Goal: Task Accomplishment & Management: Manage account settings

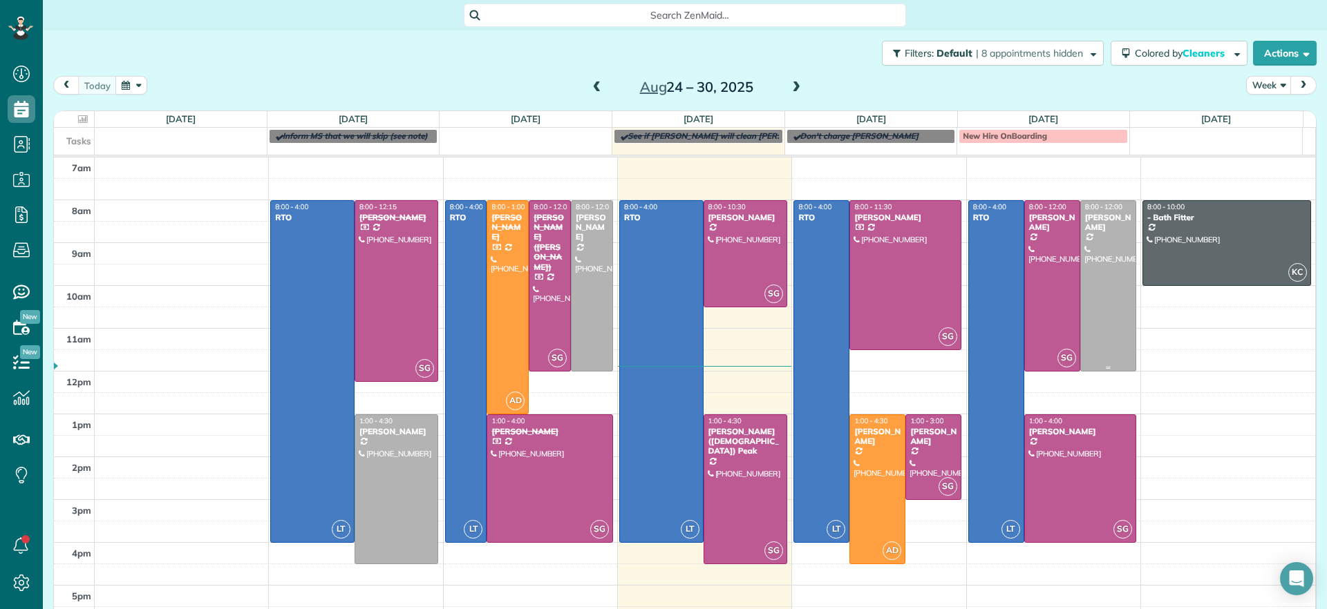
scroll to position [1, 0]
click at [399, 475] on div at bounding box center [396, 489] width 83 height 149
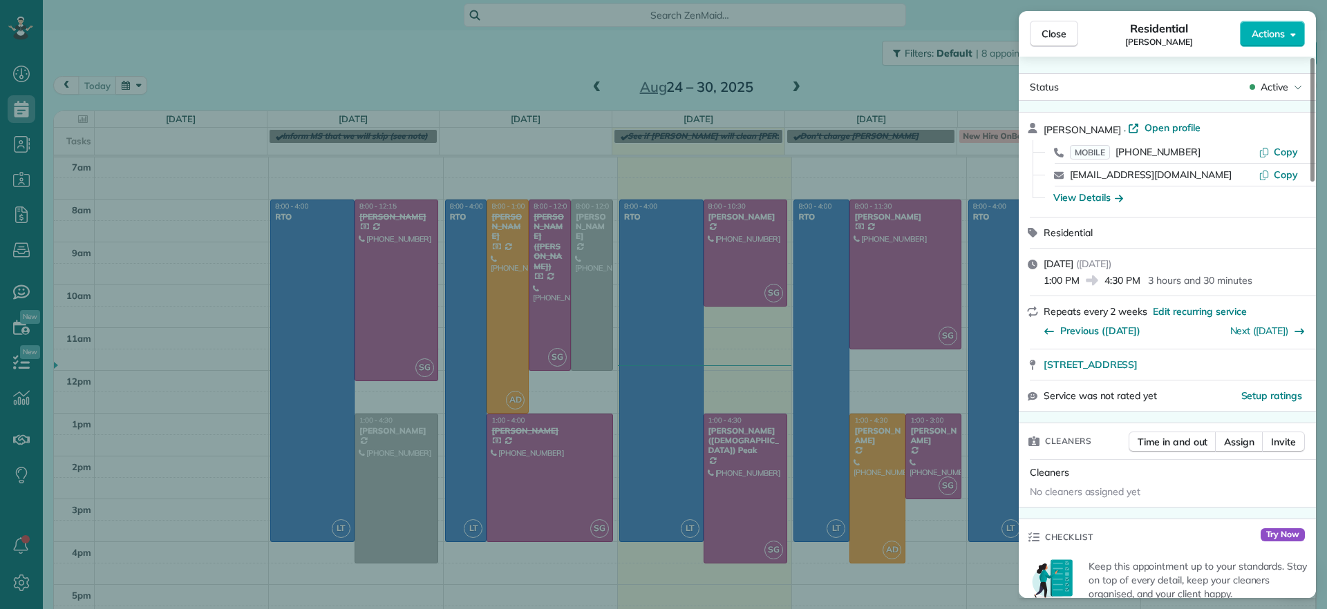
click at [1057, 40] on span "Close" at bounding box center [1053, 34] width 25 height 14
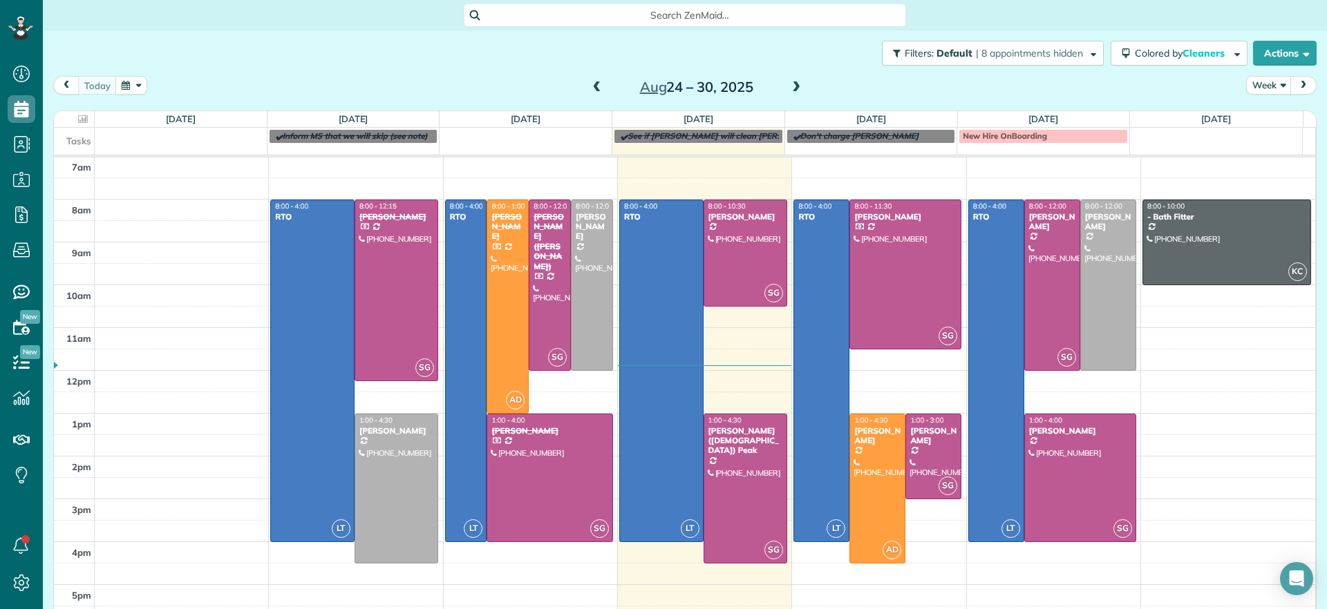
click at [795, 89] on span at bounding box center [795, 88] width 15 height 12
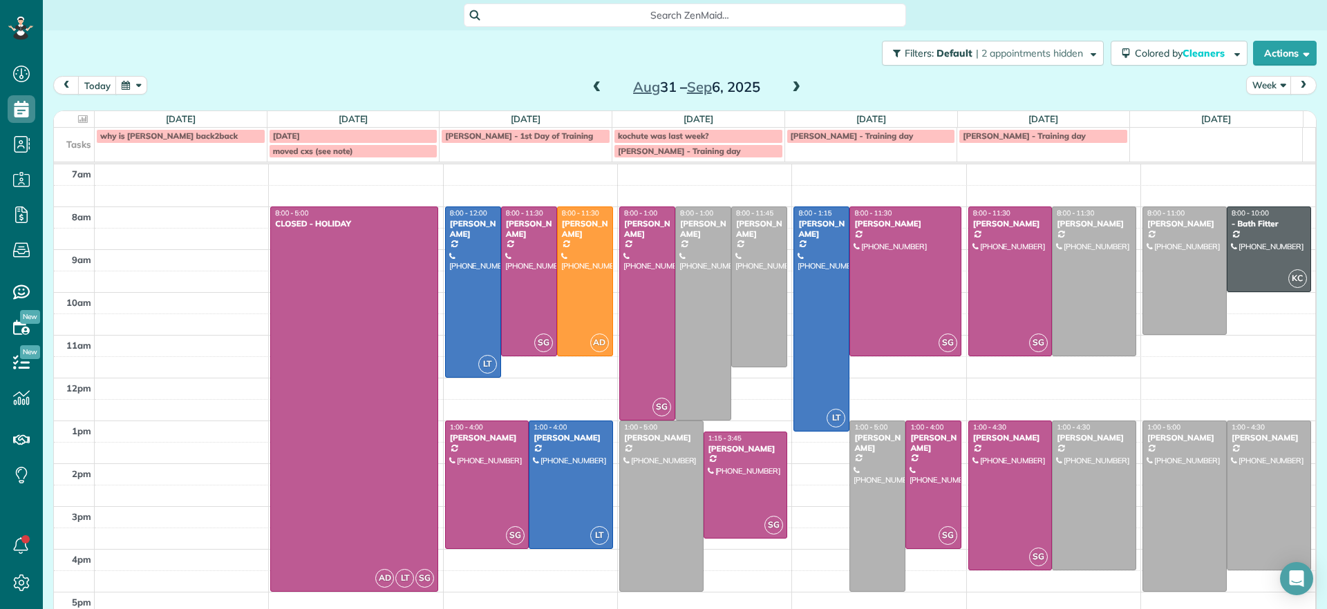
click at [789, 89] on span at bounding box center [795, 88] width 15 height 12
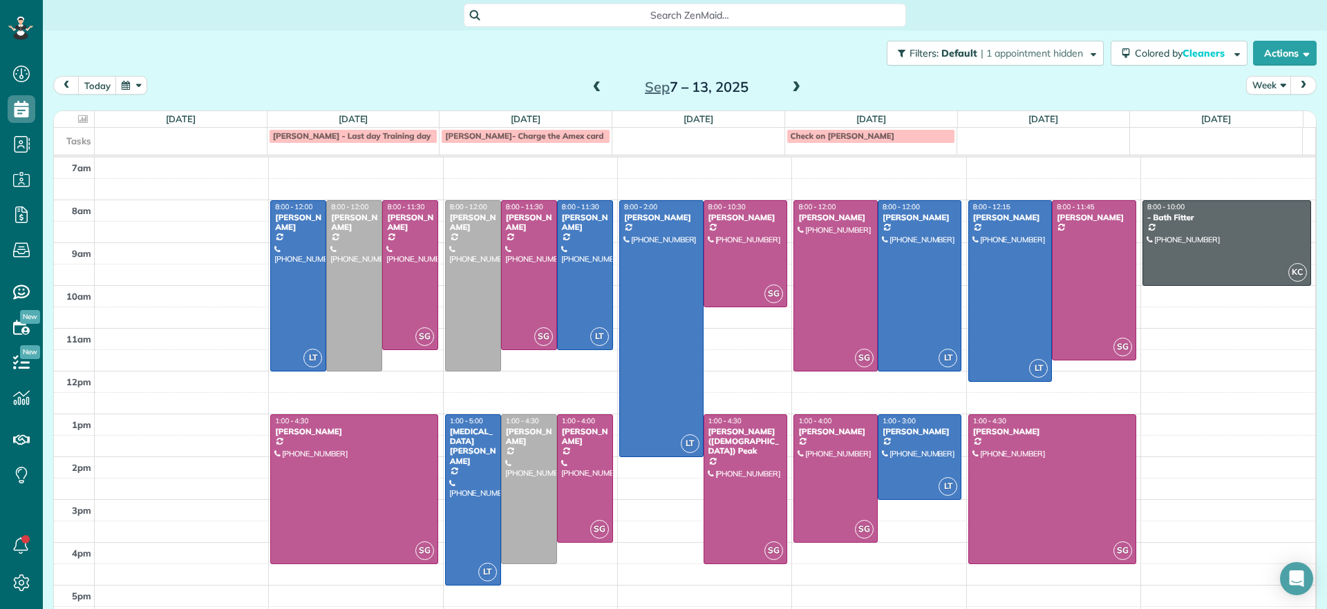
click at [590, 86] on span at bounding box center [596, 88] width 15 height 12
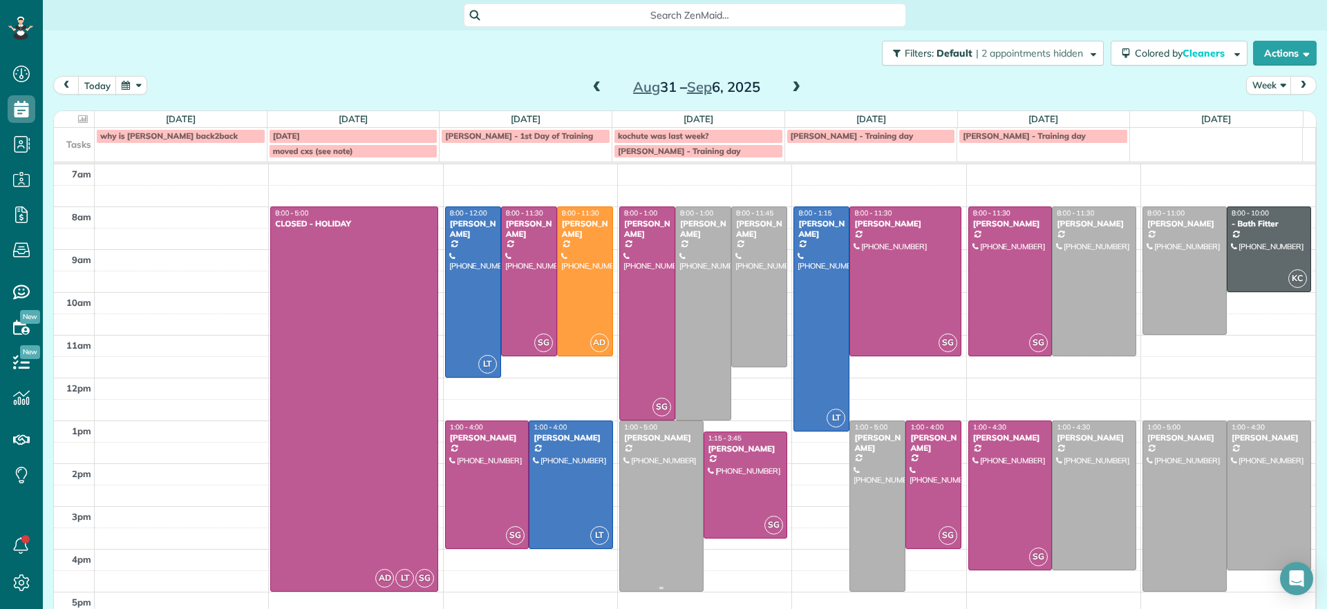
click at [656, 481] on div at bounding box center [661, 506] width 83 height 170
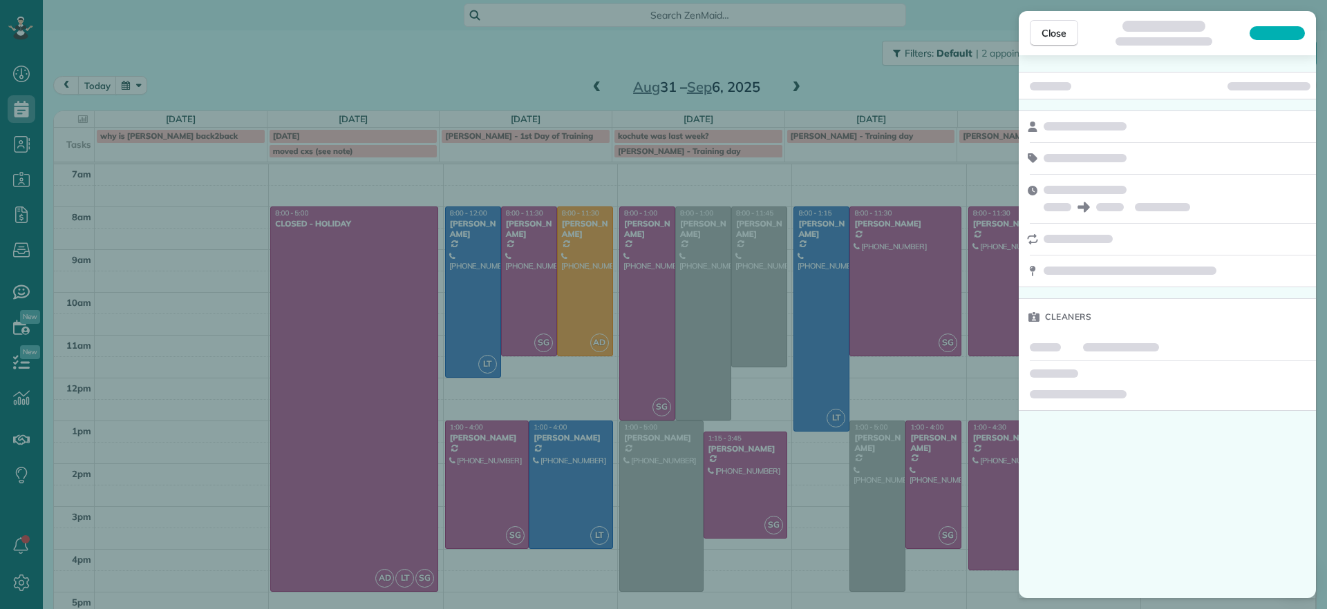
click at [656, 481] on div "Close Cleaners" at bounding box center [663, 304] width 1327 height 609
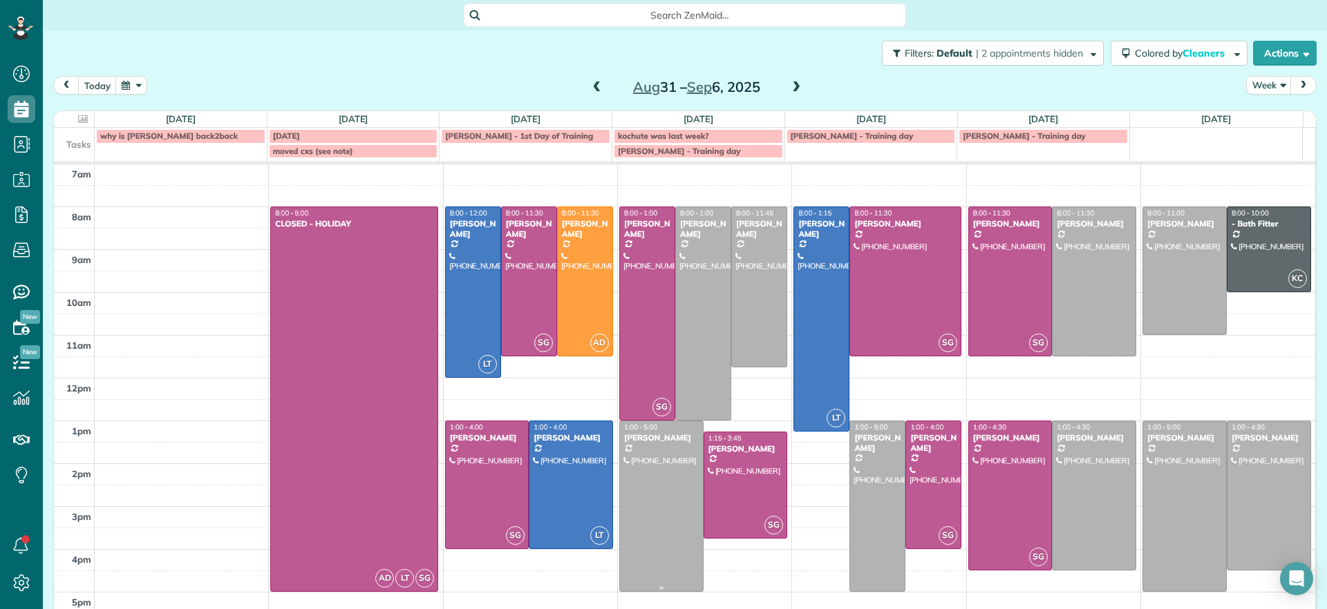
click at [656, 481] on div at bounding box center [661, 506] width 83 height 170
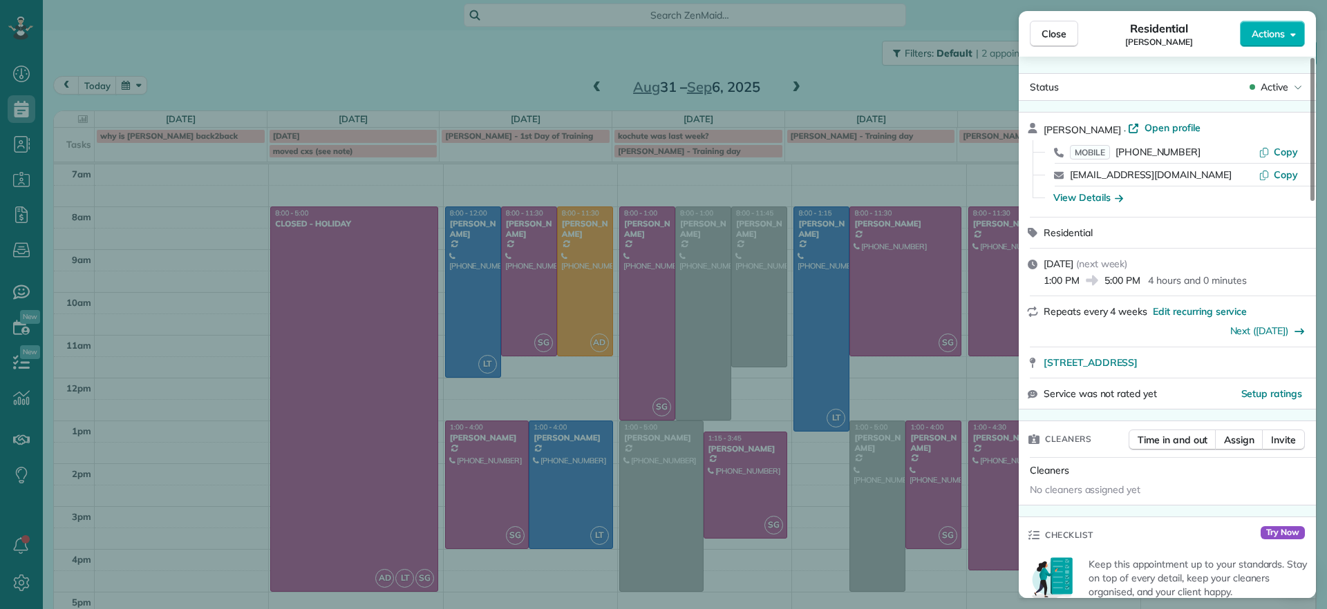
click at [655, 489] on div "Close Residential Ryan Lewandowski Actions Status Active Ryan Lewandowski · Ope…" at bounding box center [663, 304] width 1327 height 609
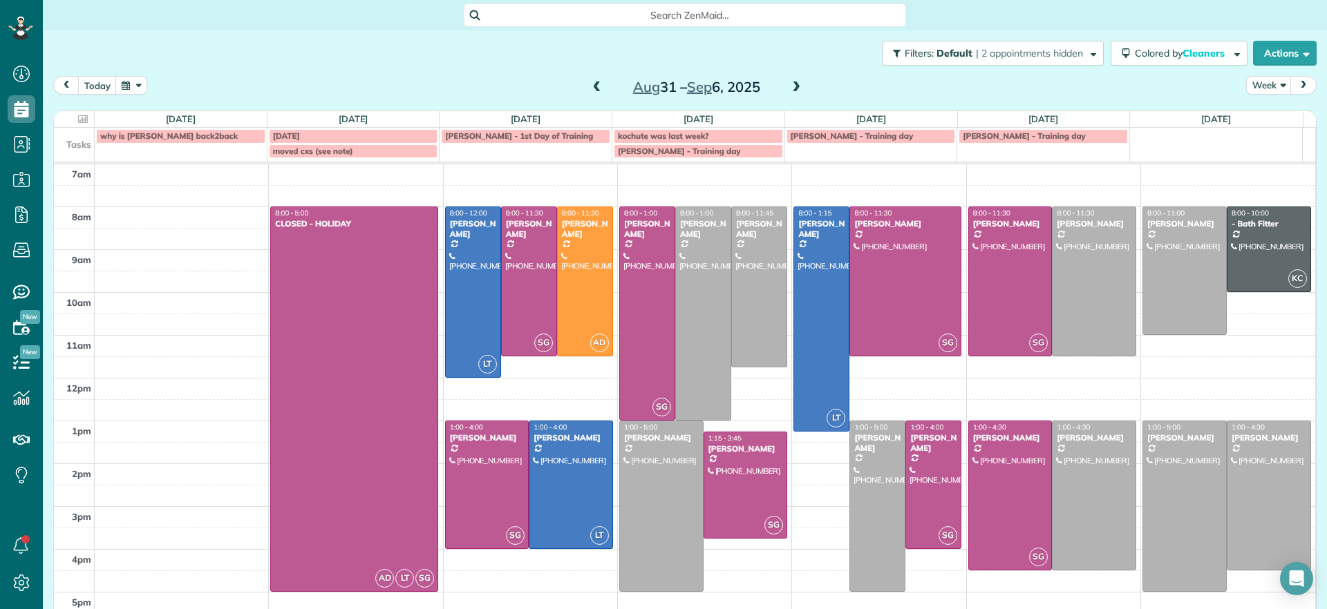
click at [838, 89] on div "today Week Aug 31 – Sep 6, 2025" at bounding box center [684, 89] width 1263 height 26
click at [788, 87] on span at bounding box center [795, 88] width 15 height 12
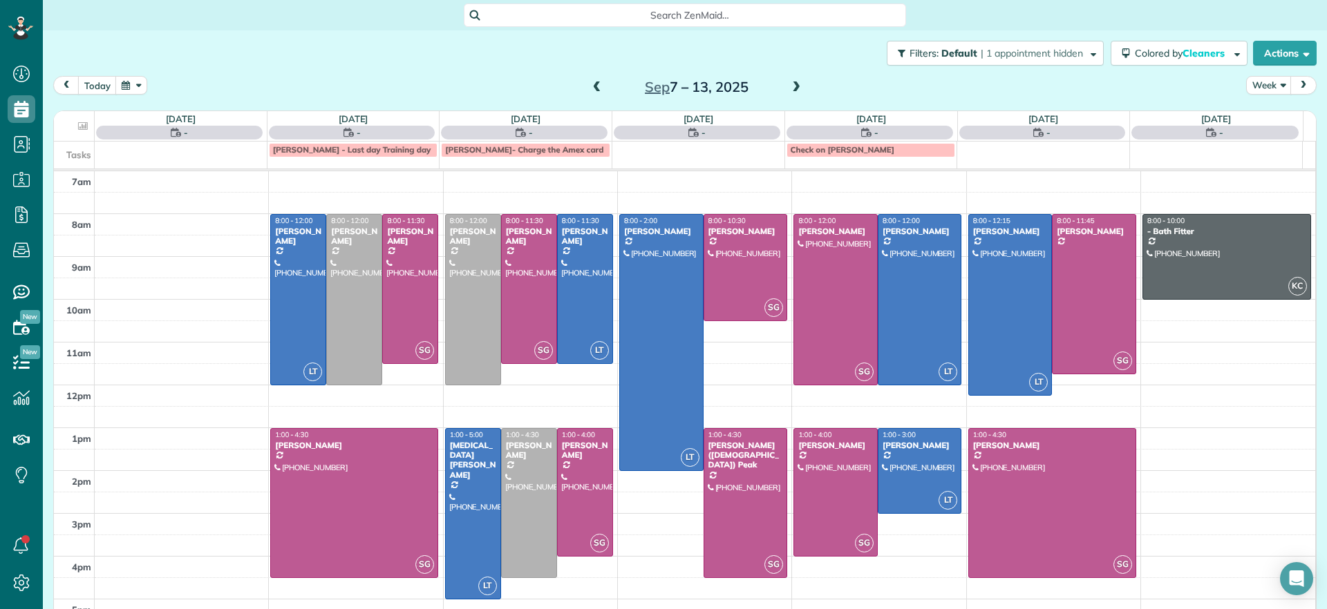
click at [594, 91] on span at bounding box center [596, 88] width 15 height 12
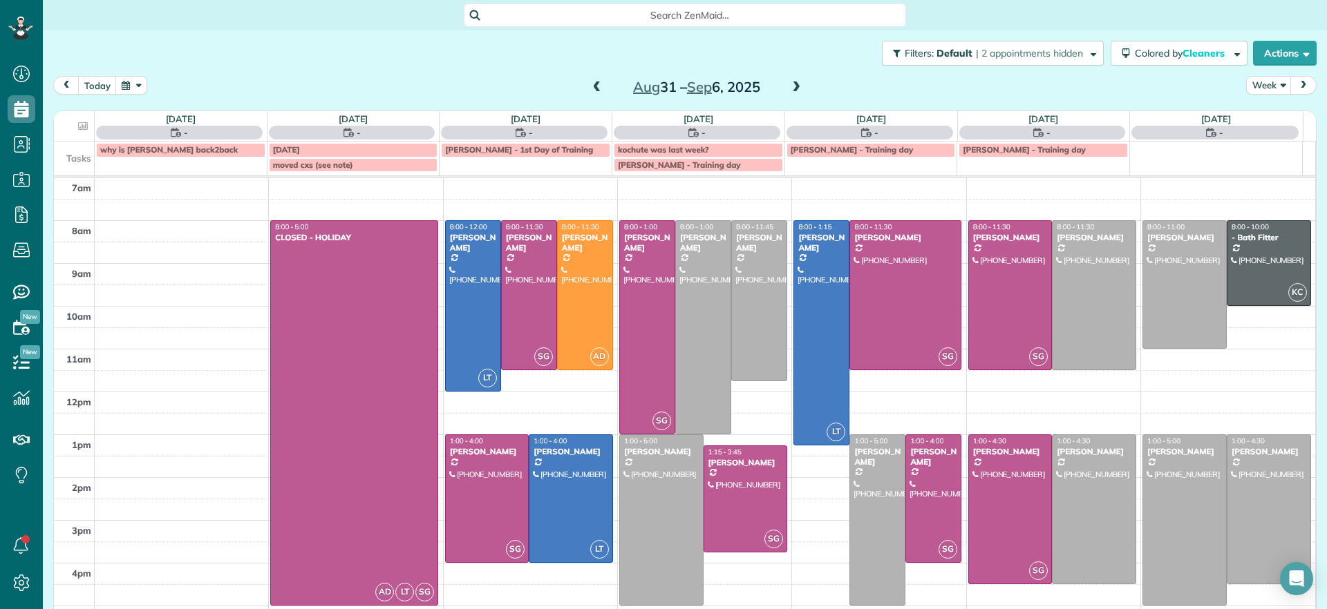
click at [792, 87] on span at bounding box center [795, 88] width 15 height 12
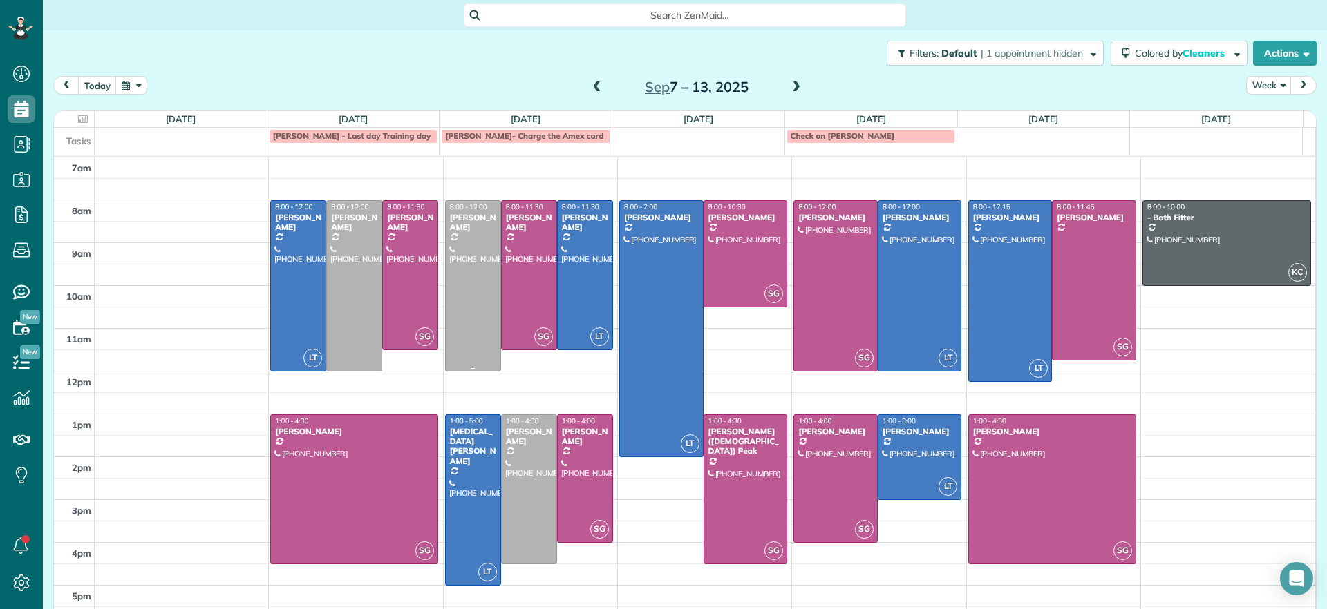
click at [483, 266] on div at bounding box center [473, 286] width 55 height 170
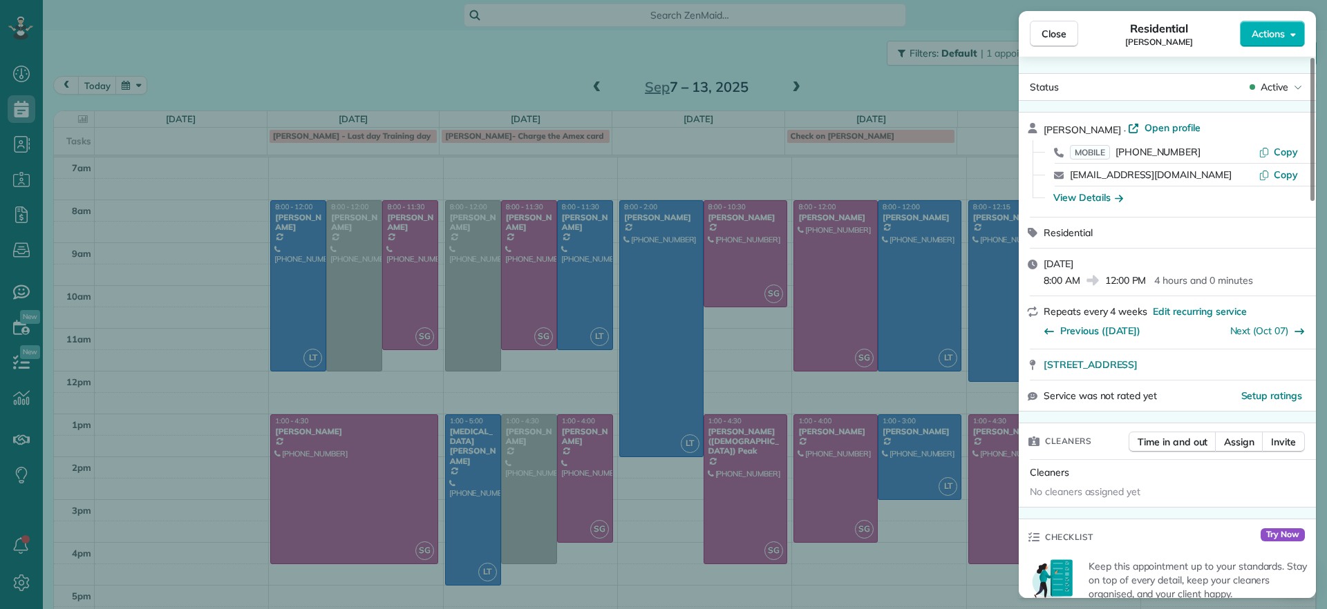
click at [461, 69] on div "Close Residential Ryan Lewandowski Actions Status Active Ryan Lewandowski · Ope…" at bounding box center [663, 304] width 1327 height 609
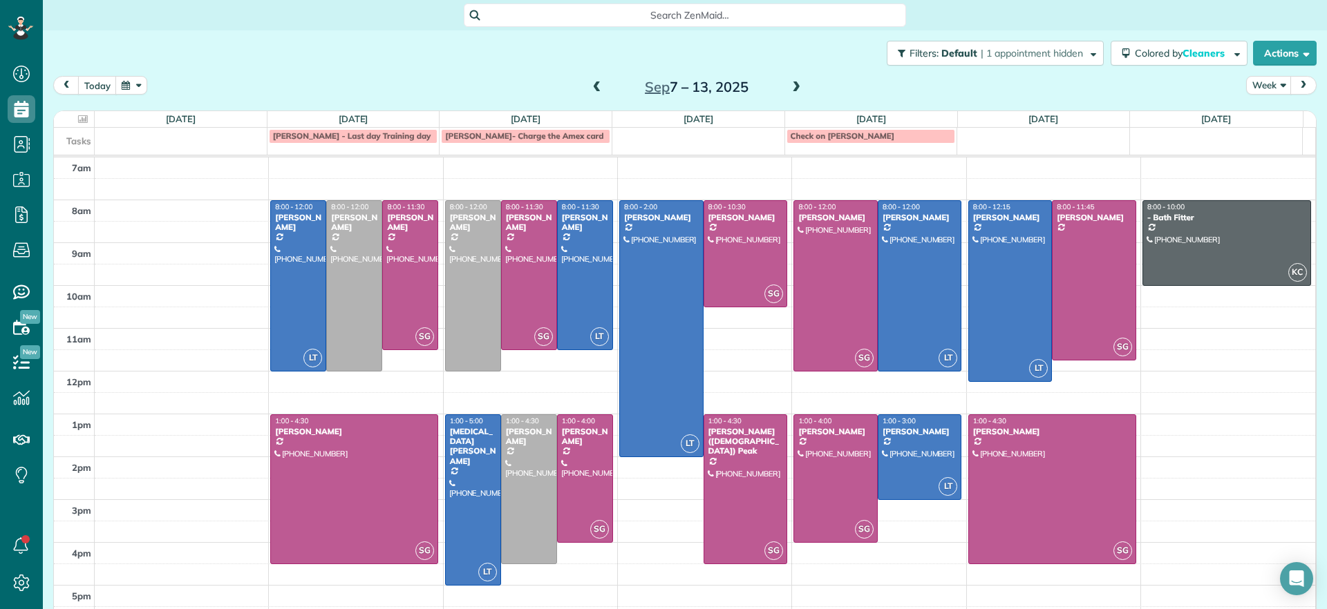
click at [591, 93] on span at bounding box center [596, 88] width 15 height 12
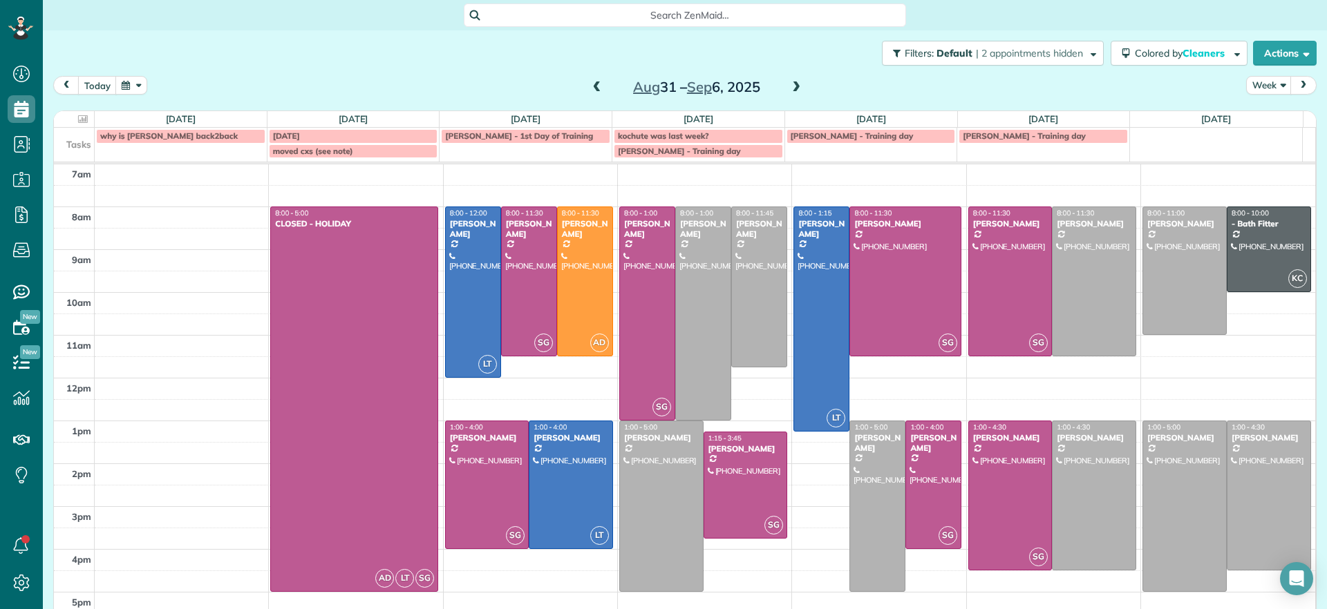
click at [791, 89] on span at bounding box center [795, 88] width 15 height 12
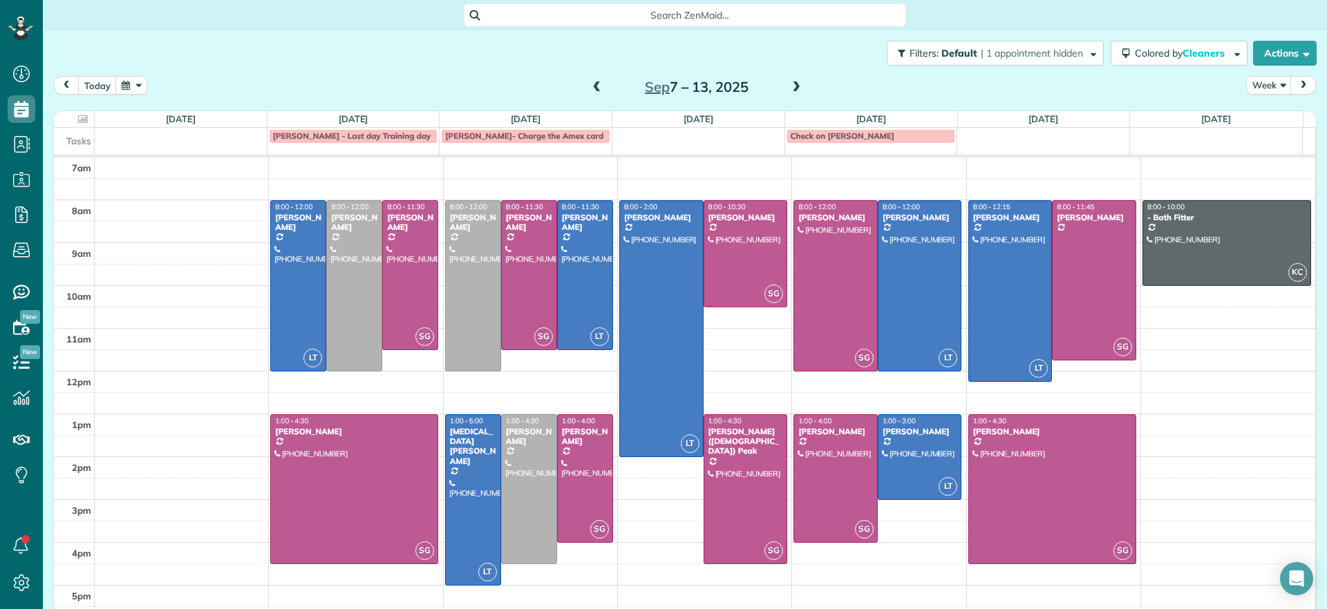
click at [591, 88] on span at bounding box center [596, 88] width 15 height 12
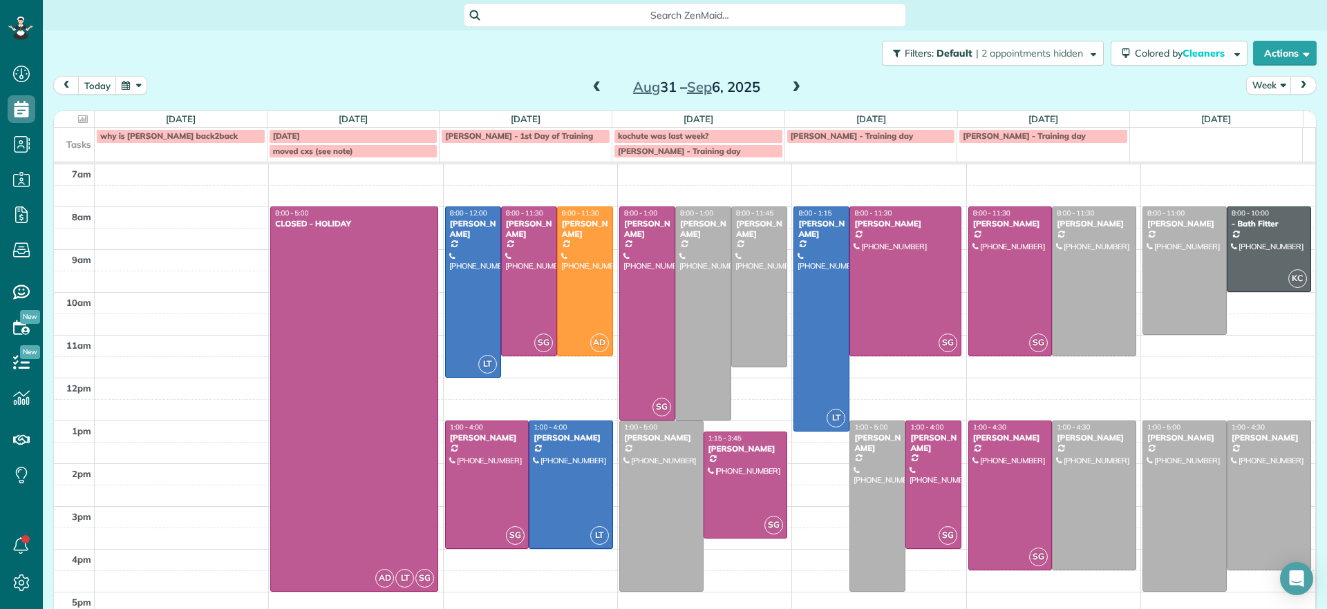
click at [788, 86] on span at bounding box center [795, 88] width 15 height 12
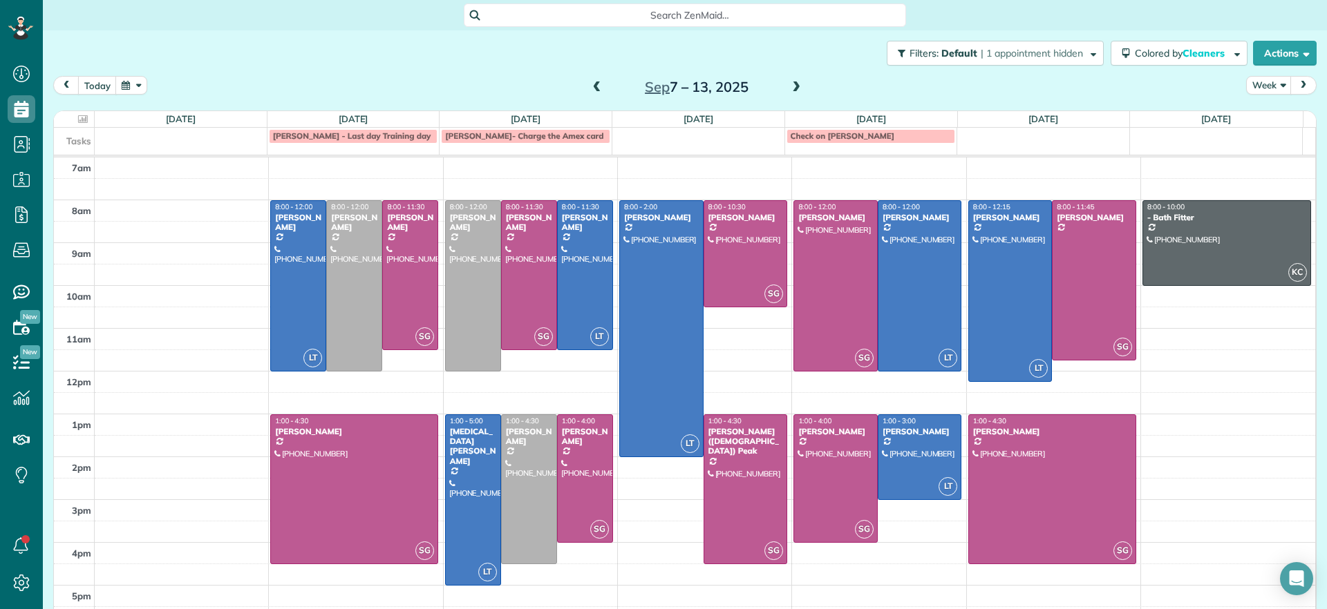
click at [446, 84] on div "today Week Sep 7 – 13, 2025" at bounding box center [684, 89] width 1263 height 26
click at [474, 281] on div at bounding box center [473, 286] width 55 height 170
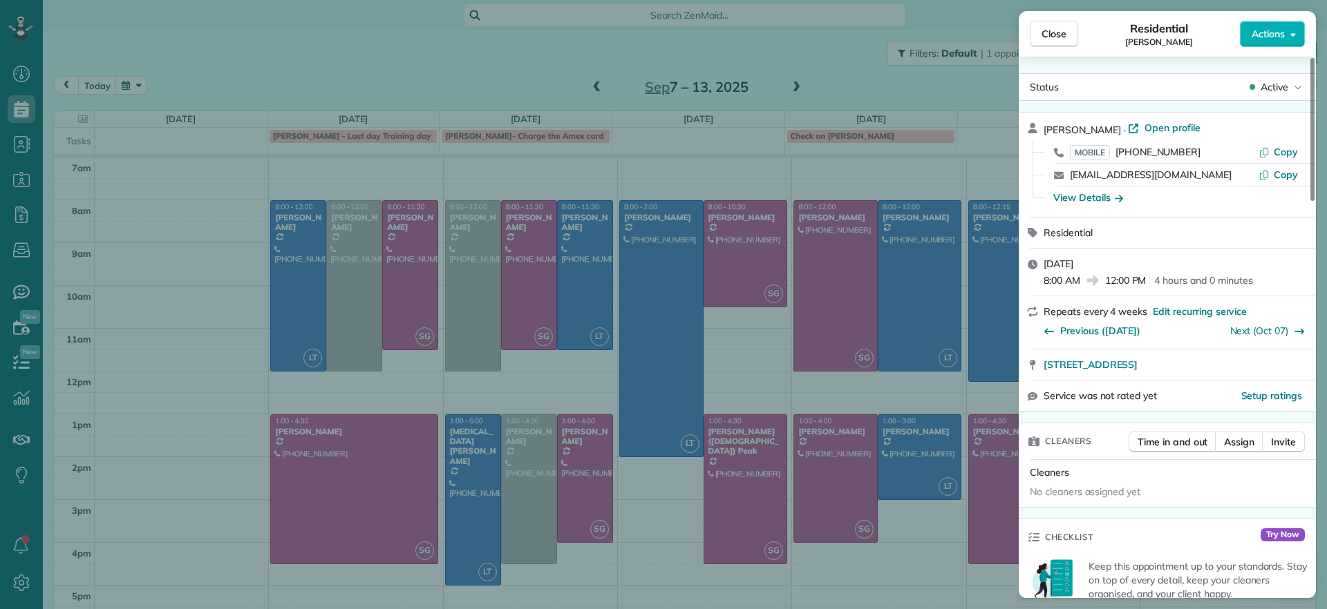
click at [515, 69] on div "Close Residential Ryan Lewandowski Actions Status Active Ryan Lewandowski · Ope…" at bounding box center [663, 304] width 1327 height 609
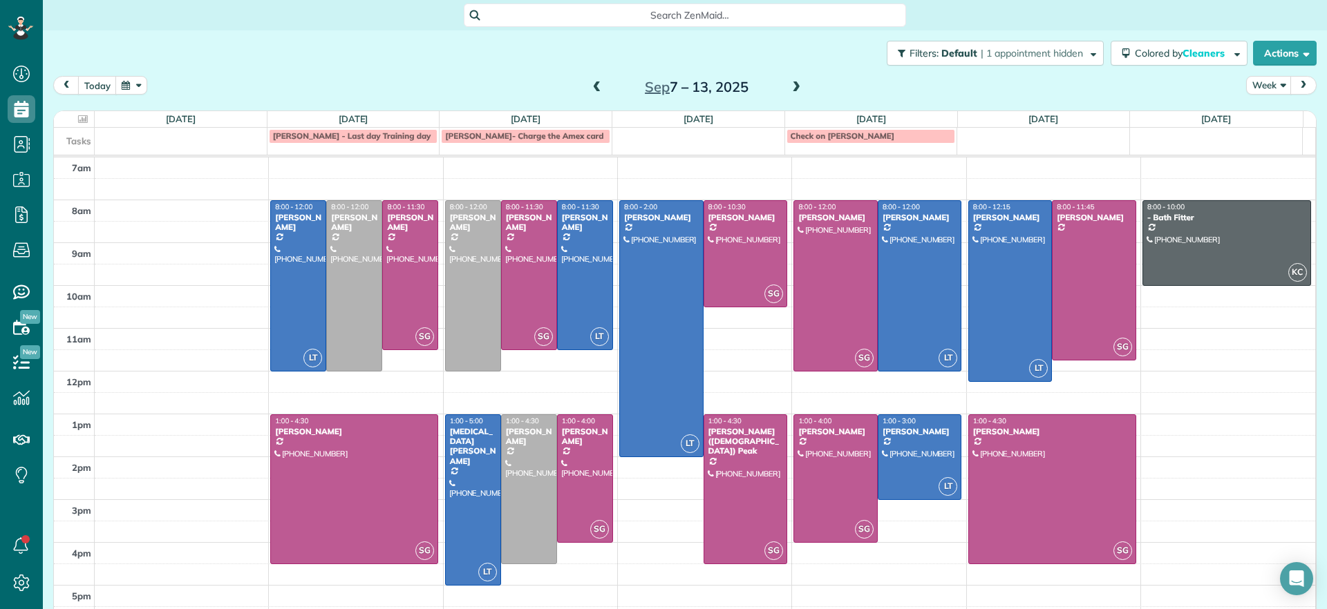
click at [594, 88] on span at bounding box center [596, 88] width 15 height 12
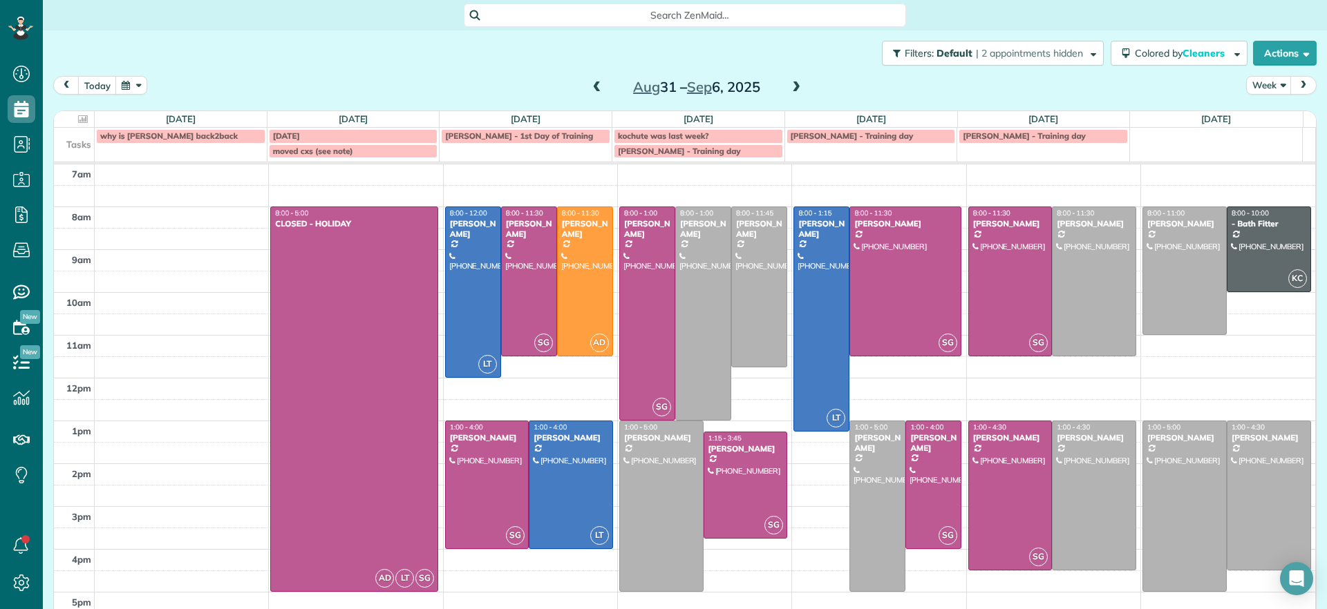
click at [590, 88] on span at bounding box center [596, 88] width 15 height 12
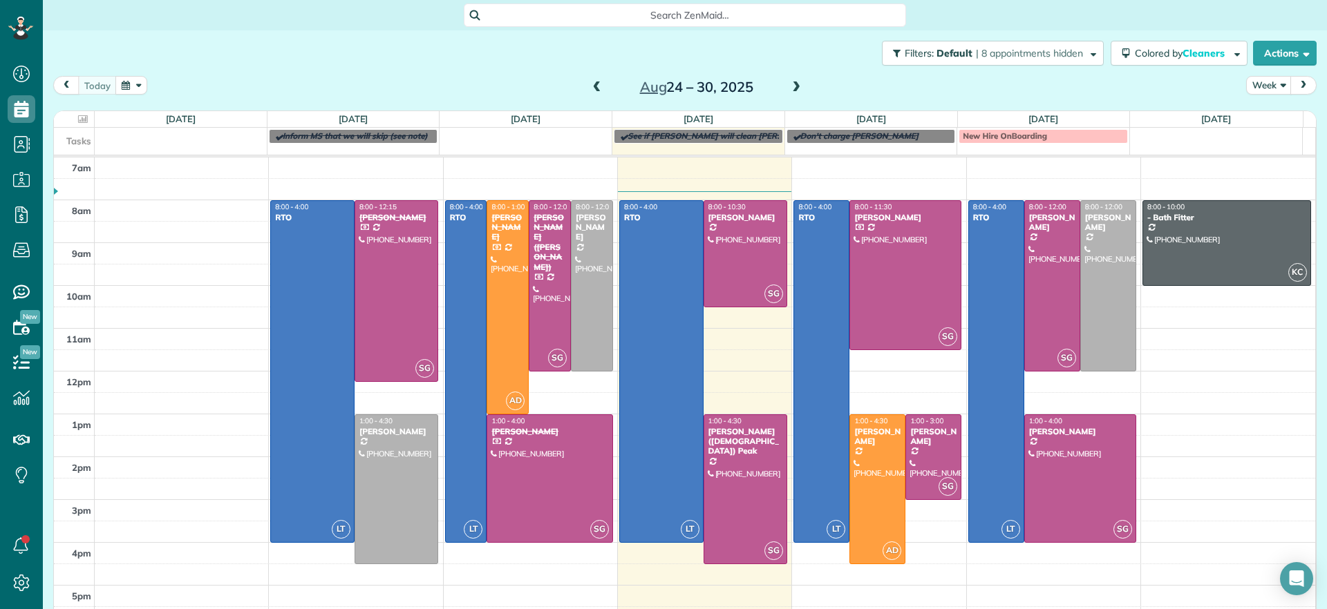
click at [795, 90] on span at bounding box center [795, 88] width 15 height 12
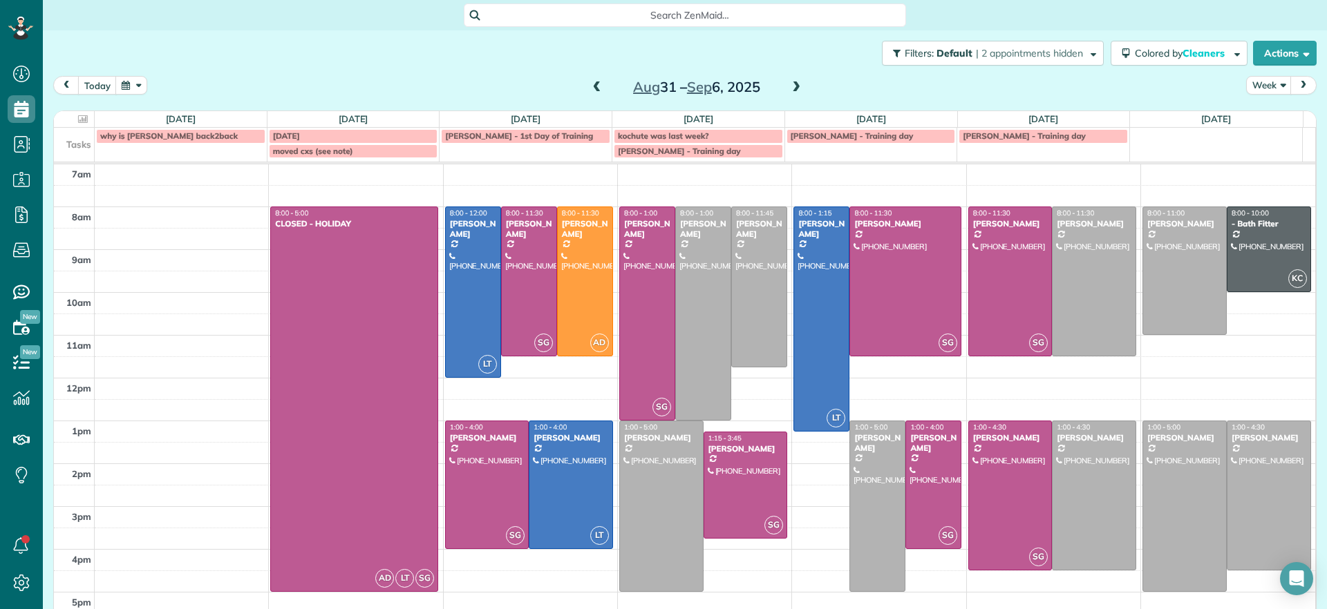
click at [788, 87] on span at bounding box center [795, 88] width 15 height 12
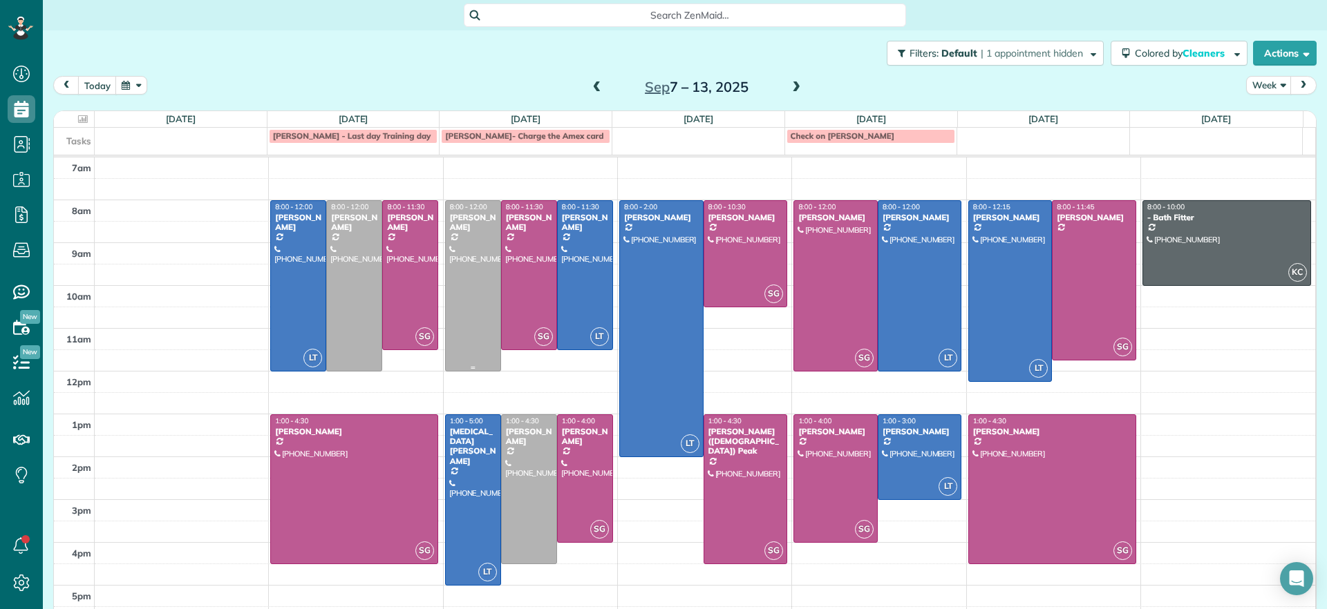
click at [474, 286] on div at bounding box center [473, 286] width 55 height 170
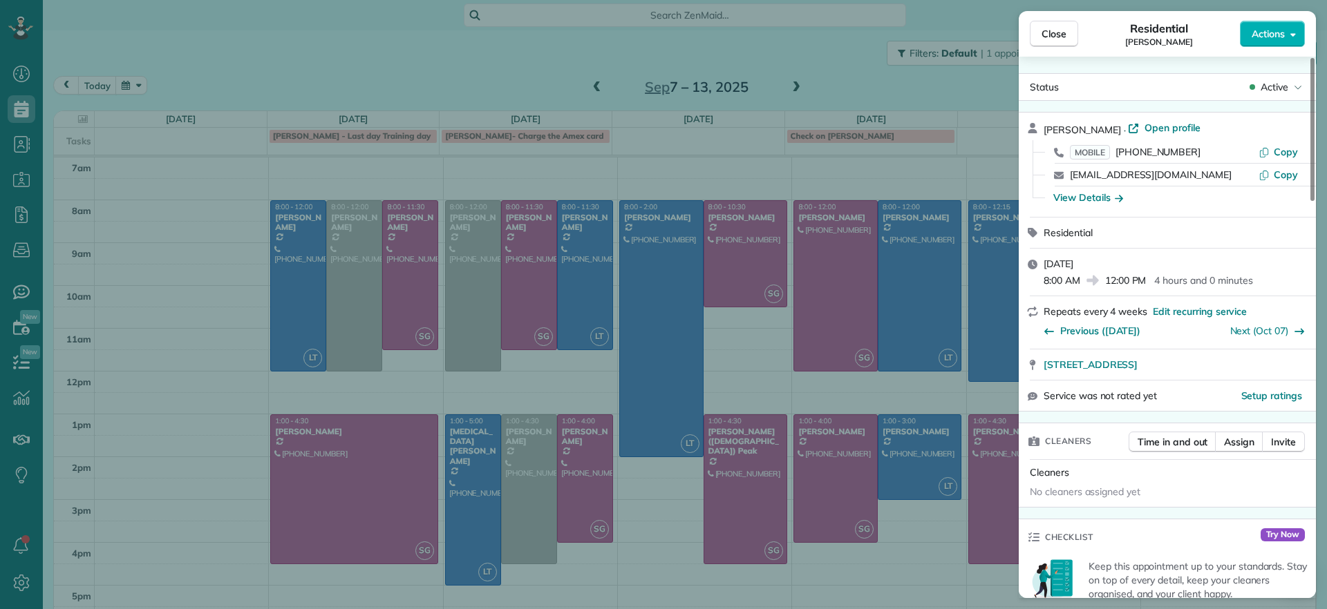
click at [517, 77] on div "Close Residential Ryan Lewandowski Actions Status Active Ryan Lewandowski · Ope…" at bounding box center [663, 304] width 1327 height 609
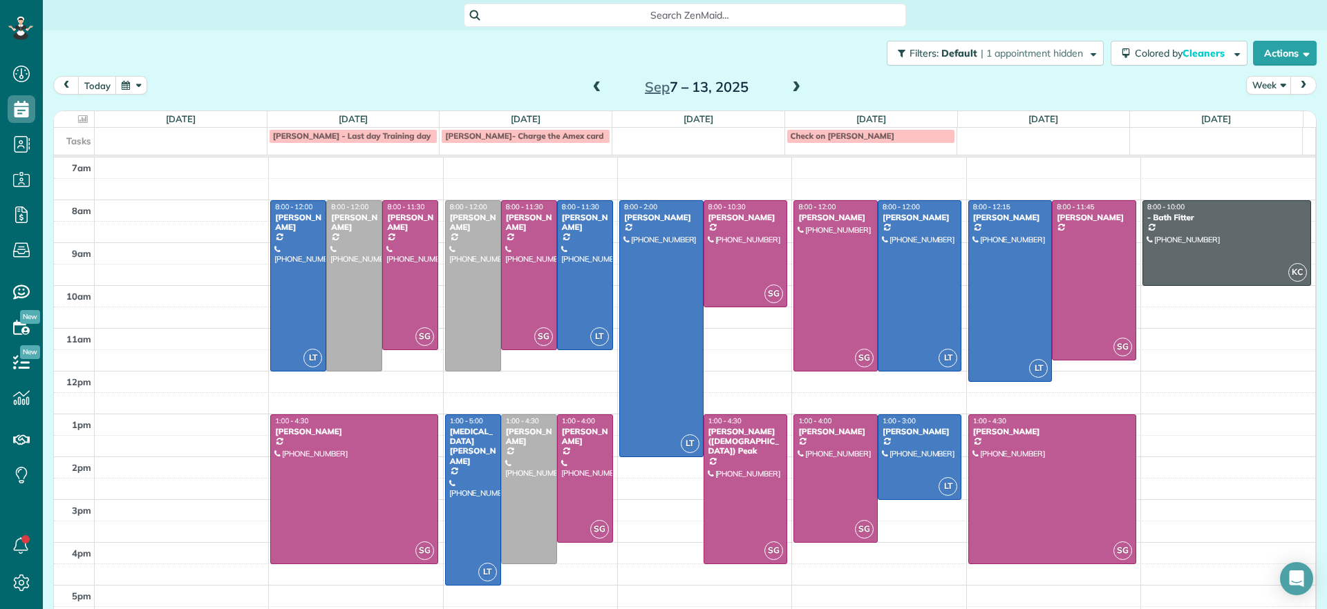
click at [597, 88] on span at bounding box center [596, 88] width 15 height 12
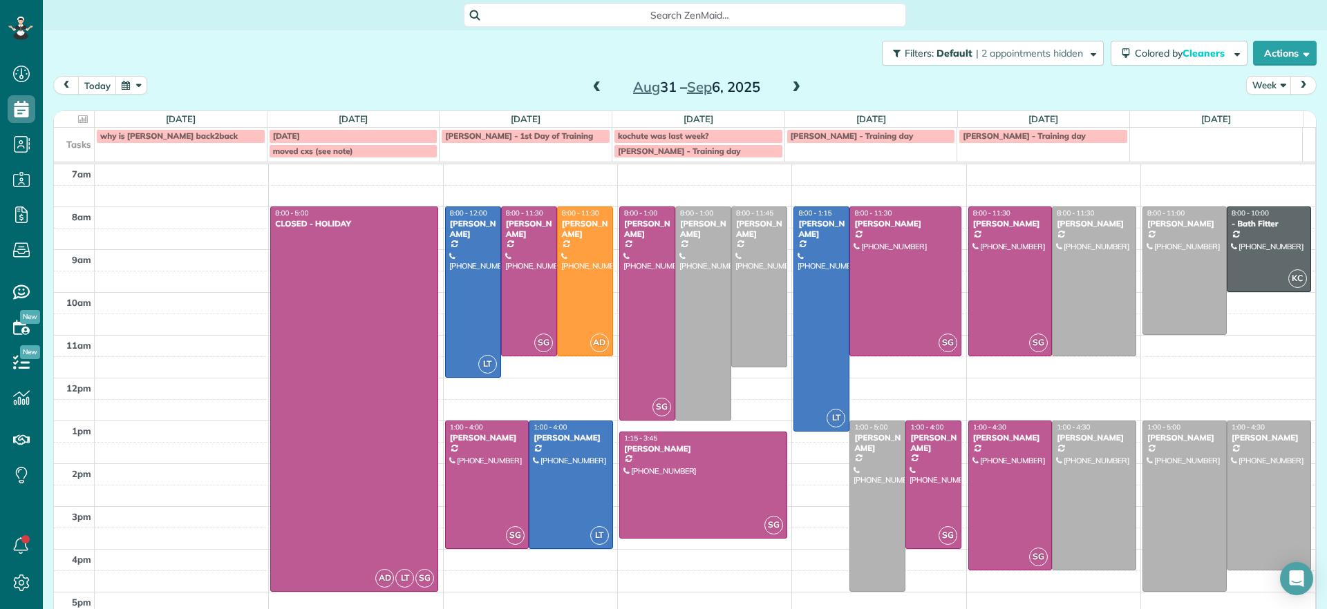
click at [789, 86] on span at bounding box center [795, 88] width 15 height 12
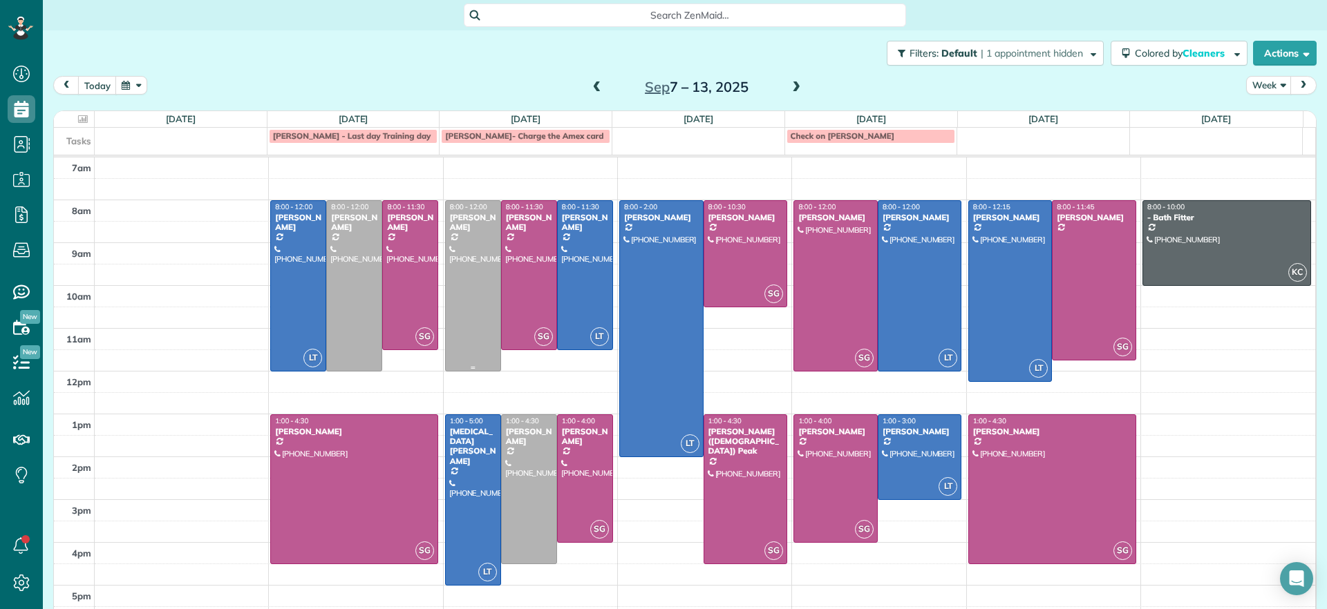
click at [475, 233] on div "Ryan Lewandowski" at bounding box center [473, 223] width 48 height 20
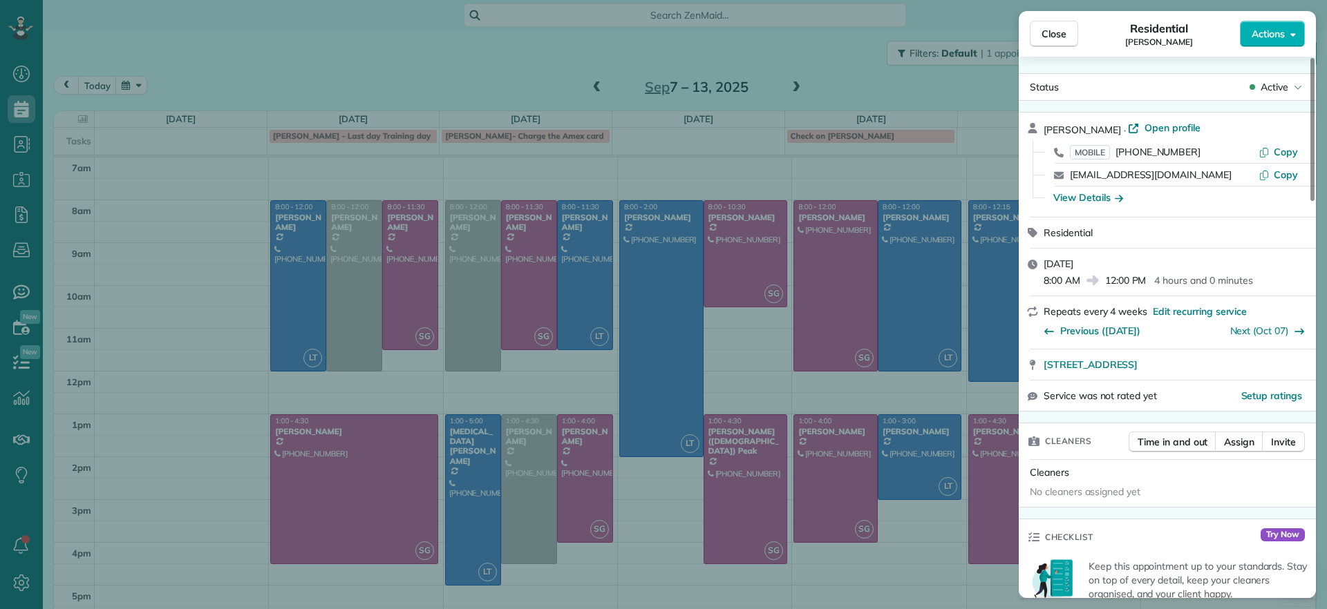
drag, startPoint x: 584, startPoint y: 112, endPoint x: 588, endPoint y: 99, distance: 12.9
click at [584, 111] on div "Close Residential Ryan Lewandowski Actions Status Active Ryan Lewandowski · Ope…" at bounding box center [663, 304] width 1327 height 609
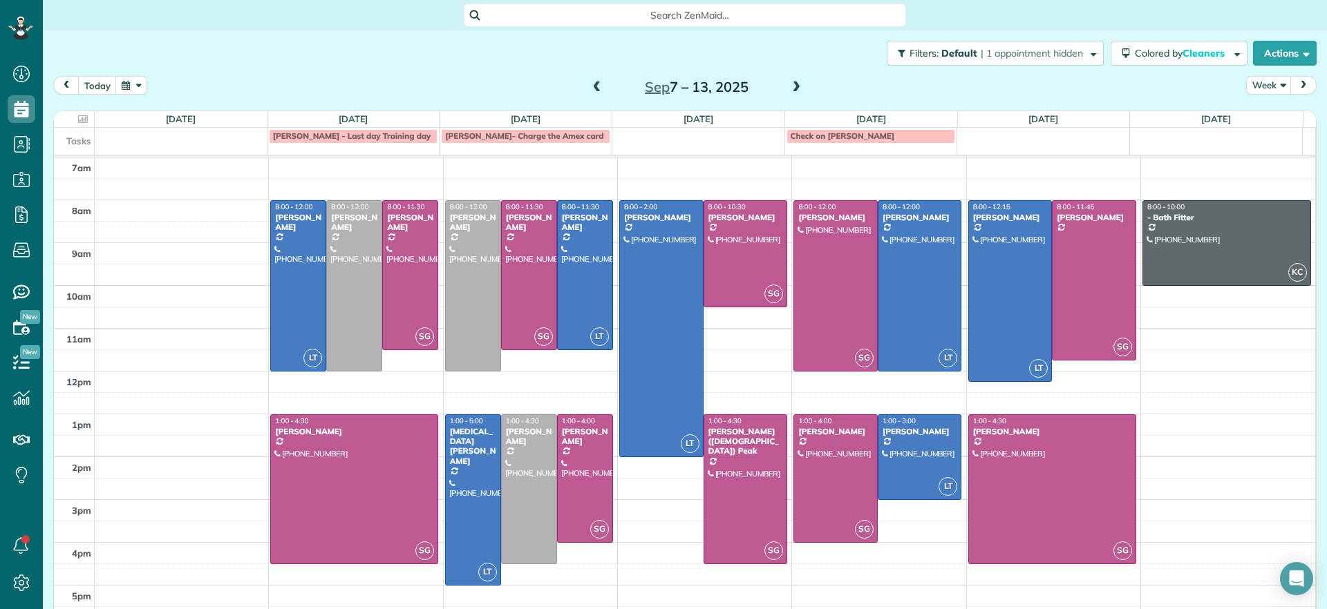
click at [591, 88] on span at bounding box center [596, 88] width 15 height 12
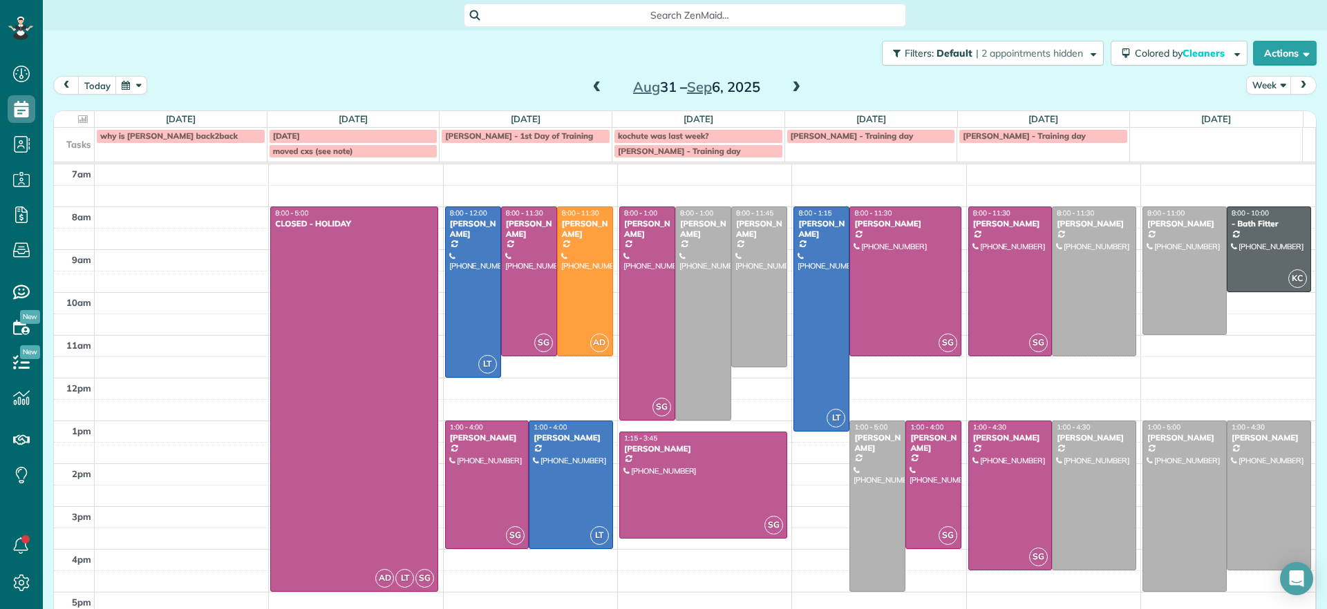
click at [589, 88] on span at bounding box center [596, 88] width 15 height 12
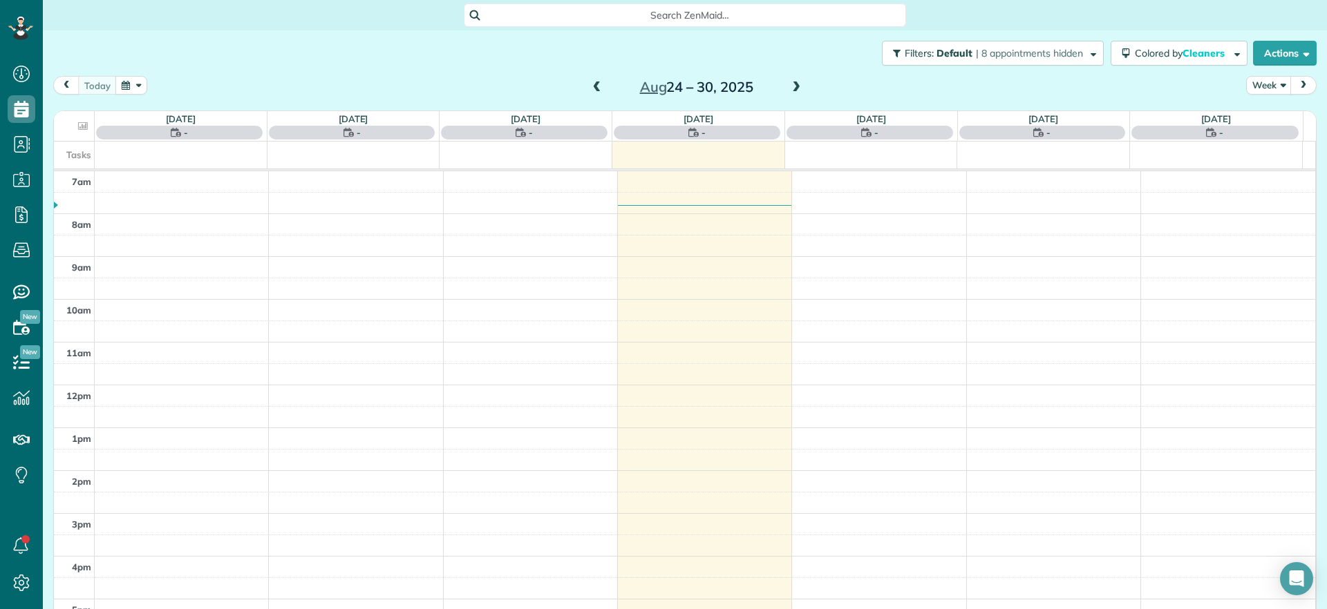
click at [788, 84] on span at bounding box center [795, 88] width 15 height 12
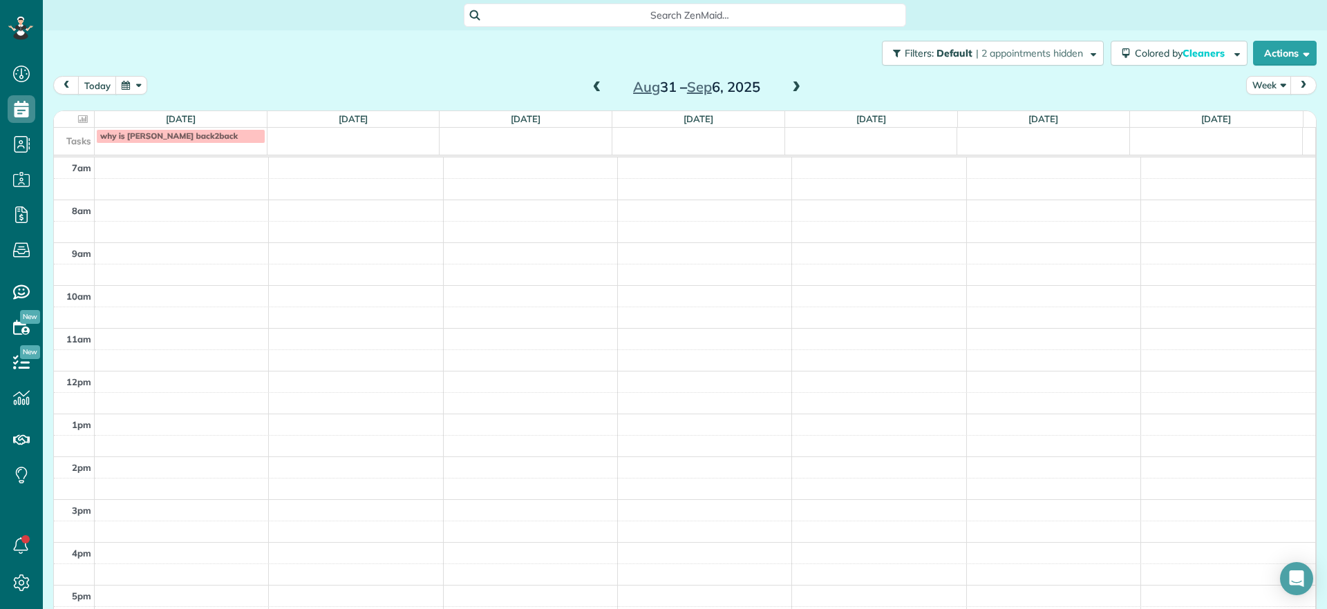
click at [597, 90] on span at bounding box center [596, 88] width 15 height 12
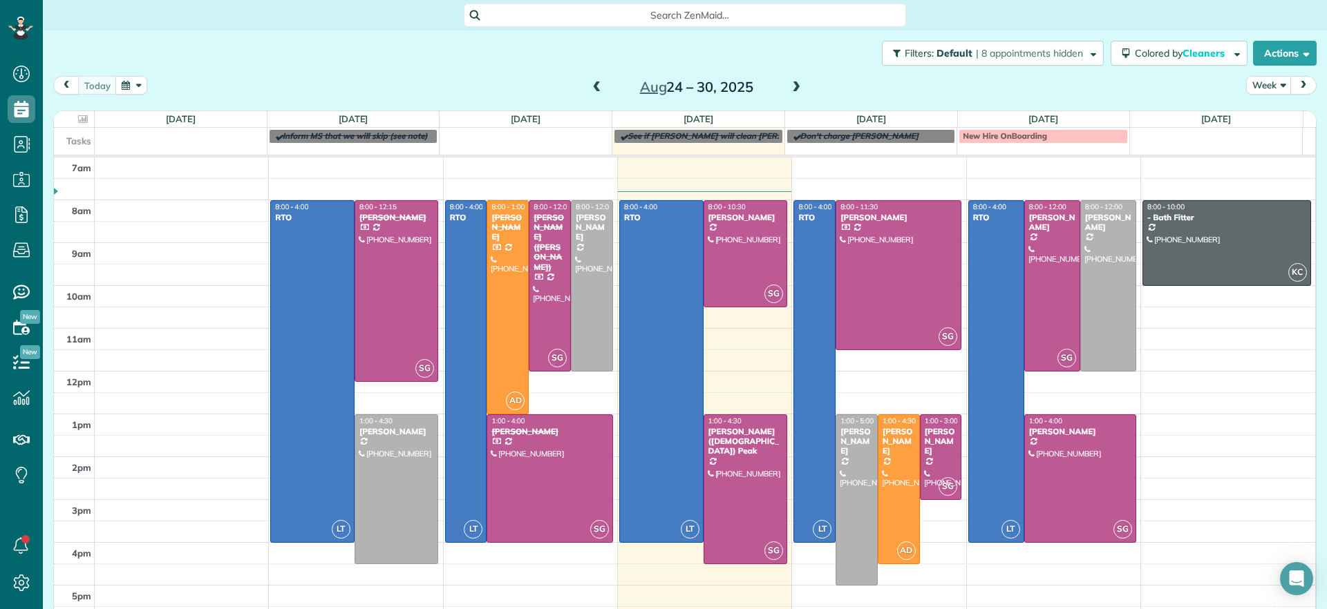
click at [788, 82] on span at bounding box center [795, 88] width 15 height 12
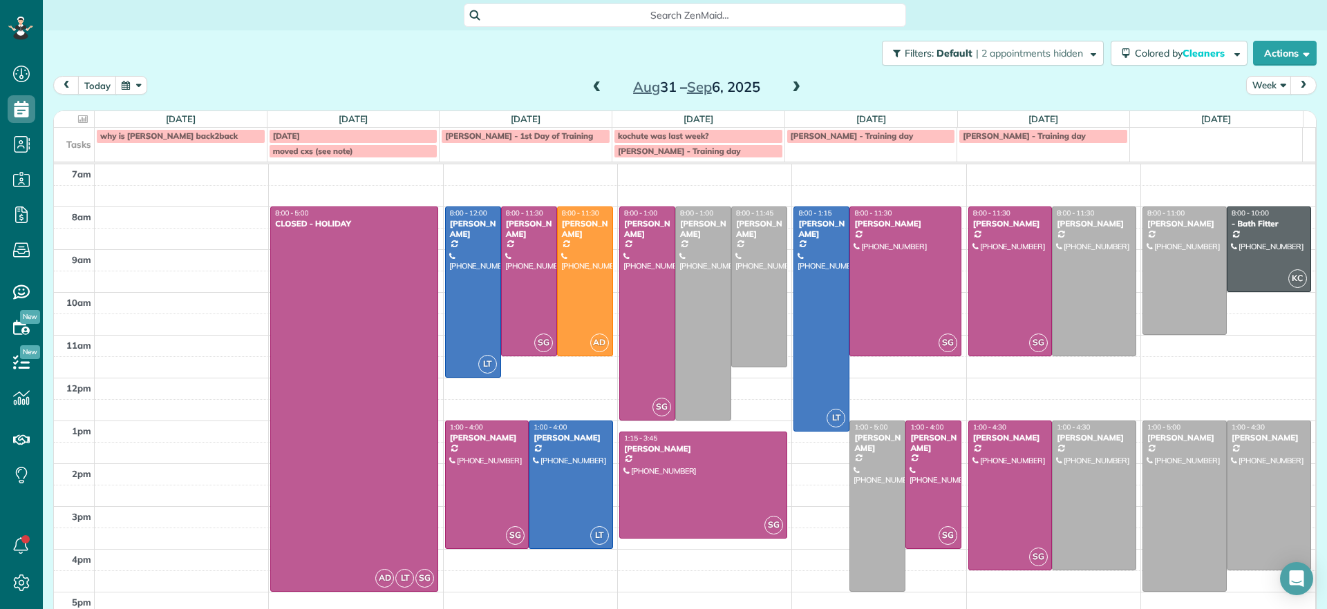
click at [589, 88] on span at bounding box center [596, 88] width 15 height 12
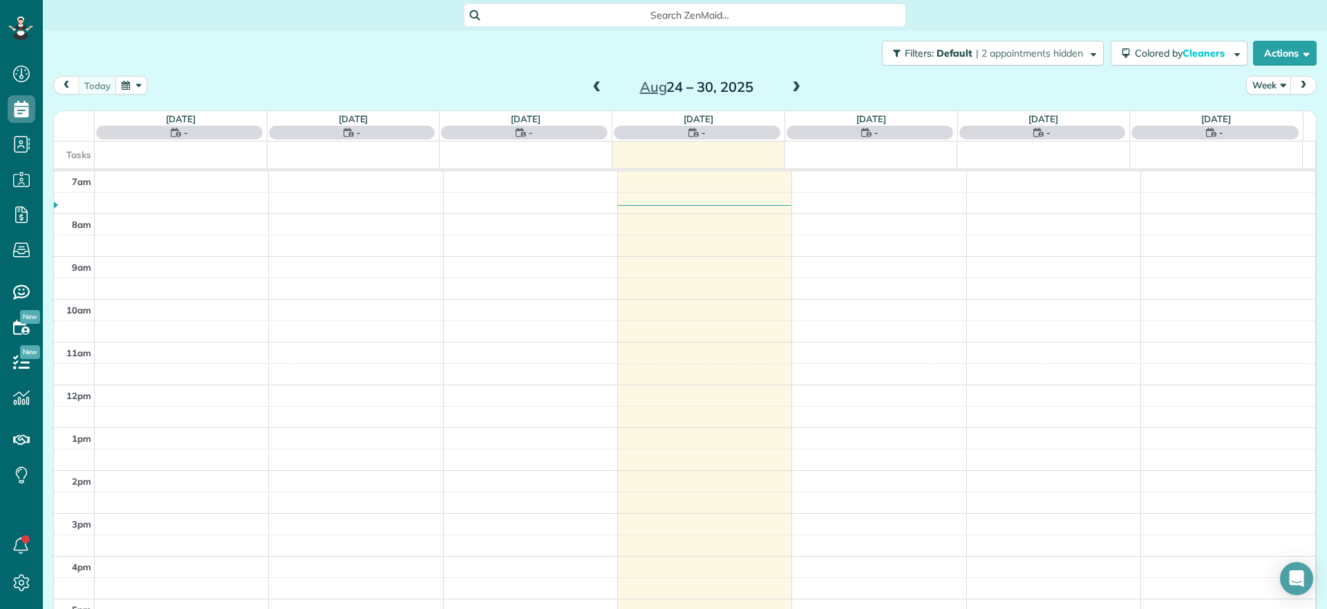
click at [800, 89] on div "today Week Aug 24 – 30, 2025" at bounding box center [684, 89] width 1263 height 26
click at [788, 91] on span at bounding box center [795, 88] width 15 height 12
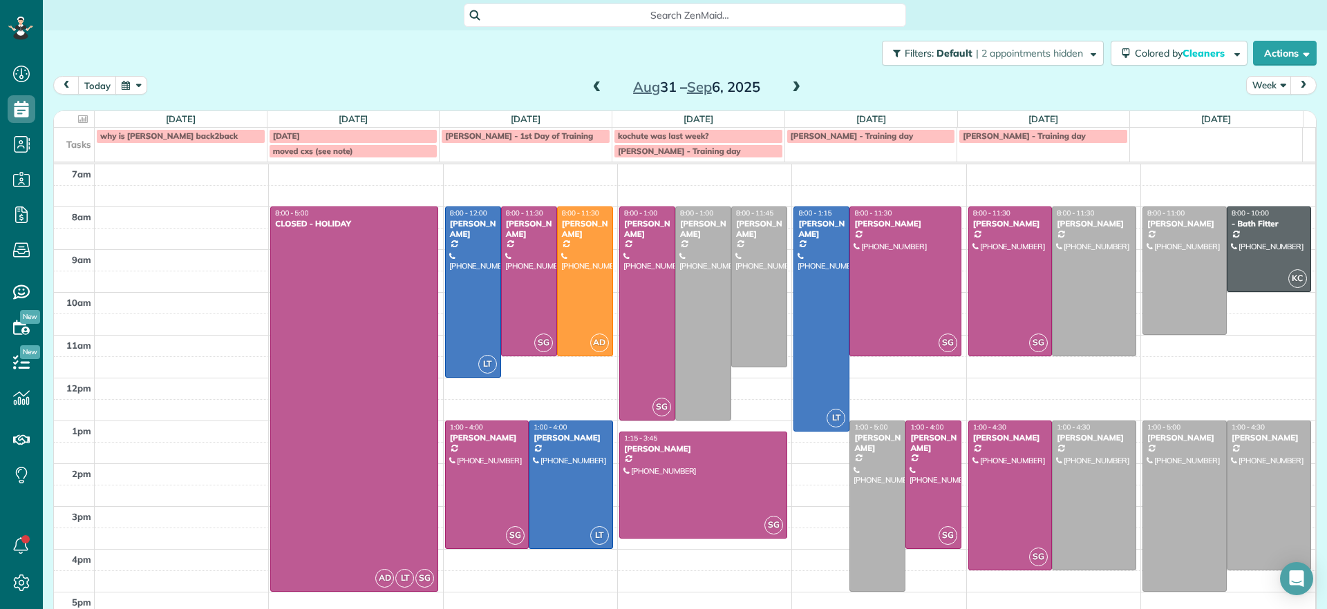
click at [788, 89] on span at bounding box center [795, 88] width 15 height 12
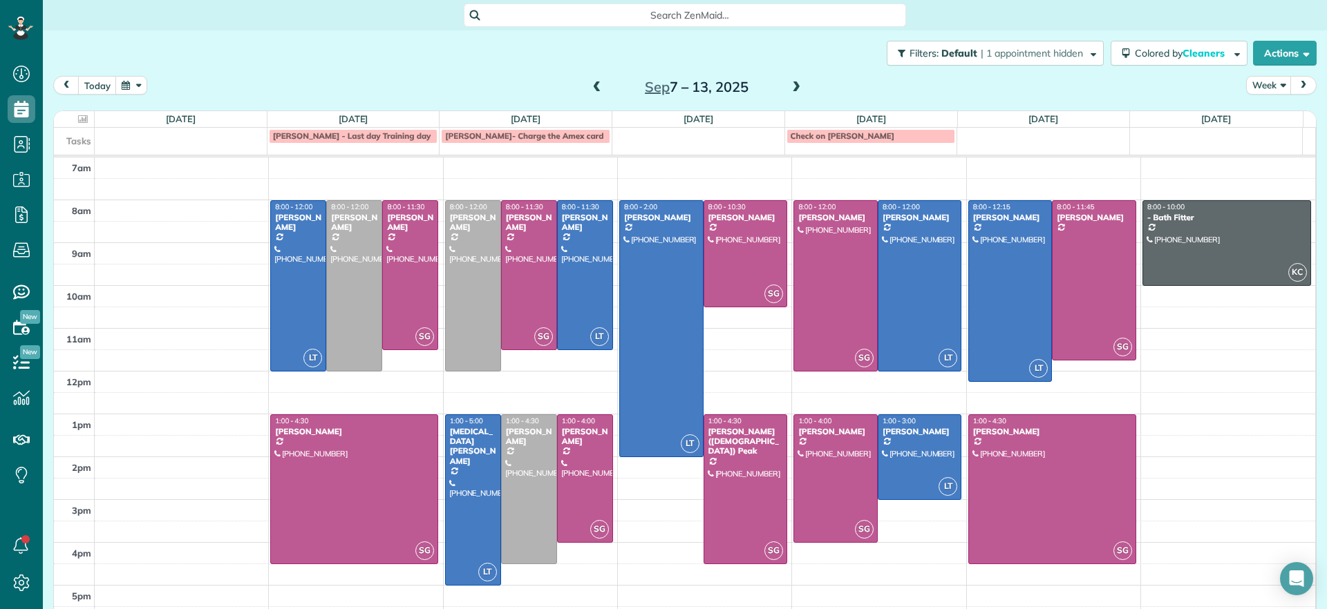
click at [432, 268] on td at bounding box center [705, 275] width 1221 height 21
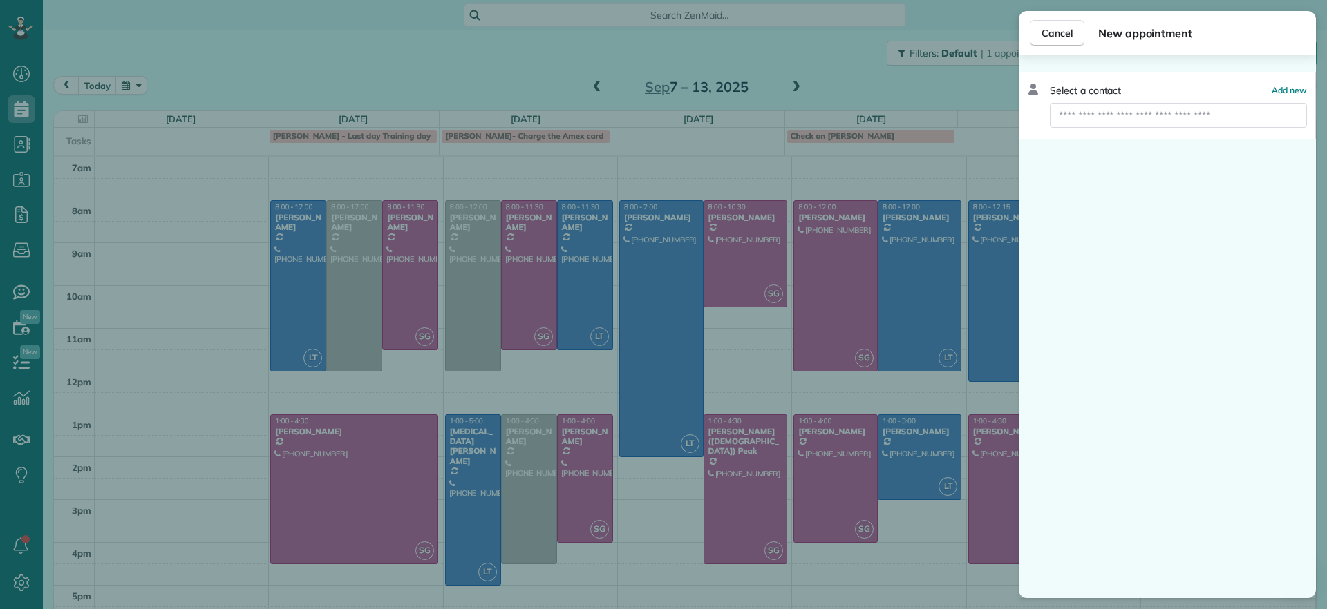
click at [450, 254] on div "Cancel New appointment Select a contact Add new" at bounding box center [663, 304] width 1327 height 609
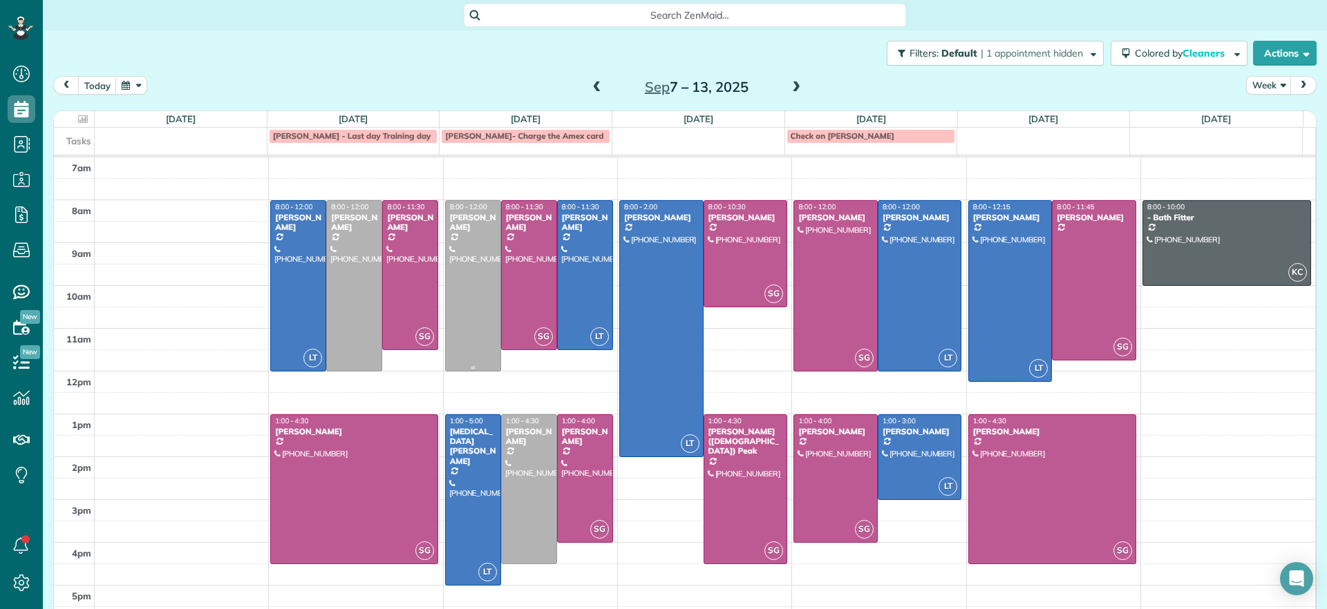
click at [457, 254] on div at bounding box center [473, 286] width 55 height 170
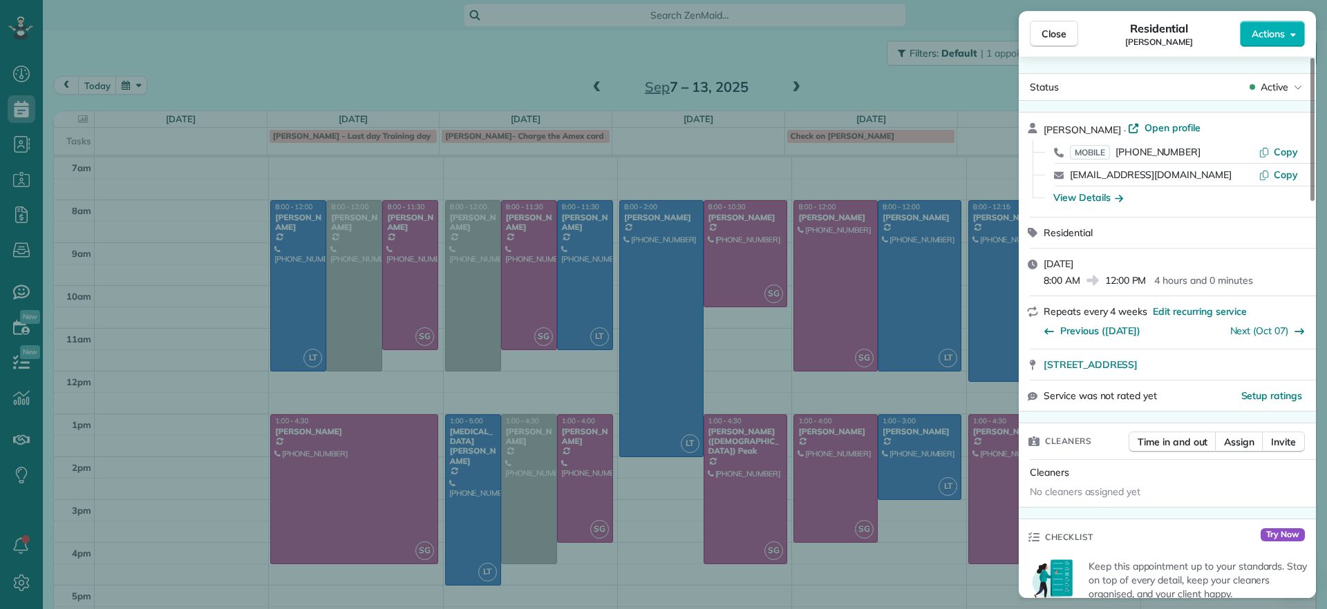
click at [468, 247] on div "Close Residential Ryan Lewandowski Actions Status Active Ryan Lewandowski · Ope…" at bounding box center [663, 304] width 1327 height 609
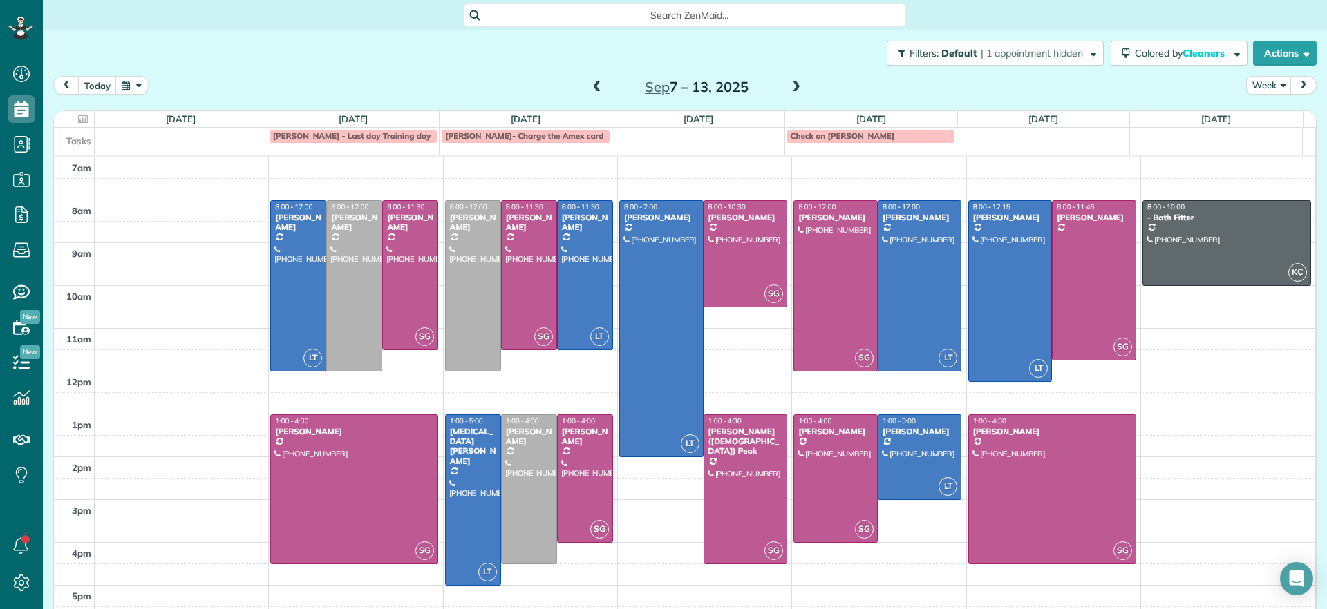
click at [594, 92] on span at bounding box center [596, 88] width 15 height 12
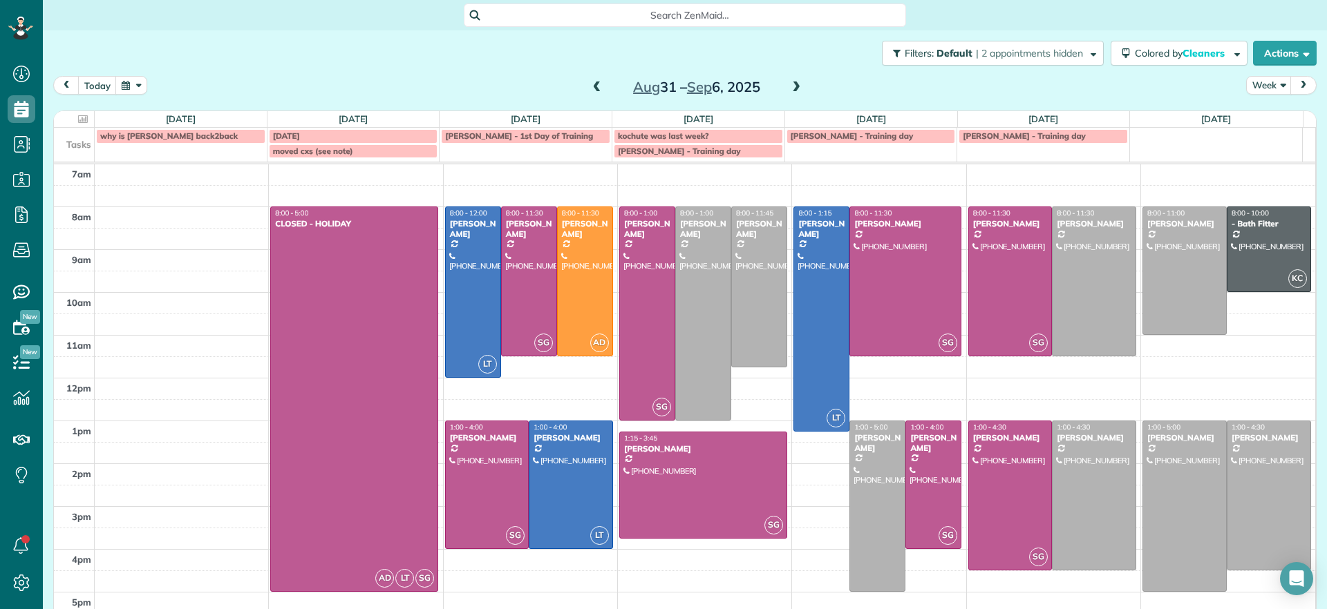
click at [594, 92] on span at bounding box center [596, 88] width 15 height 12
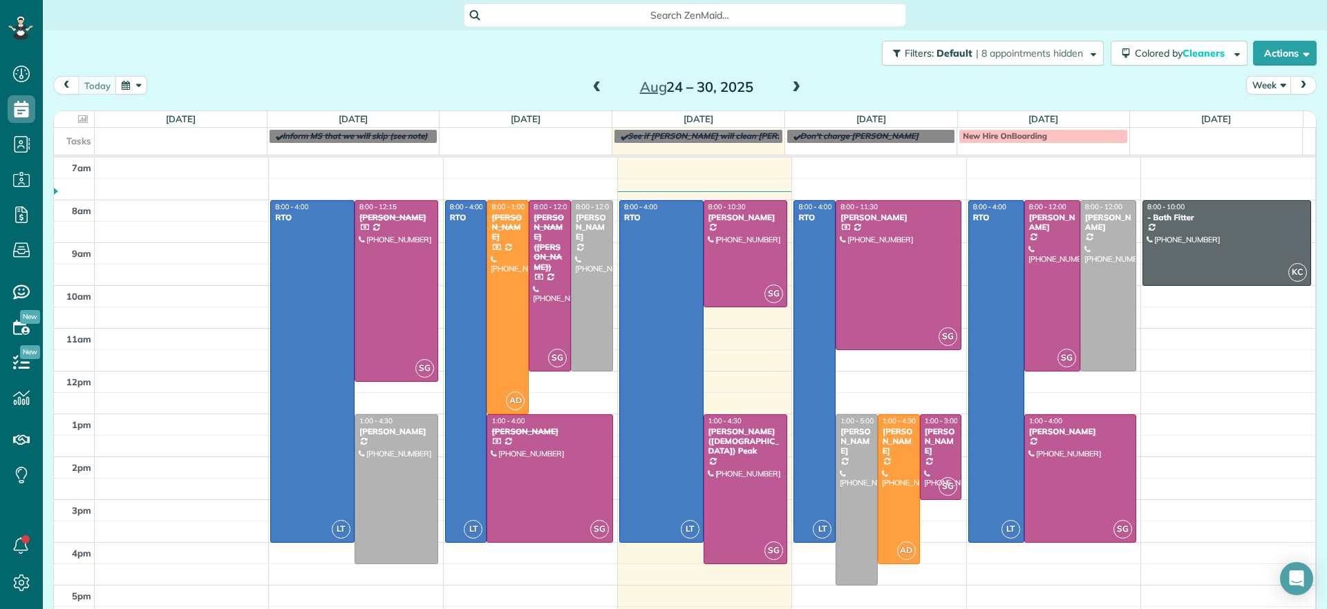
click at [788, 91] on span at bounding box center [795, 88] width 15 height 12
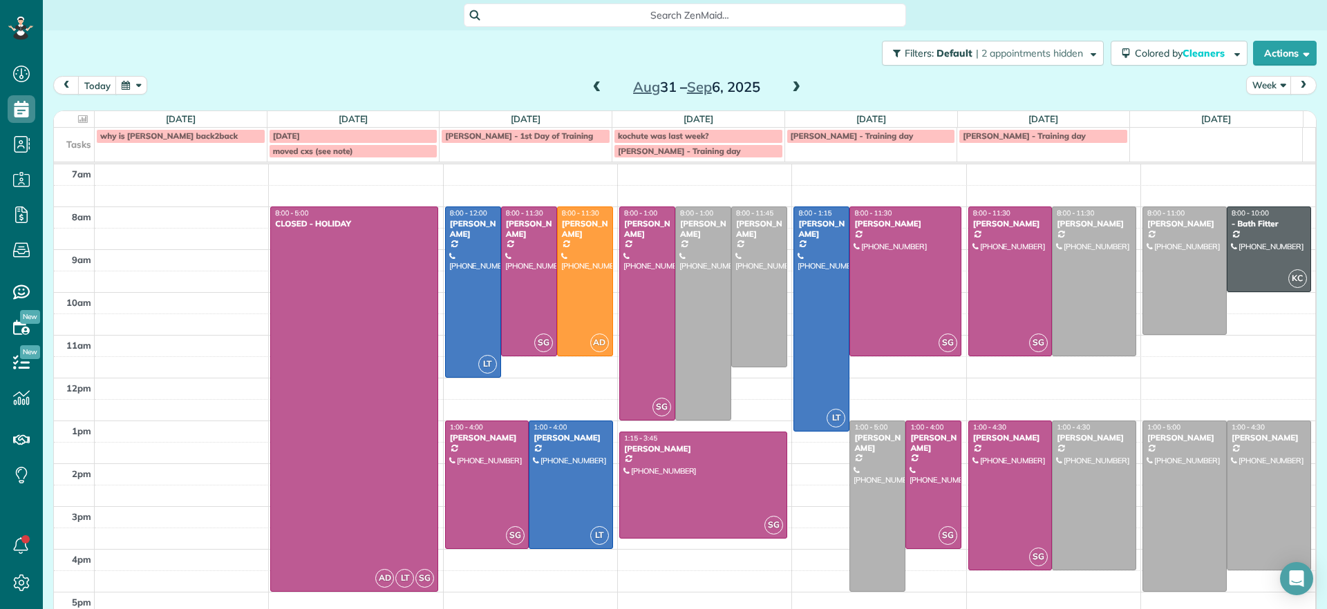
click at [594, 92] on span at bounding box center [596, 88] width 15 height 12
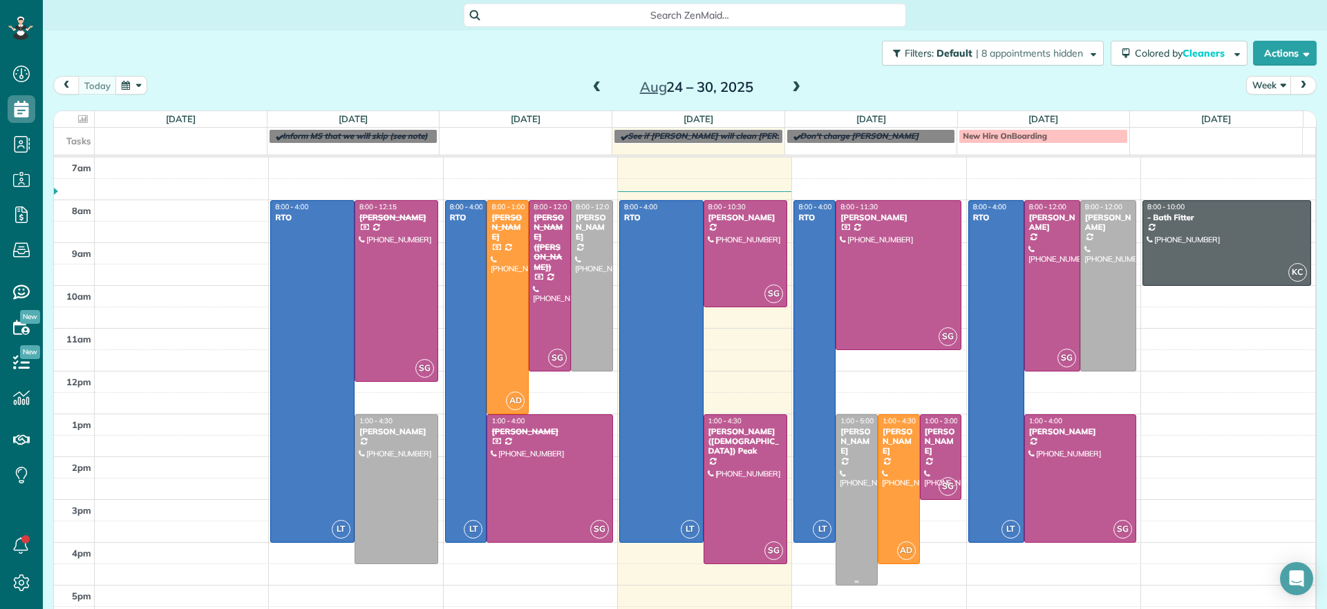
click at [839, 441] on div "Ryan Lewandowski" at bounding box center [856, 442] width 34 height 30
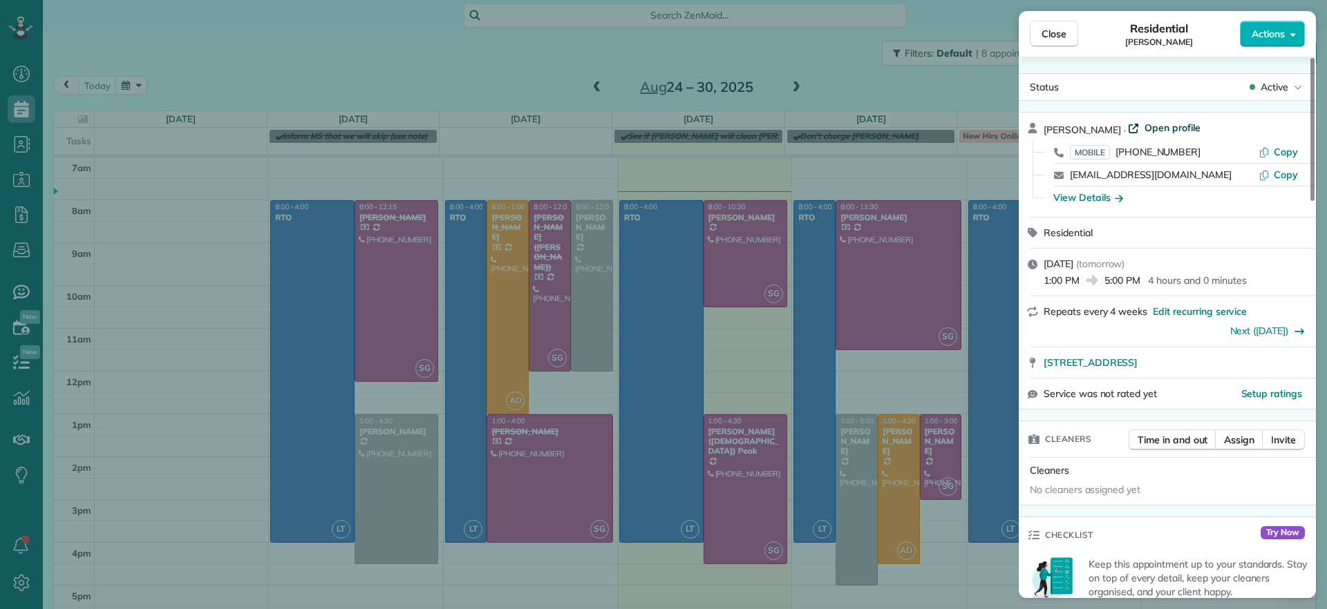
click at [1176, 131] on span "Open profile" at bounding box center [1172, 128] width 56 height 14
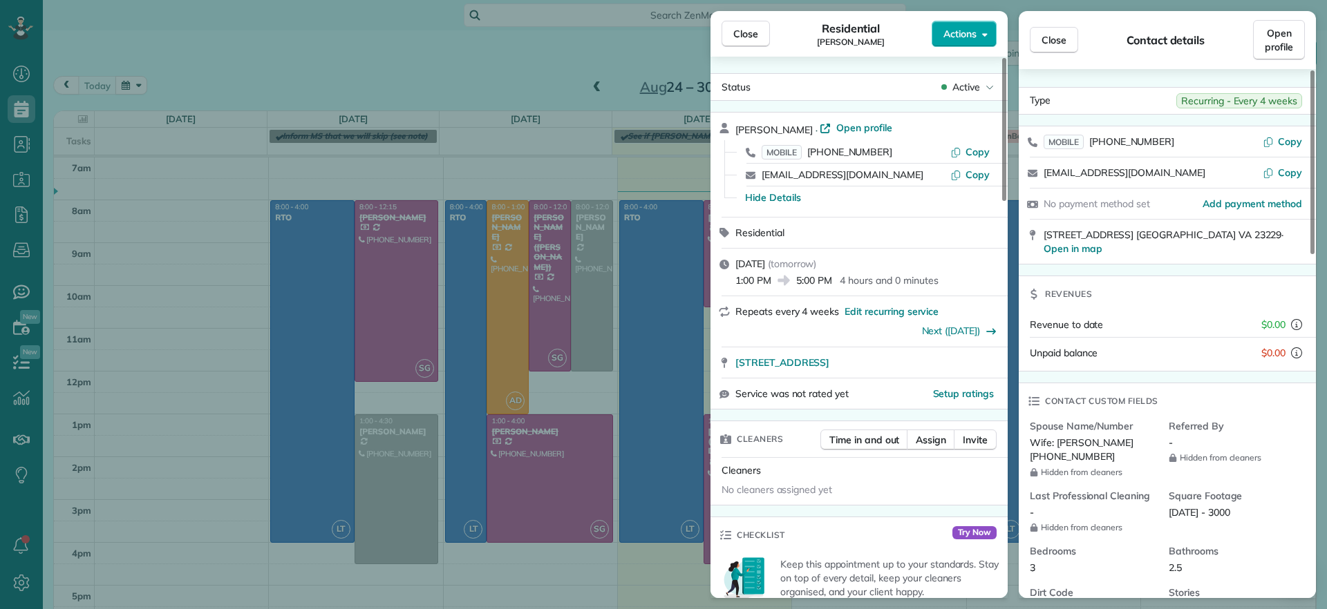
click at [964, 40] on span "Actions" at bounding box center [959, 34] width 33 height 14
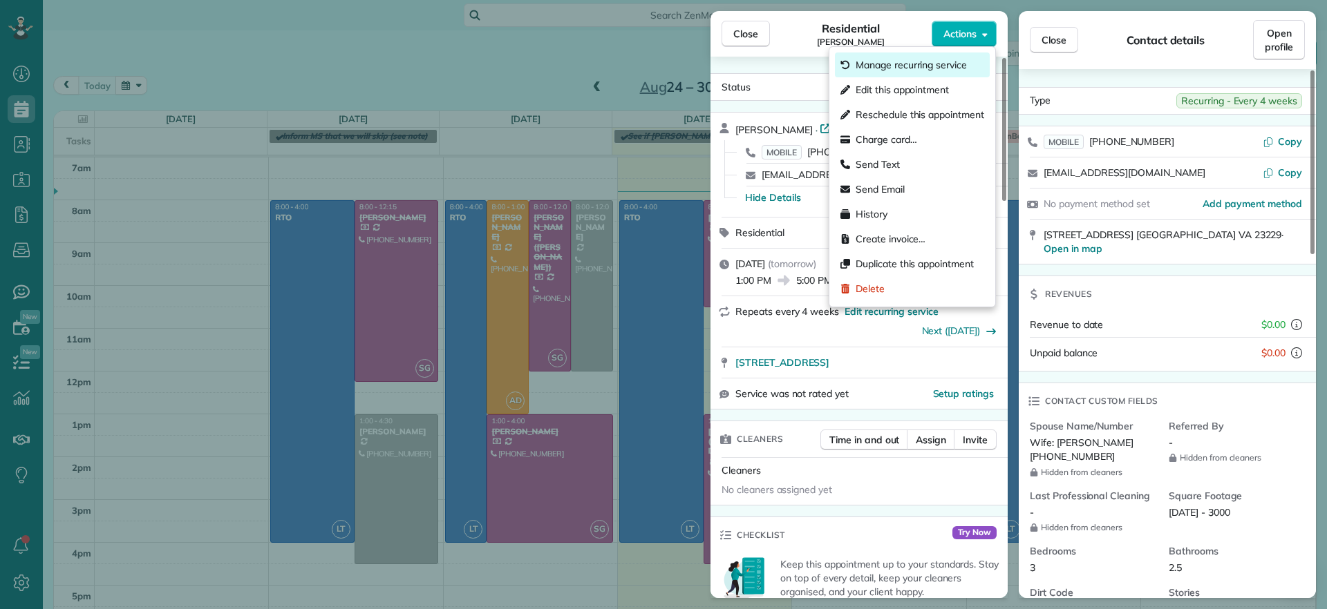
click at [930, 69] on span "Manage recurring service" at bounding box center [910, 65] width 111 height 14
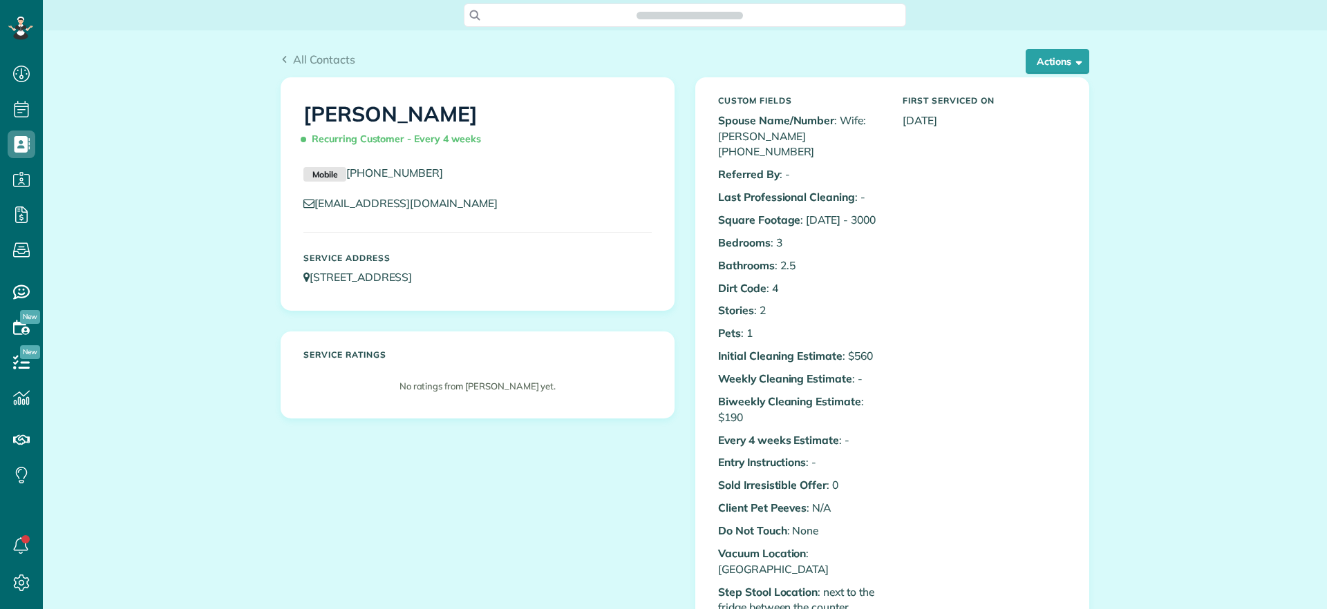
scroll to position [6, 6]
click at [1072, 63] on span "button" at bounding box center [1076, 61] width 10 height 10
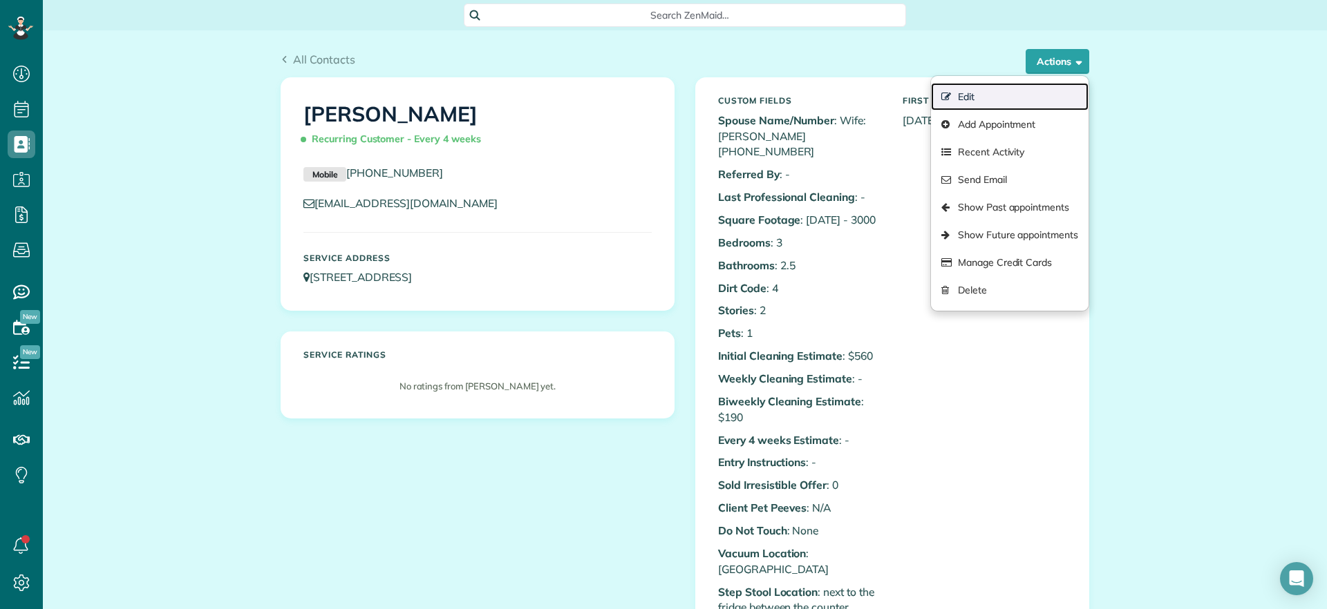
click at [1002, 98] on link "Edit" at bounding box center [1010, 97] width 158 height 28
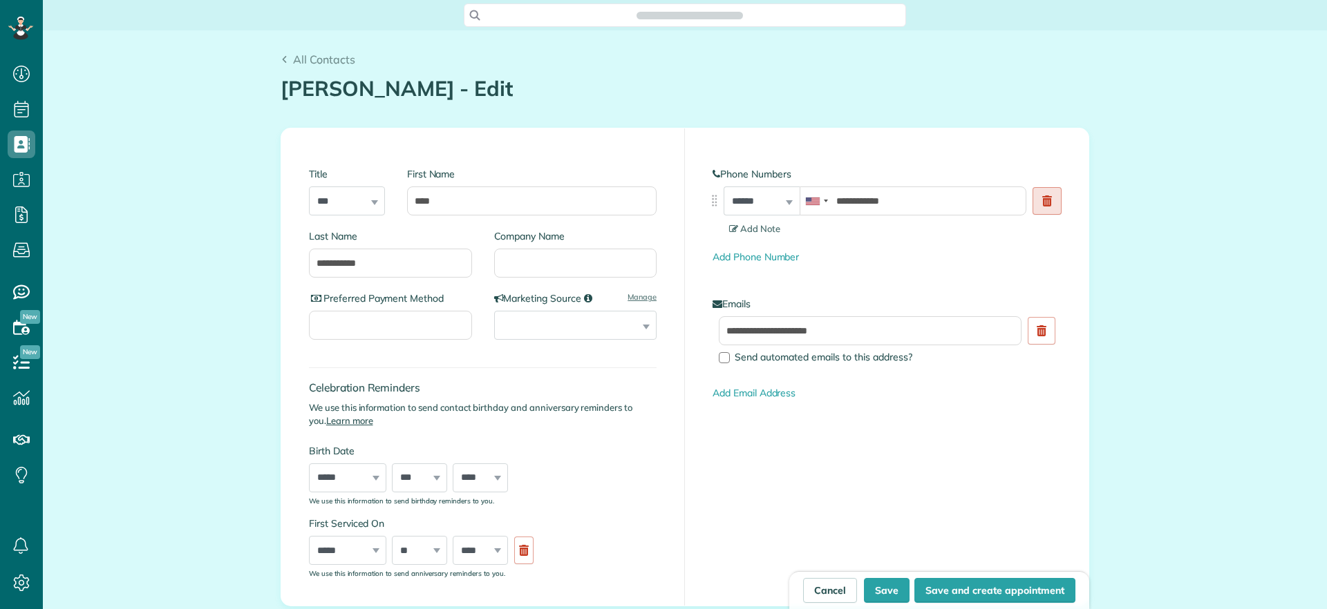
scroll to position [609, 43]
type input "**********"
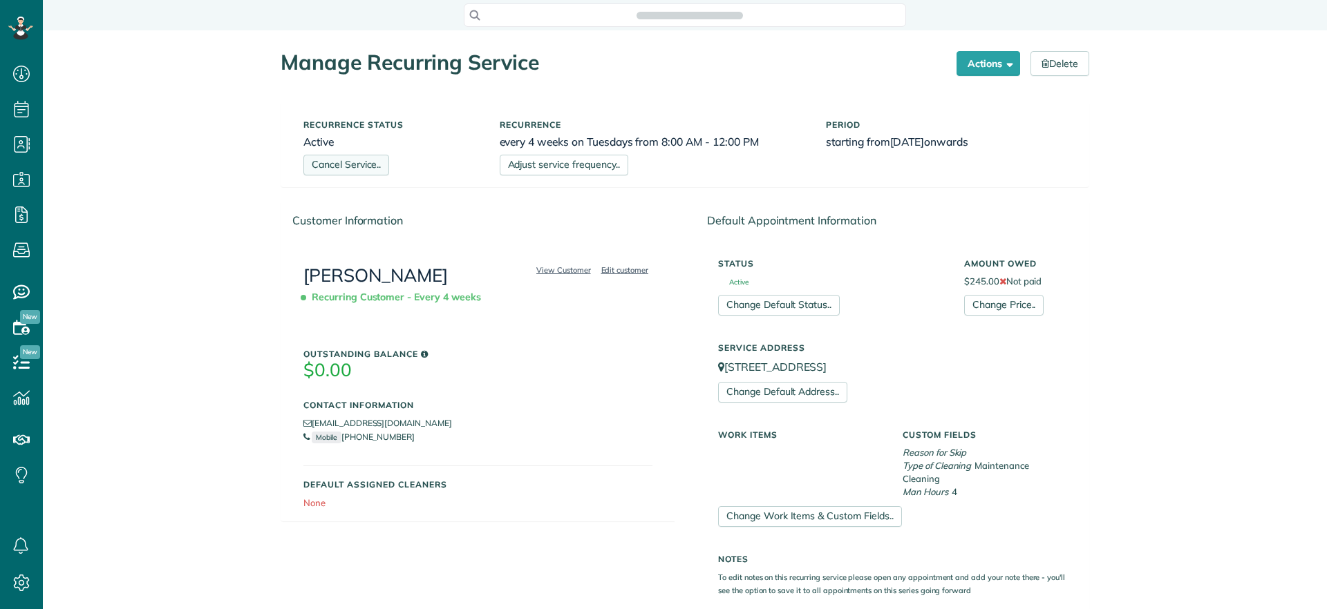
click at [359, 169] on link "Cancel Service.." at bounding box center [346, 165] width 86 height 21
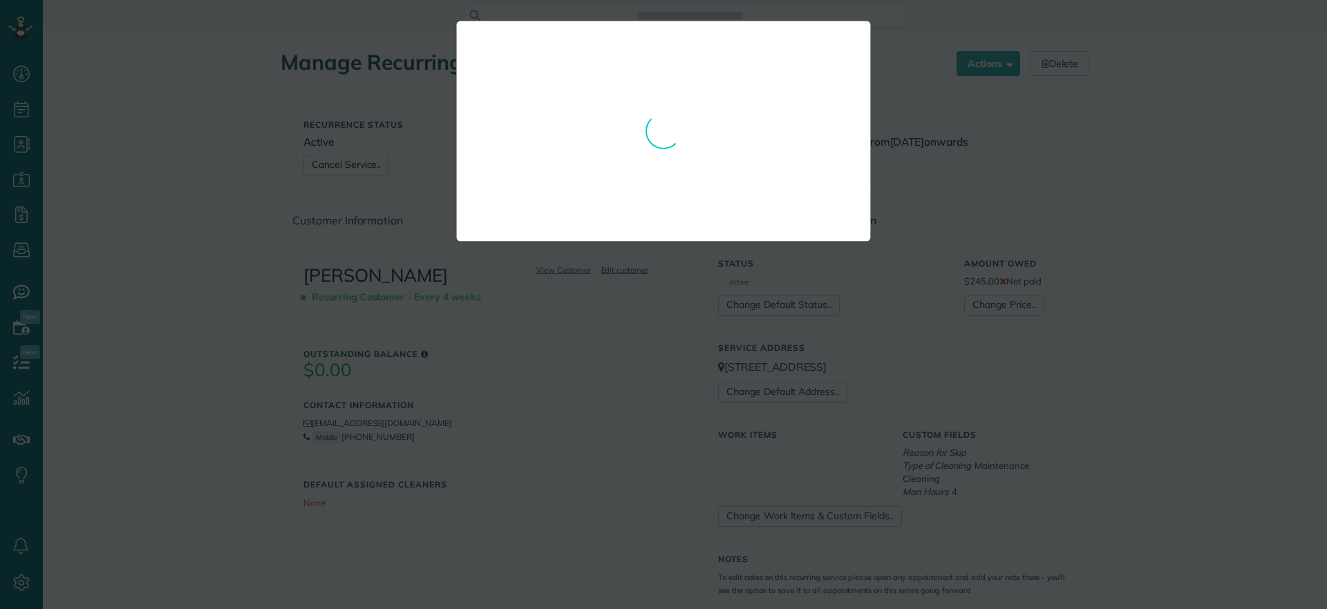
scroll to position [609, 43]
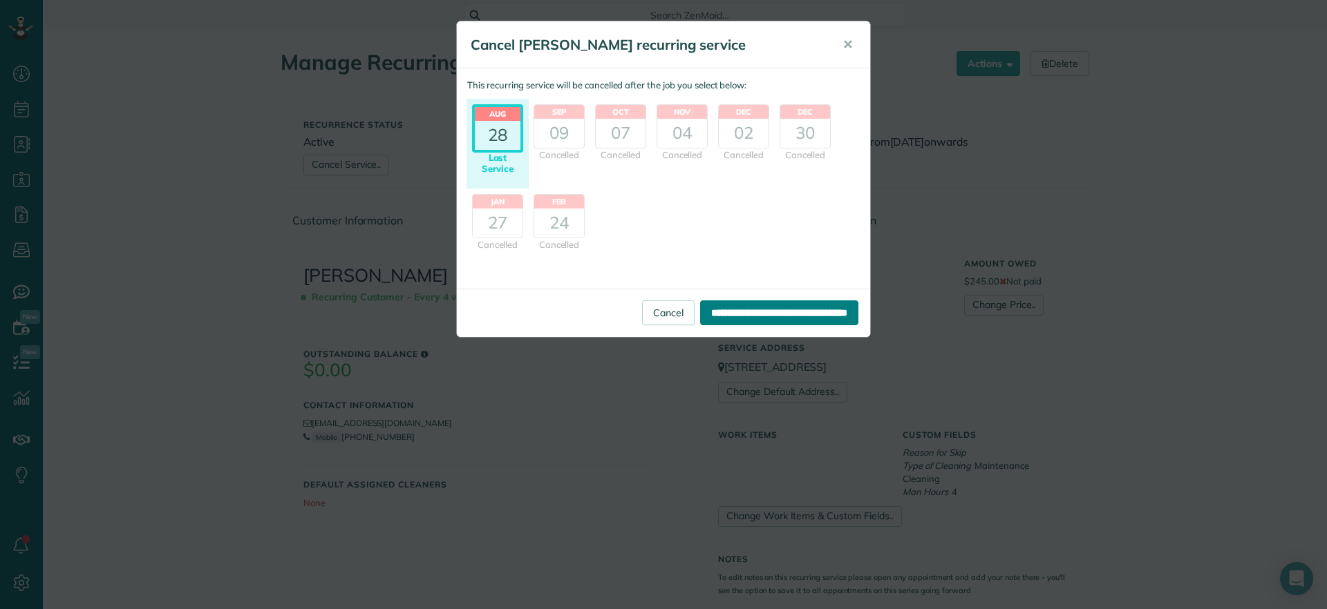
click at [760, 311] on input "**********" at bounding box center [779, 313] width 158 height 25
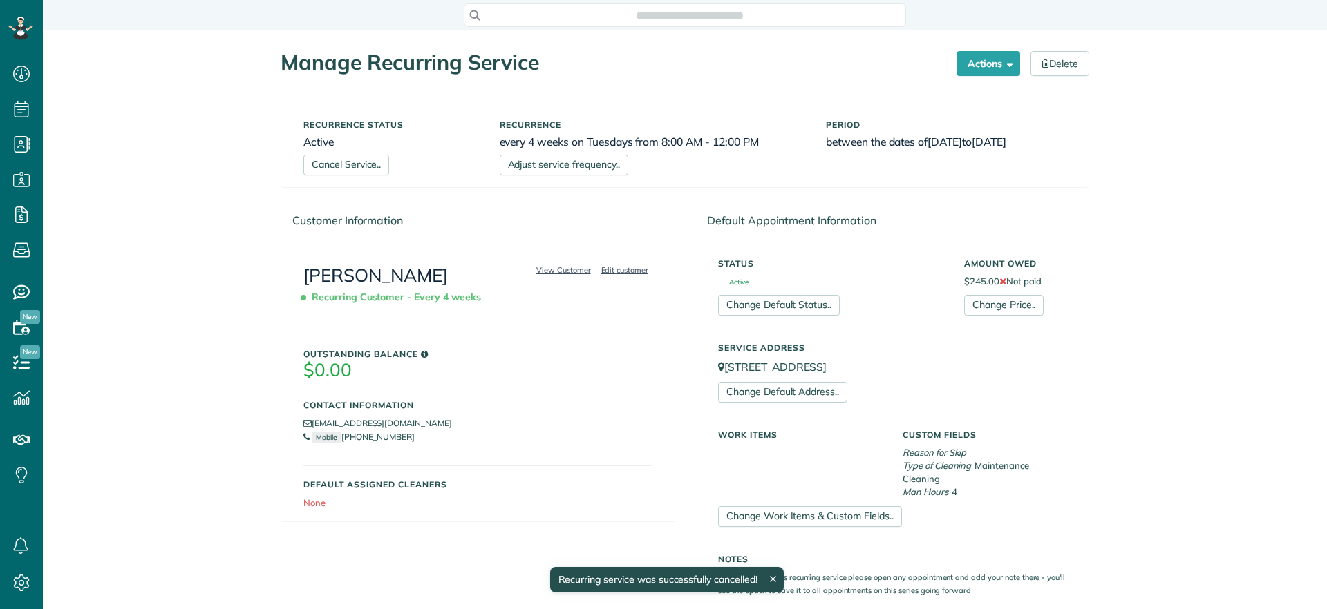
scroll to position [6, 6]
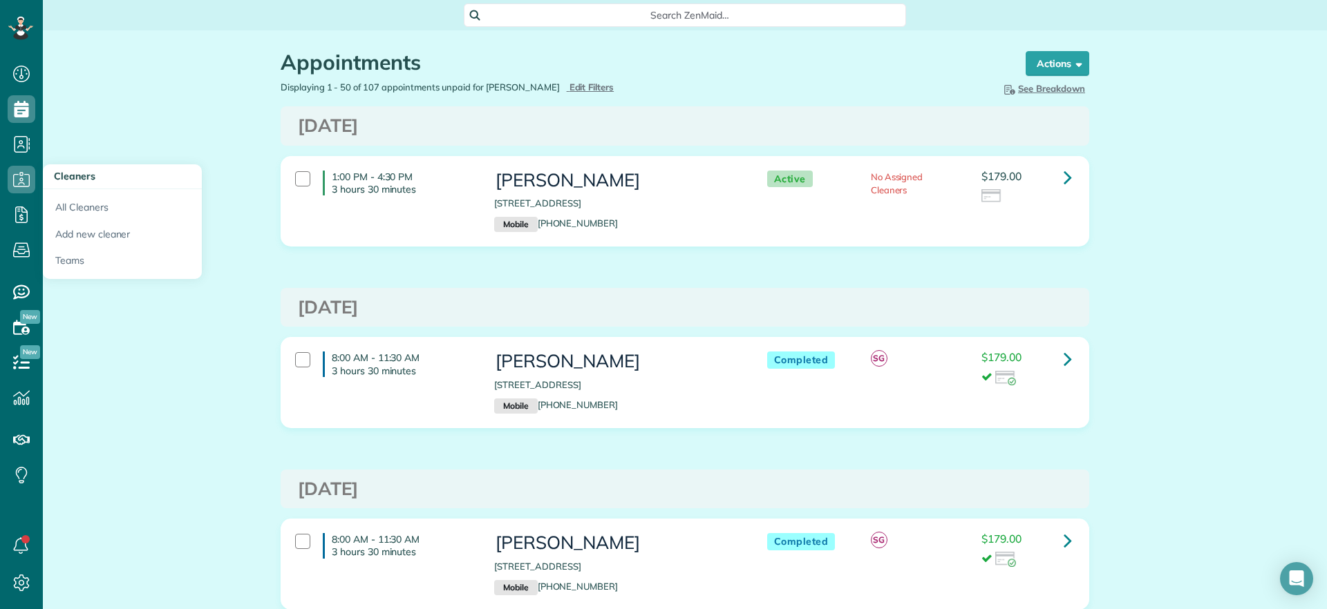
scroll to position [6, 6]
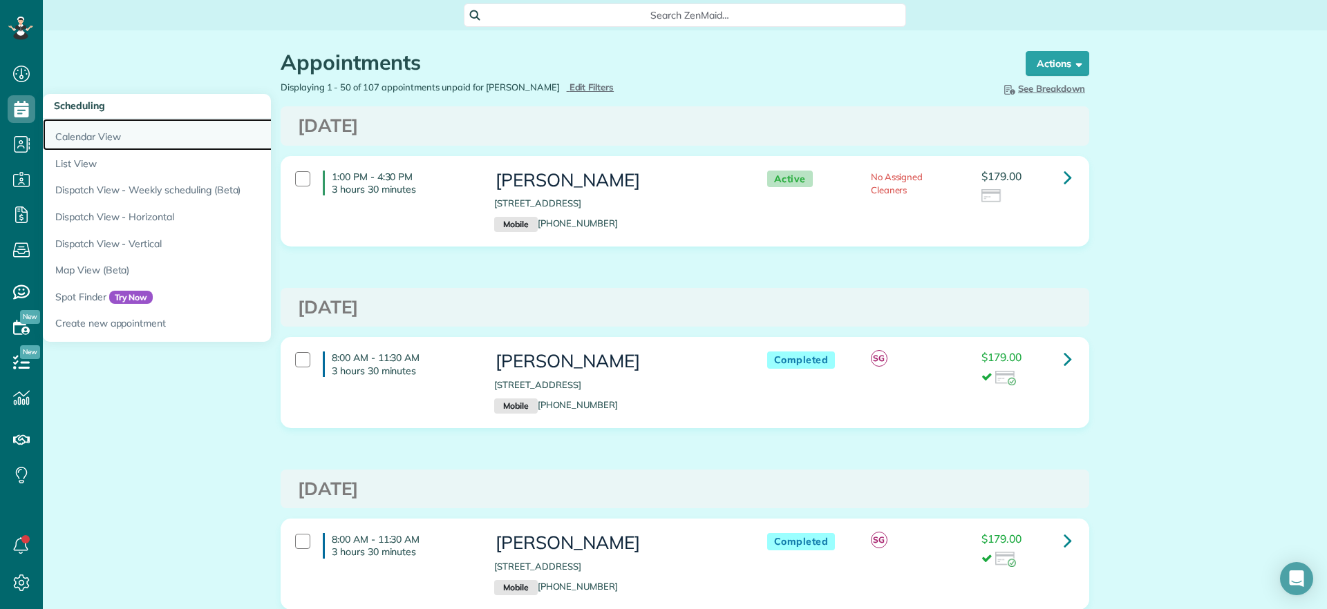
click at [64, 126] on link "Calendar View" at bounding box center [215, 135] width 345 height 32
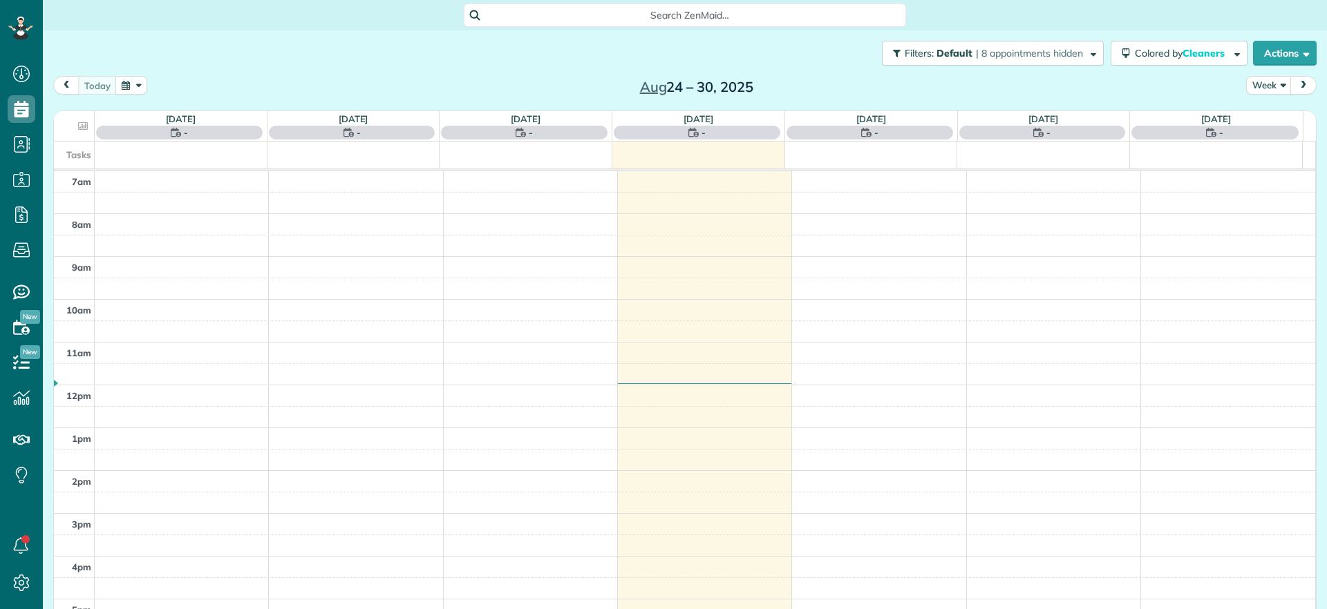
scroll to position [6, 6]
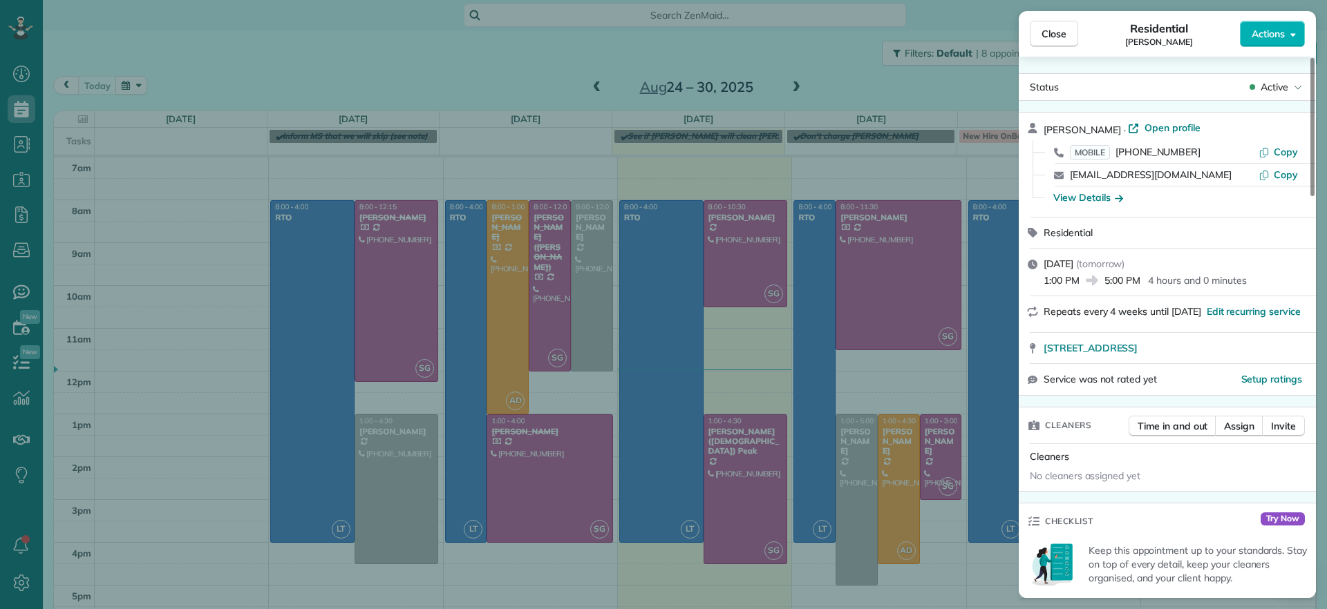
click at [922, 572] on div "Close Residential Ryan Lewandowski Actions Status Active Ryan Lewandowski · Ope…" at bounding box center [663, 304] width 1327 height 609
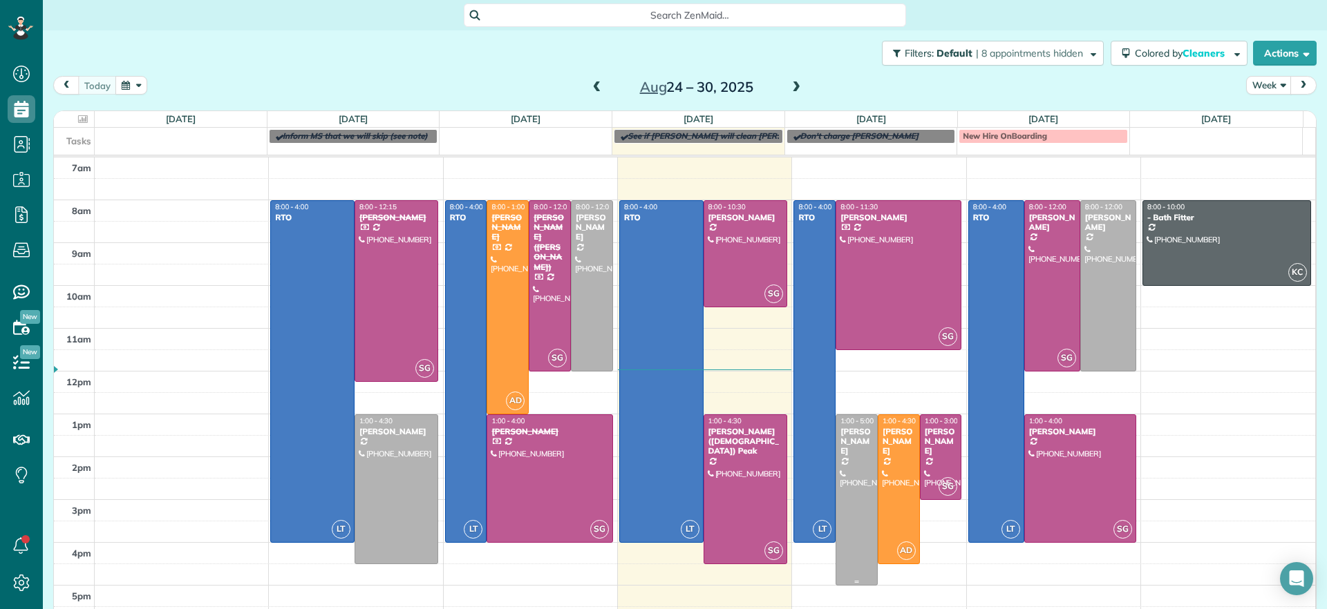
click at [836, 491] on div at bounding box center [856, 500] width 41 height 170
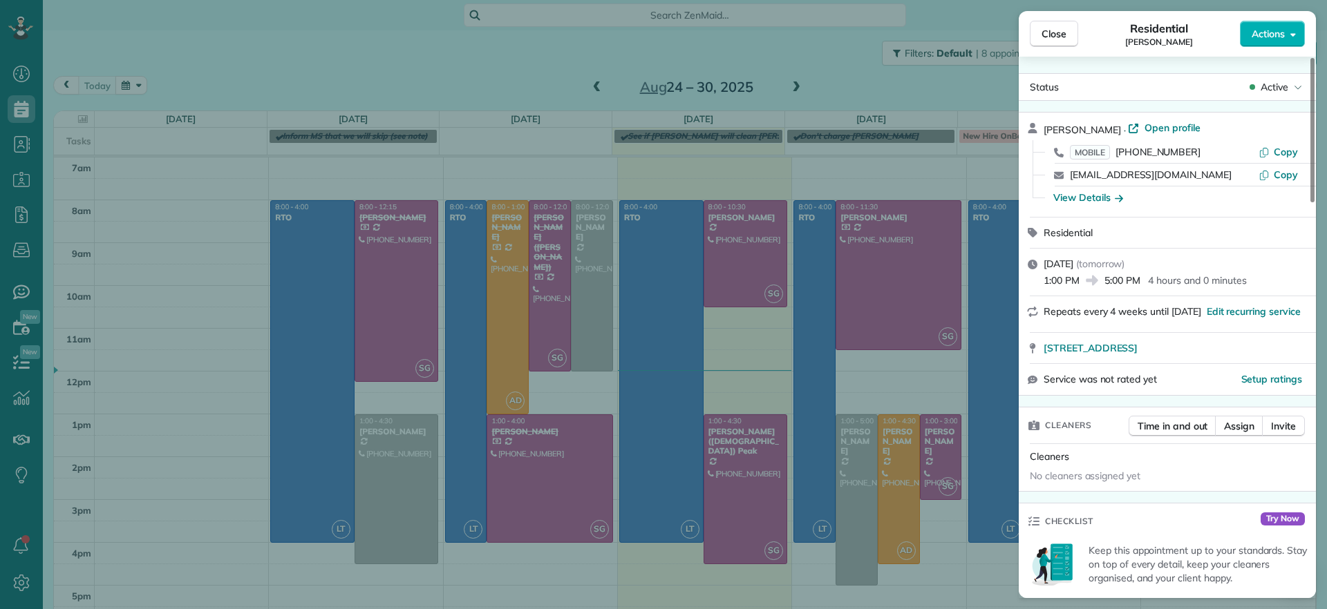
click at [945, 584] on div "Close Residential Ryan Lewandowski Actions Status Active Ryan Lewandowski · Ope…" at bounding box center [663, 304] width 1327 height 609
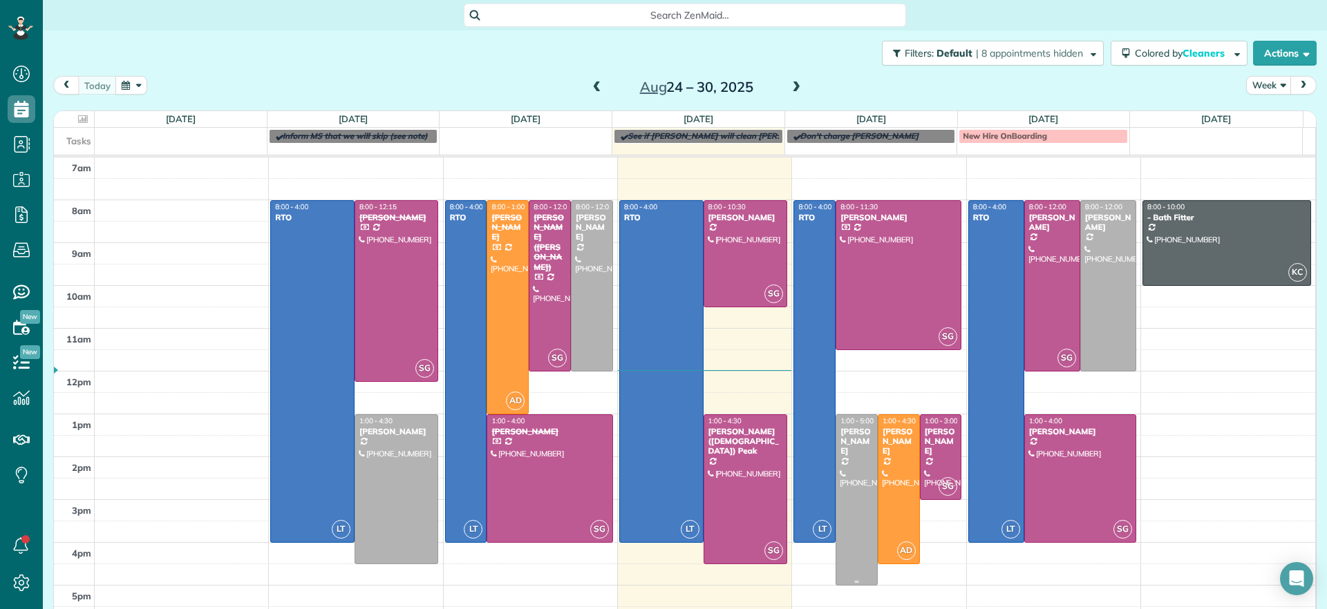
click at [838, 522] on div at bounding box center [856, 500] width 41 height 170
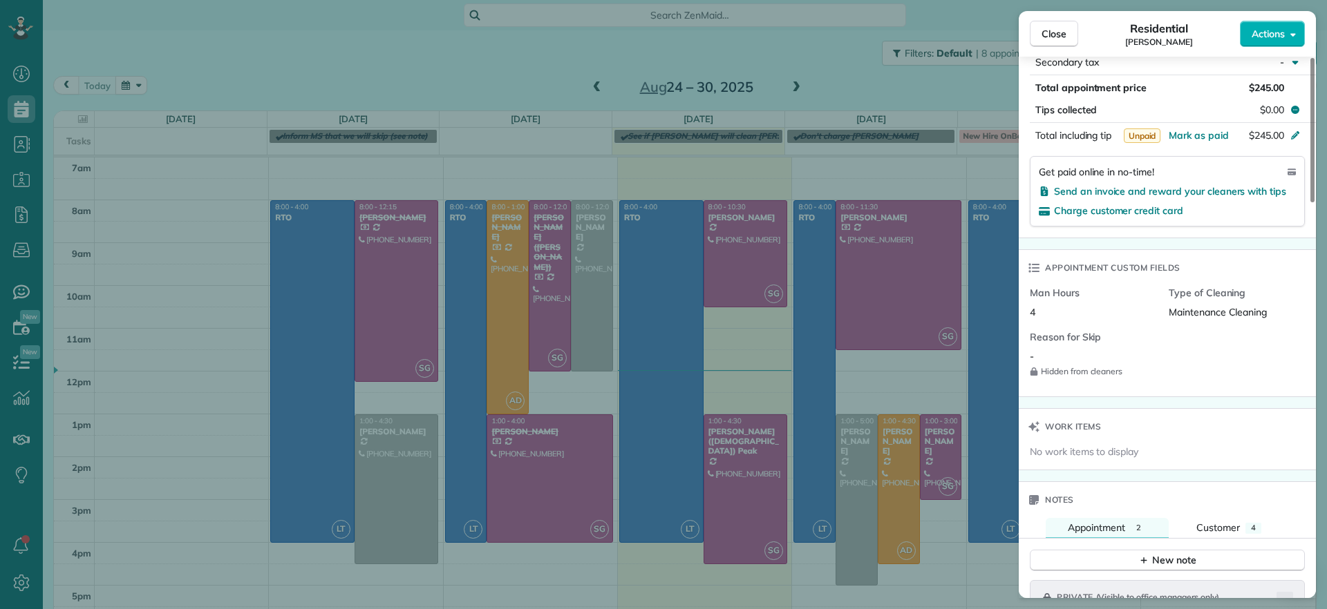
scroll to position [868, 0]
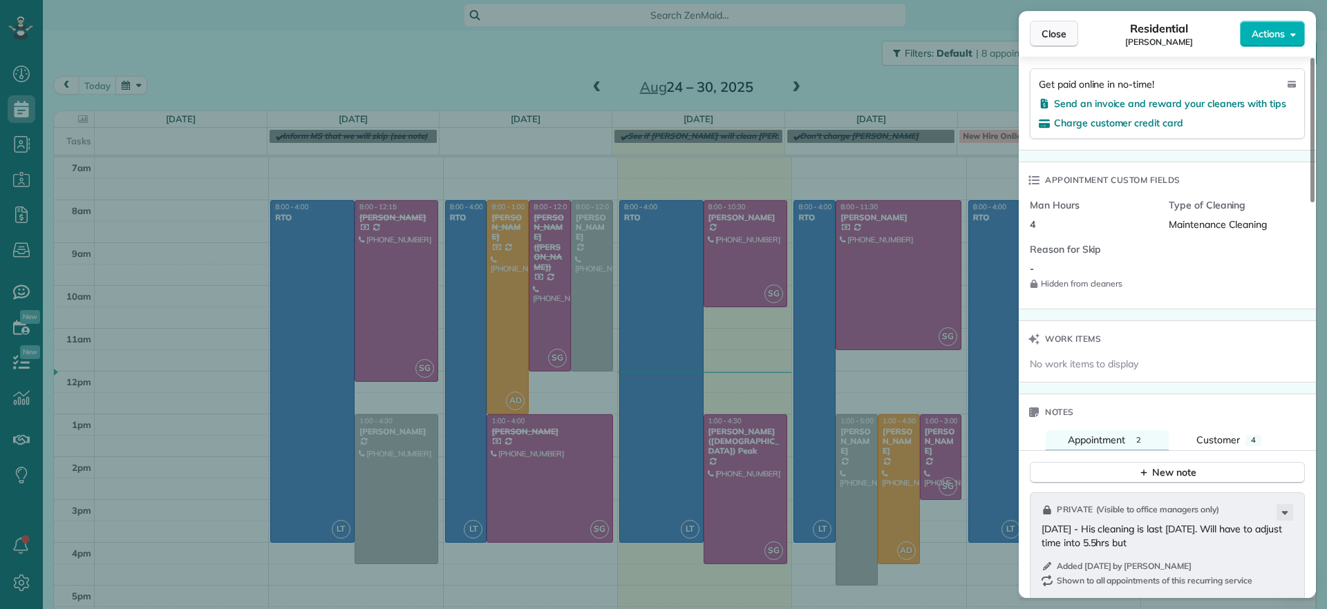
click at [1056, 39] on span "Close" at bounding box center [1053, 34] width 25 height 14
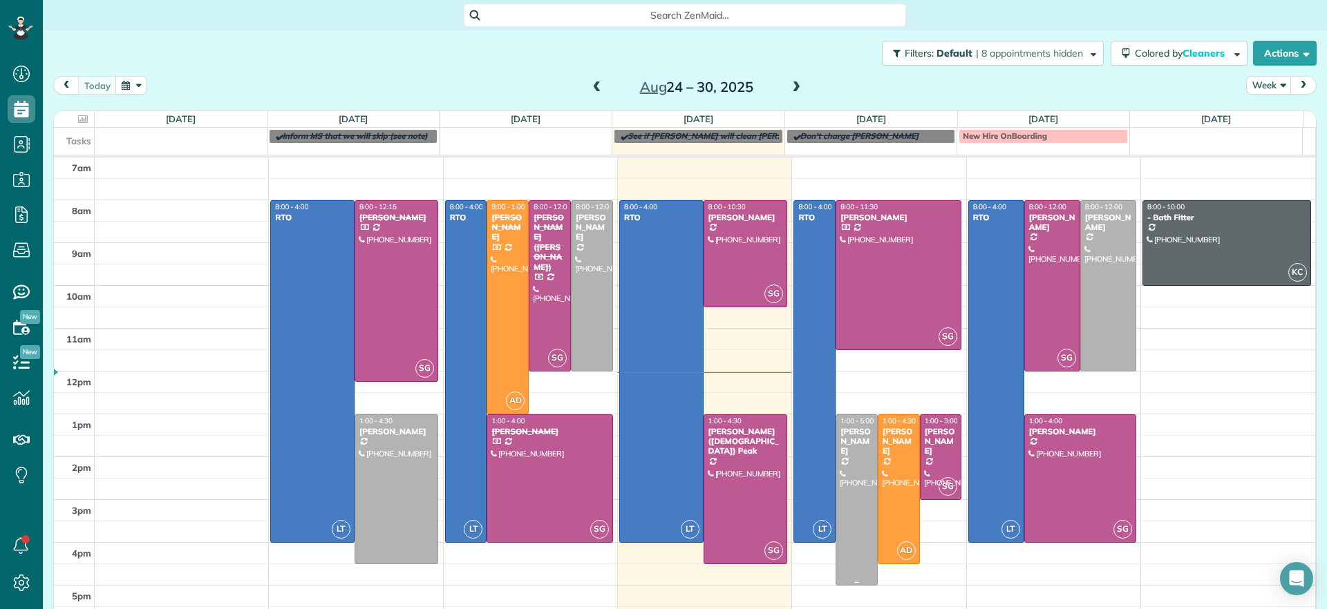
click at [838, 471] on div at bounding box center [856, 500] width 41 height 170
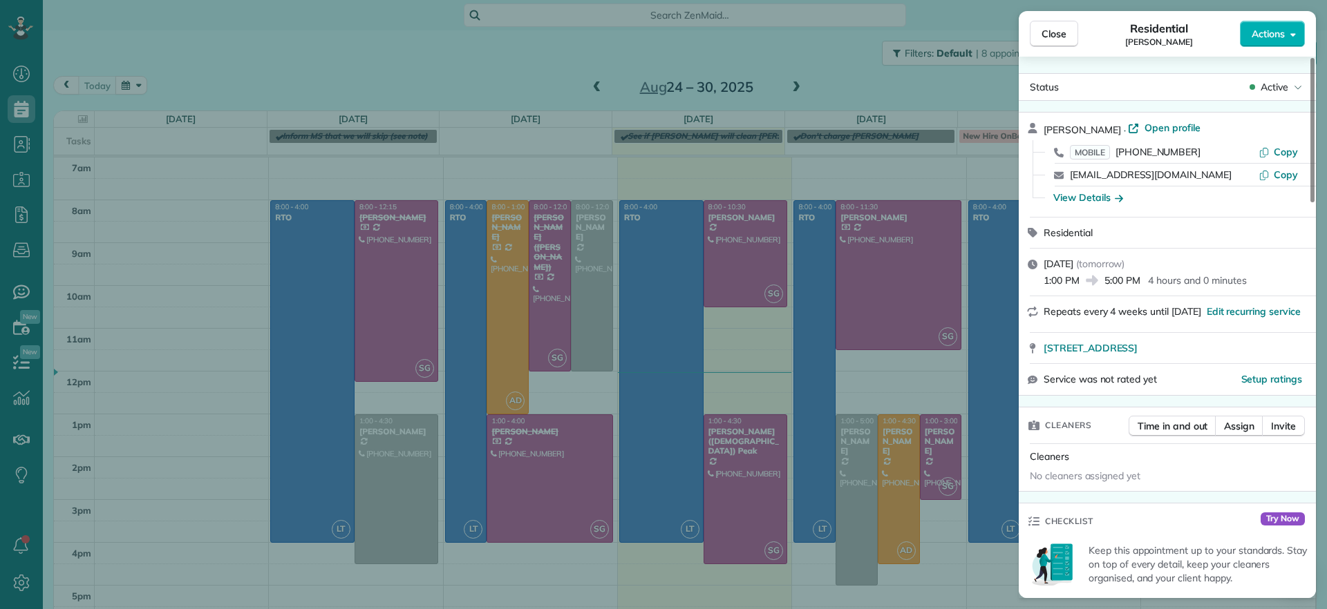
click at [838, 471] on div "Close Residential Ryan Lewandowski Actions Status Active Ryan Lewandowski · Ope…" at bounding box center [663, 304] width 1327 height 609
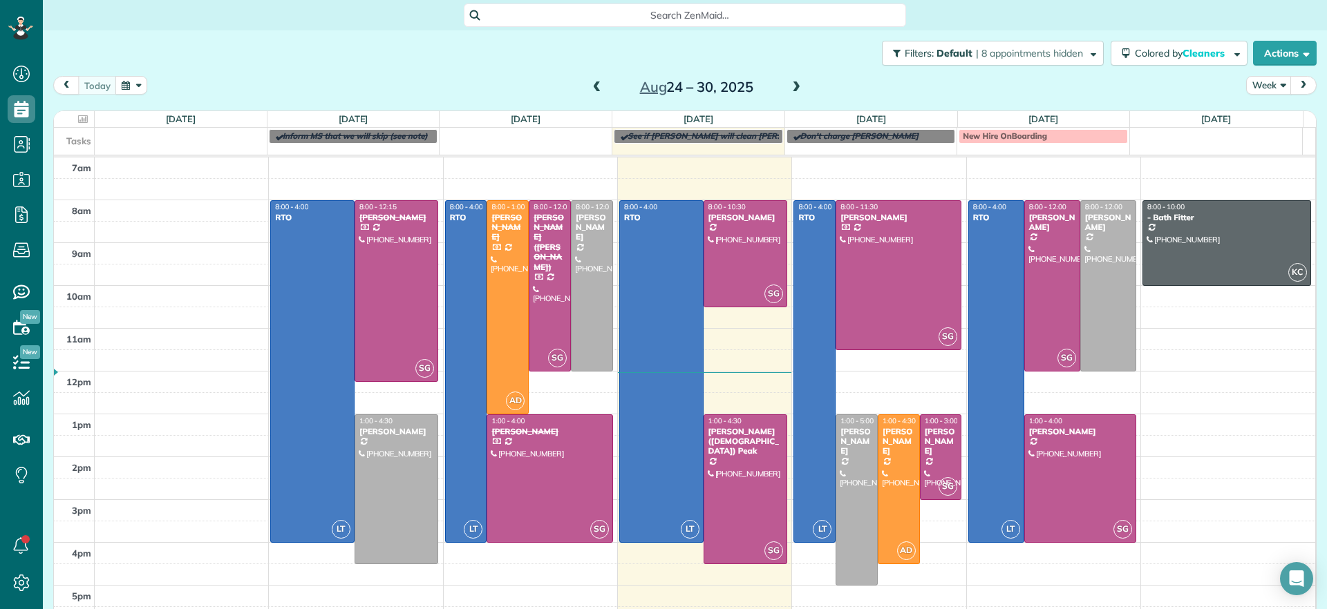
click at [788, 86] on span at bounding box center [795, 88] width 15 height 12
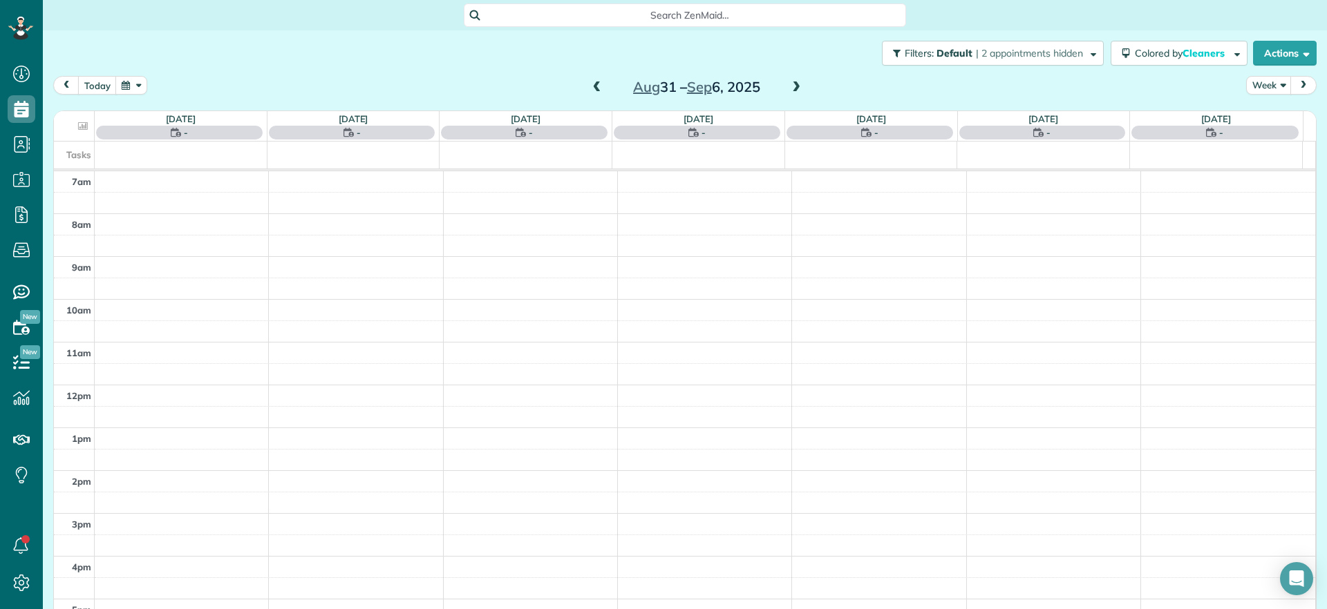
click at [531, 87] on div "today Week Aug 31 – Sep 6, 2025" at bounding box center [684, 89] width 1263 height 26
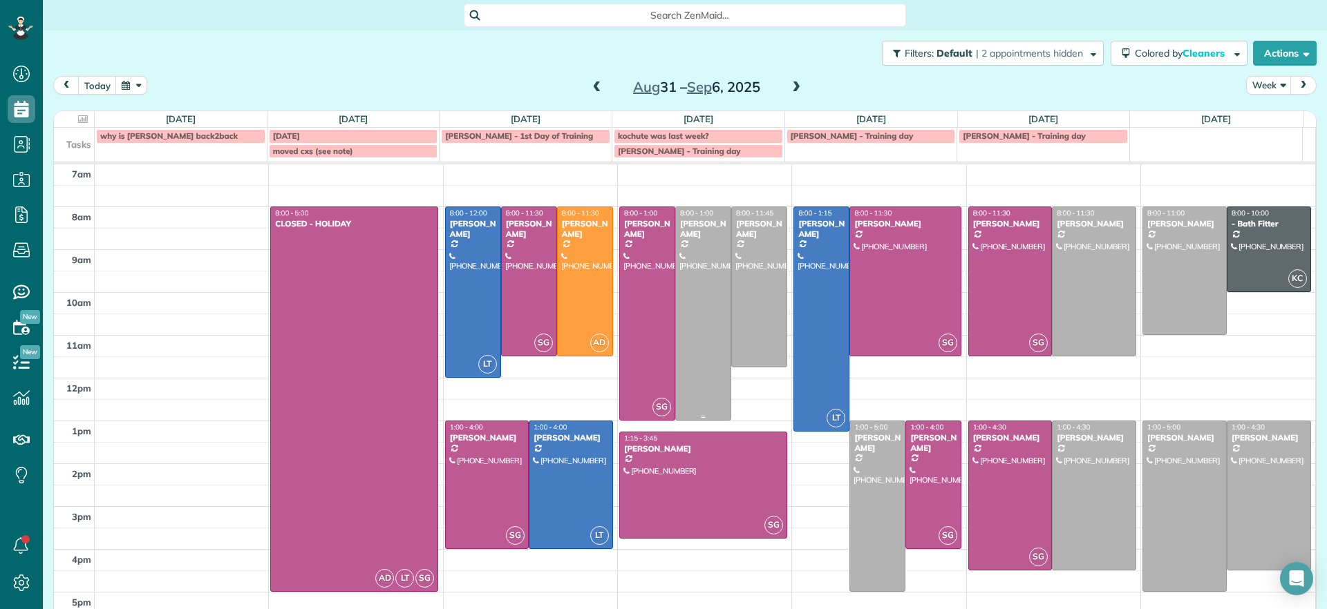
click at [679, 257] on div at bounding box center [703, 313] width 55 height 213
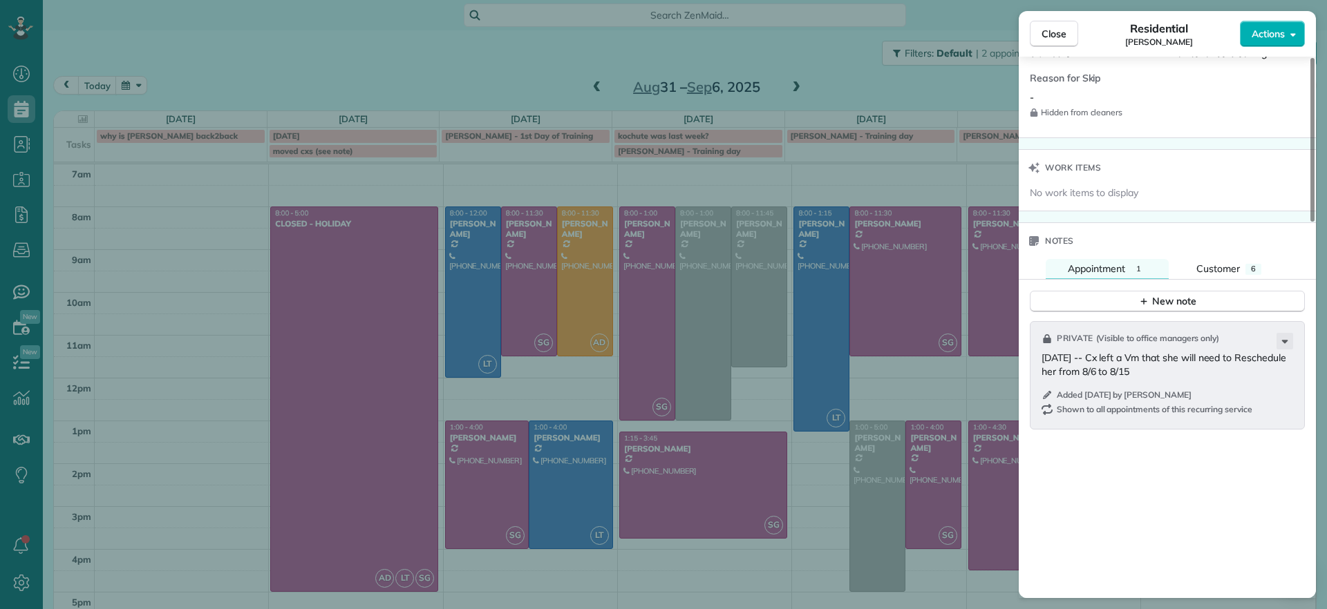
scroll to position [1212, 0]
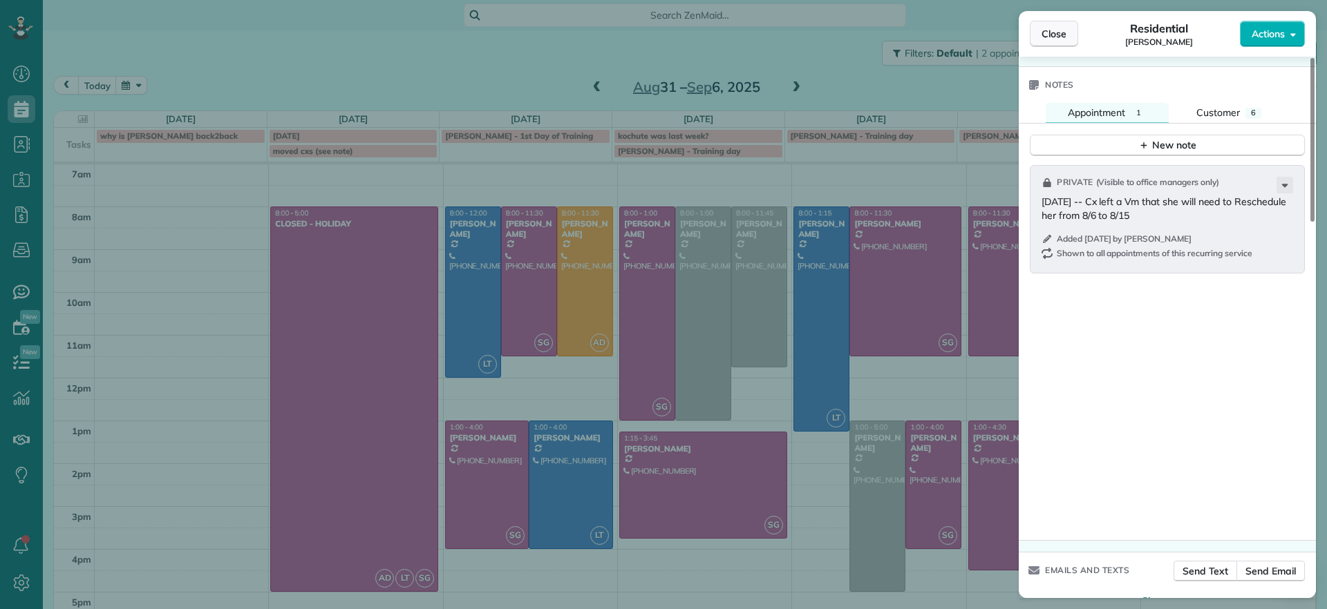
click at [1058, 34] on span "Close" at bounding box center [1053, 34] width 25 height 14
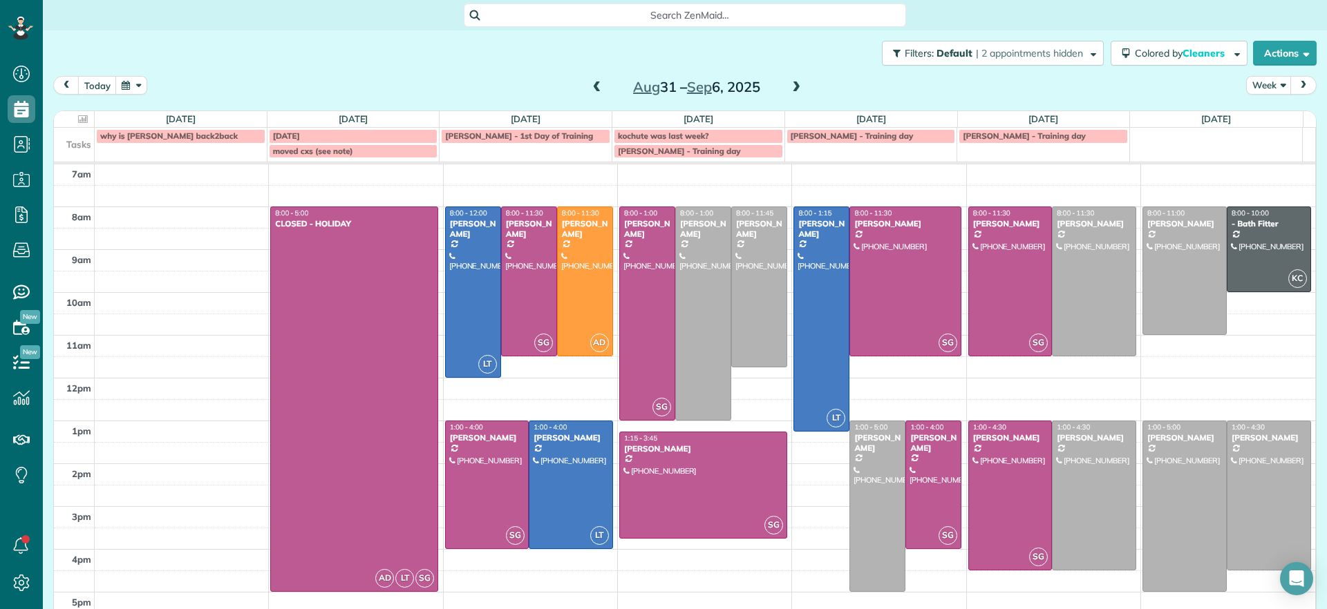
click at [590, 86] on span at bounding box center [596, 88] width 15 height 12
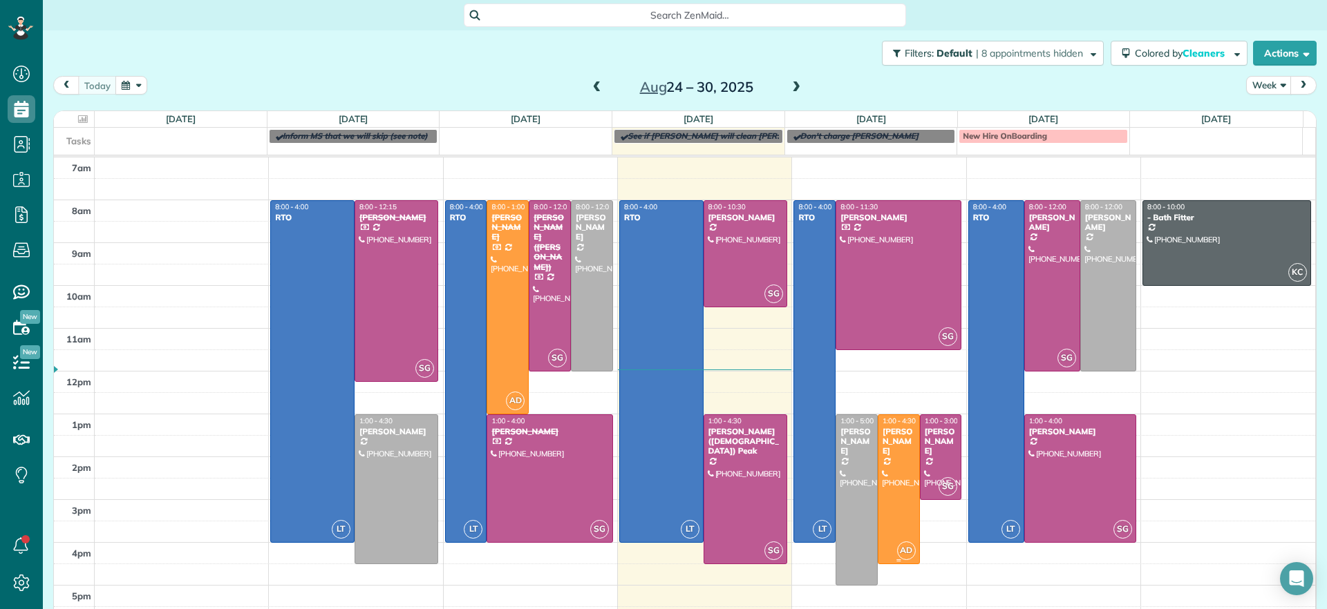
click at [846, 504] on div at bounding box center [856, 500] width 41 height 170
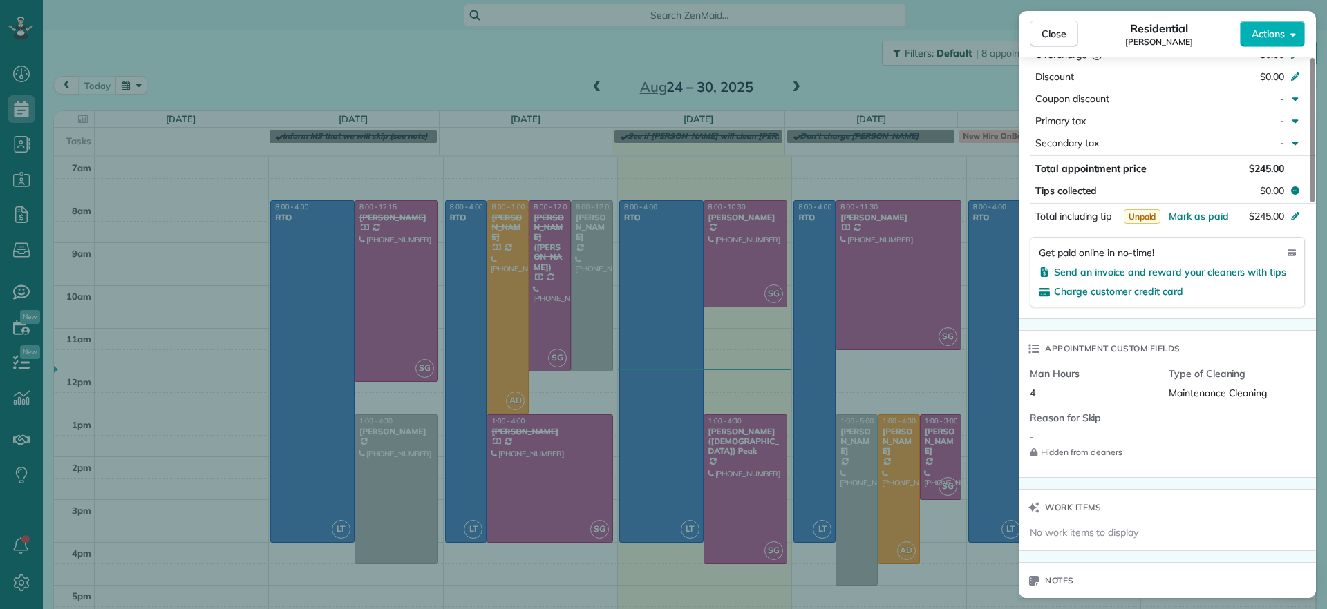
scroll to position [962, 0]
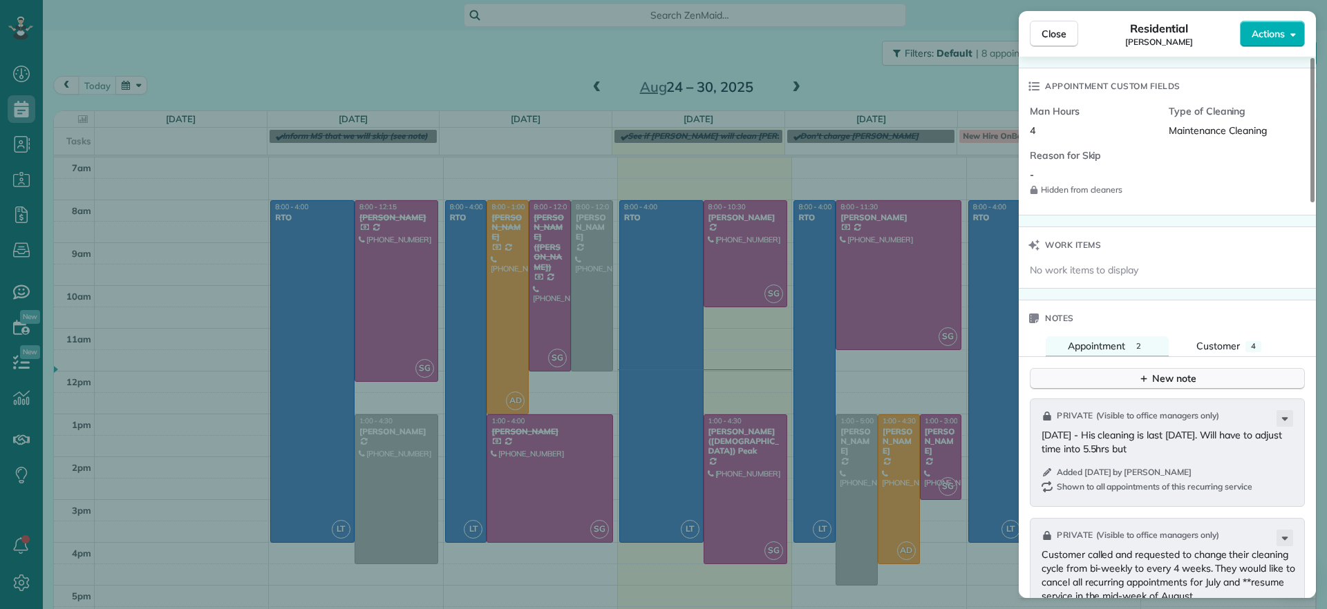
click at [1150, 383] on div "New note" at bounding box center [1167, 379] width 58 height 15
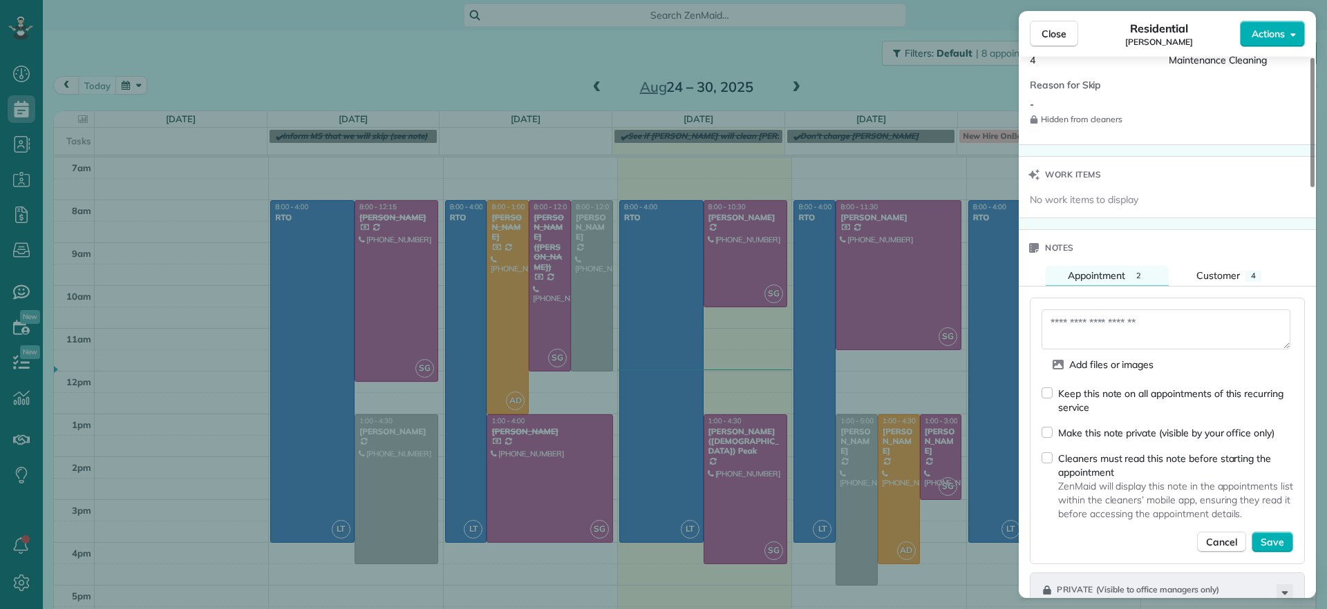
scroll to position [1135, 0]
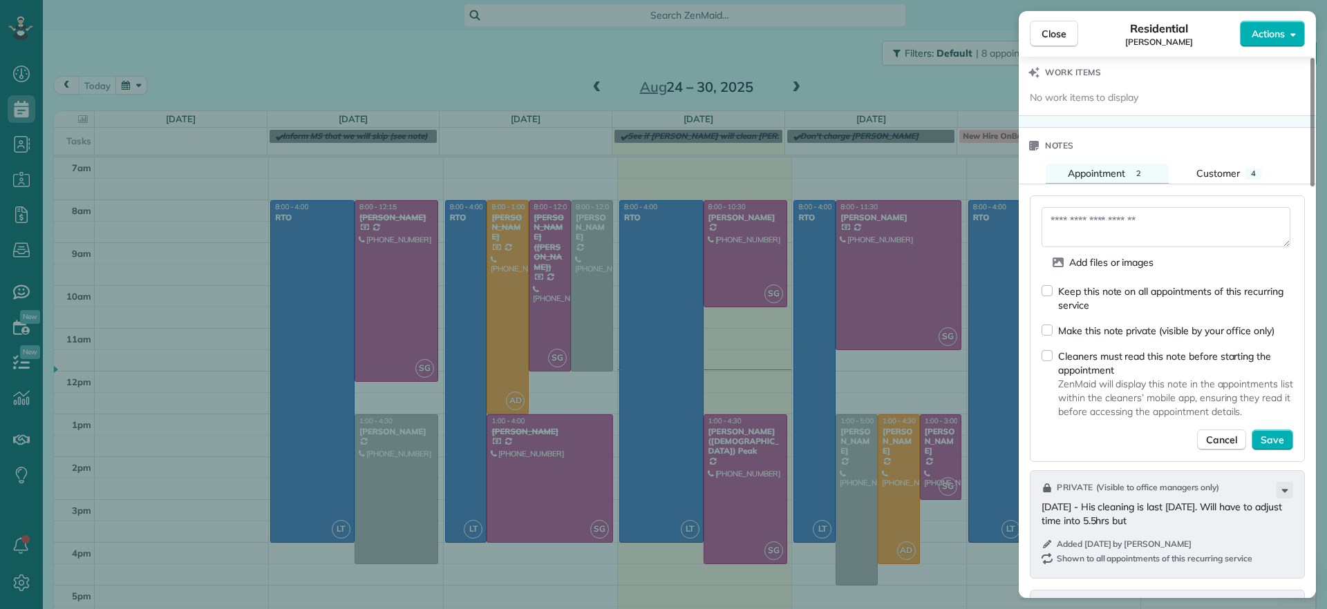
click at [1056, 289] on div "Keep this note on all appointments of this recurring service" at bounding box center [1166, 298] width 251 height 28
click at [1073, 220] on textarea at bounding box center [1165, 227] width 249 height 40
type textarea "*******"
click at [1036, 34] on button "Close" at bounding box center [1053, 34] width 48 height 26
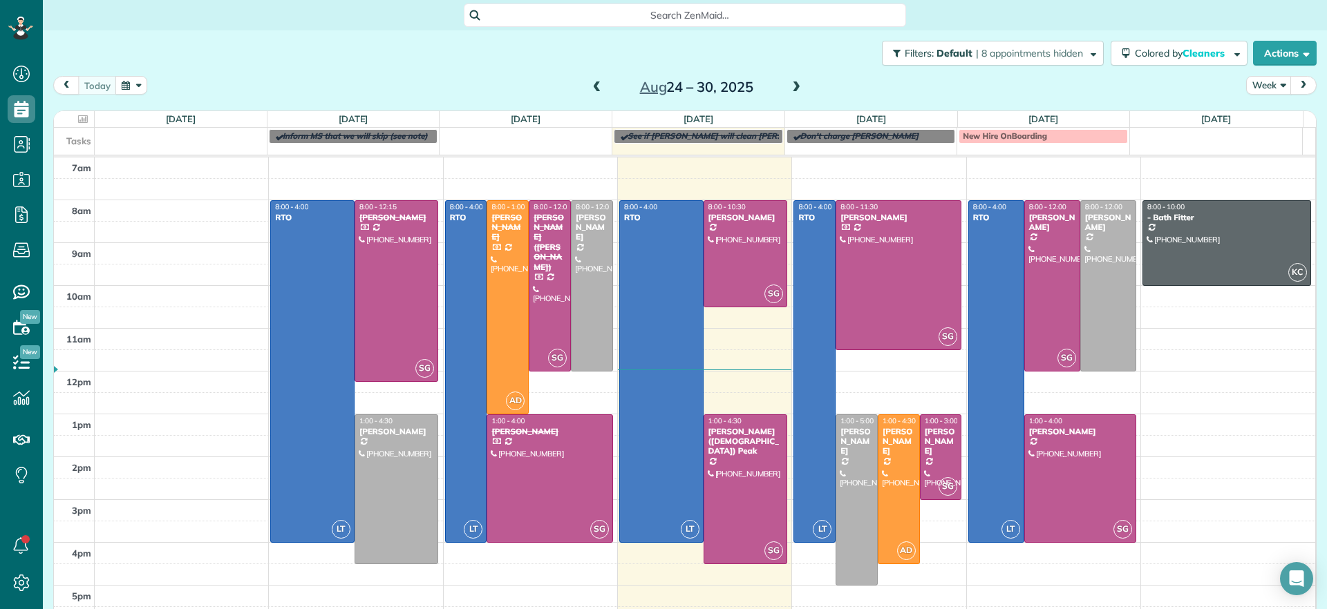
click at [790, 88] on span at bounding box center [795, 88] width 15 height 12
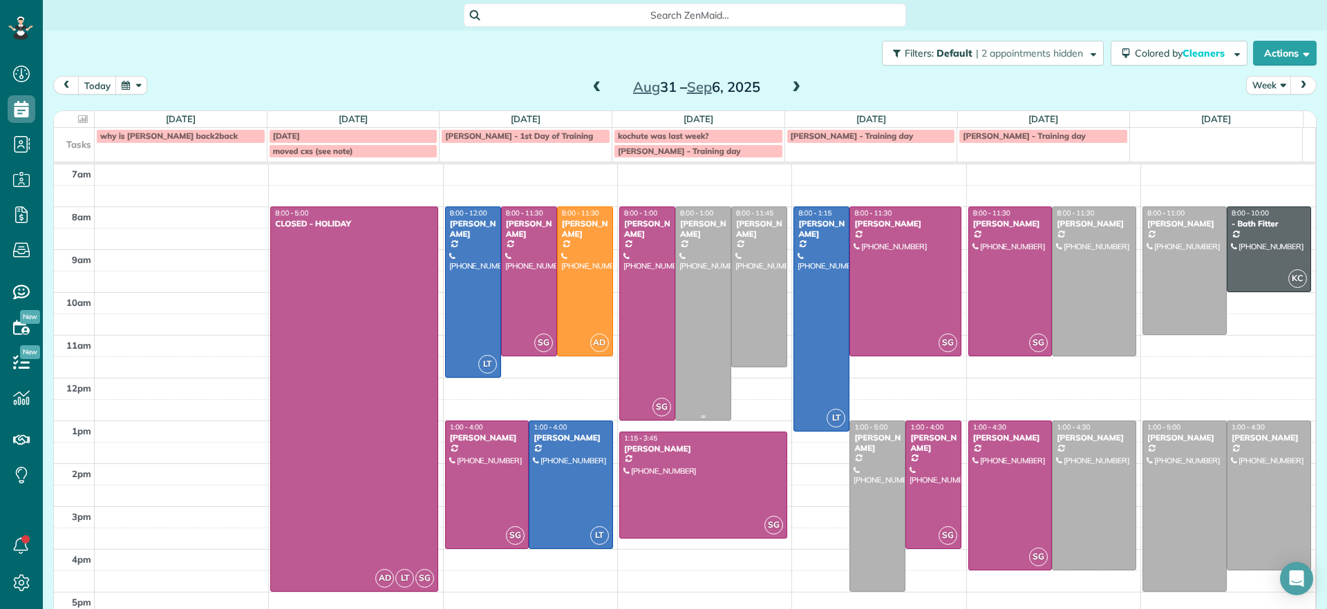
click at [691, 289] on div at bounding box center [703, 313] width 55 height 213
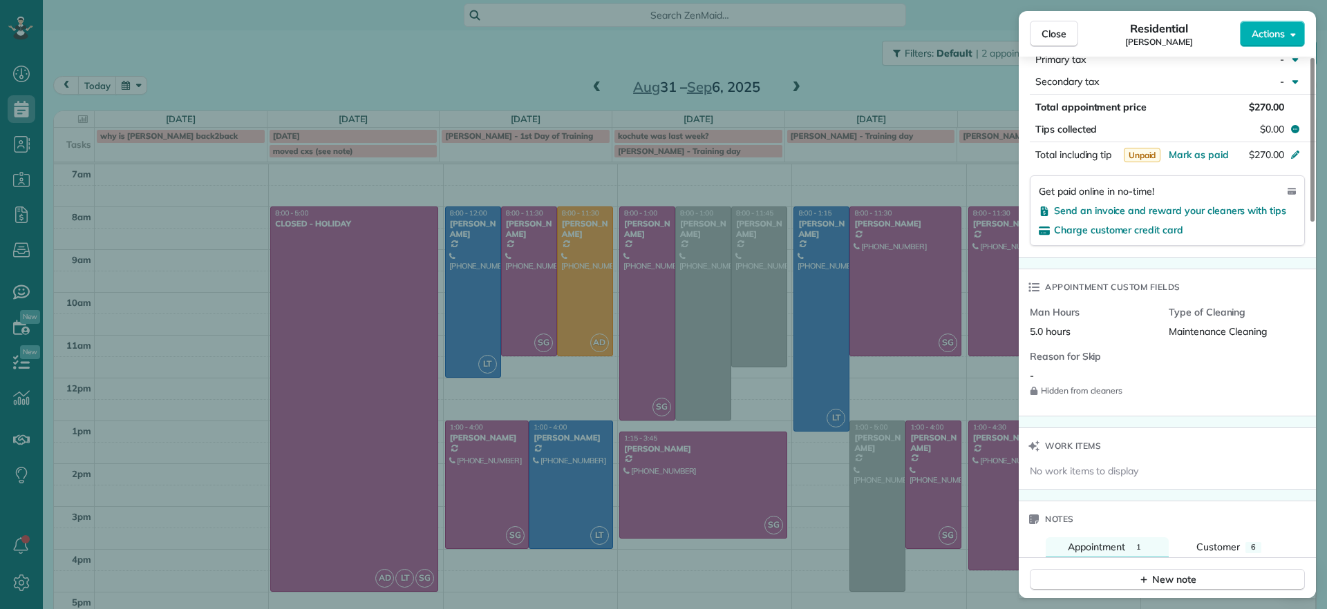
scroll to position [1128, 0]
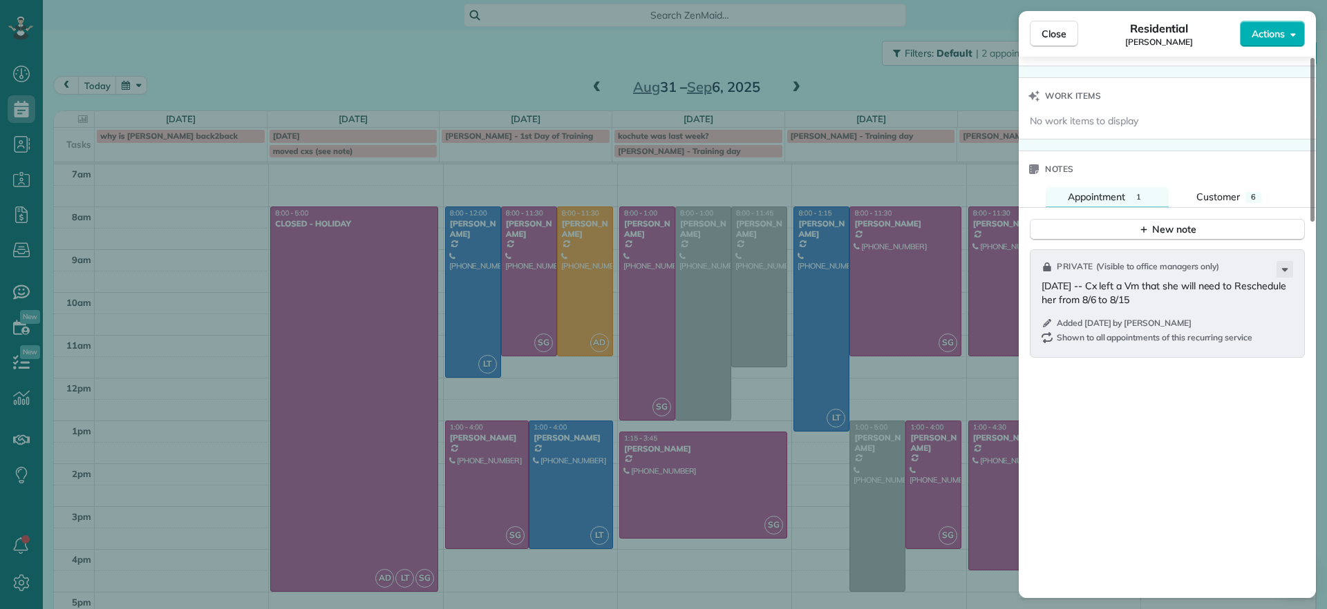
click at [1132, 304] on p "08/04/25 -- Cx left a Vm that she will need to Reschedule her from 8/6 to 8/15" at bounding box center [1168, 293] width 254 height 28
click at [1065, 39] on span "Close" at bounding box center [1053, 34] width 25 height 14
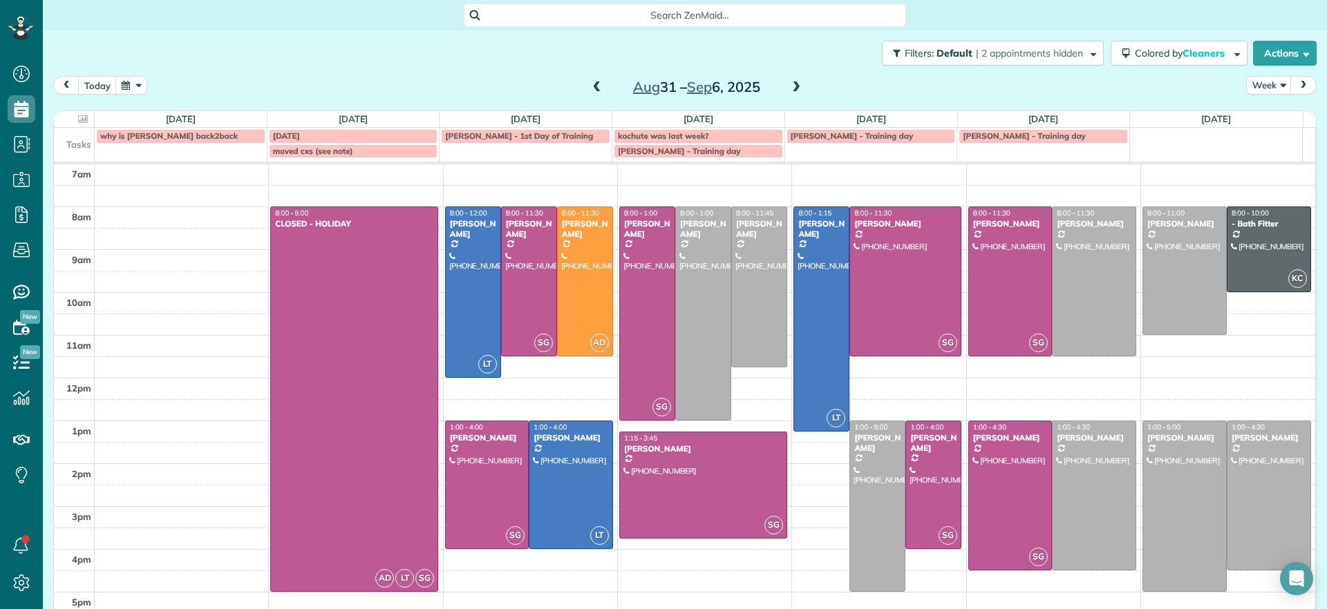
click at [788, 89] on span at bounding box center [795, 88] width 15 height 12
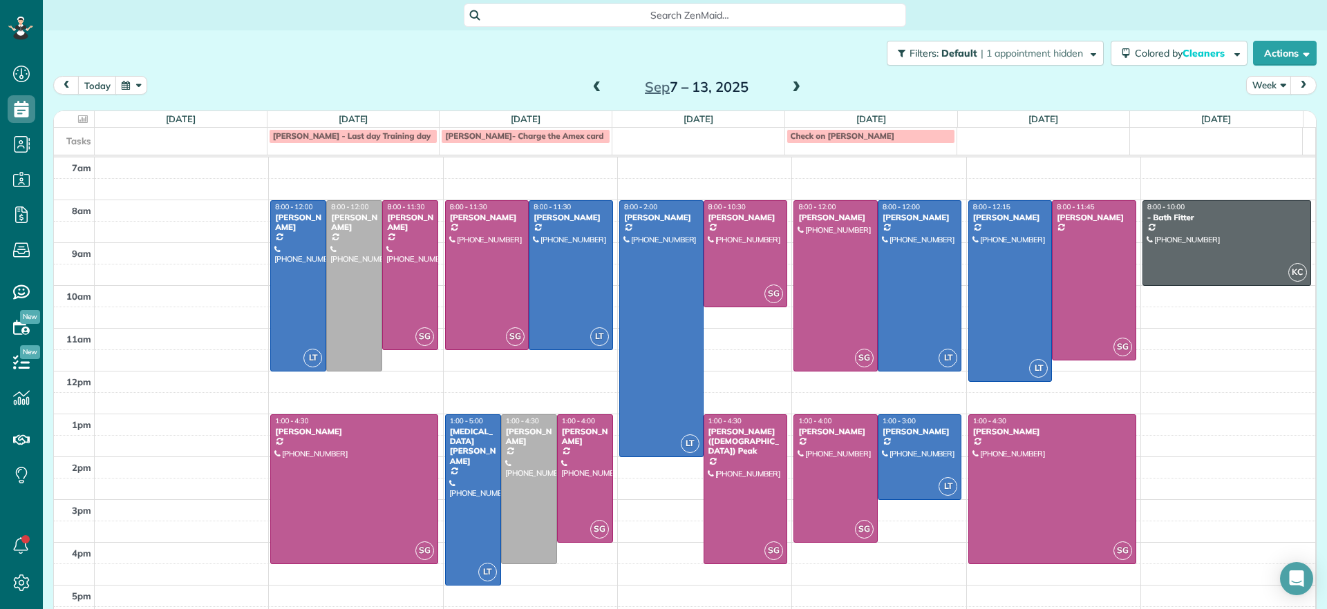
click at [589, 84] on span at bounding box center [596, 88] width 15 height 12
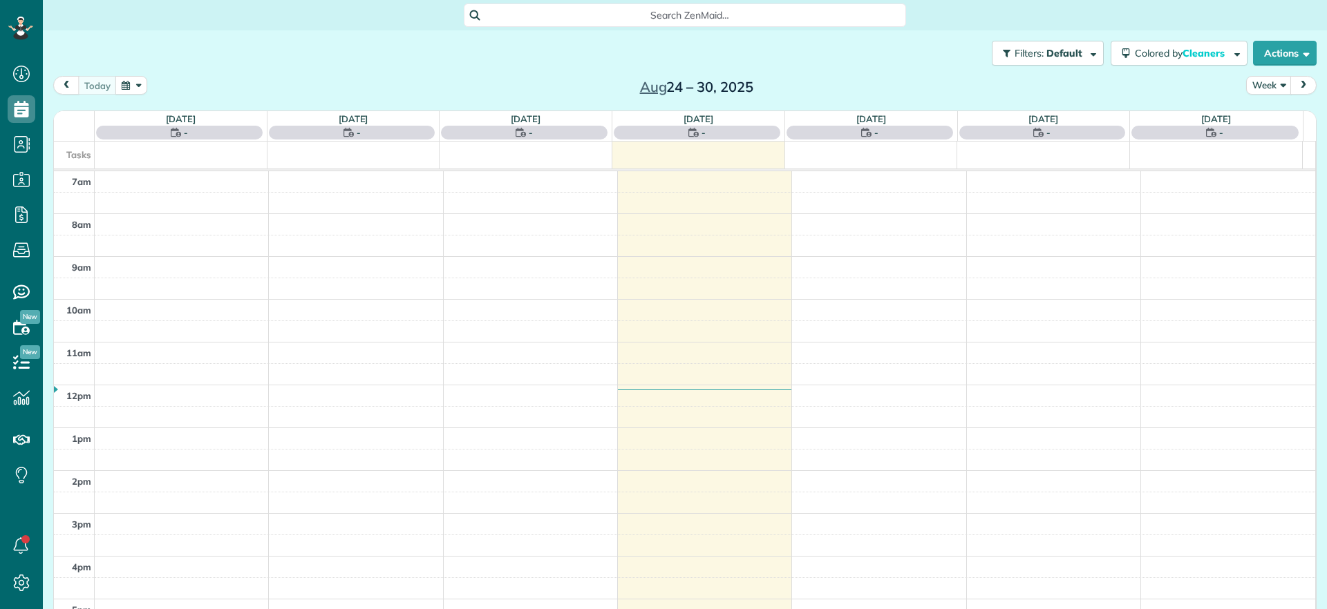
scroll to position [6, 6]
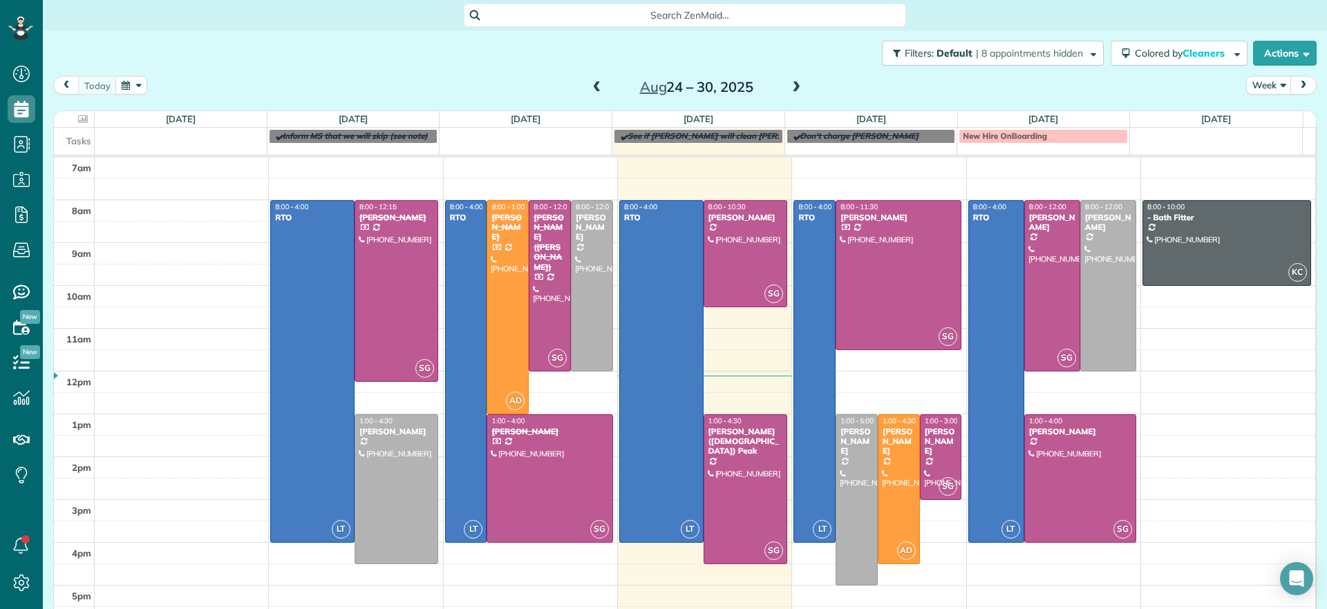
click at [788, 84] on span at bounding box center [795, 88] width 15 height 12
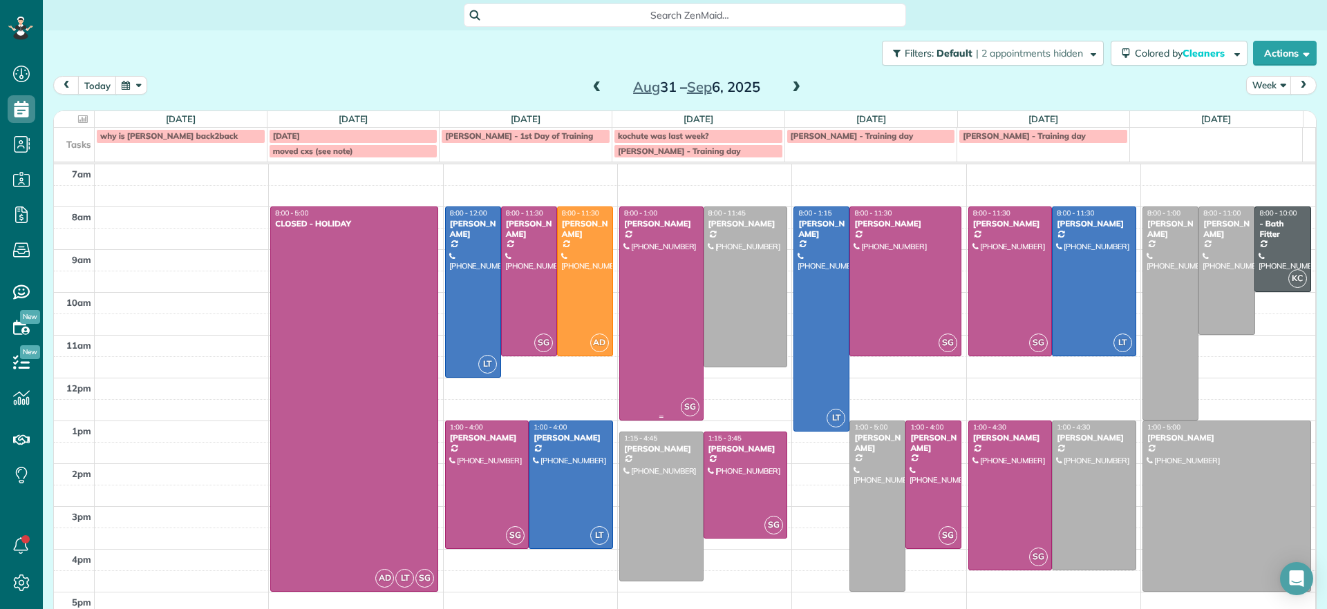
scroll to position [21, 0]
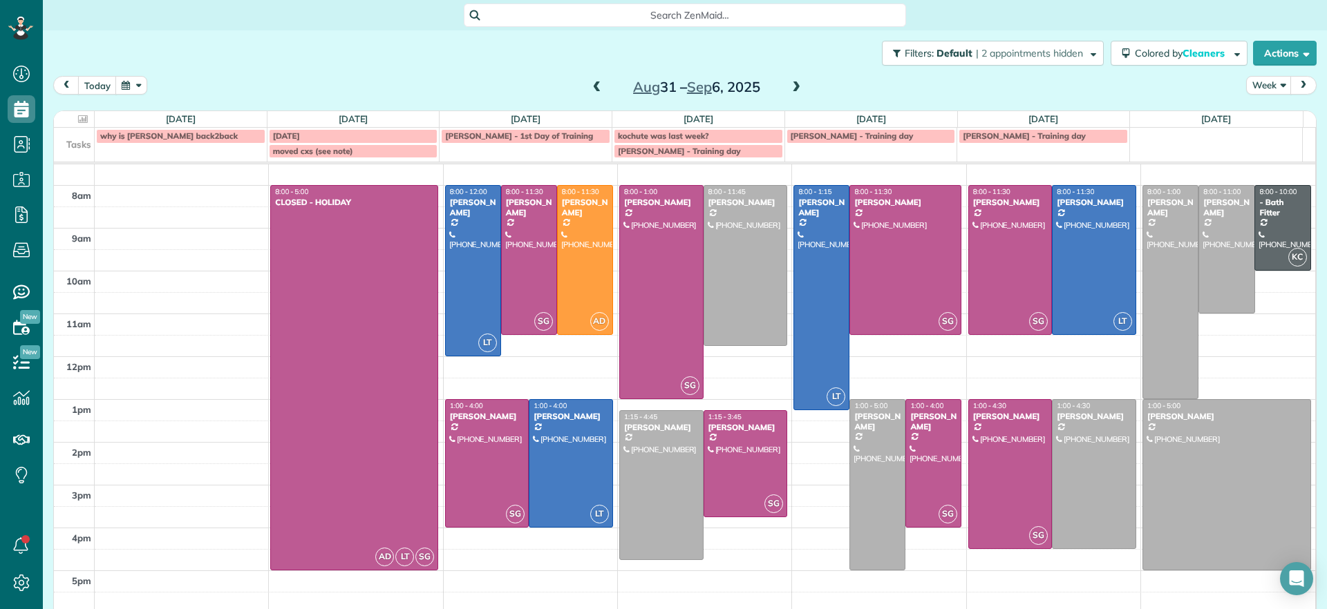
click at [590, 88] on span at bounding box center [596, 88] width 15 height 12
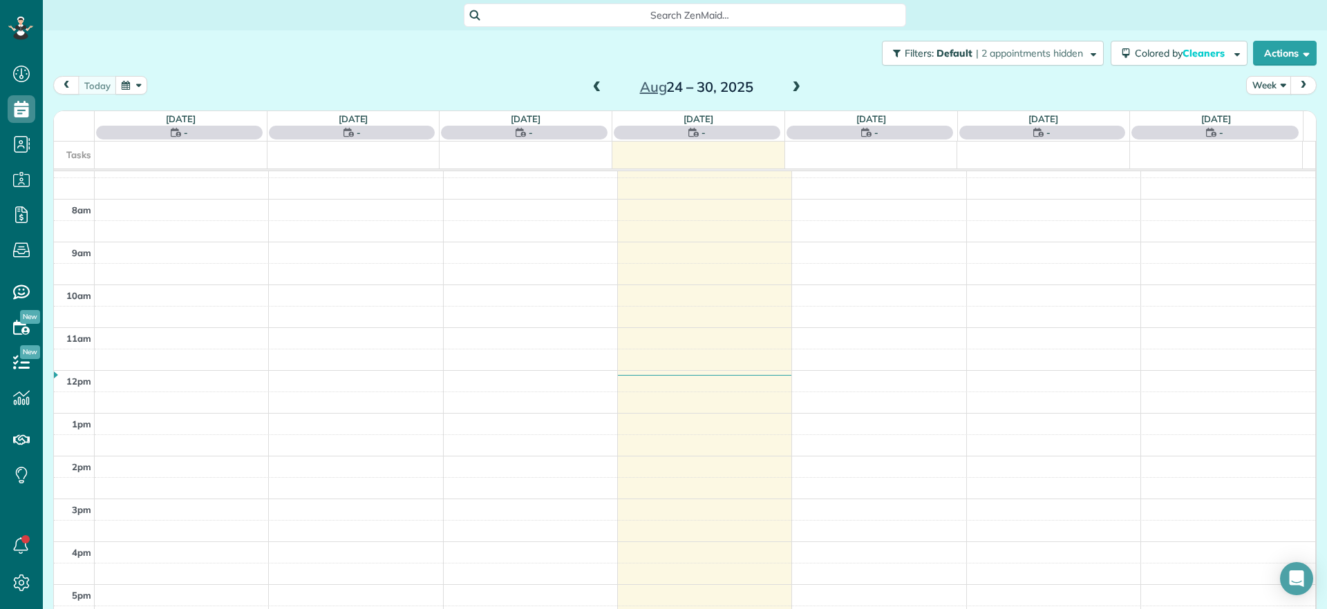
scroll to position [0, 0]
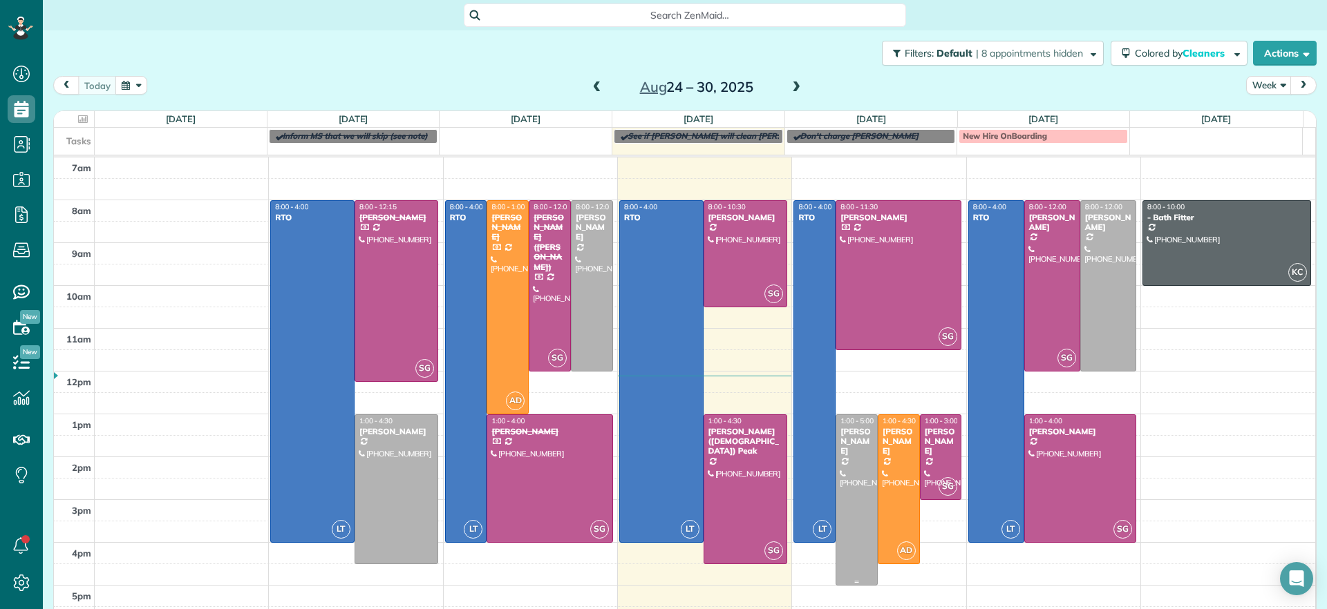
click at [837, 468] on div at bounding box center [856, 500] width 41 height 170
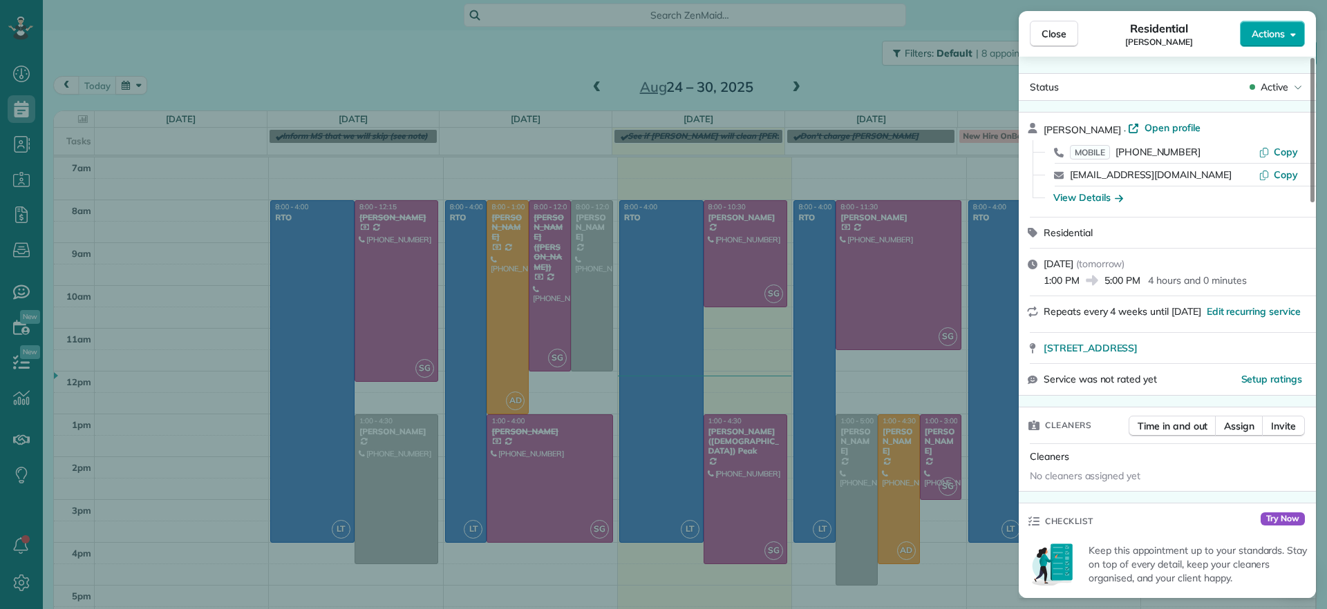
click at [1269, 39] on span "Actions" at bounding box center [1267, 34] width 33 height 14
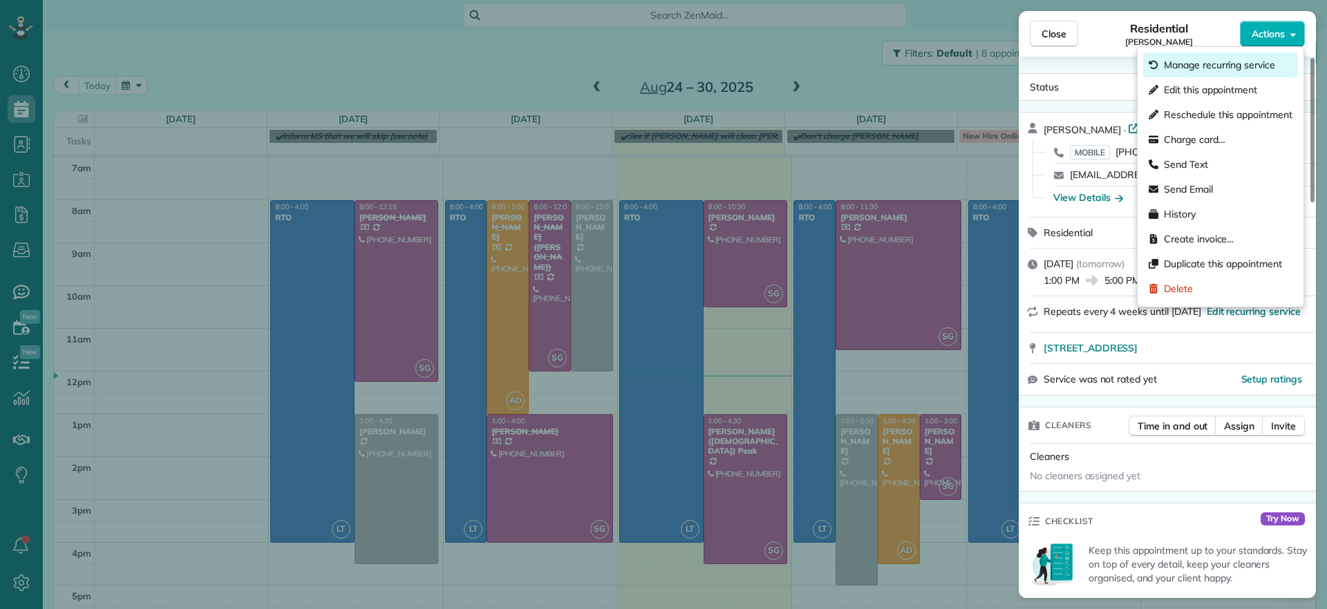
click at [1216, 66] on span "Manage recurring service" at bounding box center [1218, 65] width 111 height 14
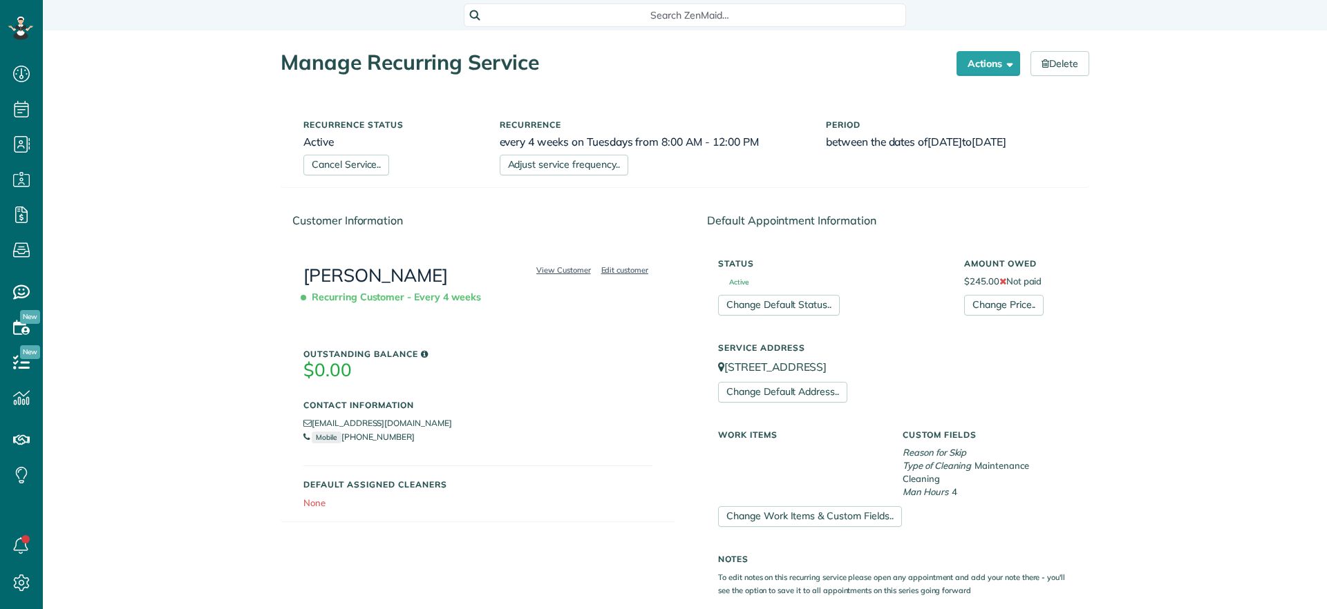
scroll to position [6, 6]
click at [347, 162] on link "Cancel Service.." at bounding box center [346, 165] width 86 height 21
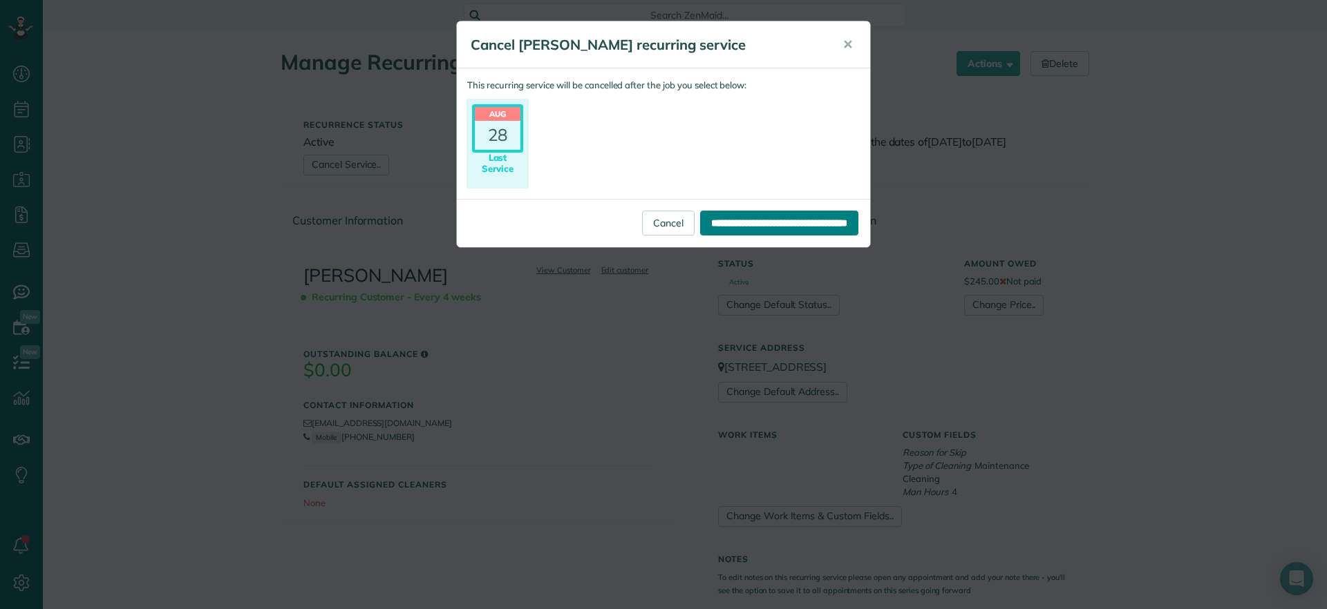
click at [701, 220] on input "**********" at bounding box center [779, 223] width 158 height 25
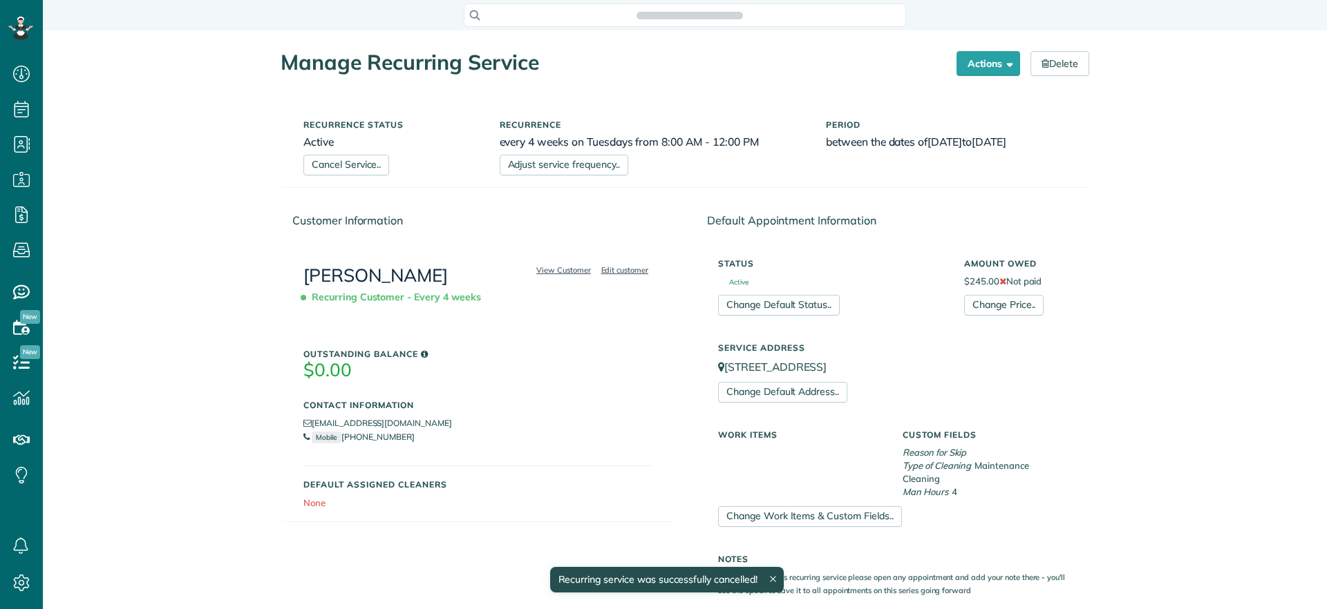
scroll to position [609, 43]
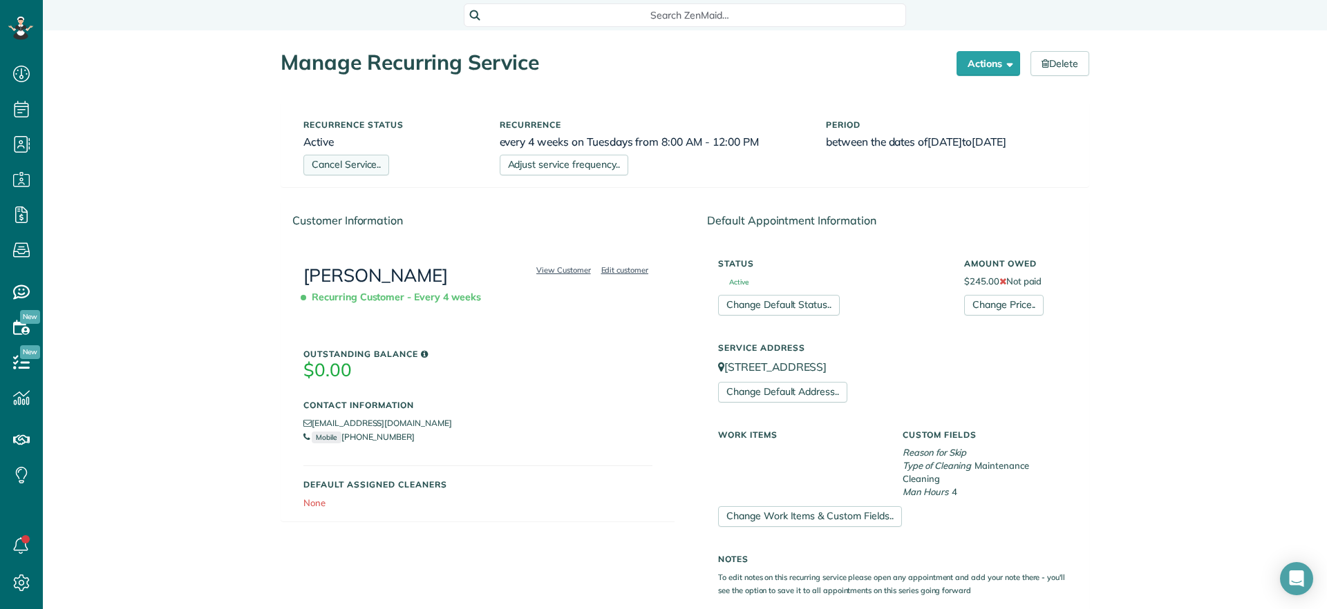
click at [325, 175] on link "Cancel Service.." at bounding box center [346, 165] width 86 height 21
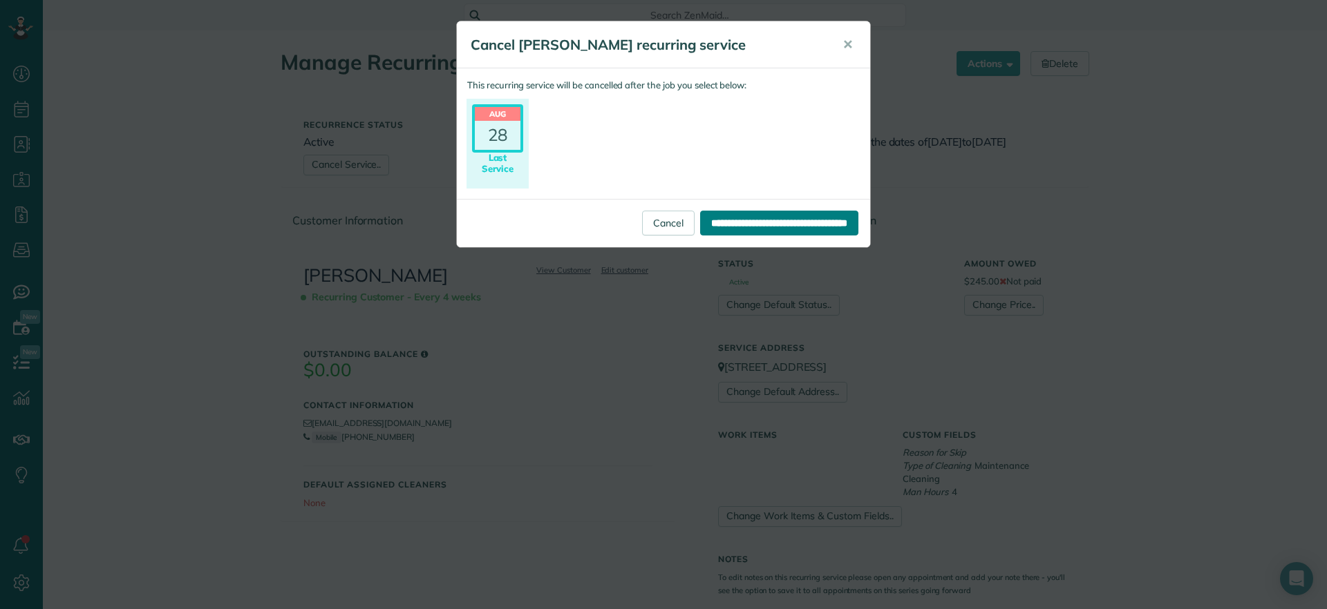
click at [726, 217] on input "**********" at bounding box center [779, 223] width 158 height 25
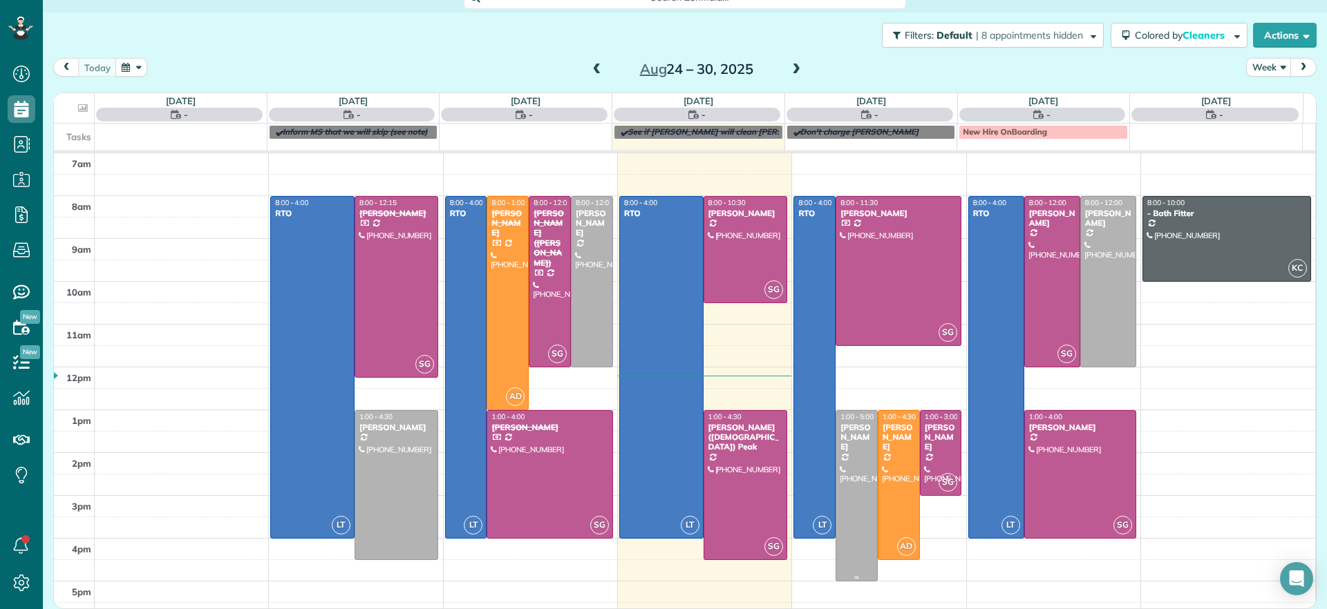
click at [840, 497] on div at bounding box center [856, 496] width 41 height 170
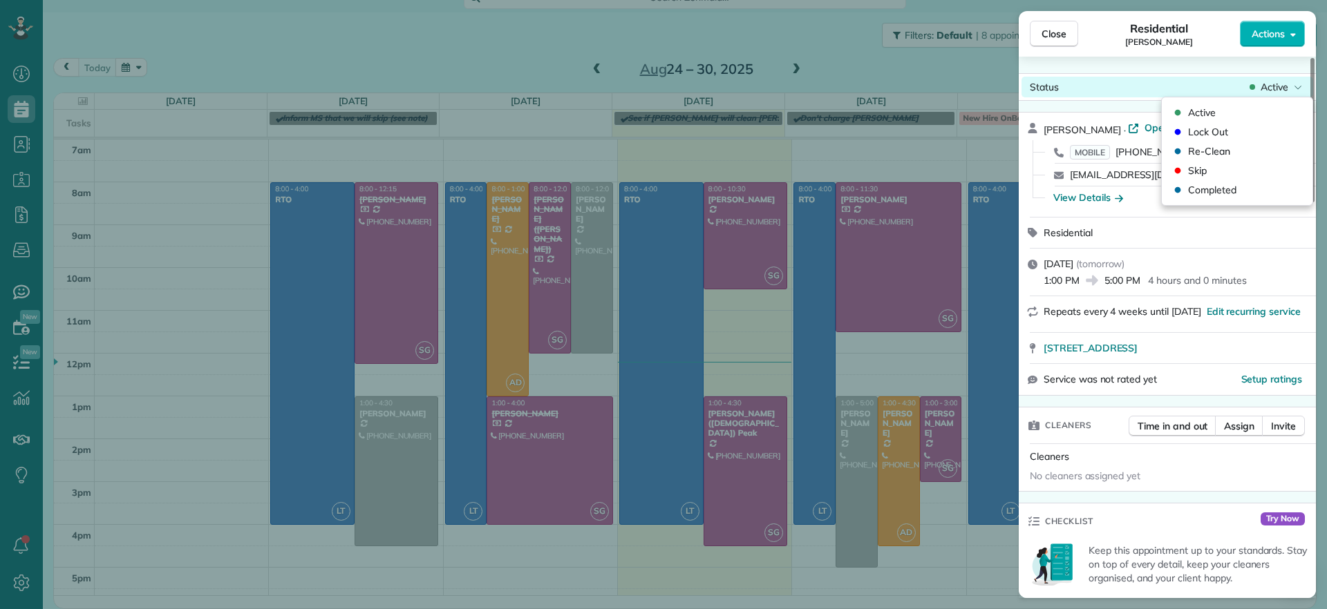
click at [1282, 87] on span "Active" at bounding box center [1274, 87] width 28 height 14
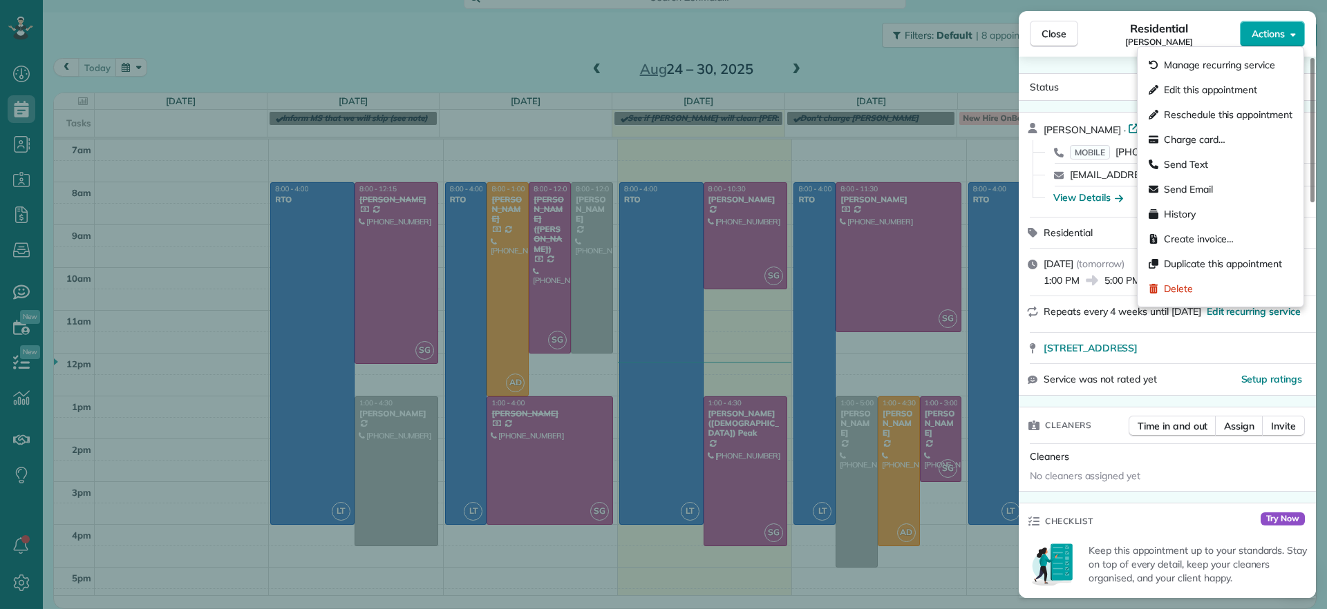
click at [1282, 45] on button "Actions" at bounding box center [1271, 34] width 65 height 26
drag, startPoint x: 469, startPoint y: 44, endPoint x: 432, endPoint y: 343, distance: 300.8
click at [469, 43] on div "Close Residential [PERSON_NAME] Actions Status Active [PERSON_NAME] · Open prof…" at bounding box center [663, 304] width 1327 height 609
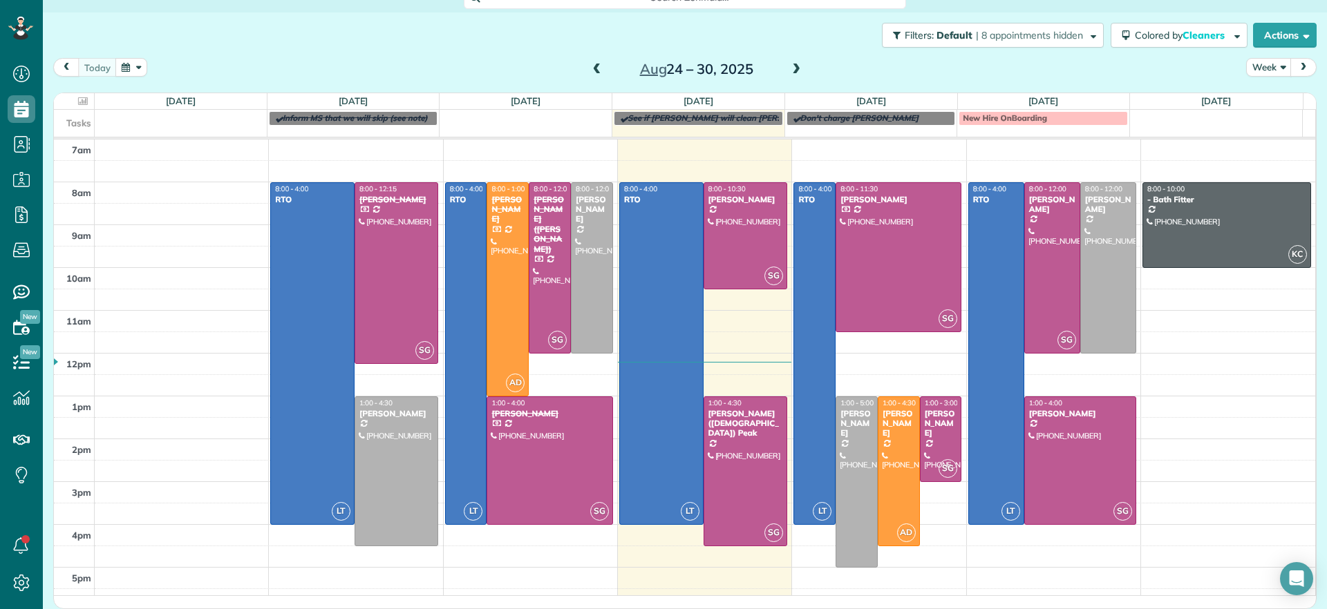
click at [368, 497] on div at bounding box center [396, 471] width 83 height 149
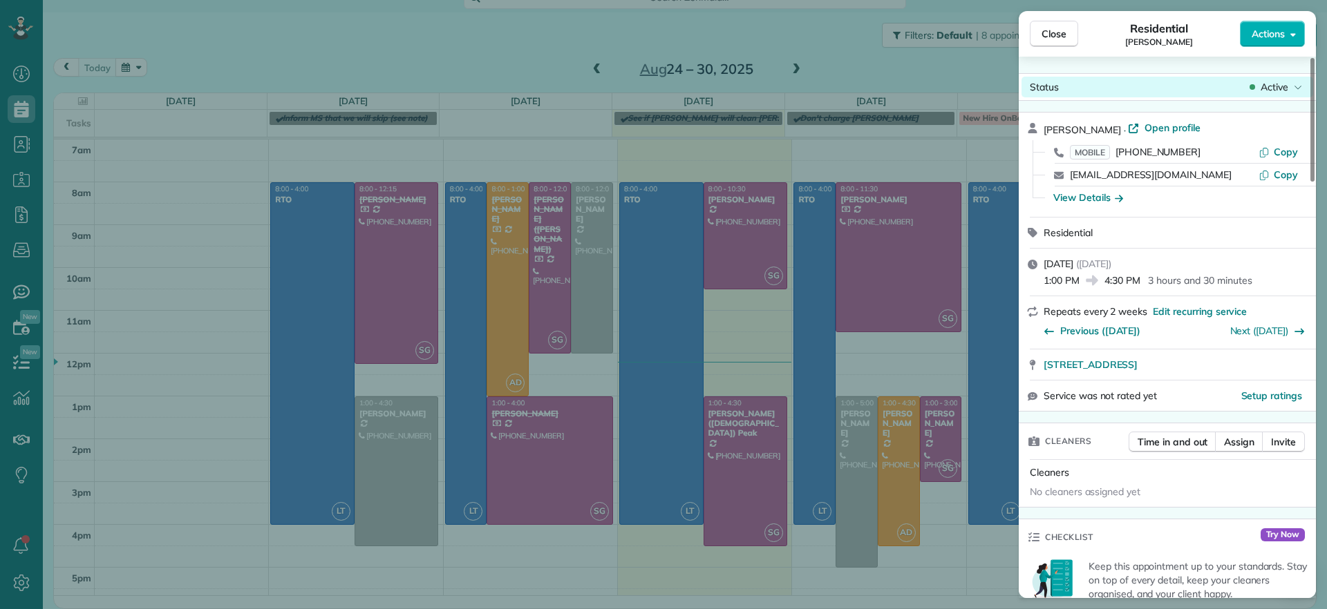
click at [1262, 80] on span "Active" at bounding box center [1274, 87] width 28 height 14
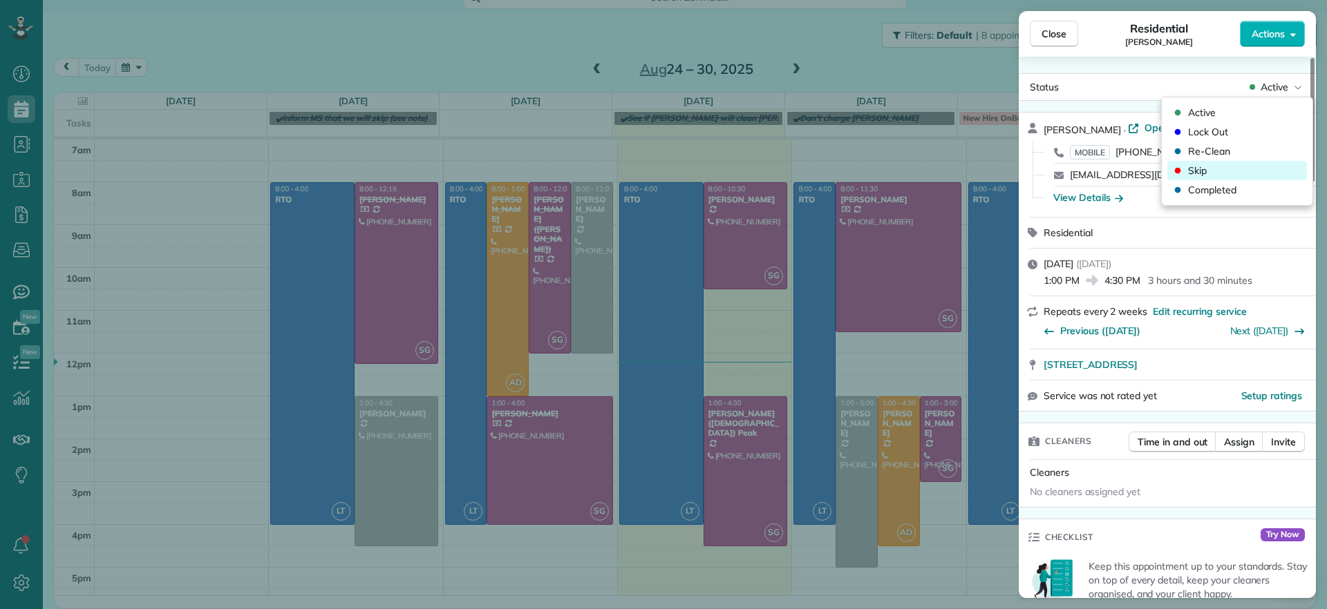
click at [1218, 171] on div "Skip" at bounding box center [1237, 170] width 140 height 19
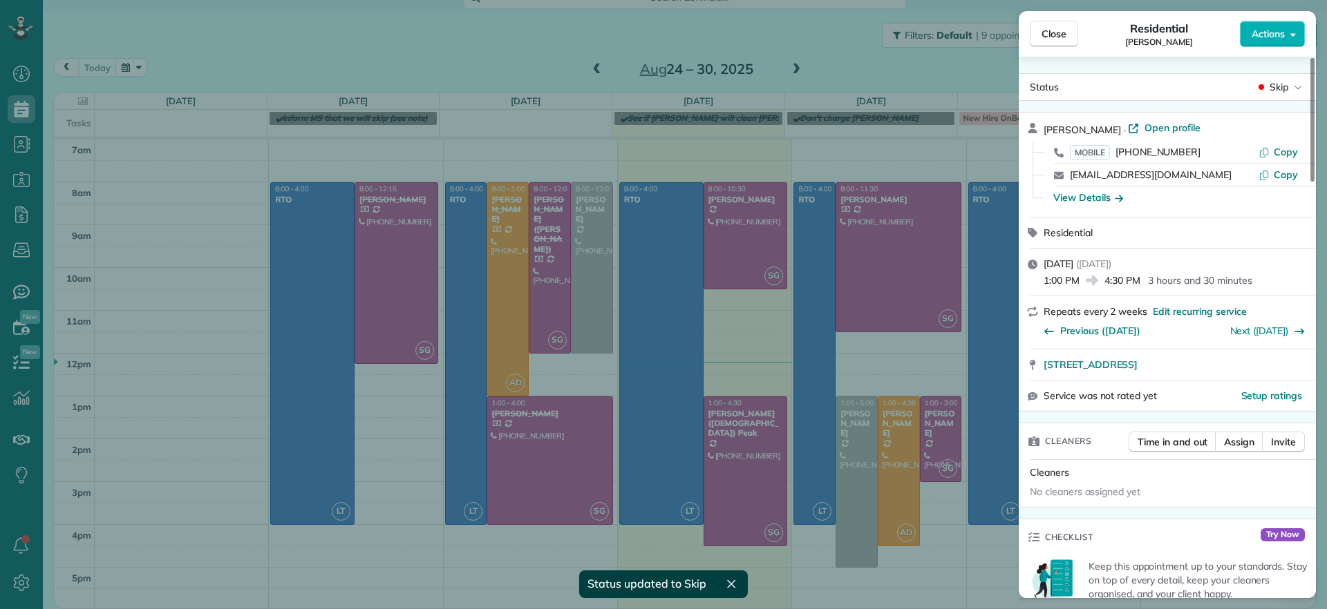
click at [848, 464] on div "Close Residential Imani Holmes Actions Status Skip Imani Holmes · Open profile …" at bounding box center [663, 304] width 1327 height 609
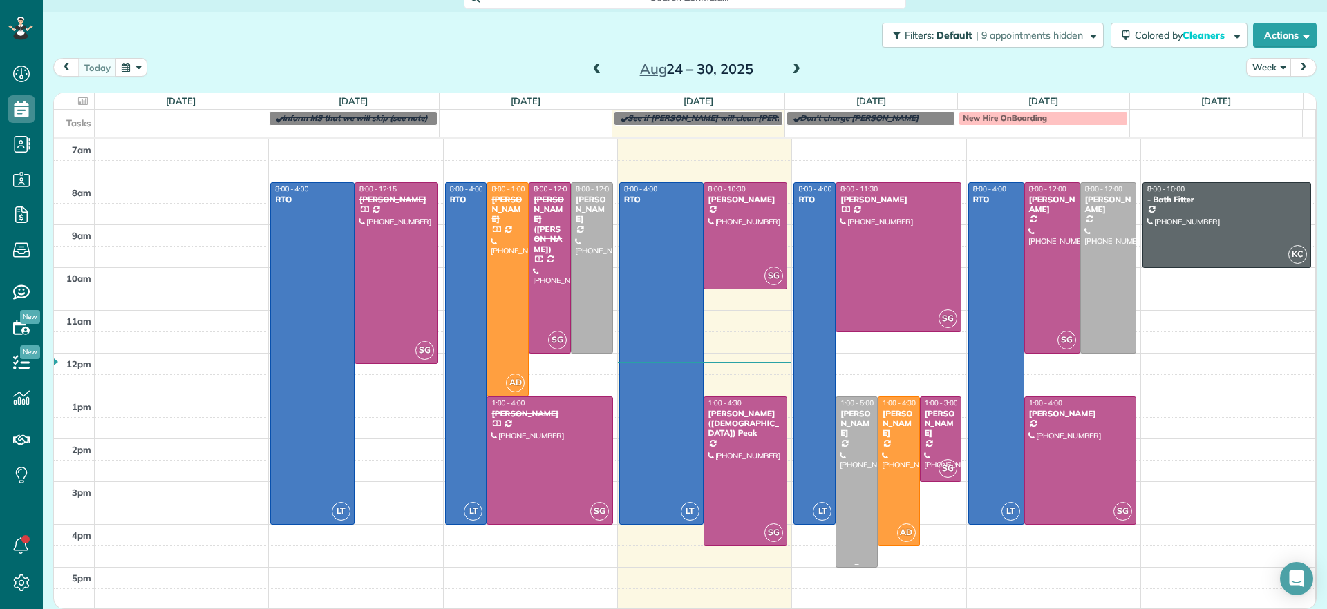
click at [849, 464] on div at bounding box center [856, 482] width 41 height 170
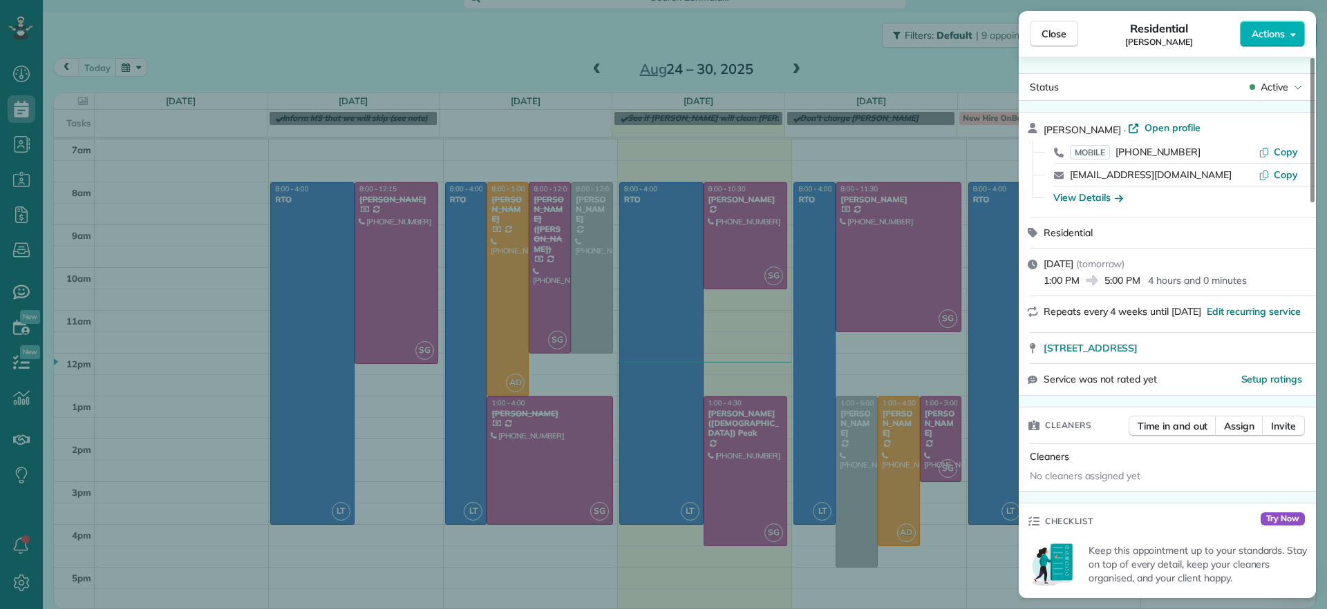
click at [534, 50] on div "Close Residential Ryan Lewandowski Actions Status Active Ryan Lewandowski · Ope…" at bounding box center [663, 304] width 1327 height 609
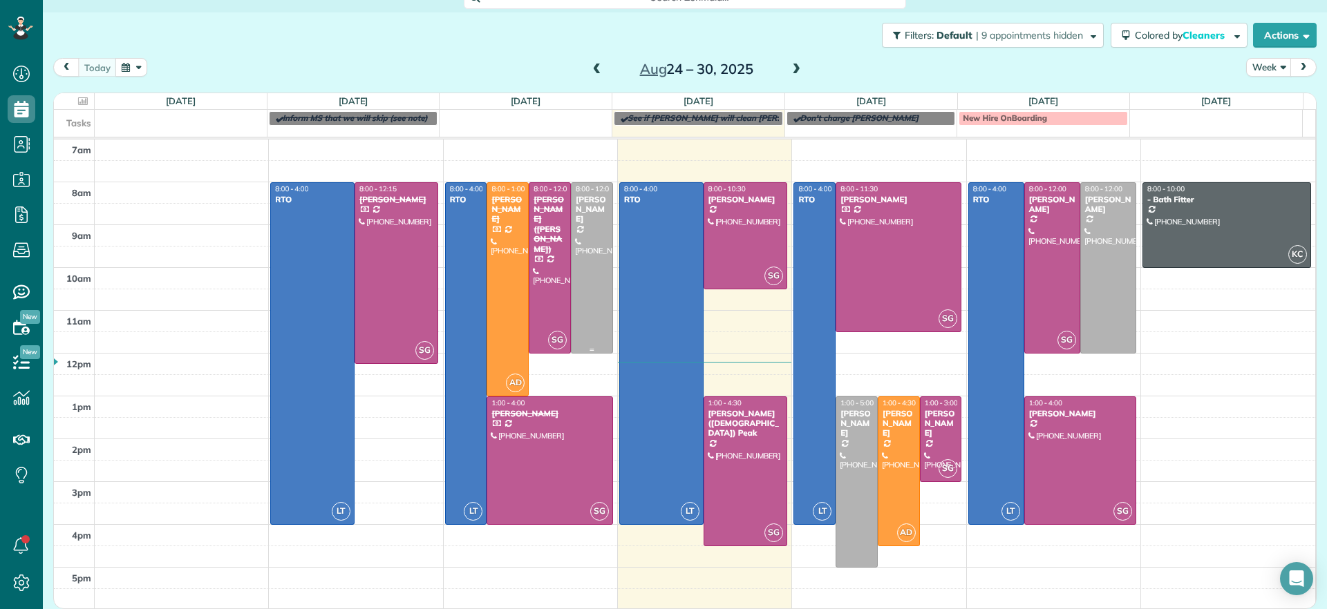
click at [574, 236] on div at bounding box center [591, 268] width 41 height 170
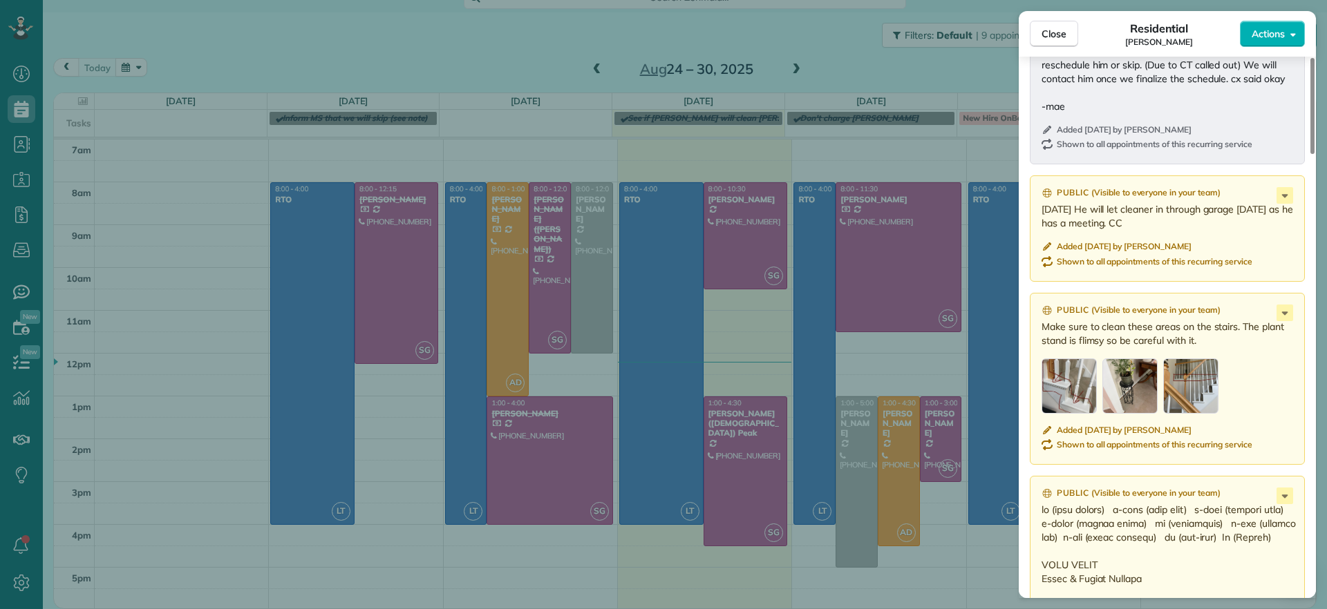
scroll to position [1298, 0]
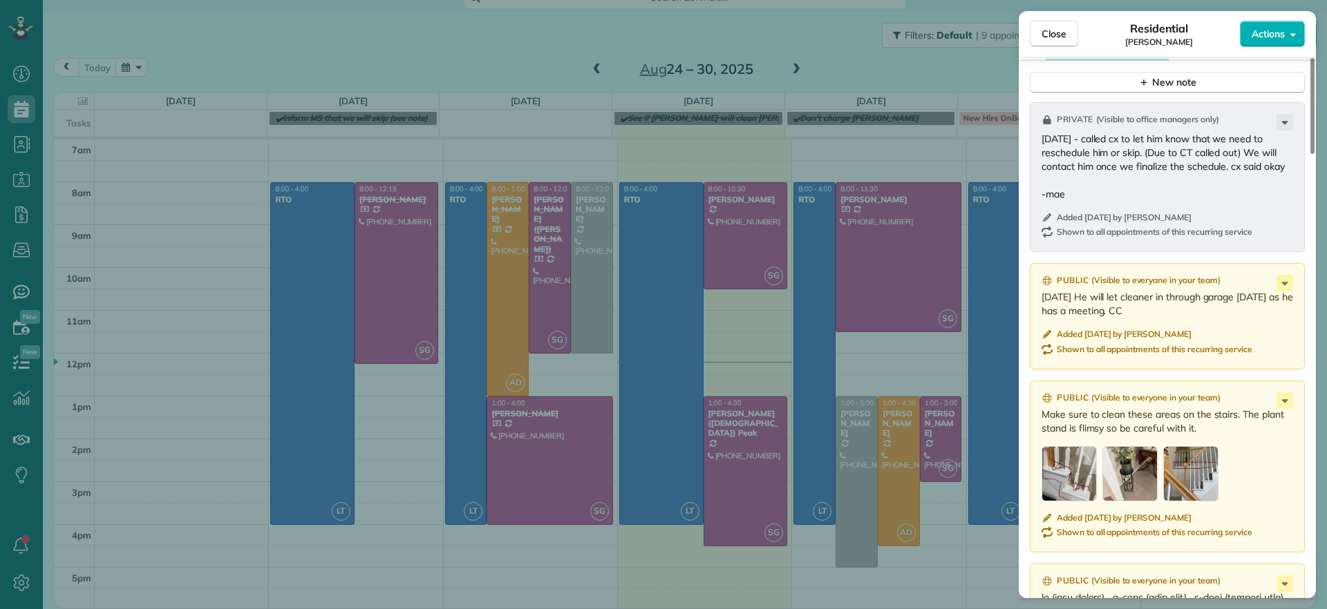
click at [502, 55] on div "Close Residential Bryan Killian Actions Status Active Bryan Killian · Open prof…" at bounding box center [663, 304] width 1327 height 609
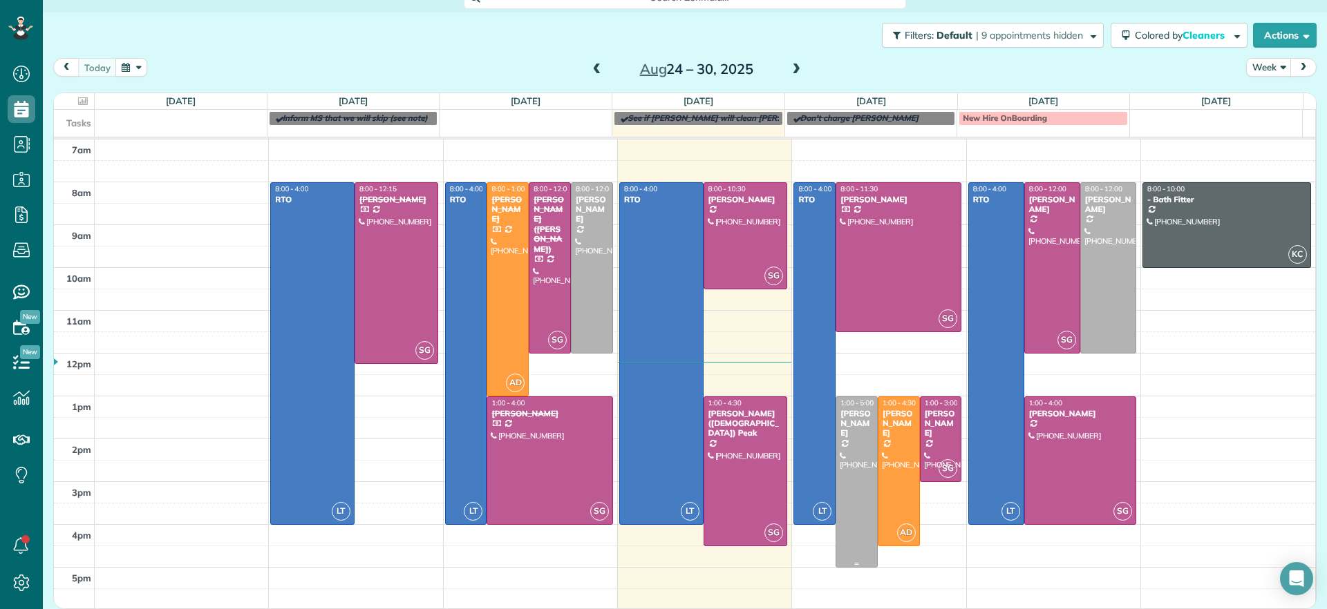
click at [848, 502] on div at bounding box center [856, 482] width 41 height 170
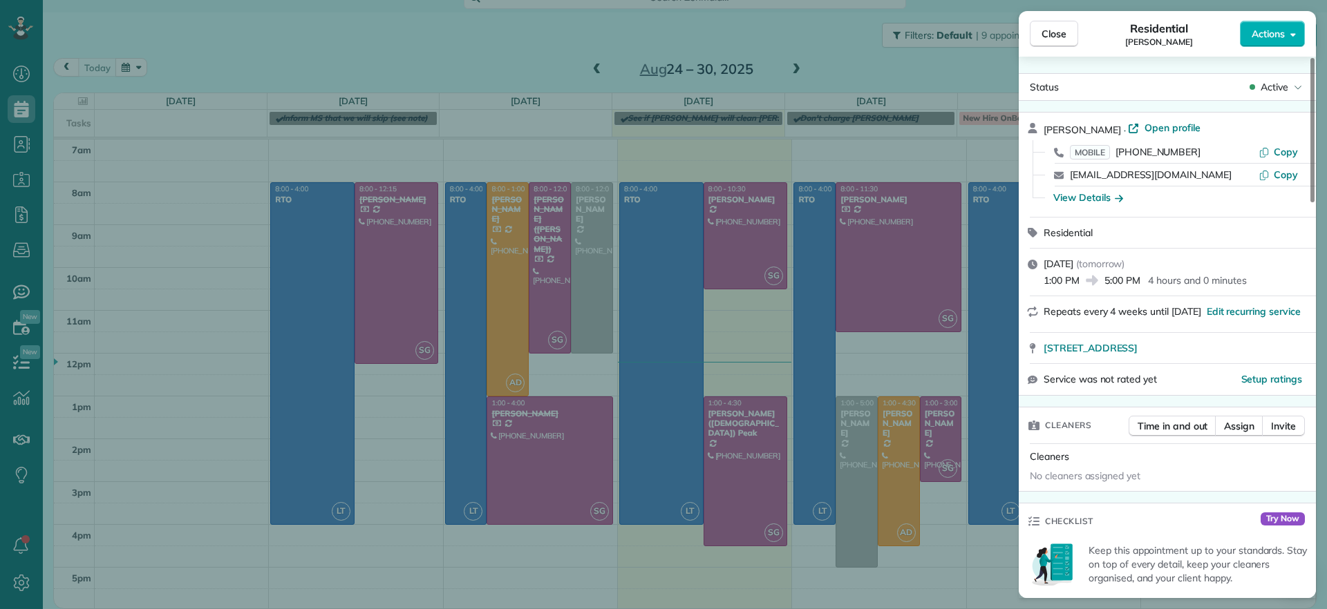
click at [550, 51] on div "Close Residential Ryan Lewandowski Actions Status Active Ryan Lewandowski · Ope…" at bounding box center [663, 304] width 1327 height 609
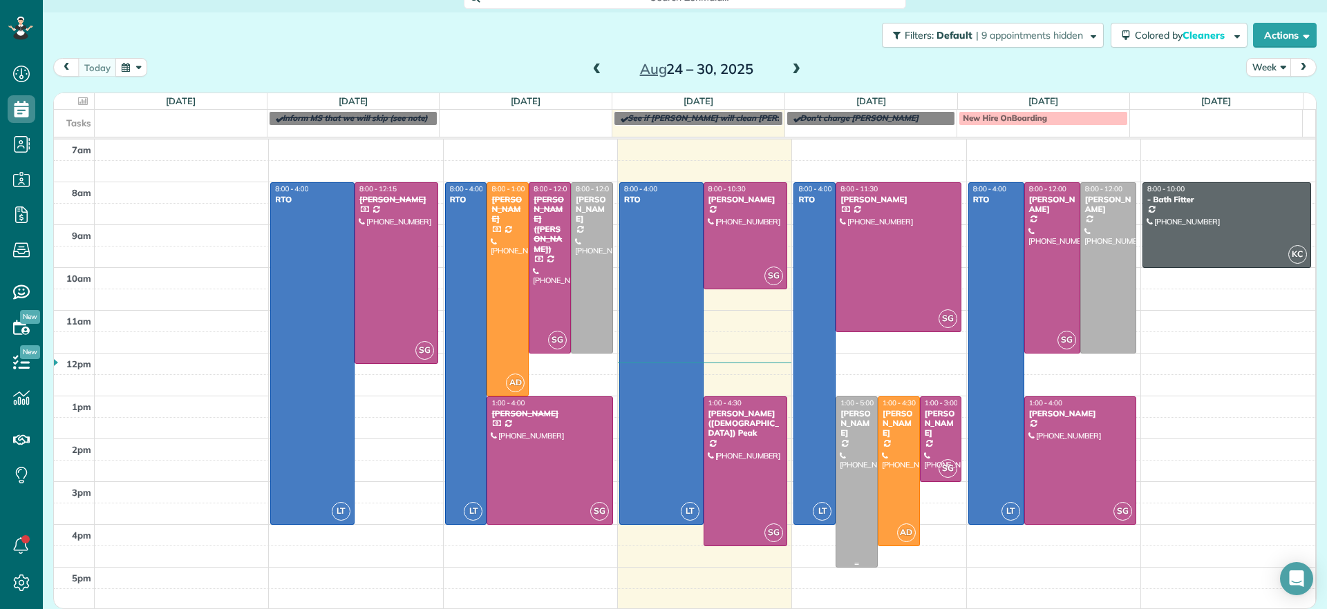
click at [857, 480] on div at bounding box center [856, 482] width 41 height 170
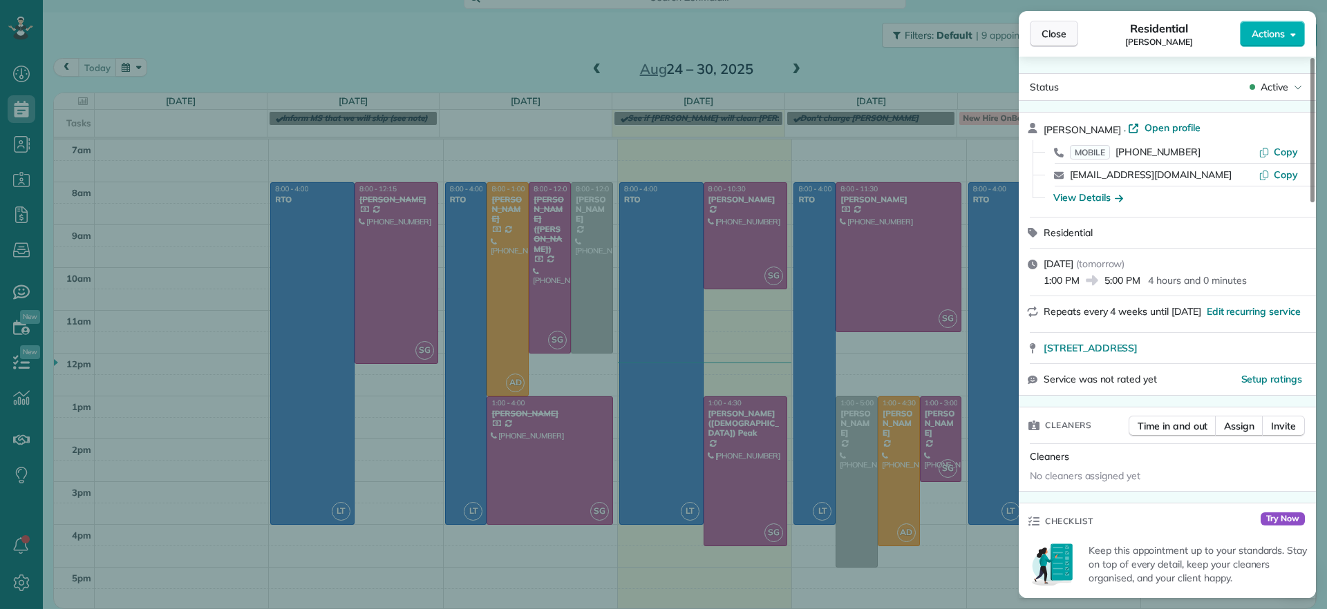
click at [1058, 34] on span "Close" at bounding box center [1053, 34] width 25 height 14
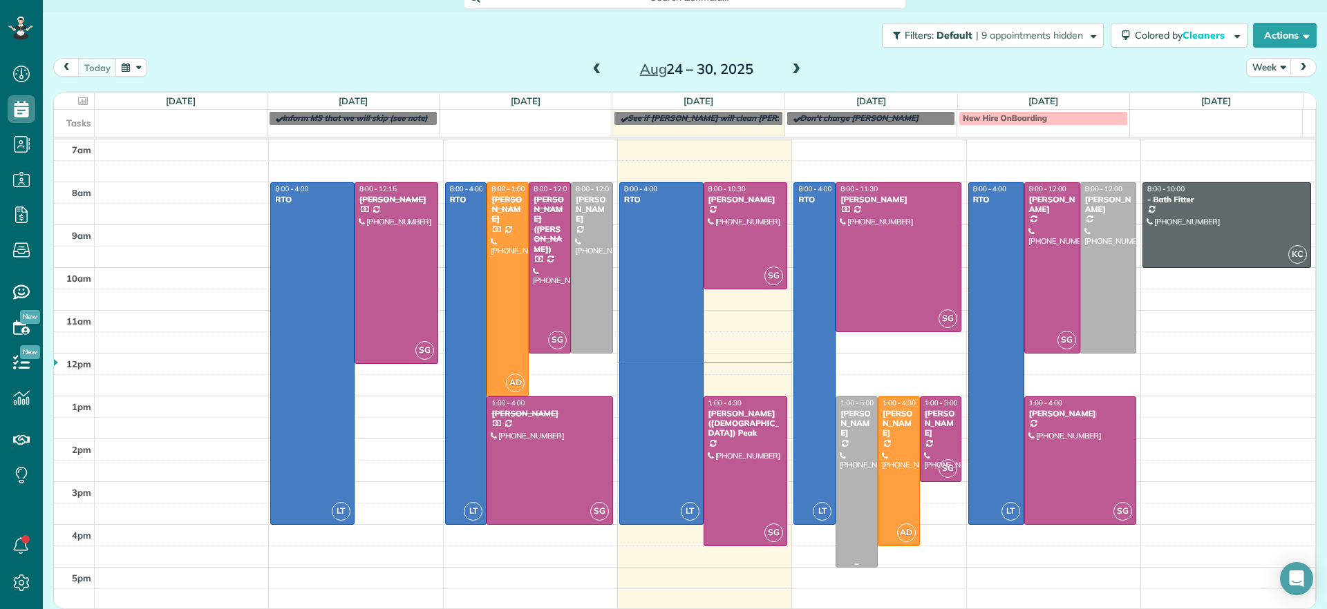
click at [842, 468] on div at bounding box center [856, 482] width 41 height 170
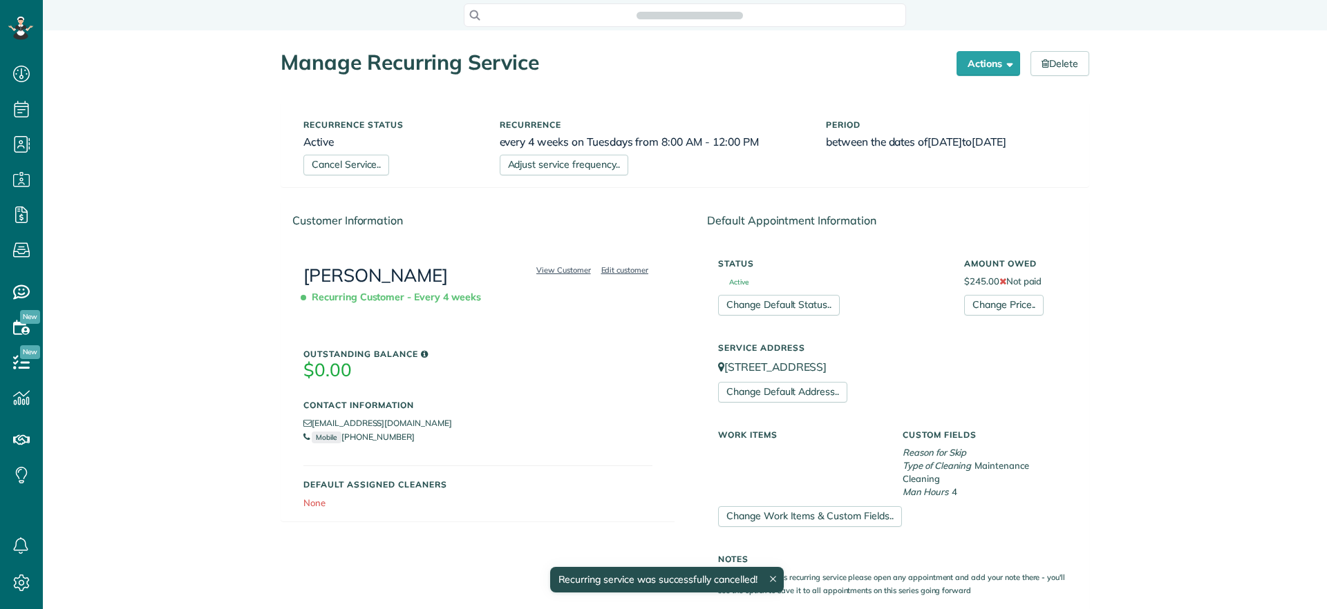
scroll to position [609, 43]
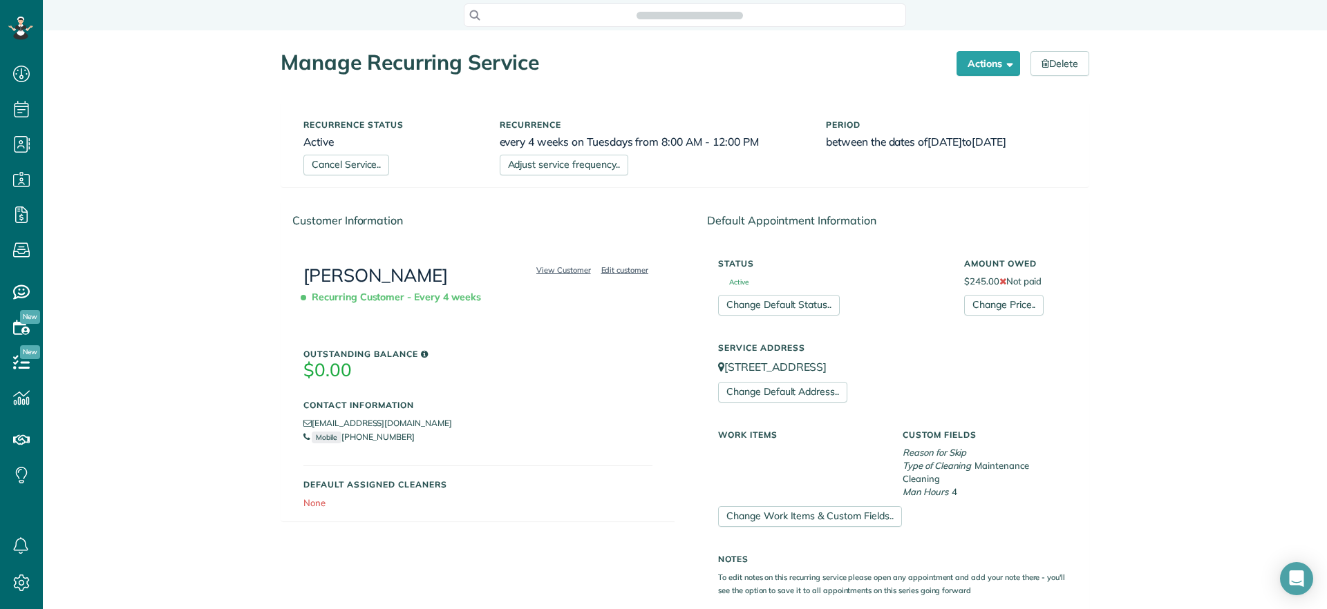
scroll to position [6, 6]
click at [339, 164] on link "Cancel Service.." at bounding box center [346, 165] width 86 height 21
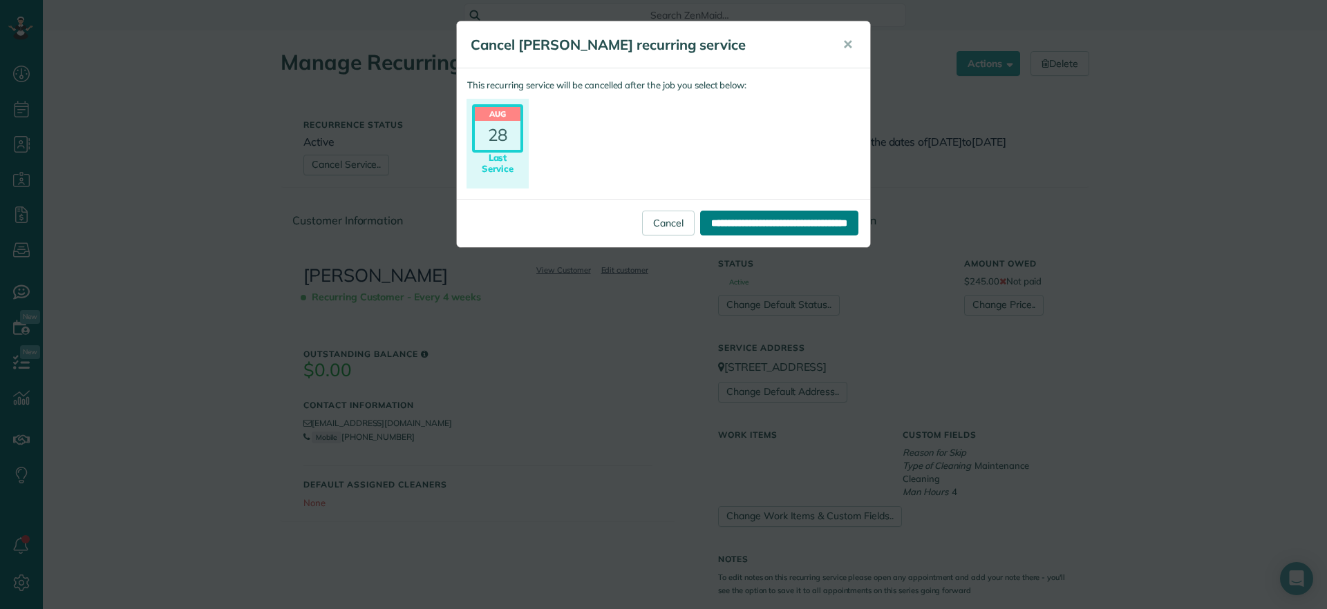
click at [761, 229] on input "**********" at bounding box center [779, 223] width 158 height 25
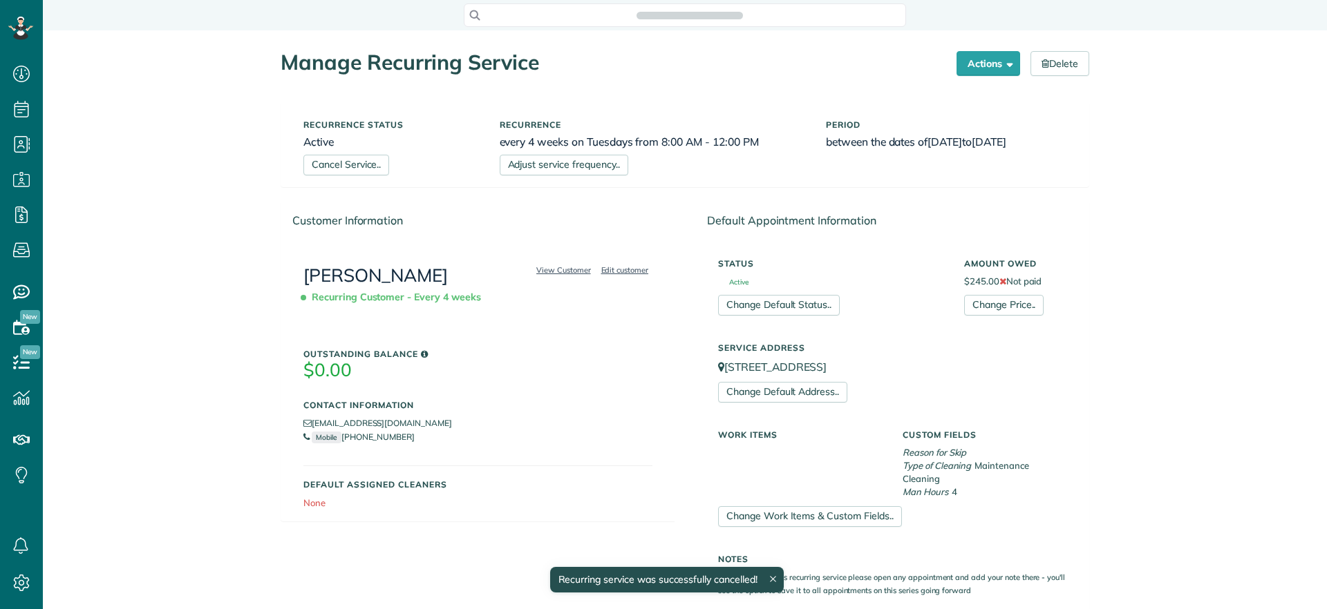
scroll to position [609, 43]
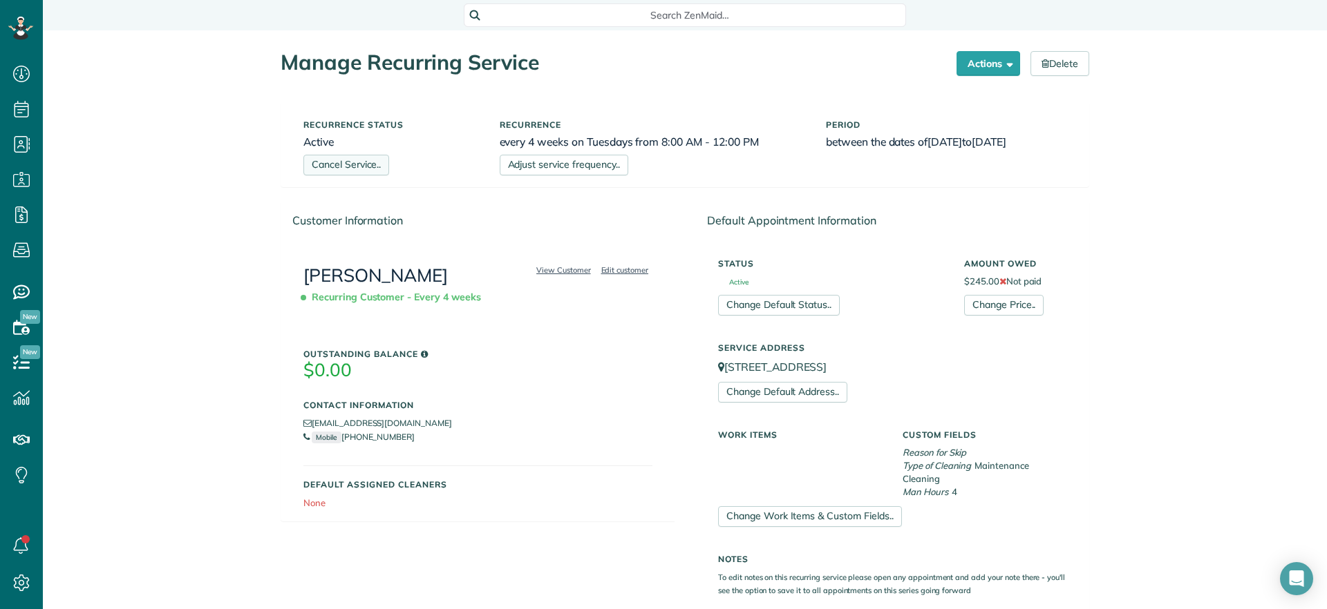
click at [350, 172] on link "Cancel Service.." at bounding box center [346, 165] width 86 height 21
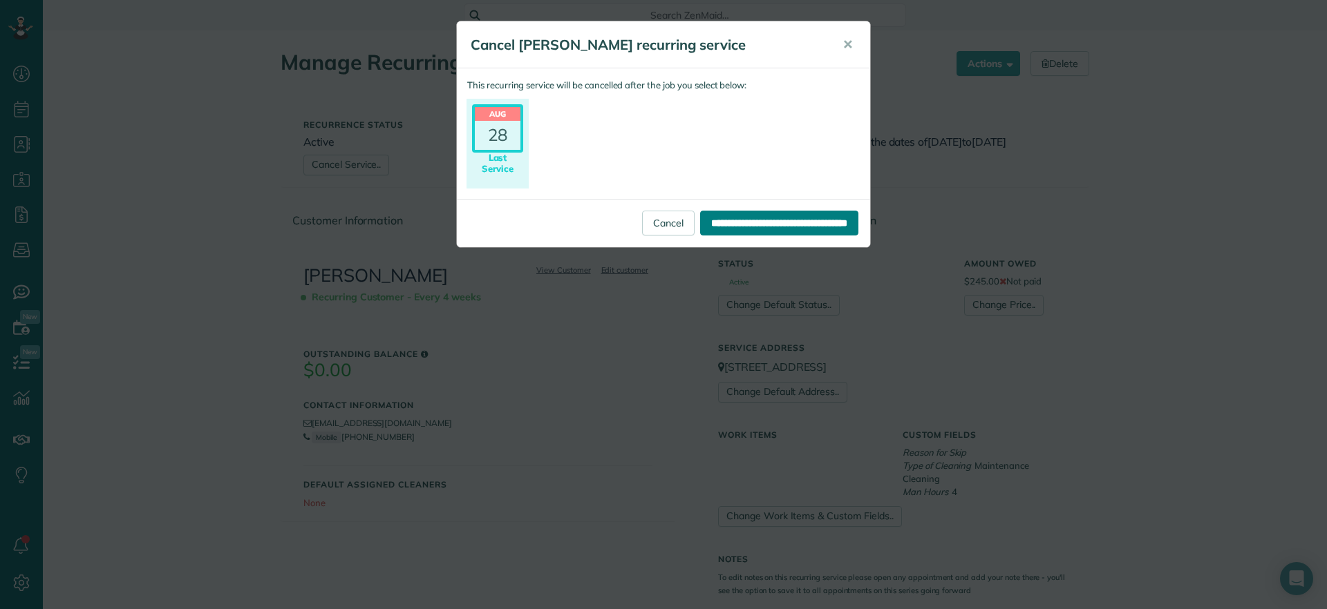
click at [717, 224] on input "**********" at bounding box center [779, 223] width 158 height 25
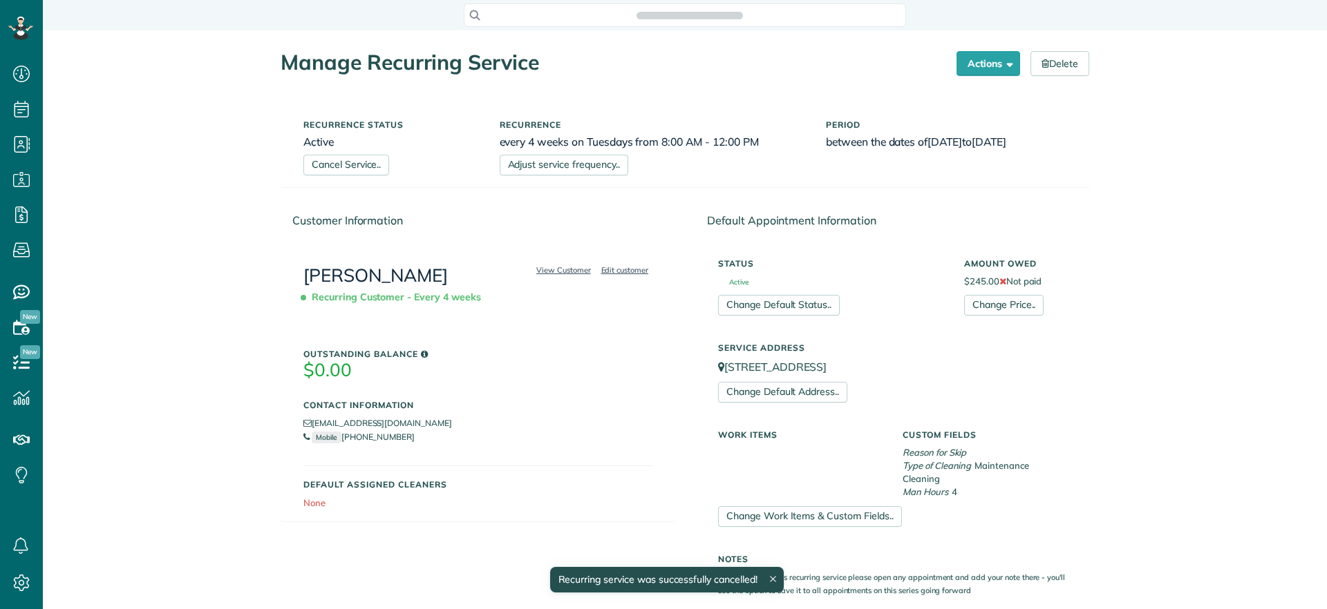
scroll to position [6, 6]
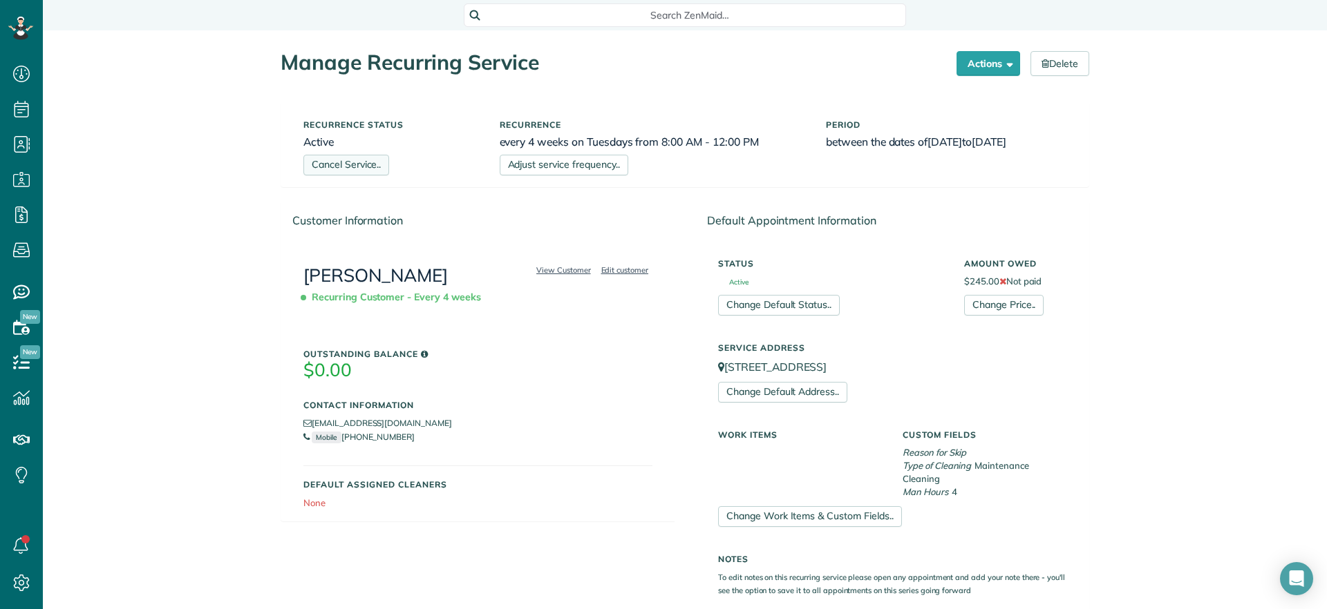
click at [330, 172] on link "Cancel Service.." at bounding box center [346, 165] width 86 height 21
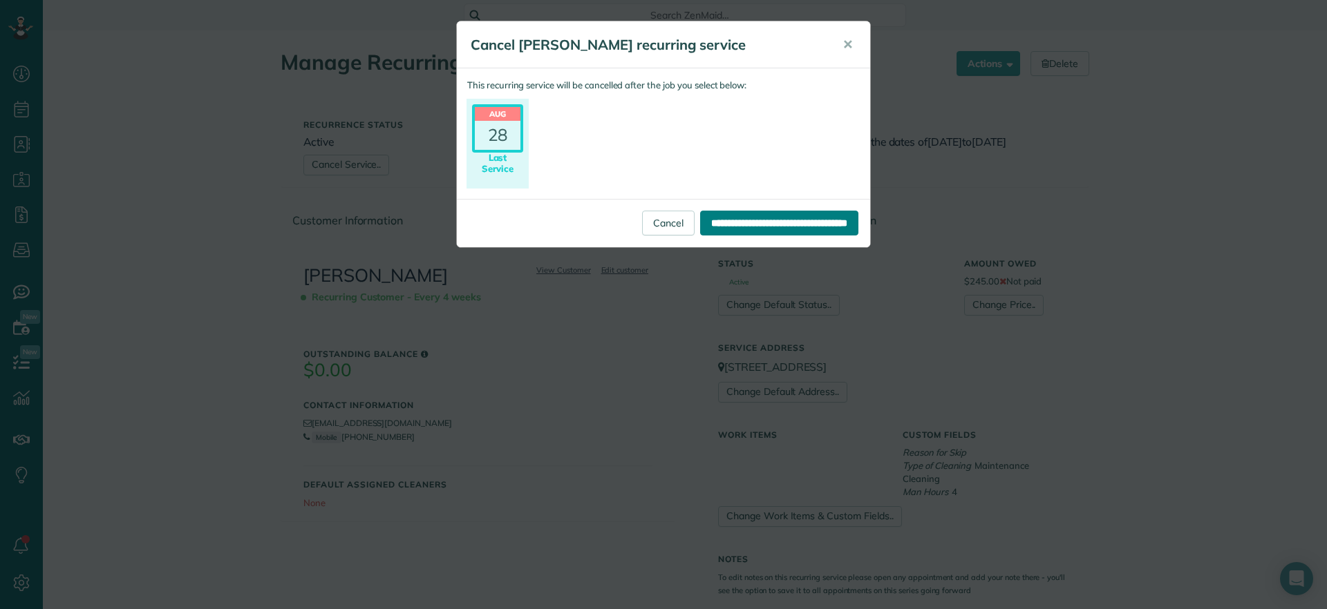
click at [700, 220] on input "**********" at bounding box center [779, 223] width 158 height 25
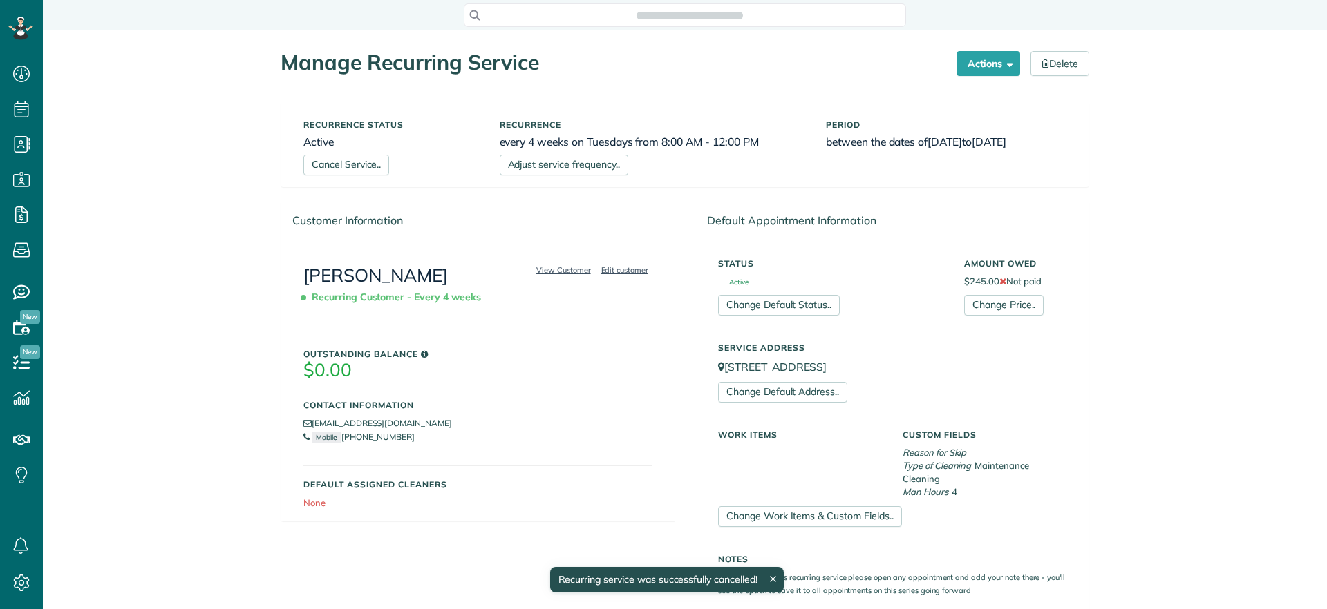
scroll to position [6, 6]
click at [144, 111] on div "Manage Recurring Service Actions Cancel Service.. Adjust service frequency.. Ch…" at bounding box center [685, 514] width 1284 height 969
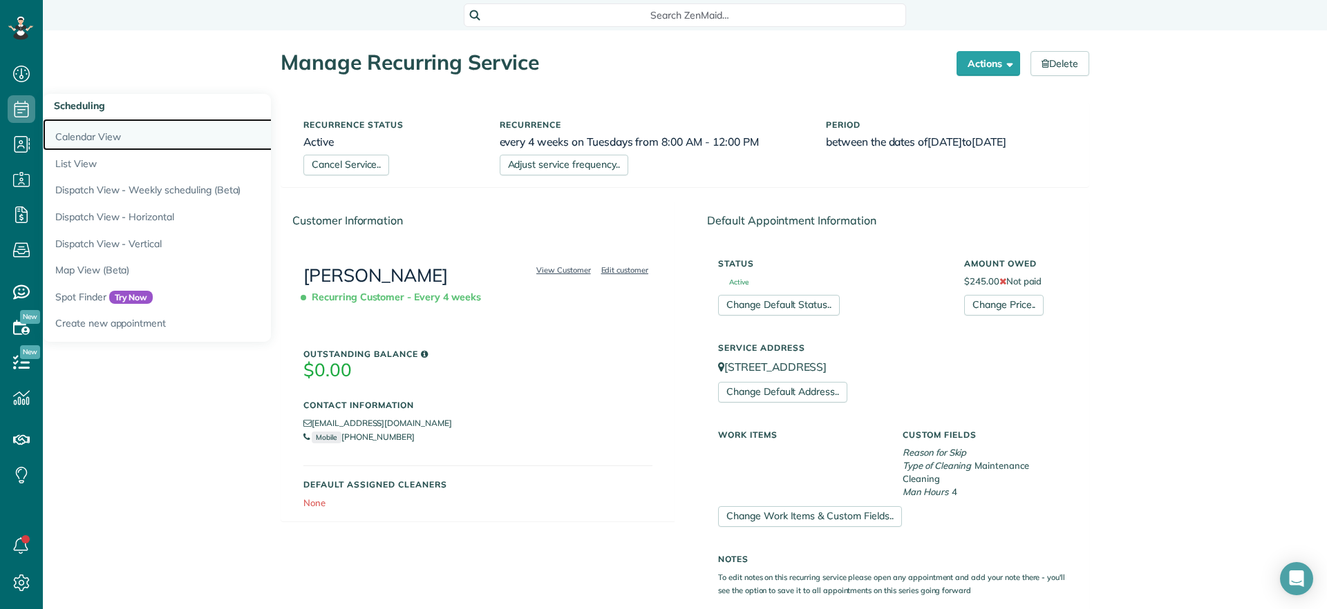
click at [98, 142] on link "Calendar View" at bounding box center [215, 135] width 345 height 32
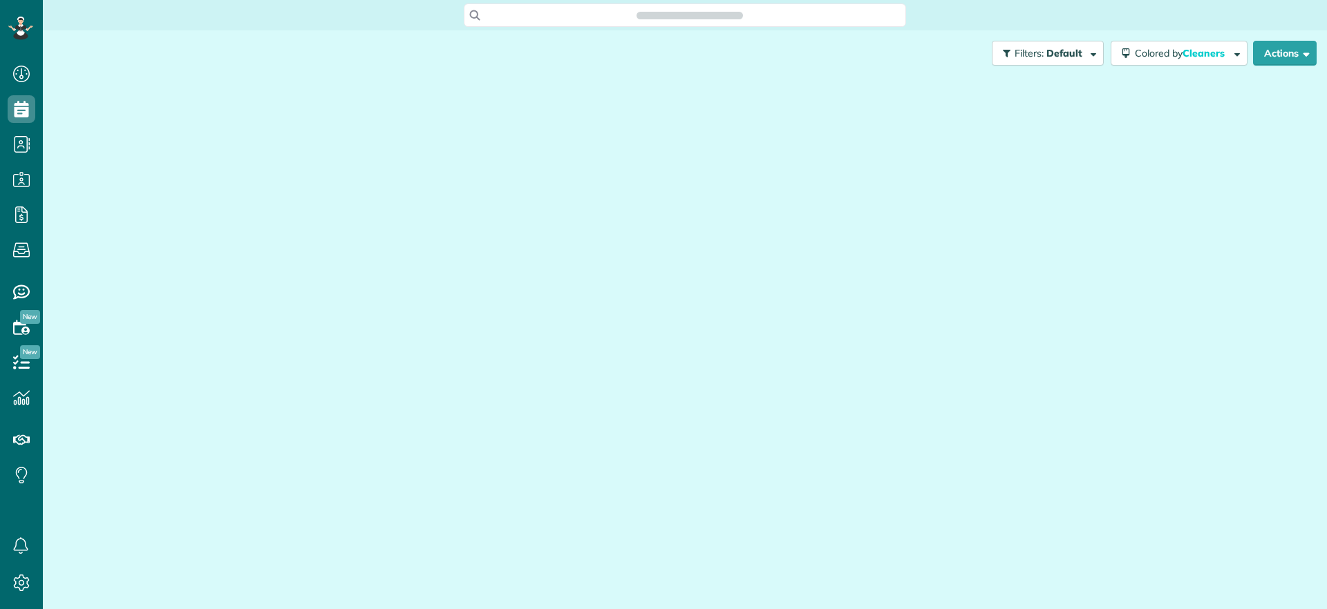
scroll to position [6, 6]
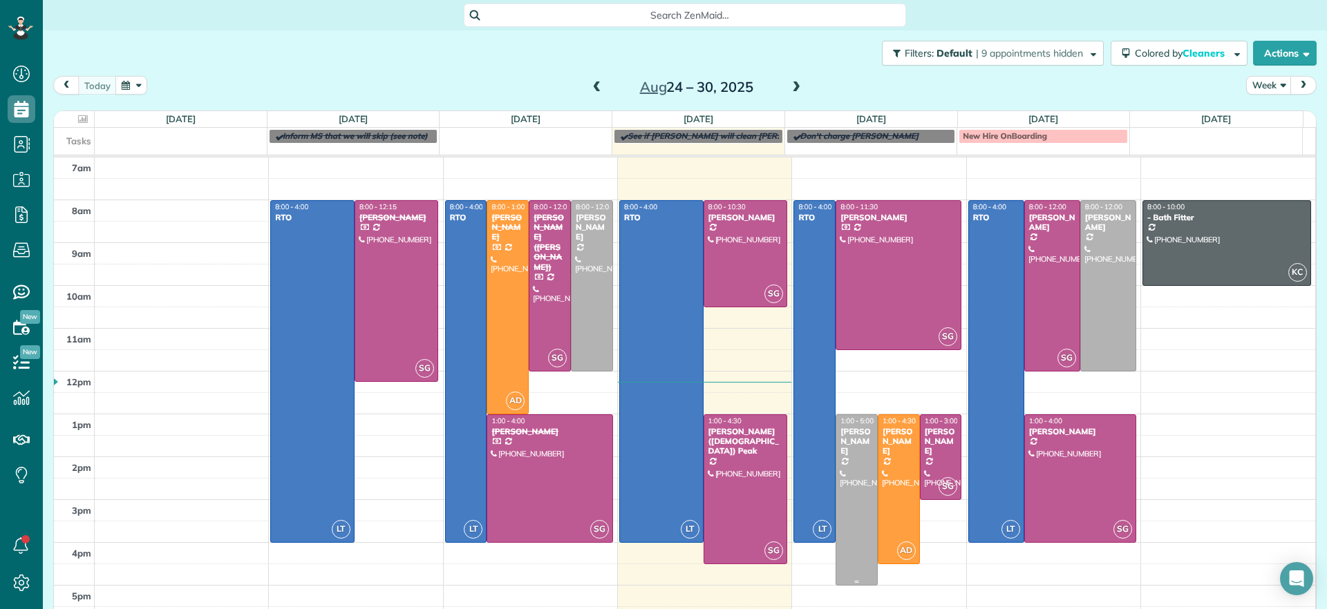
click at [842, 477] on div at bounding box center [856, 500] width 41 height 170
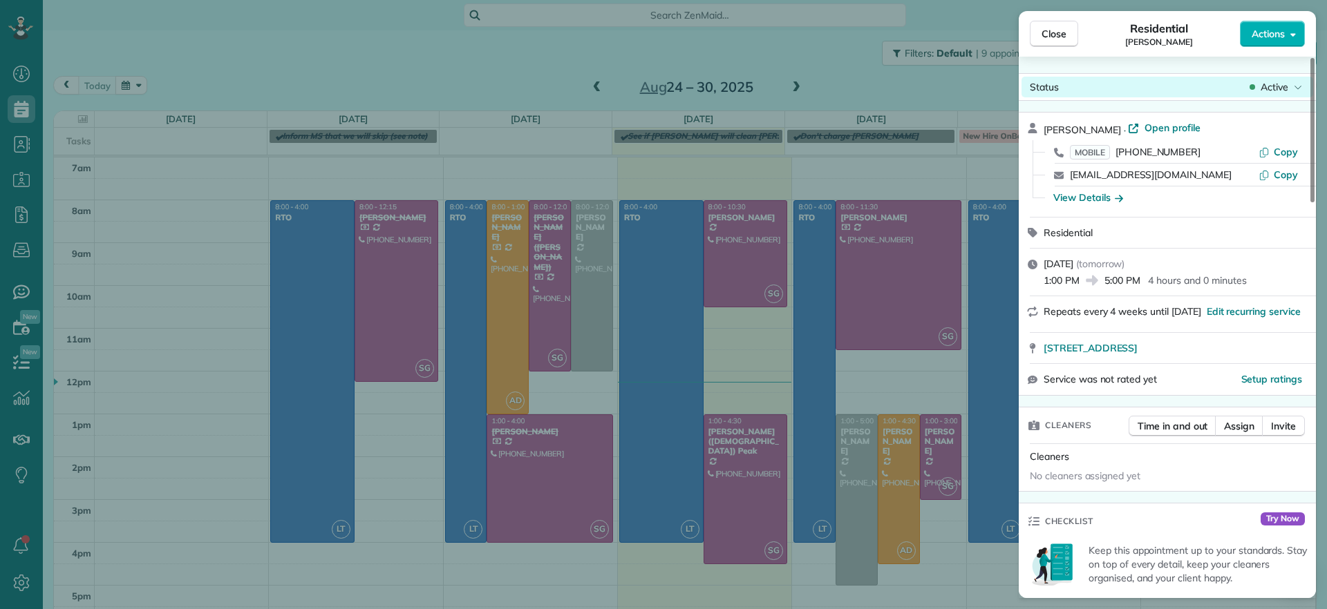
click at [1284, 79] on div "Status Active" at bounding box center [1167, 87] width 292 height 21
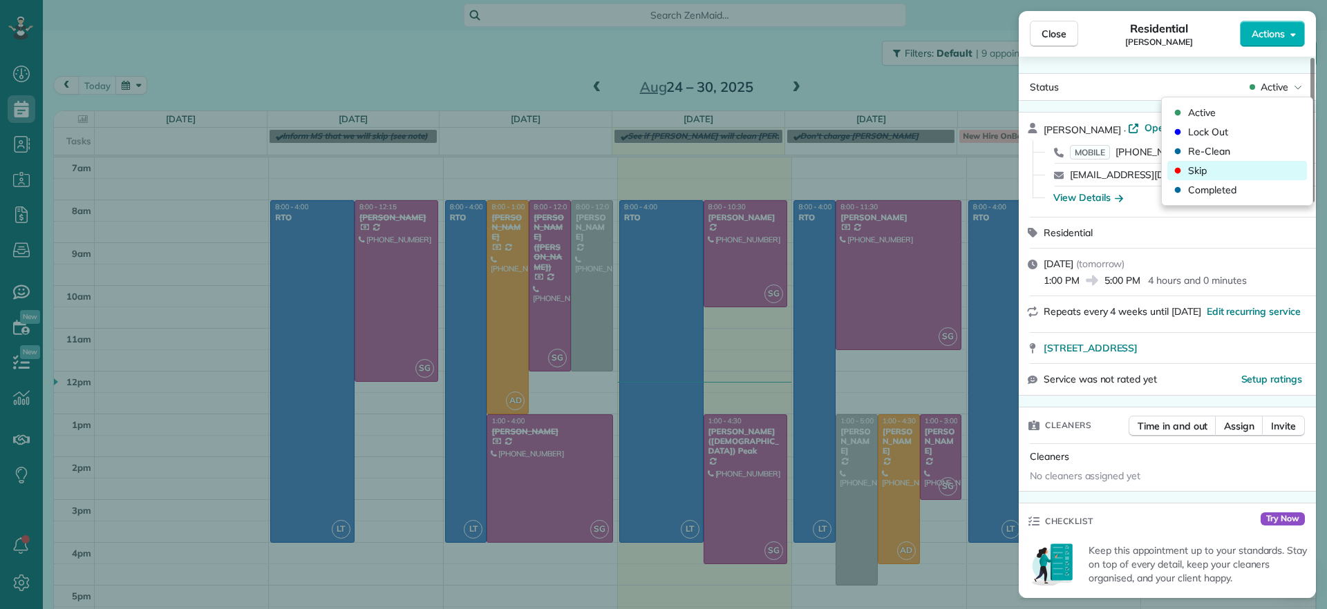
click at [1213, 166] on div "Skip" at bounding box center [1237, 170] width 140 height 19
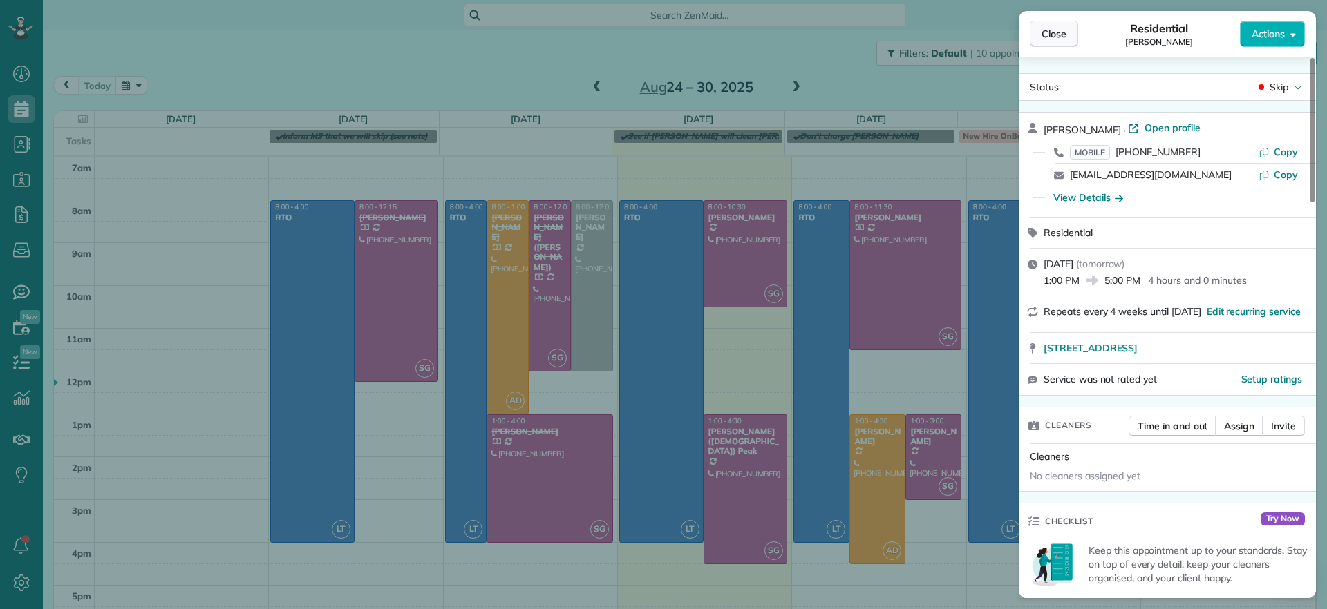
click at [1034, 33] on button "Close" at bounding box center [1053, 34] width 48 height 26
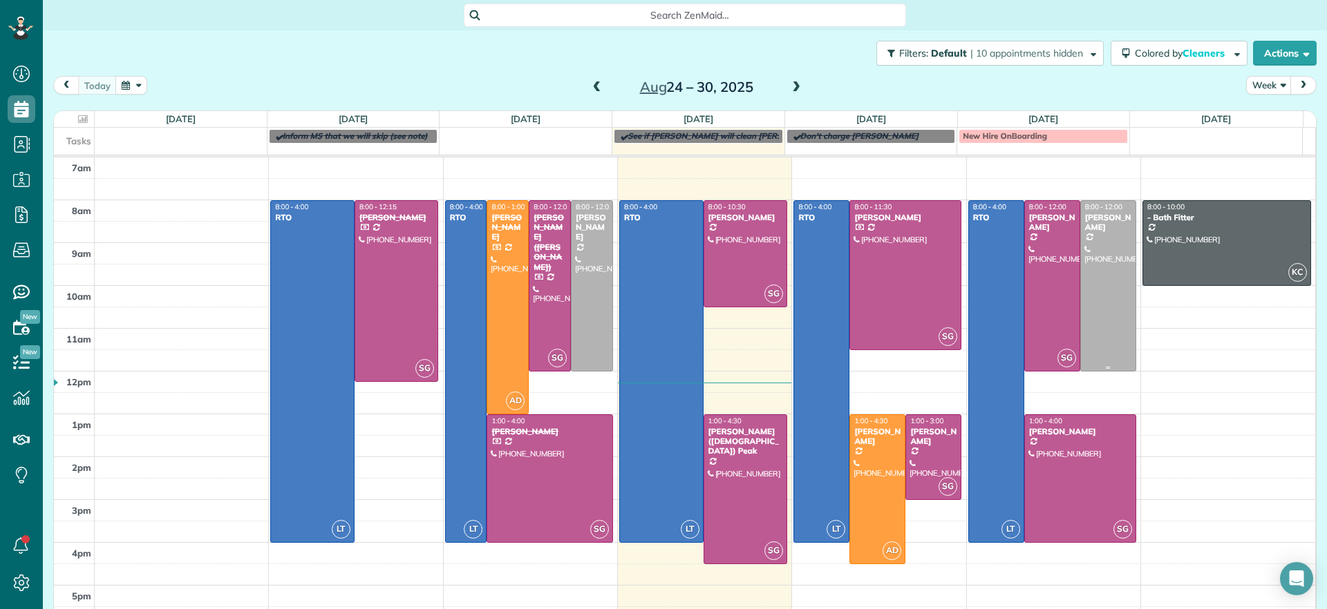
click at [1100, 289] on div at bounding box center [1108, 286] width 55 height 170
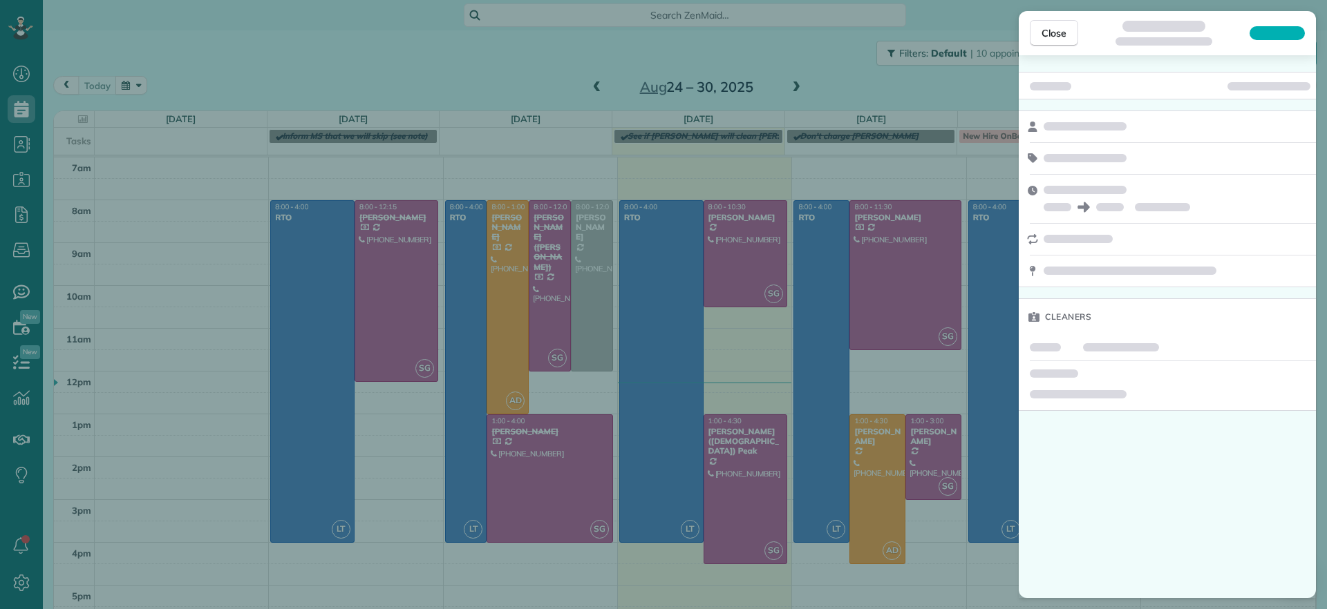
click at [1099, 289] on div "Cleaners" at bounding box center [1166, 241] width 297 height 339
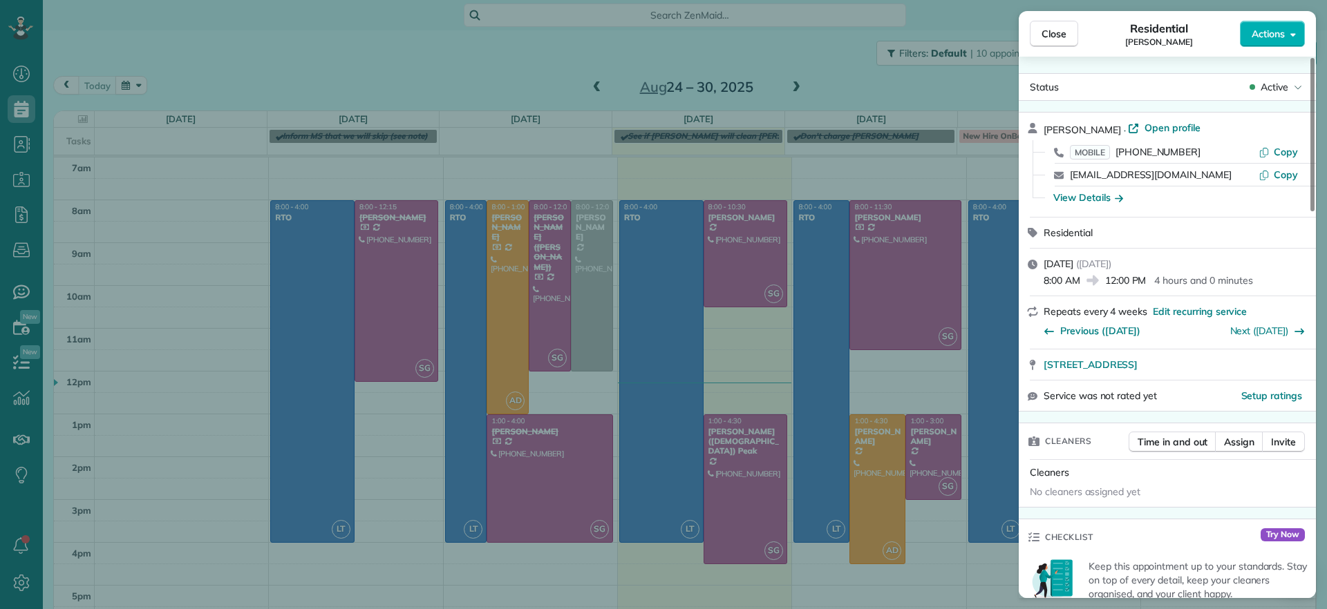
click at [809, 71] on div "Close Residential John Behen Actions Status Active John Behen · Open profile MO…" at bounding box center [663, 304] width 1327 height 609
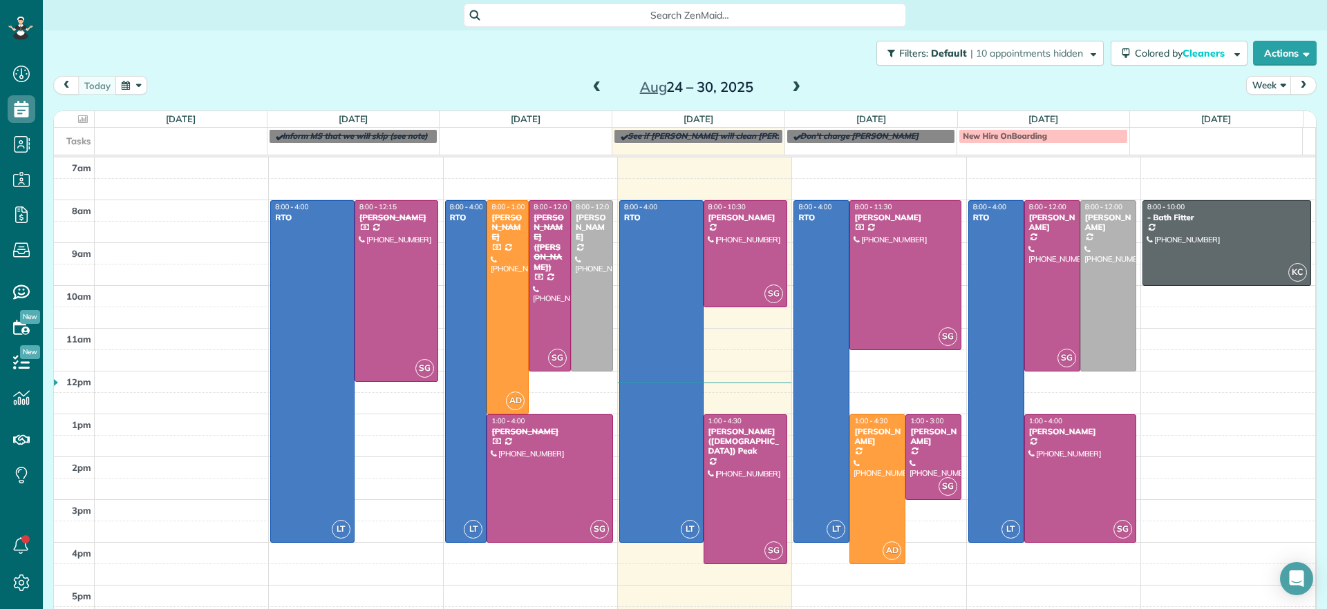
click at [791, 84] on span at bounding box center [795, 88] width 15 height 12
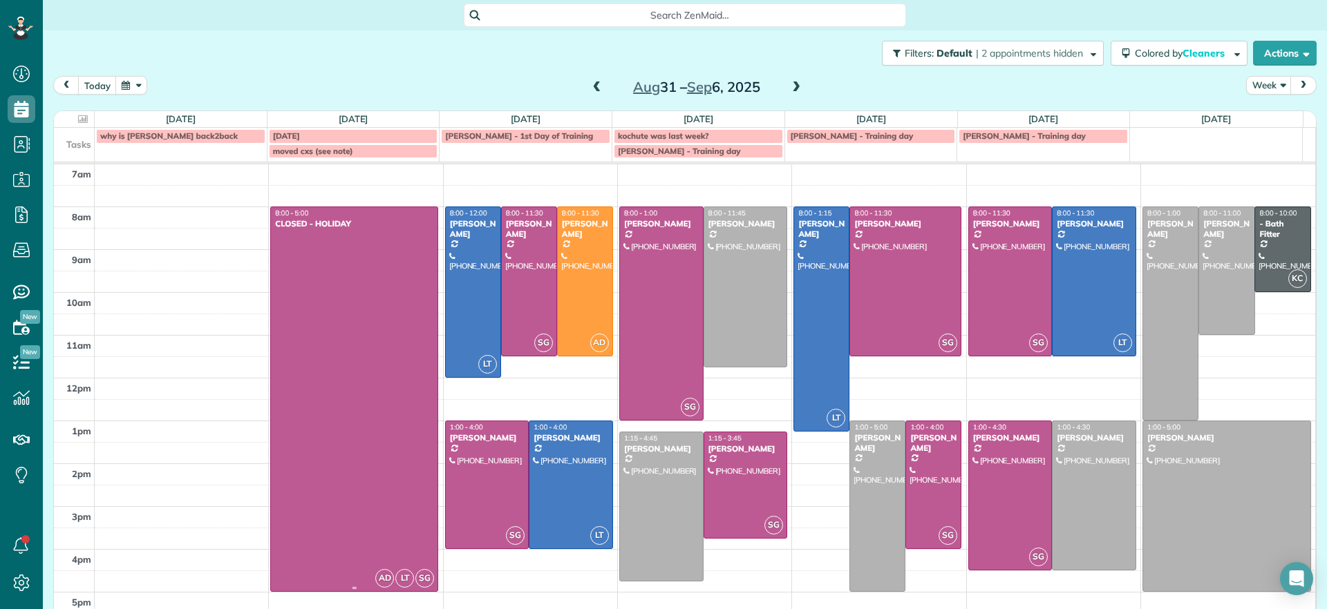
click at [382, 486] on div at bounding box center [354, 399] width 167 height 384
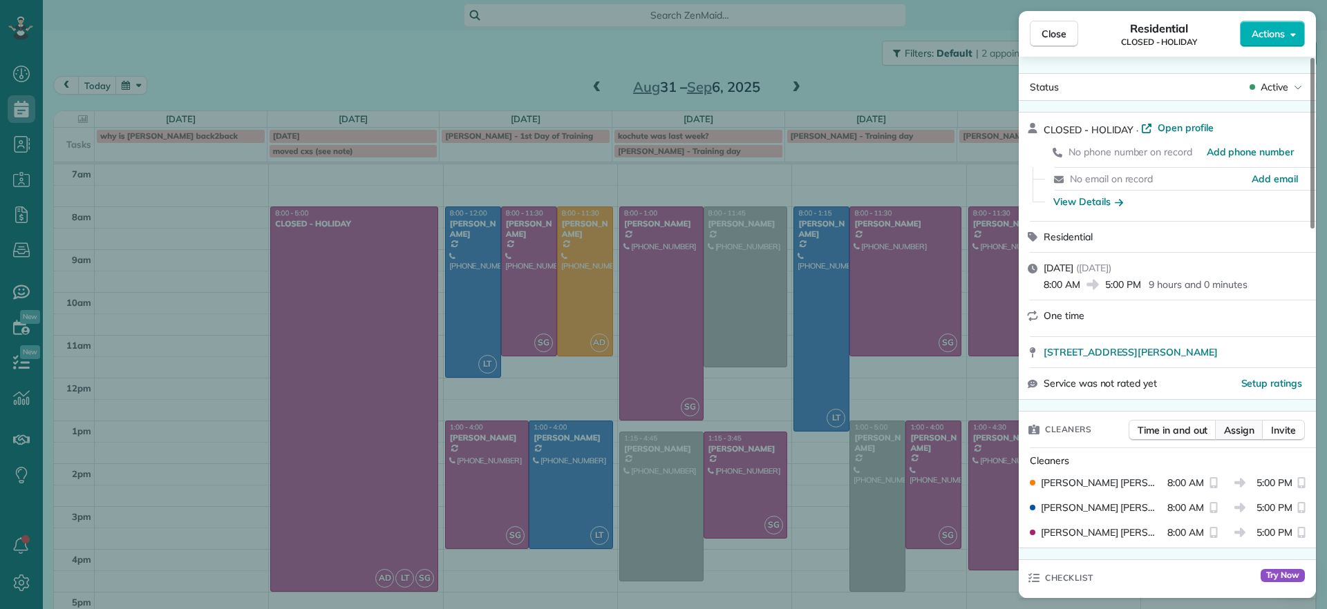
click at [1232, 432] on span "Assign" at bounding box center [1239, 431] width 30 height 14
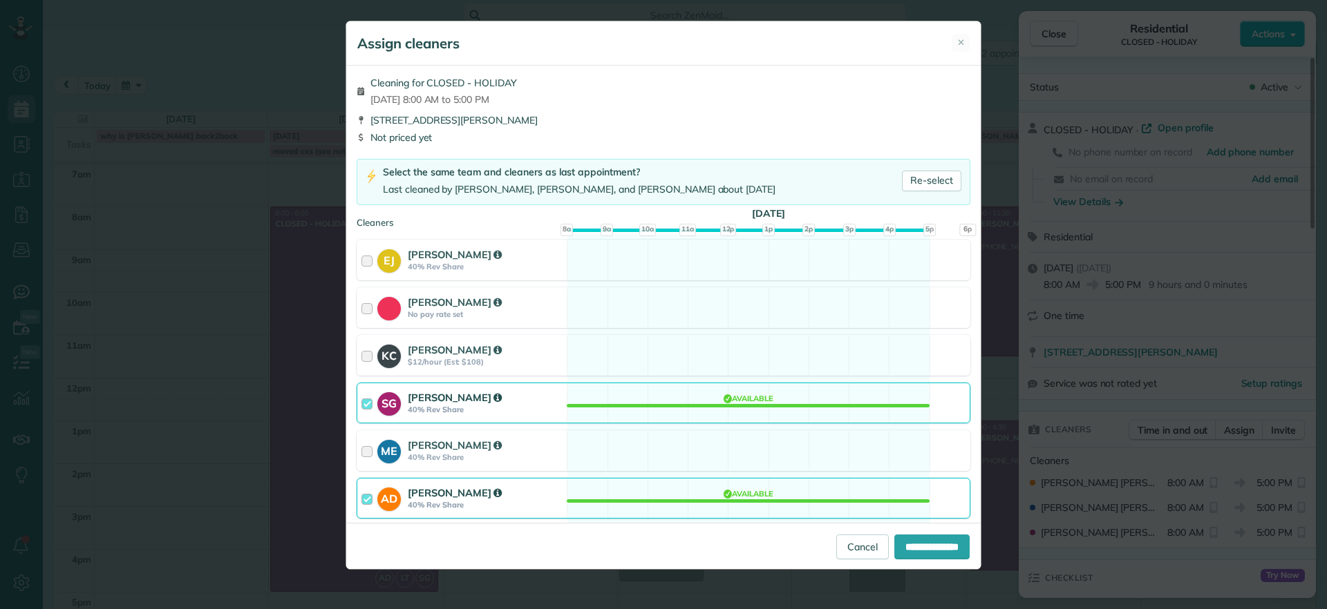
click at [766, 484] on div "AD Ashley Davis 40% Rev Share Available" at bounding box center [663, 498] width 614 height 41
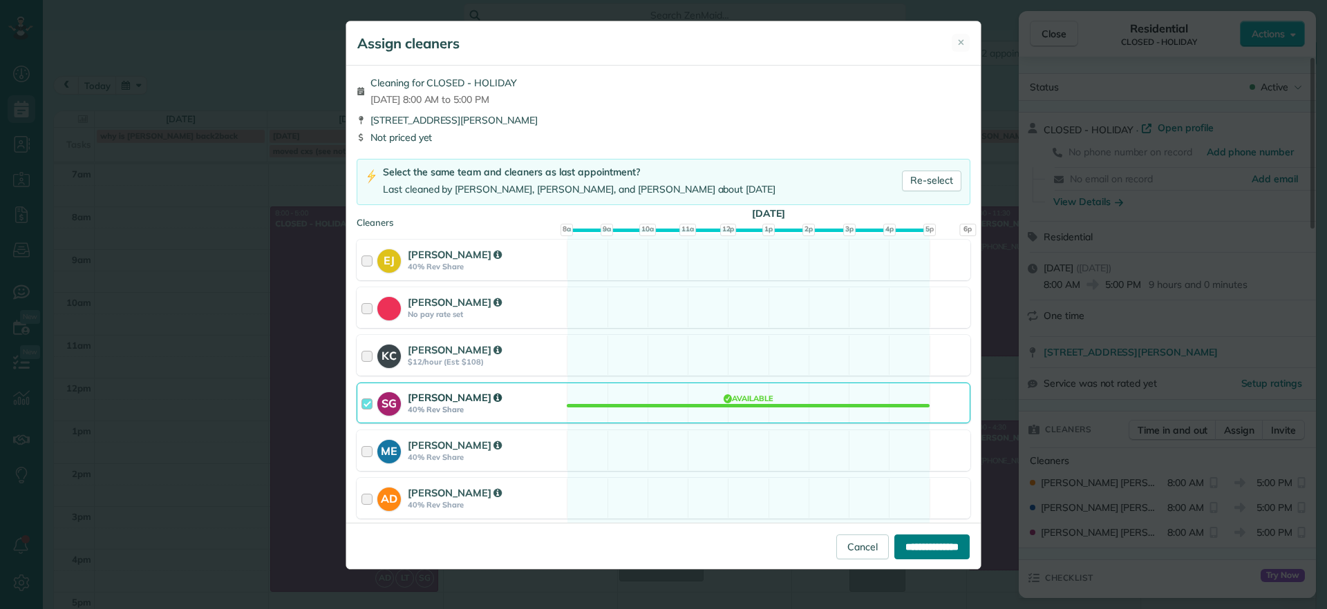
click at [920, 545] on input "**********" at bounding box center [931, 547] width 75 height 25
type input "**********"
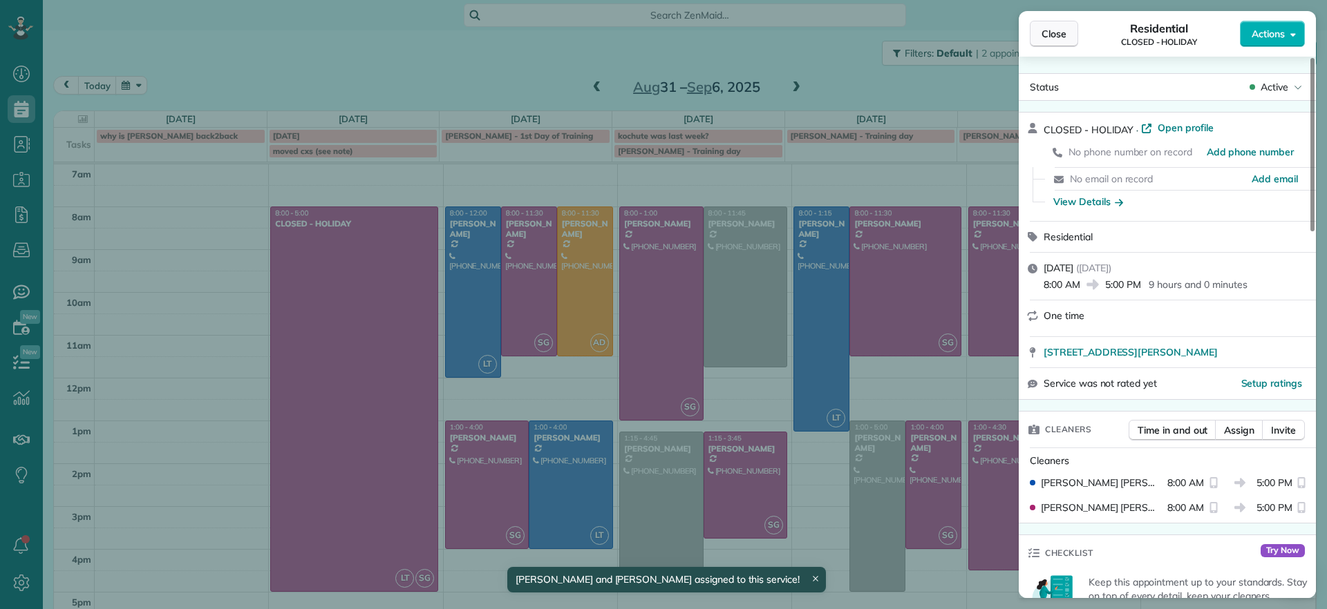
drag, startPoint x: 1050, startPoint y: 35, endPoint x: 1059, endPoint y: 55, distance: 22.0
click at [1050, 32] on span "Close" at bounding box center [1053, 34] width 25 height 14
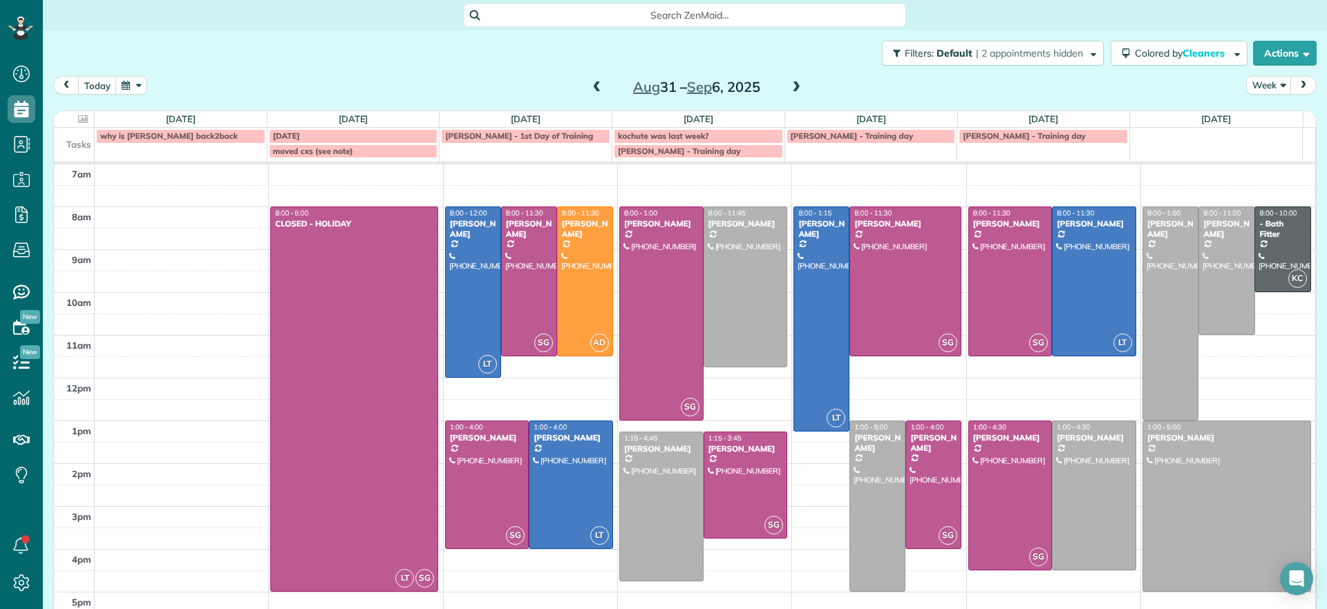
click at [589, 89] on span at bounding box center [596, 88] width 15 height 12
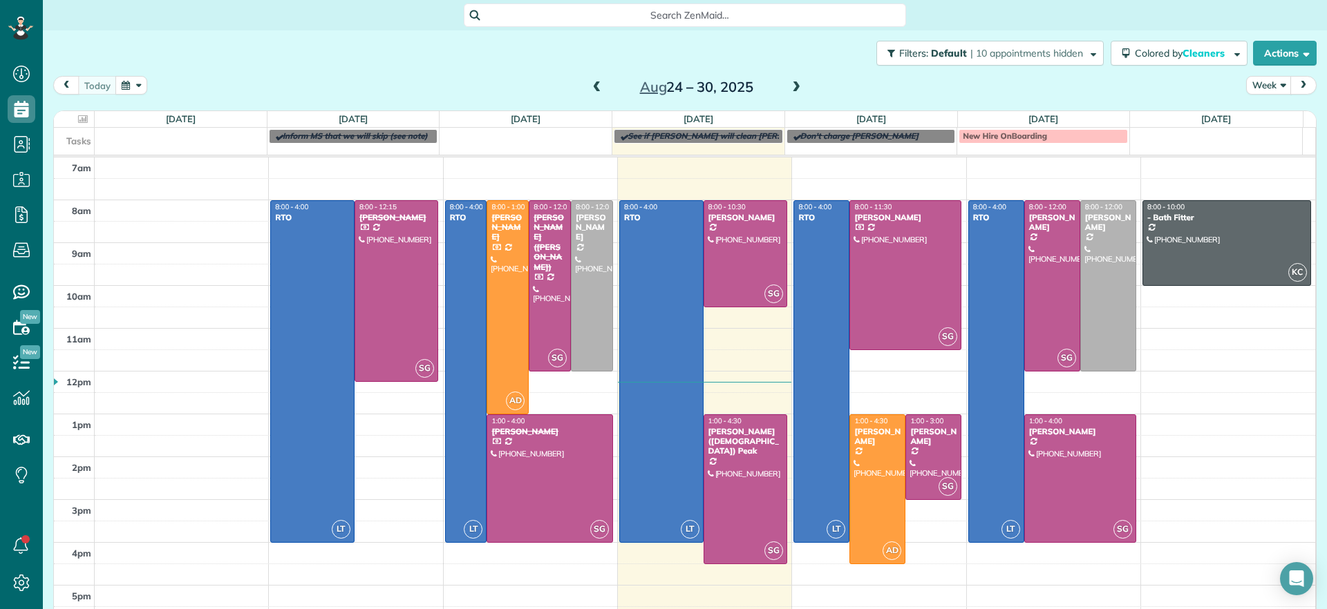
click at [788, 85] on span at bounding box center [795, 88] width 15 height 12
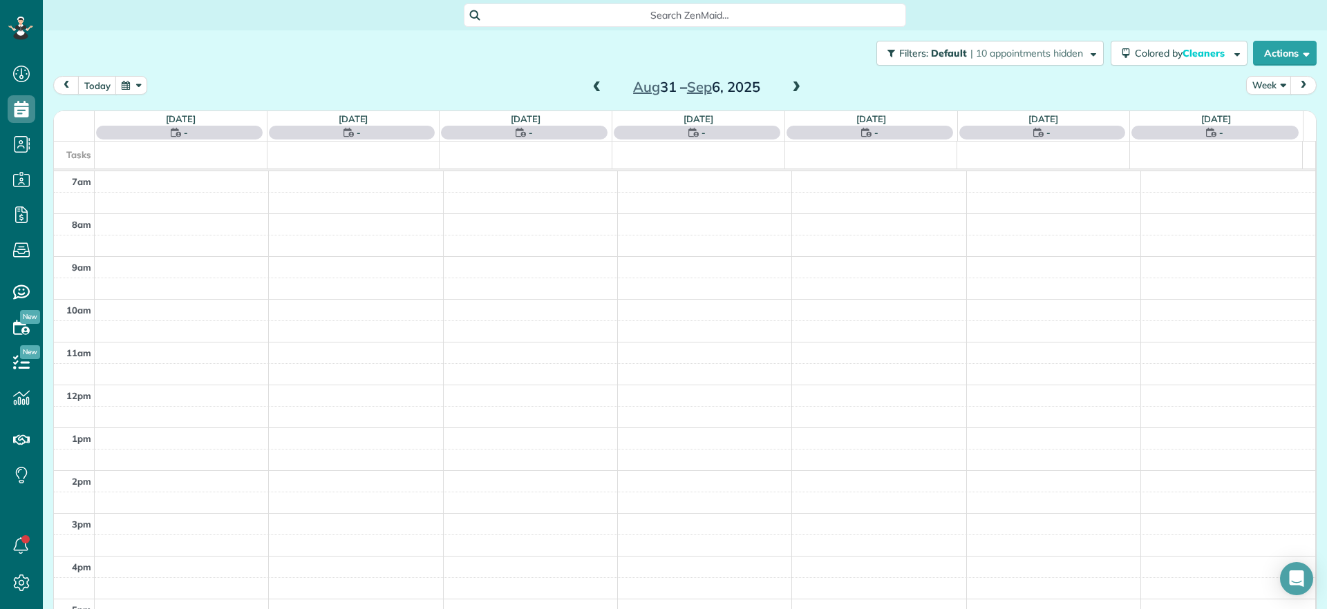
click at [520, 96] on div "today Week Aug 31 – Sep 6, 2025" at bounding box center [684, 89] width 1263 height 26
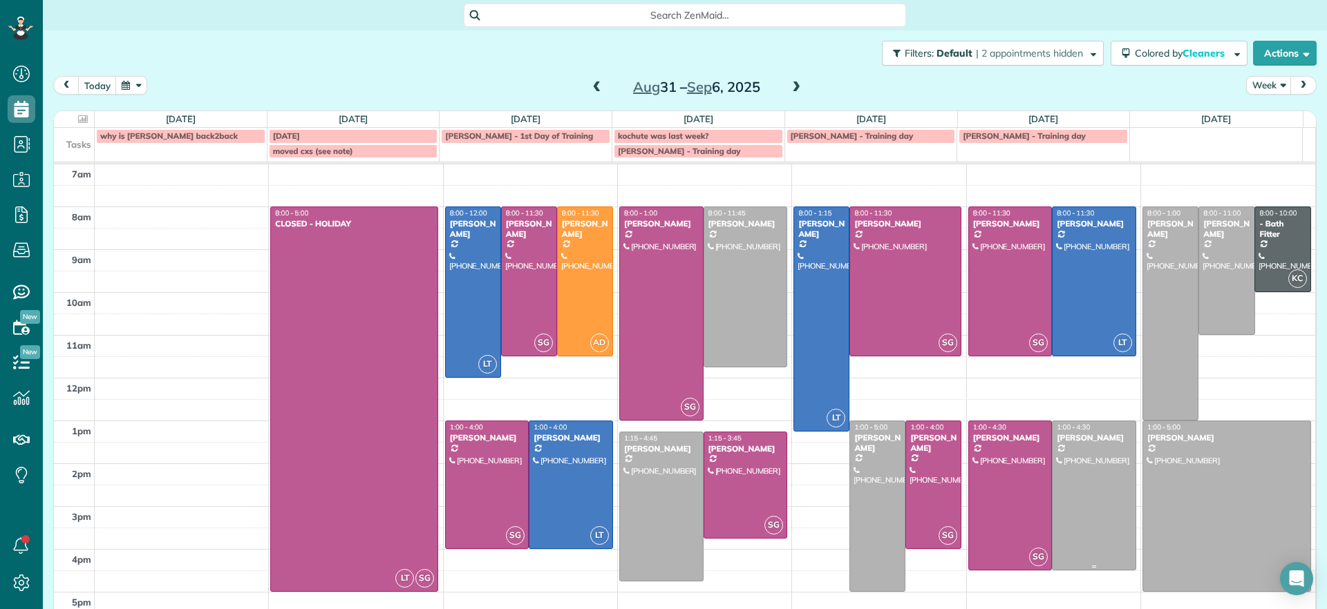
click at [1067, 468] on div at bounding box center [1093, 495] width 83 height 149
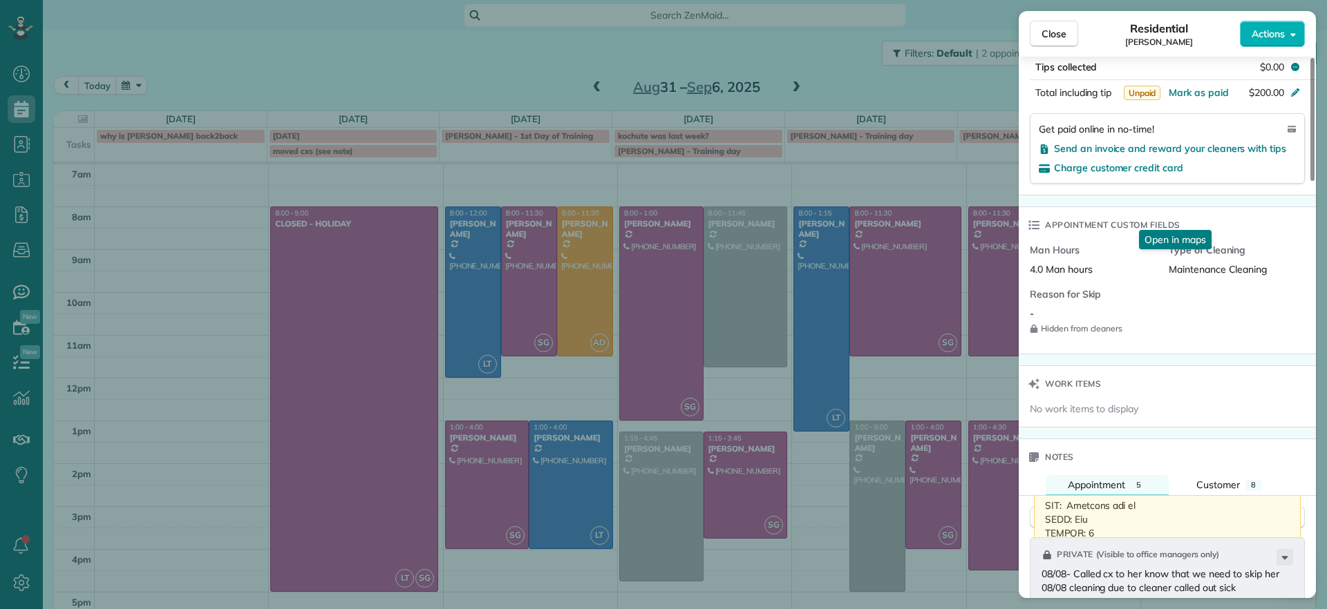
scroll to position [1041, 0]
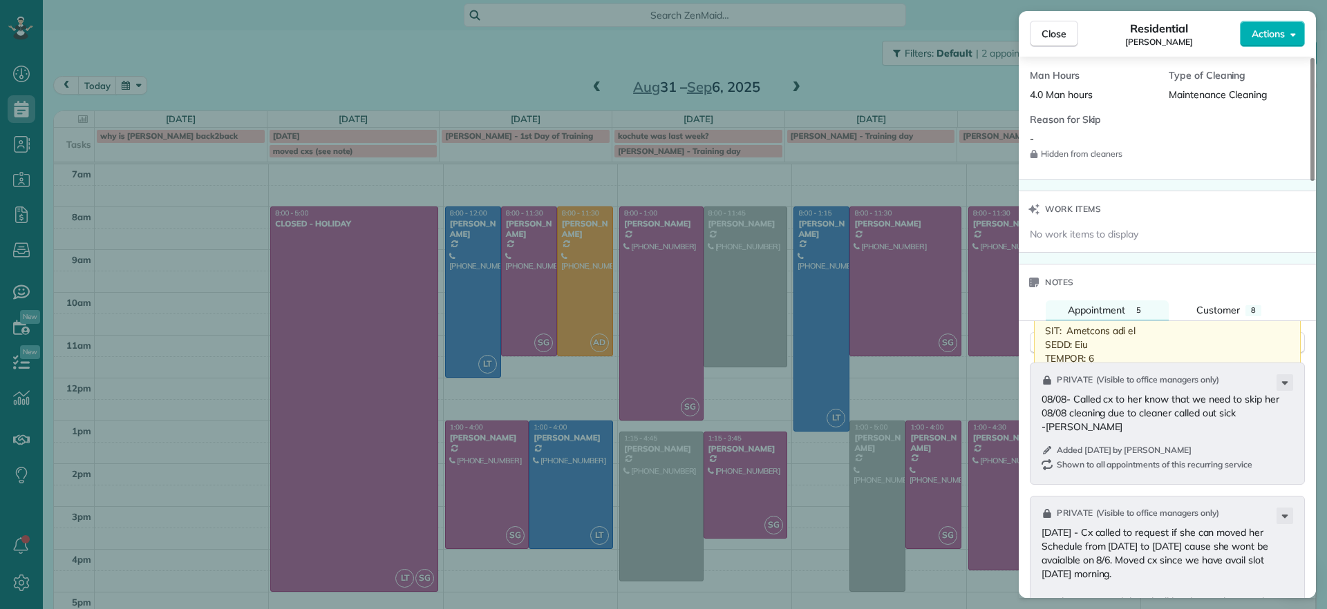
drag, startPoint x: 1061, startPoint y: 33, endPoint x: 991, endPoint y: 238, distance: 216.7
click at [1061, 33] on span "Close" at bounding box center [1053, 34] width 25 height 14
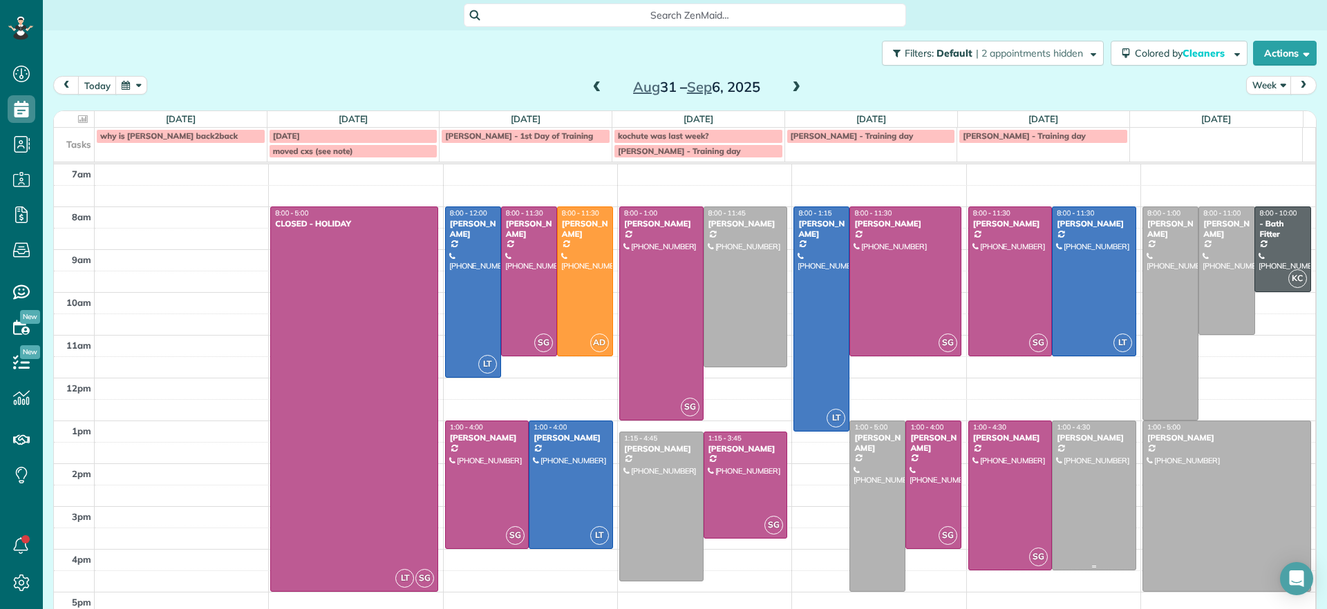
click at [1072, 464] on div at bounding box center [1093, 495] width 83 height 149
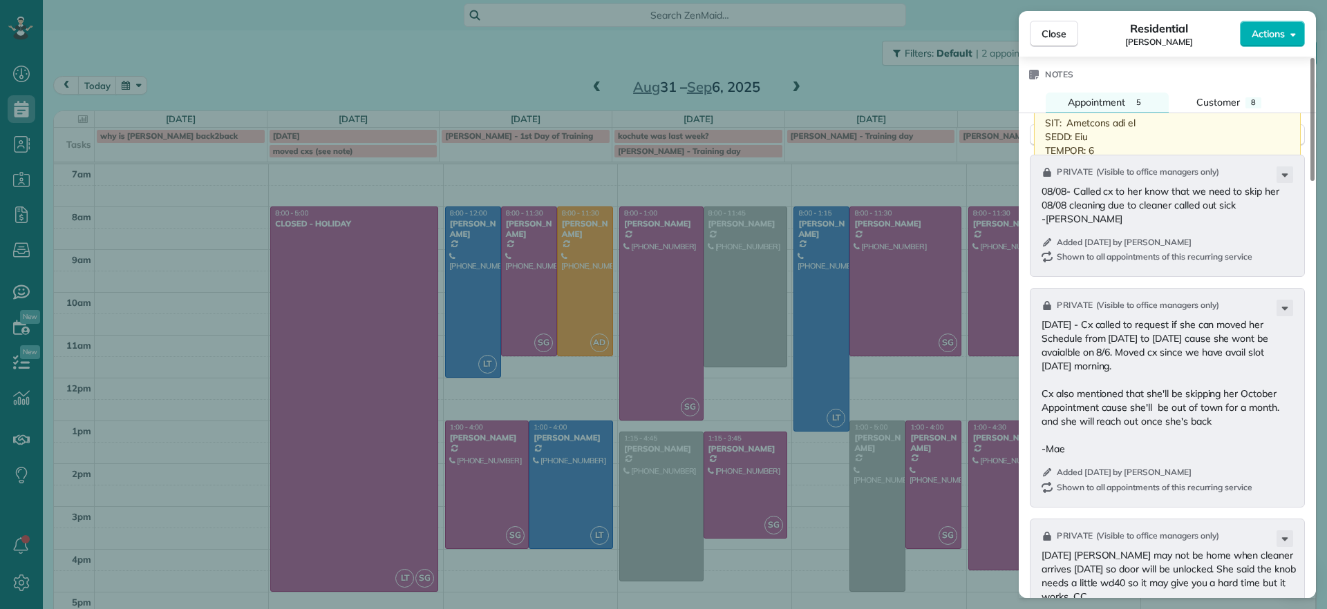
scroll to position [1210, 0]
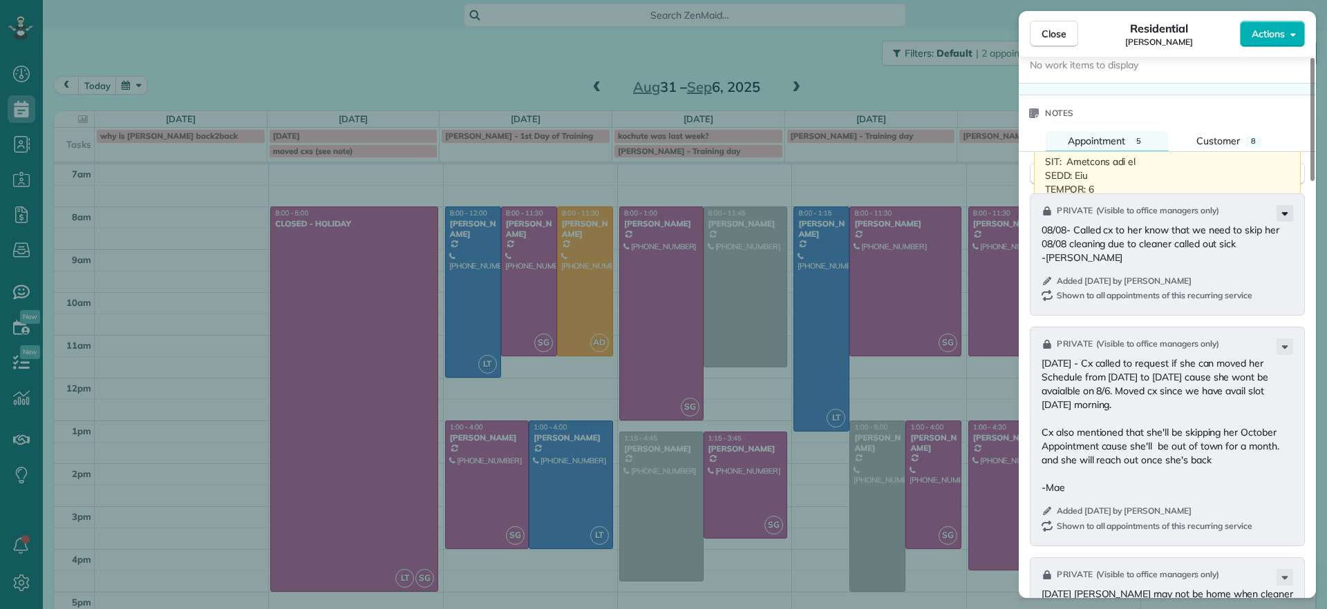
click at [1282, 211] on icon at bounding box center [1284, 213] width 17 height 17
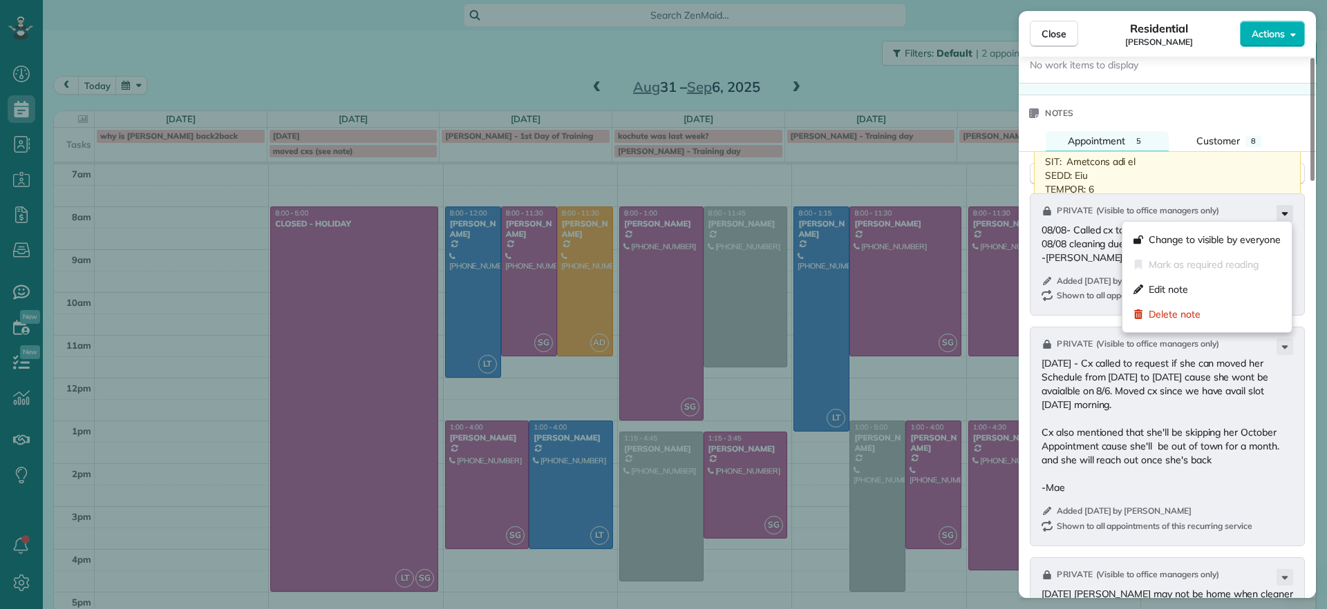
click at [1282, 211] on icon at bounding box center [1284, 213] width 17 height 17
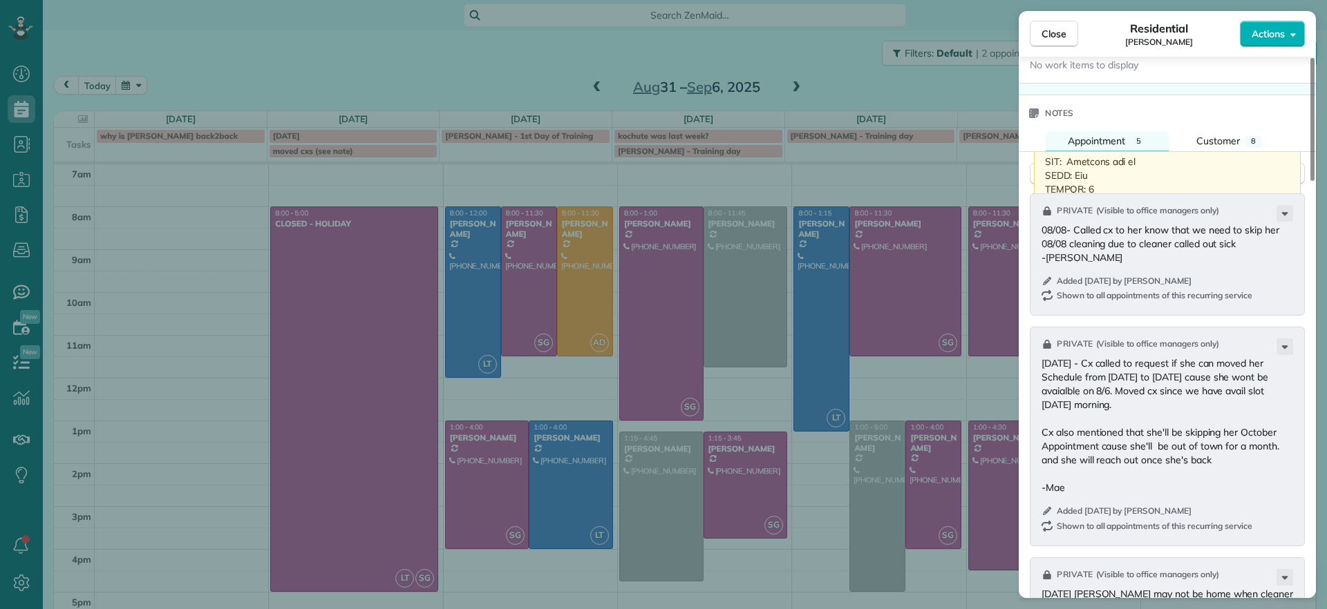
click at [789, 54] on div "Close Residential Lucy McCown Actions Status Active Lucy McCown · Open profile …" at bounding box center [663, 304] width 1327 height 609
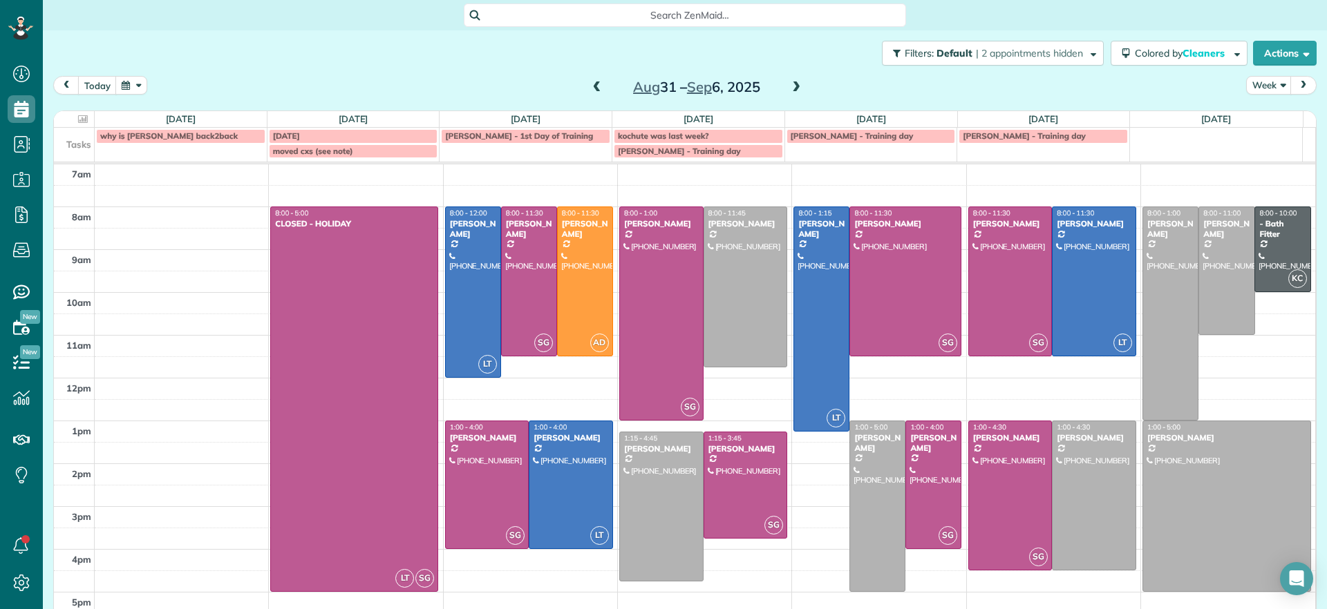
click at [593, 88] on span at bounding box center [596, 88] width 15 height 12
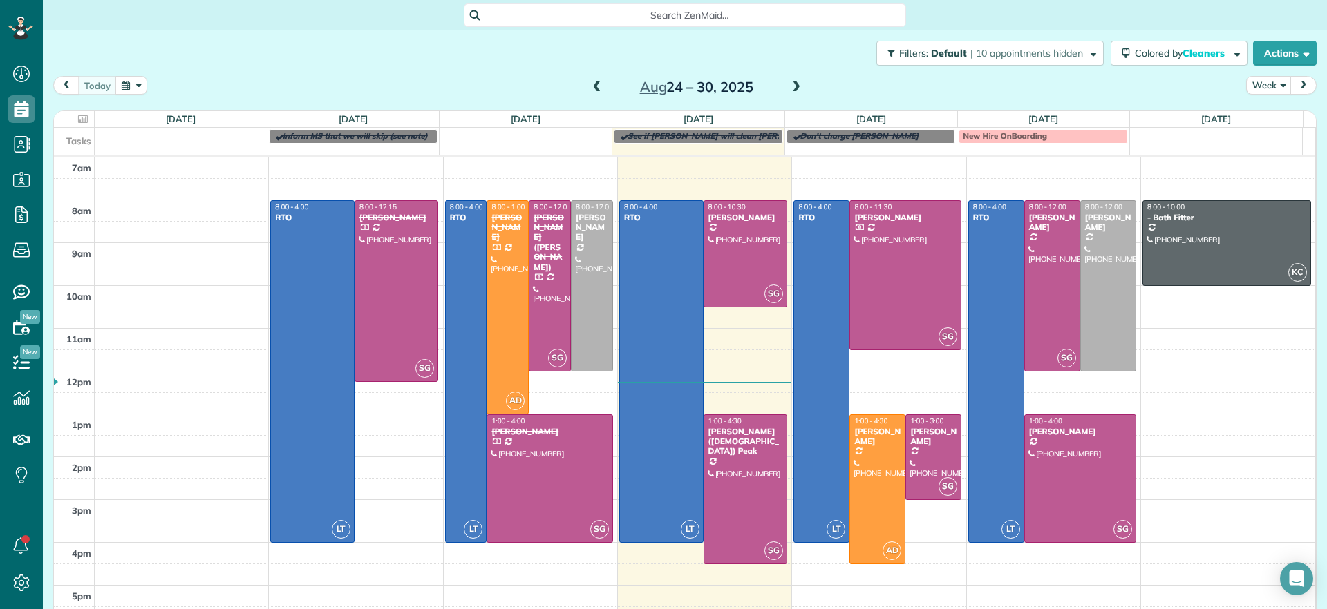
click at [788, 83] on span at bounding box center [795, 88] width 15 height 12
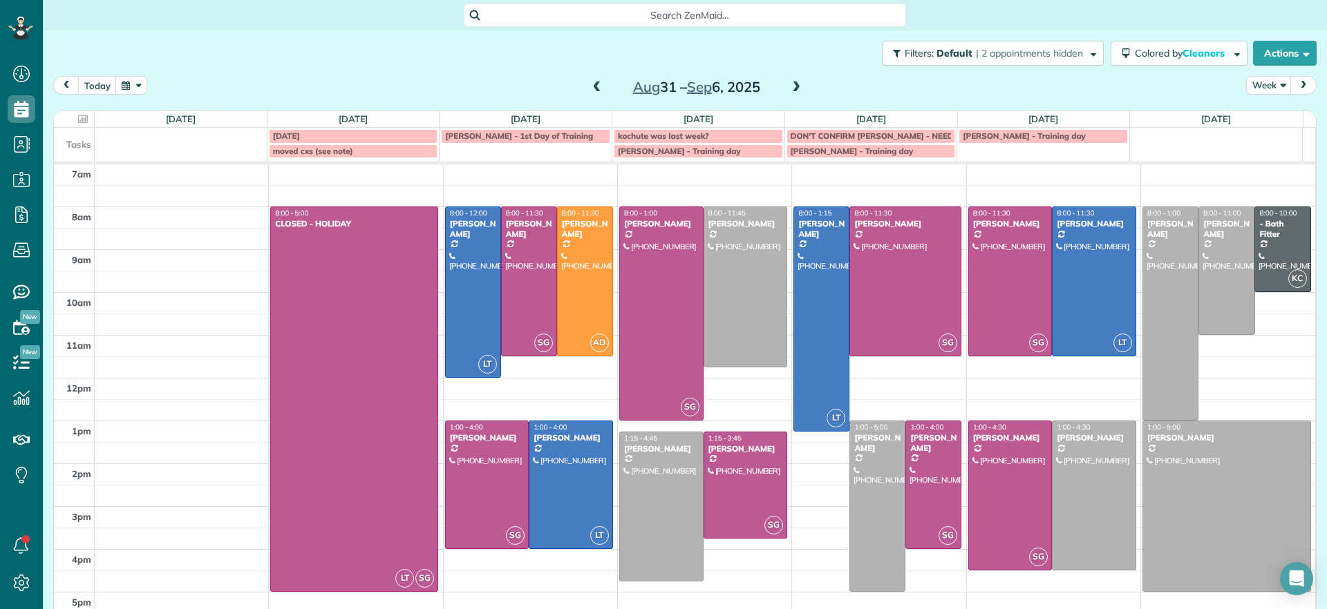
click at [788, 84] on span at bounding box center [795, 88] width 15 height 12
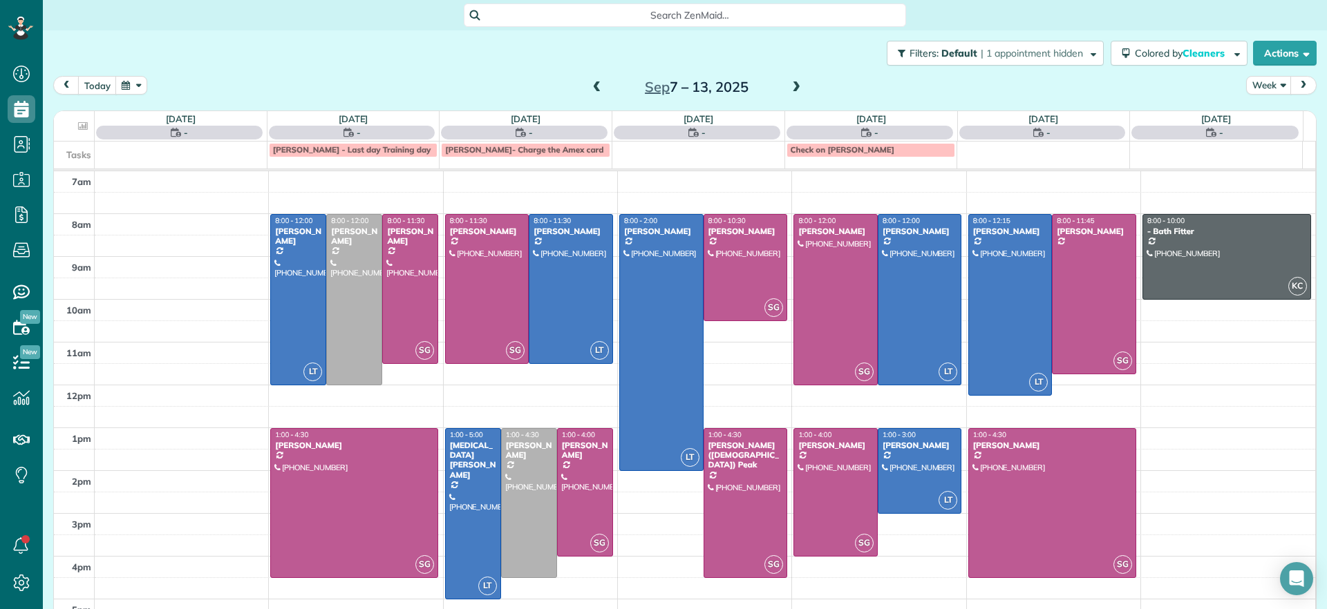
click at [592, 90] on span at bounding box center [596, 88] width 15 height 12
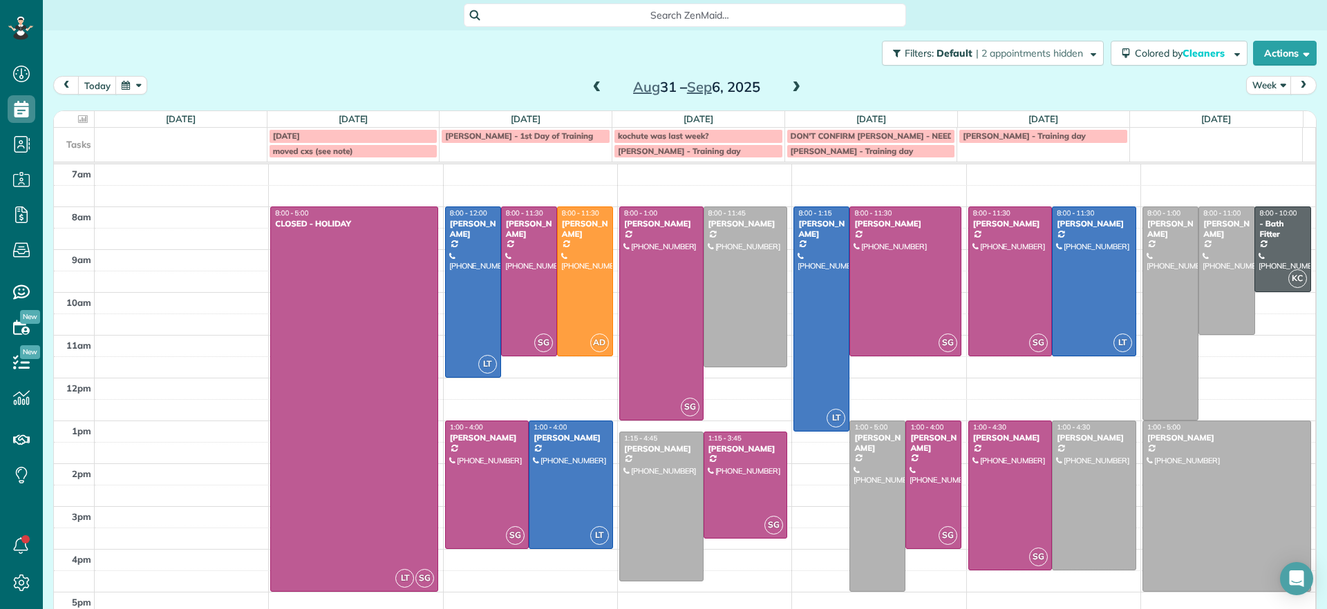
click at [591, 91] on span at bounding box center [596, 88] width 15 height 12
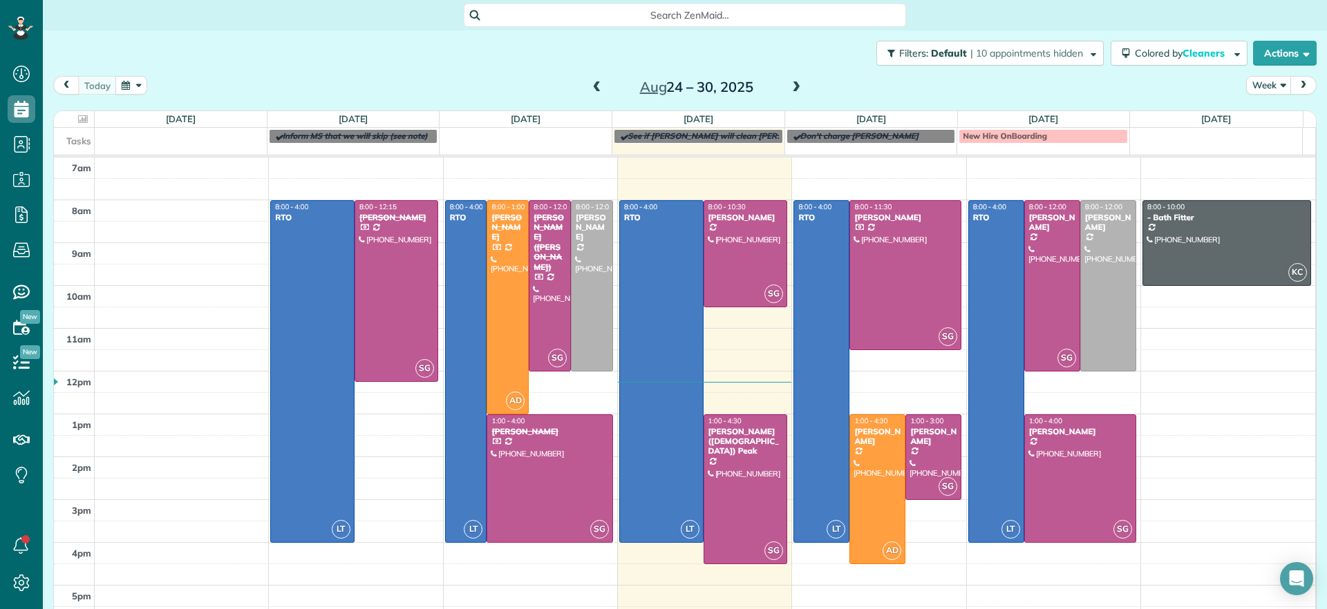
click at [790, 86] on span at bounding box center [795, 88] width 15 height 12
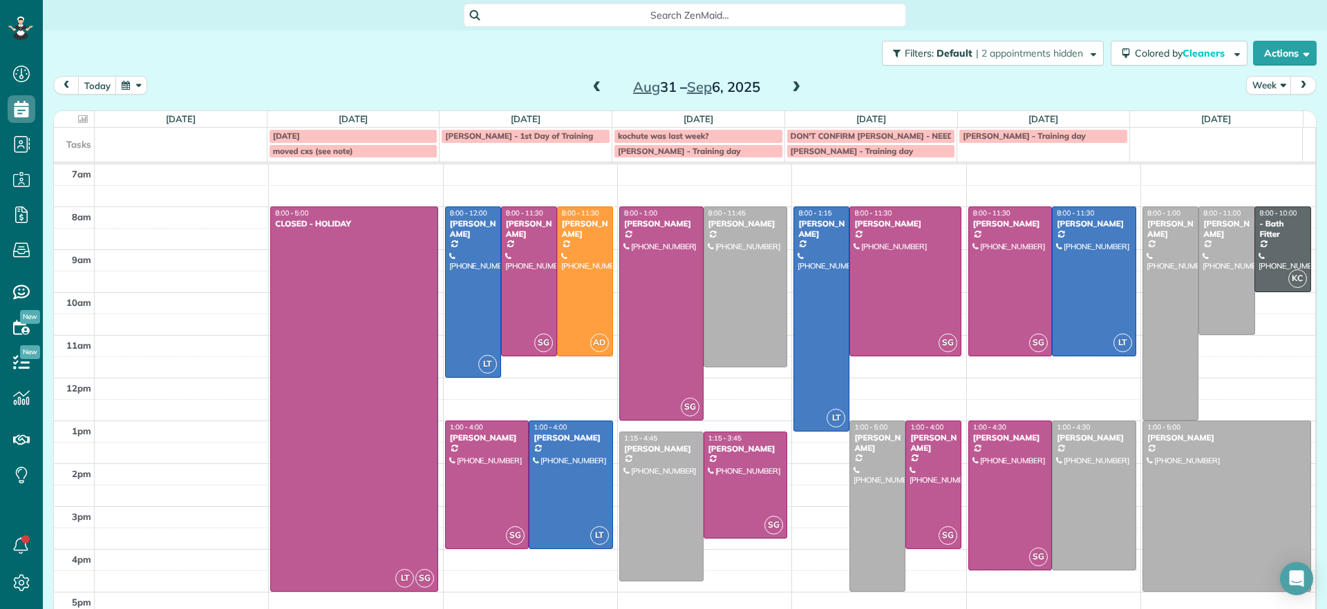
click at [589, 88] on span at bounding box center [596, 88] width 15 height 12
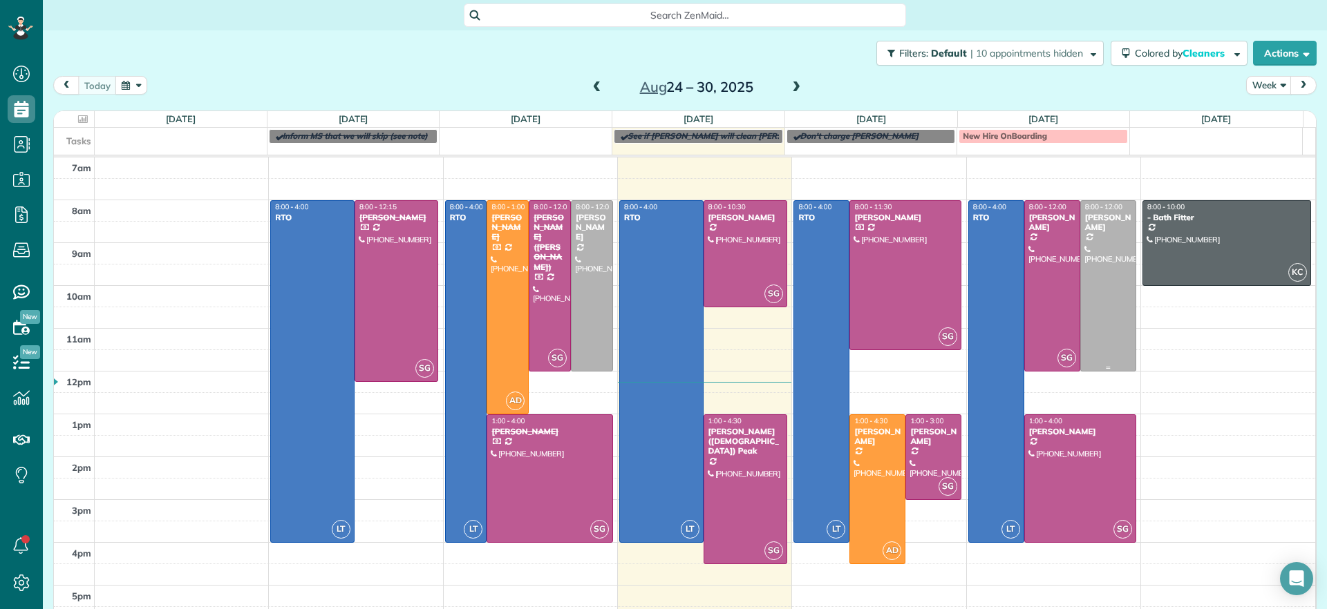
click at [1081, 270] on div at bounding box center [1108, 286] width 55 height 170
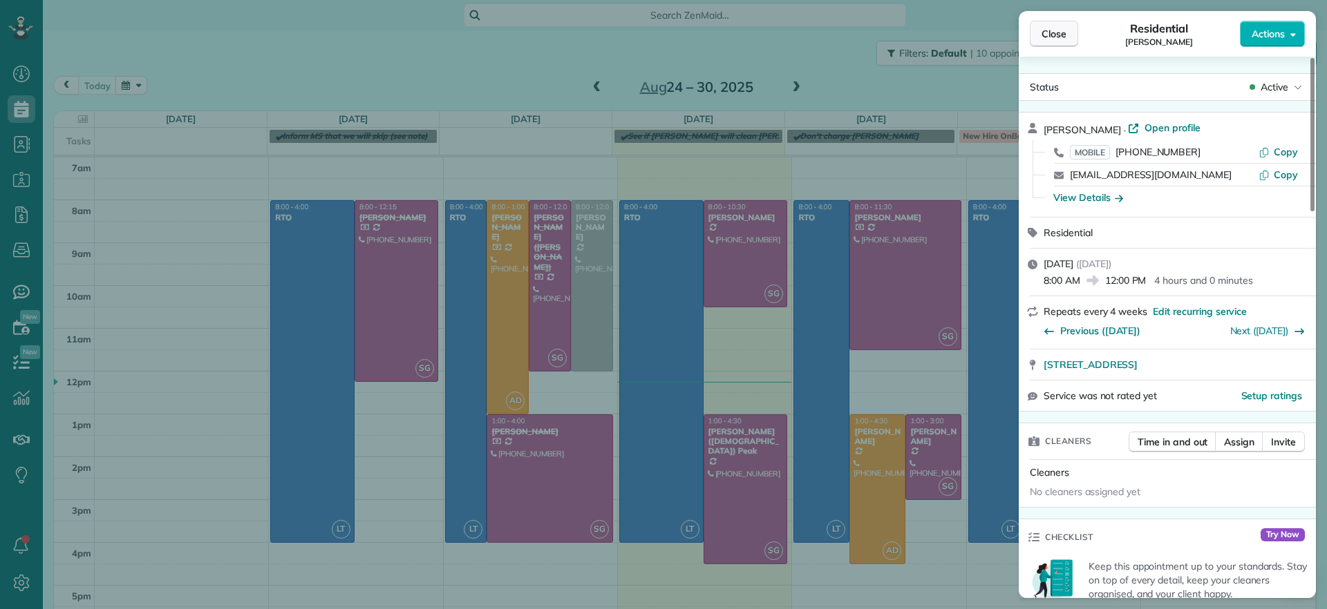
click at [1050, 35] on span "Close" at bounding box center [1053, 34] width 25 height 14
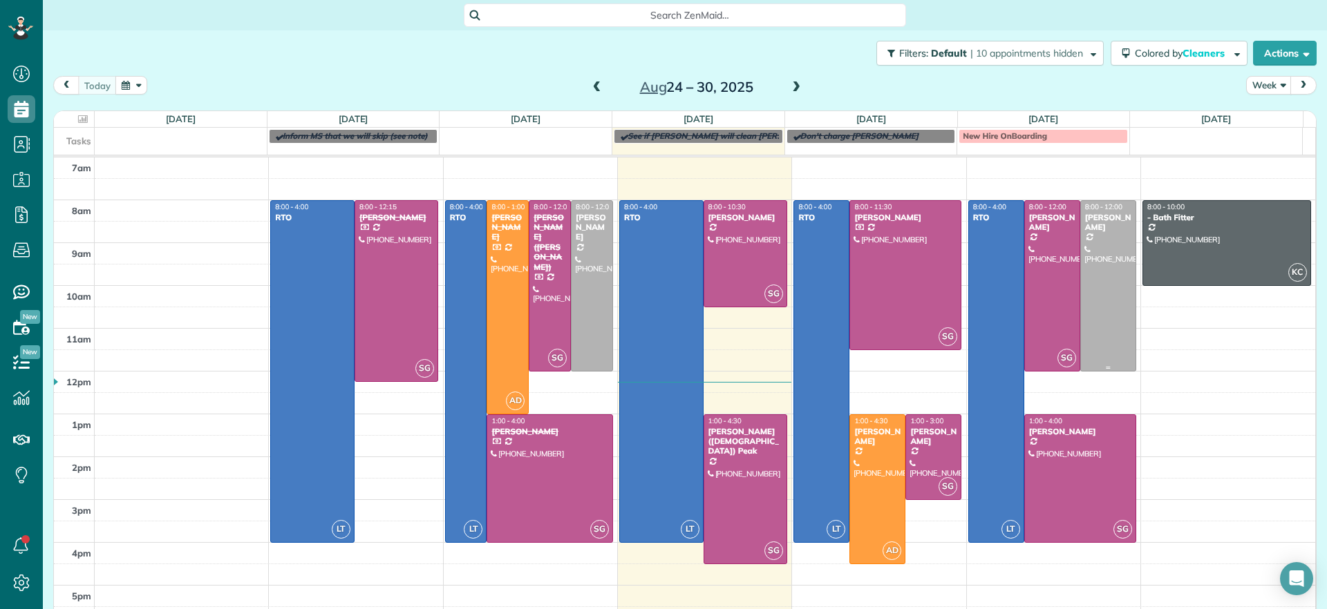
click at [1092, 273] on div at bounding box center [1108, 286] width 55 height 170
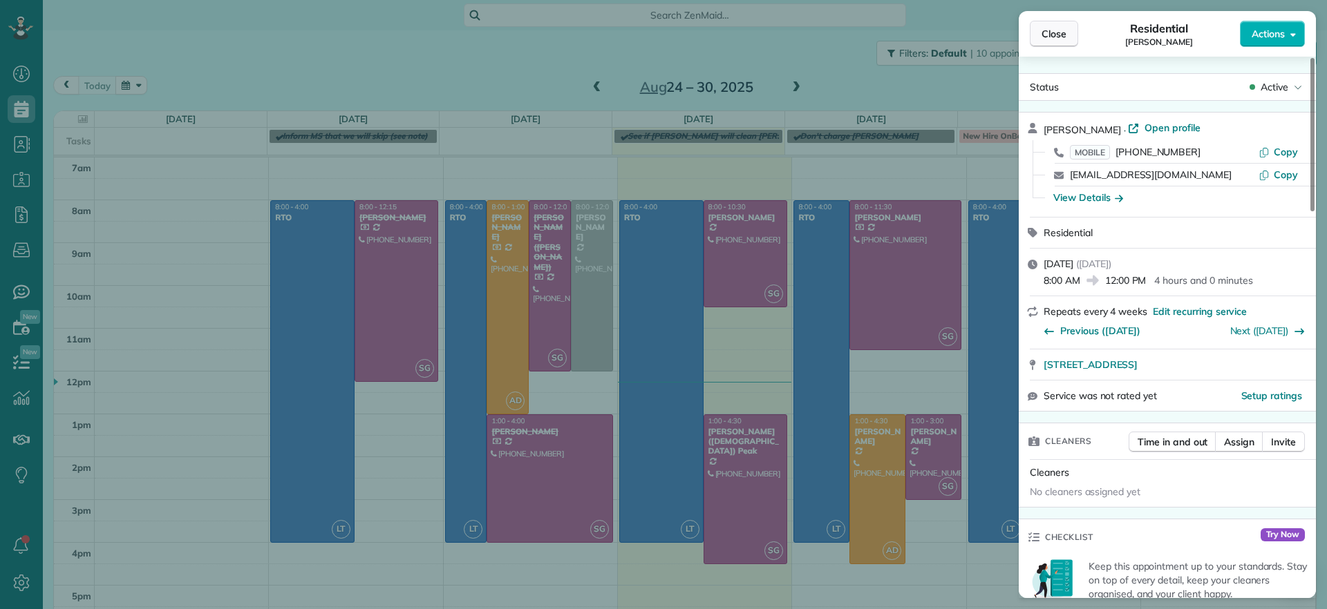
click at [1050, 37] on span "Close" at bounding box center [1053, 34] width 25 height 14
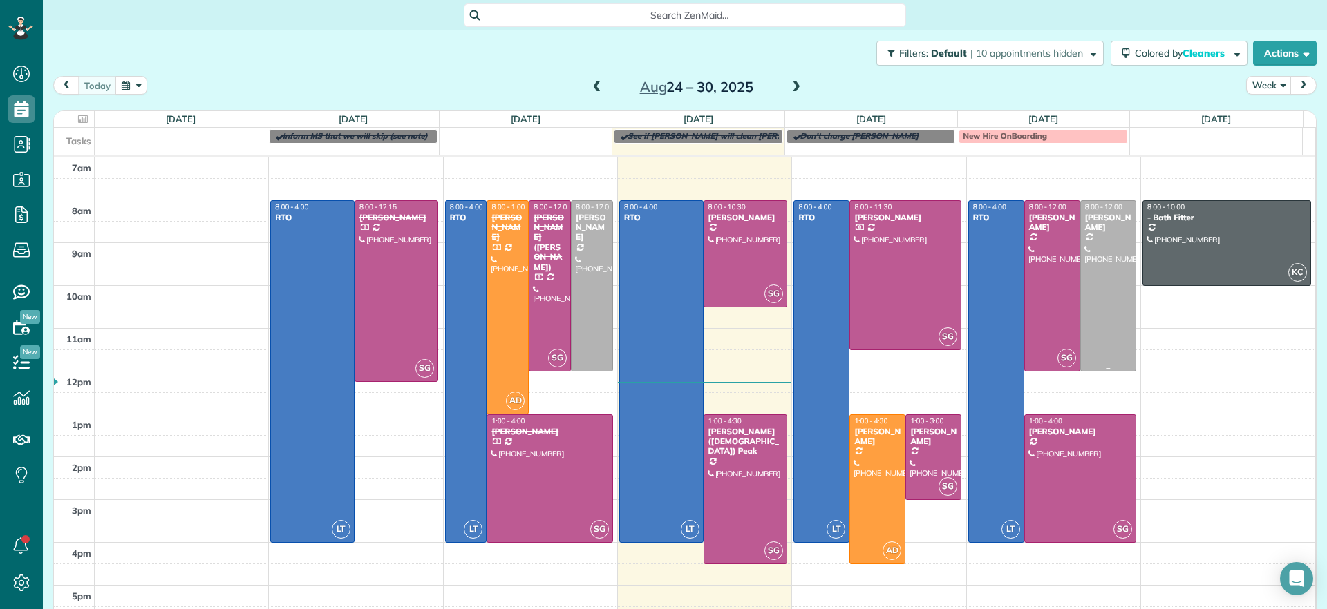
click at [1081, 280] on div at bounding box center [1108, 286] width 55 height 170
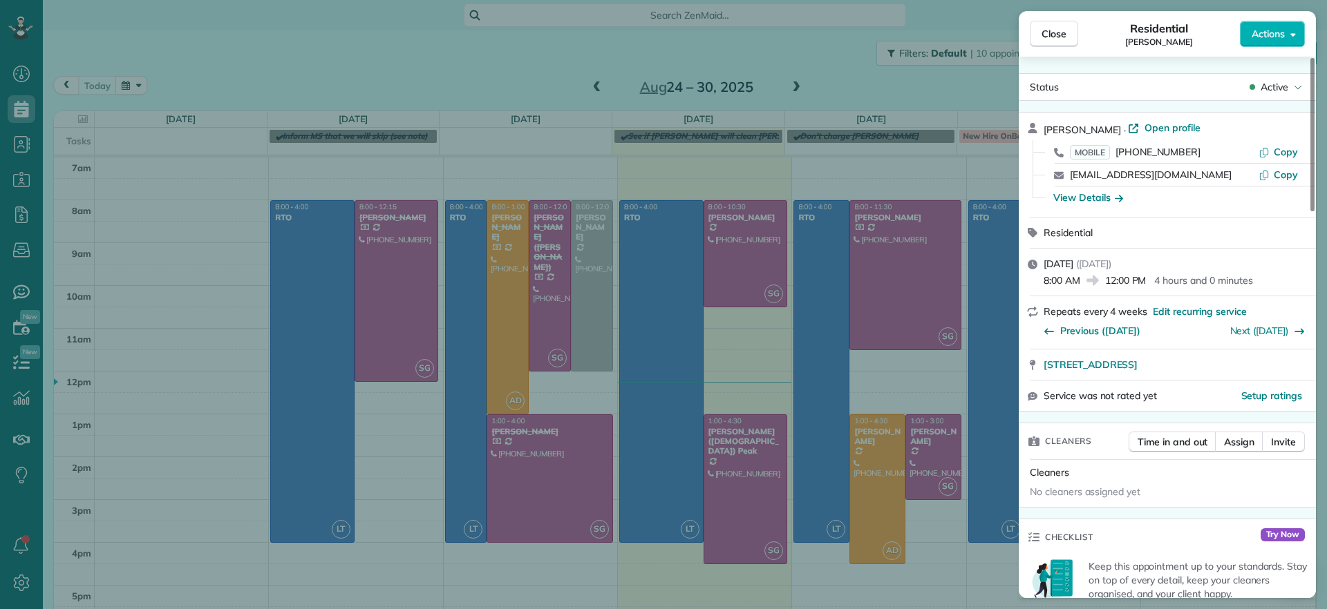
click at [1075, 49] on div "Close Residential John Behen Actions" at bounding box center [1166, 34] width 297 height 46
click at [1065, 39] on span "Close" at bounding box center [1053, 34] width 25 height 14
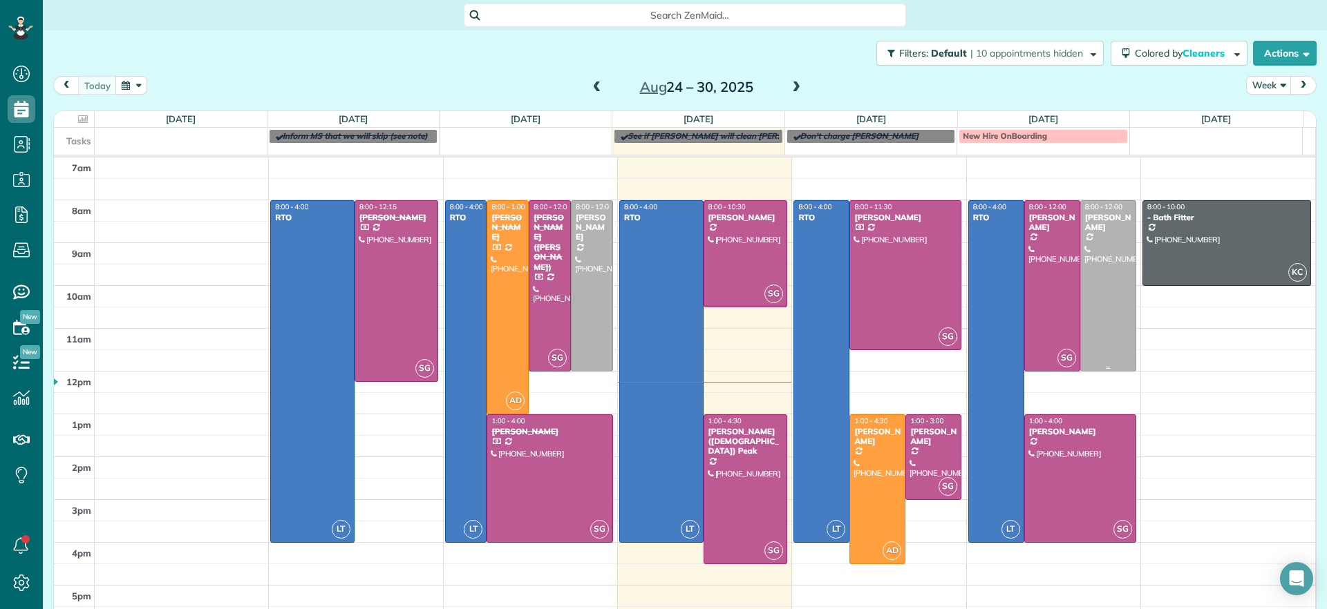
click at [1094, 273] on div at bounding box center [1108, 286] width 55 height 170
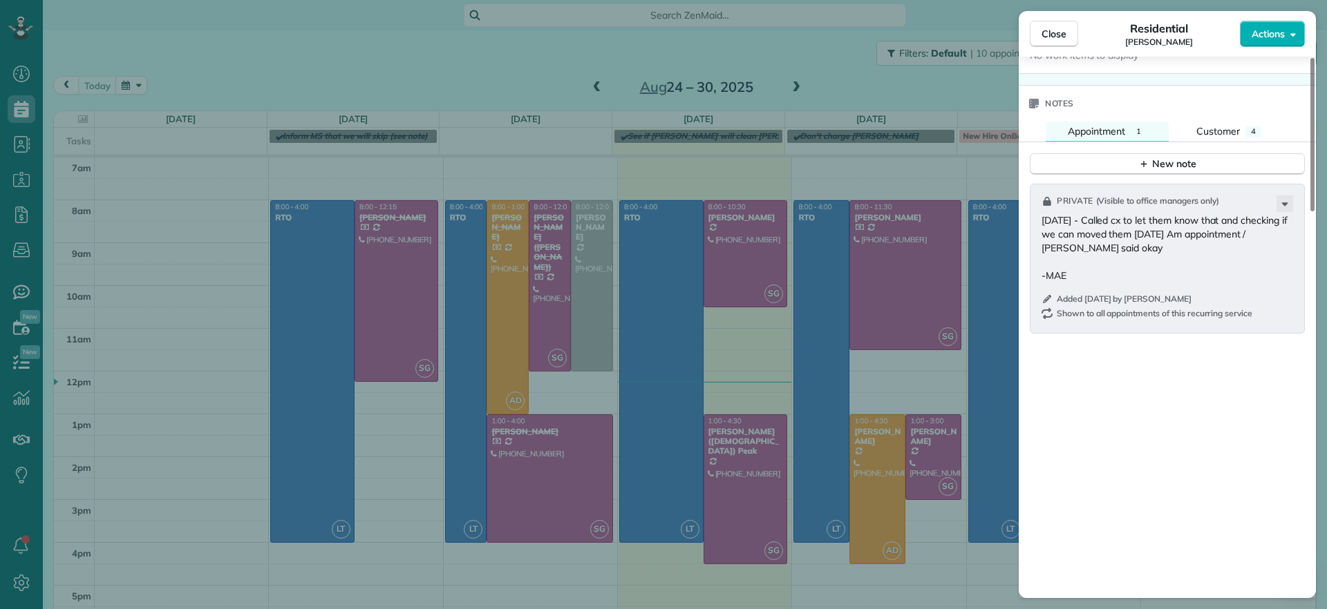
scroll to position [1128, 0]
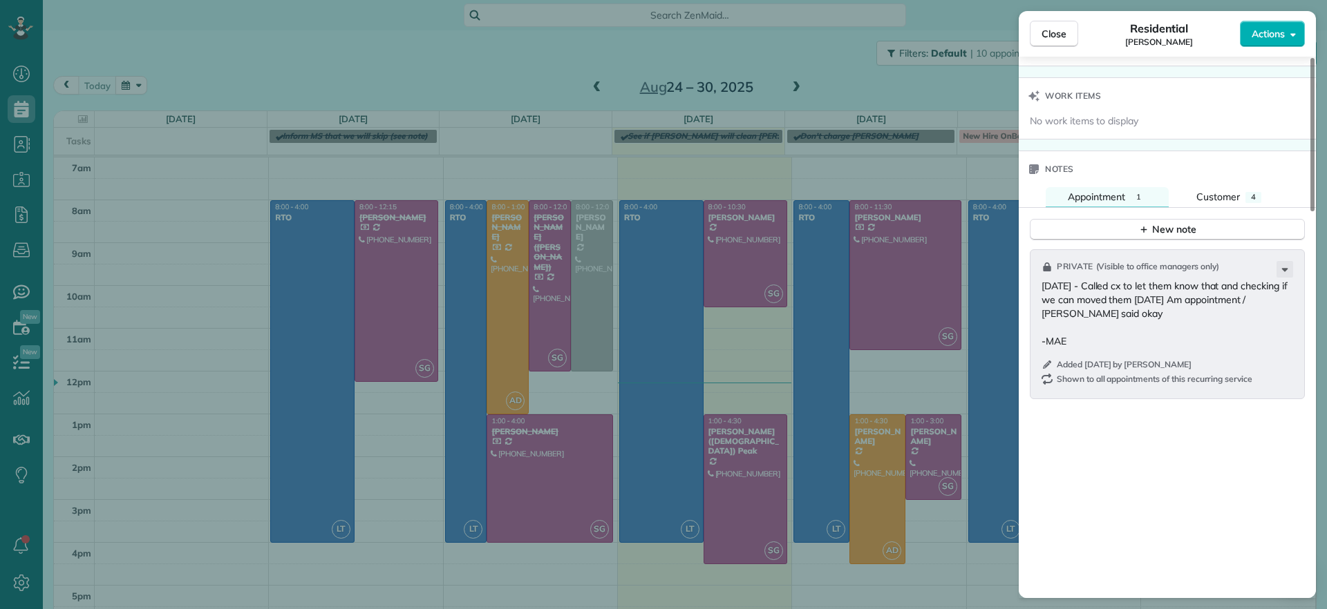
drag, startPoint x: 1054, startPoint y: 39, endPoint x: 1246, endPoint y: 472, distance: 473.9
click at [1246, 472] on div "Close Residential John Behen Actions Status Active John Behen · Open profile MO…" at bounding box center [1166, 304] width 297 height 587
drag, startPoint x: 1059, startPoint y: 37, endPoint x: 1179, endPoint y: 93, distance: 131.7
click at [1179, 93] on div "Close Residential John Behen Actions Status Active John Behen · Open profile MO…" at bounding box center [1166, 304] width 297 height 587
click at [1063, 42] on button "Close" at bounding box center [1053, 34] width 48 height 26
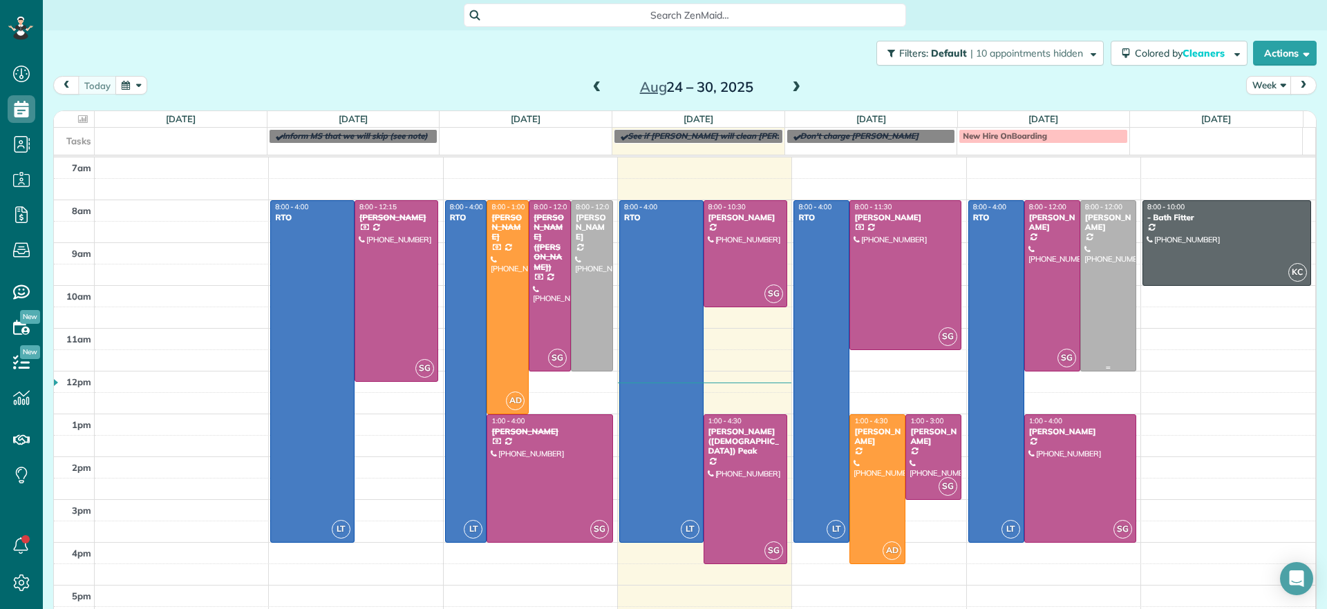
click at [1095, 273] on div at bounding box center [1108, 286] width 55 height 170
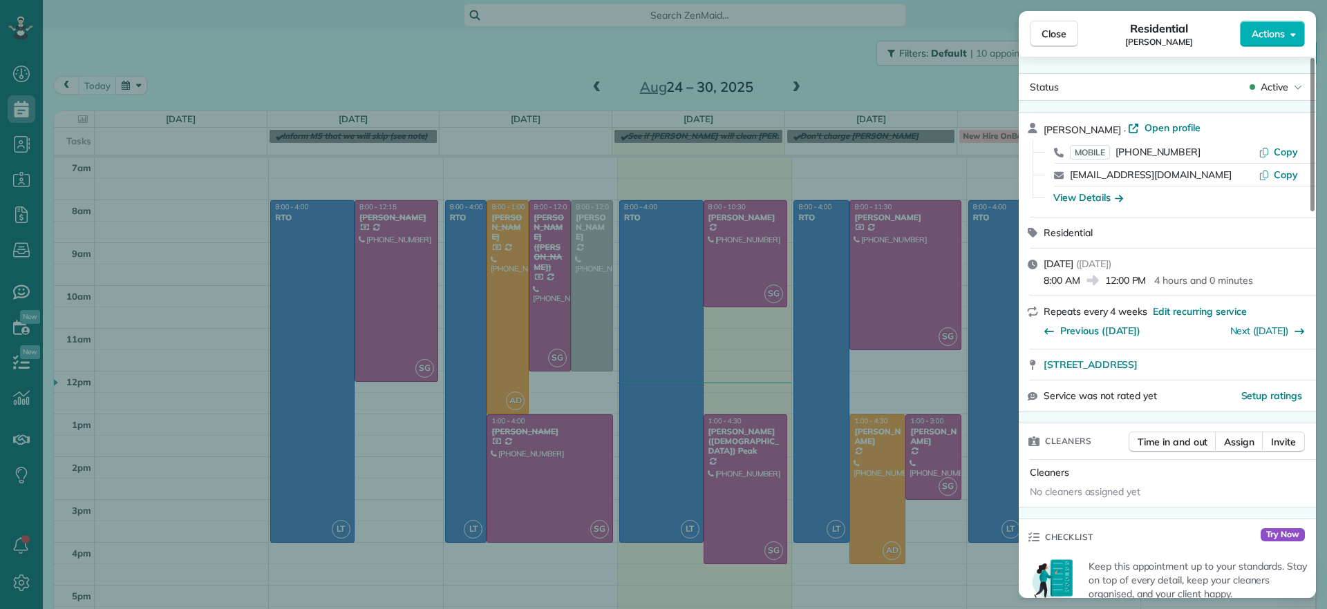
click at [439, 89] on div "Close Residential John Behen Actions Status Active John Behen · Open profile MO…" at bounding box center [663, 304] width 1327 height 609
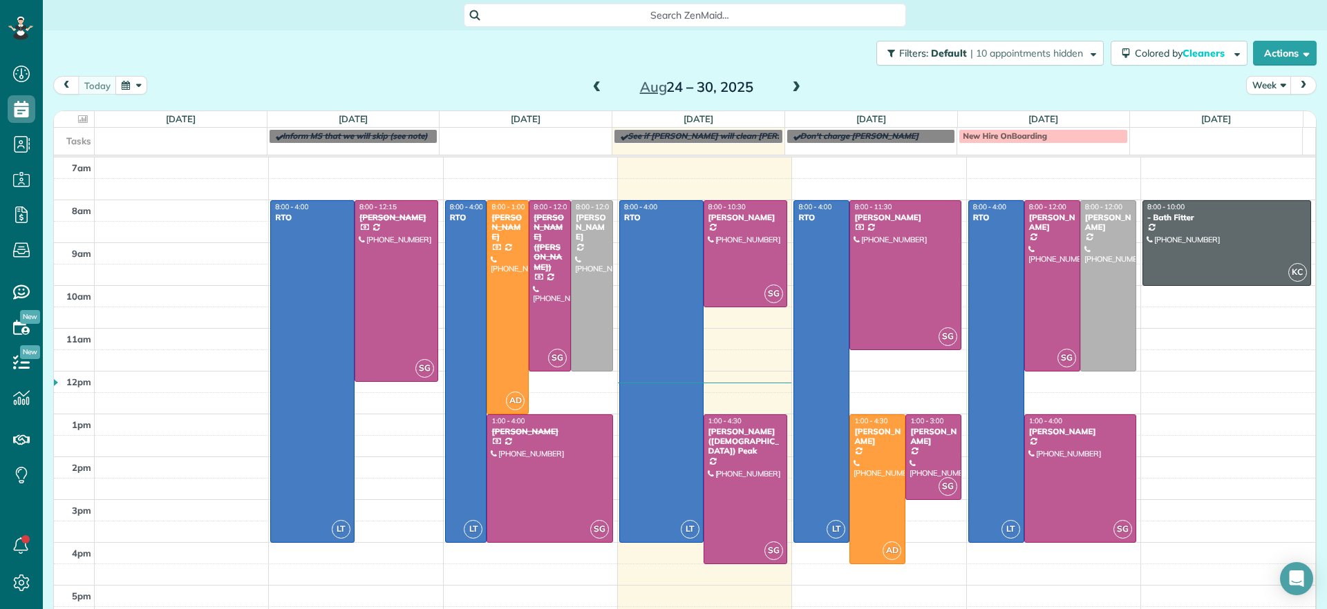
click at [788, 88] on span at bounding box center [795, 88] width 15 height 12
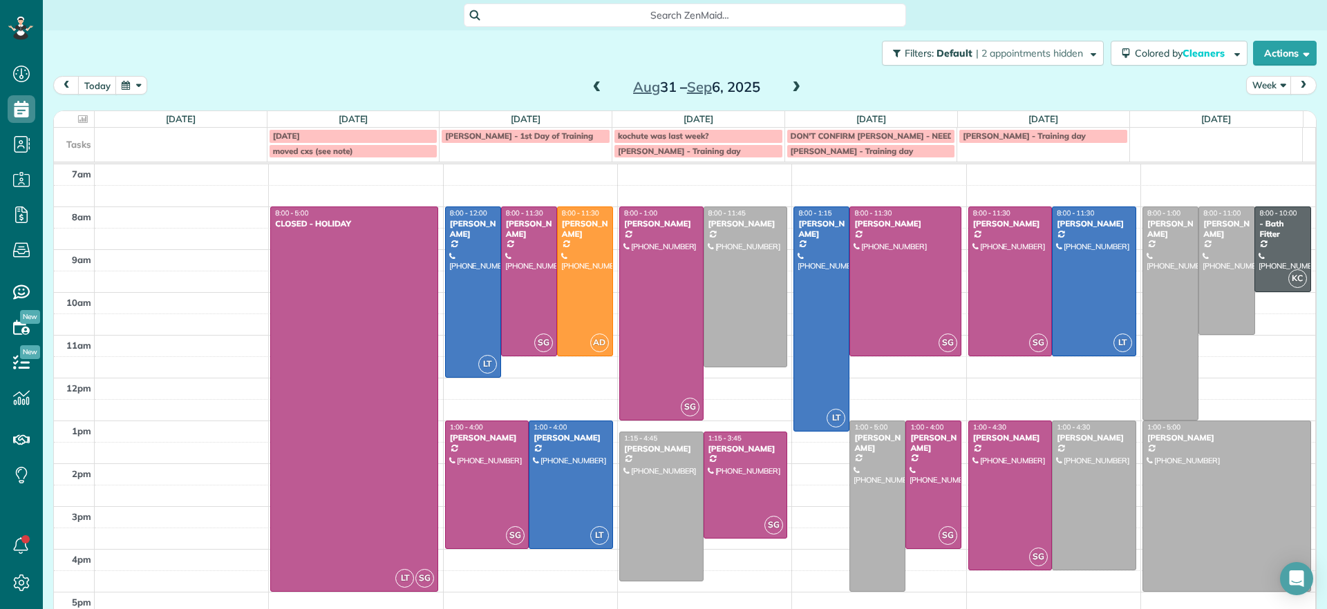
click at [788, 88] on span at bounding box center [795, 88] width 15 height 12
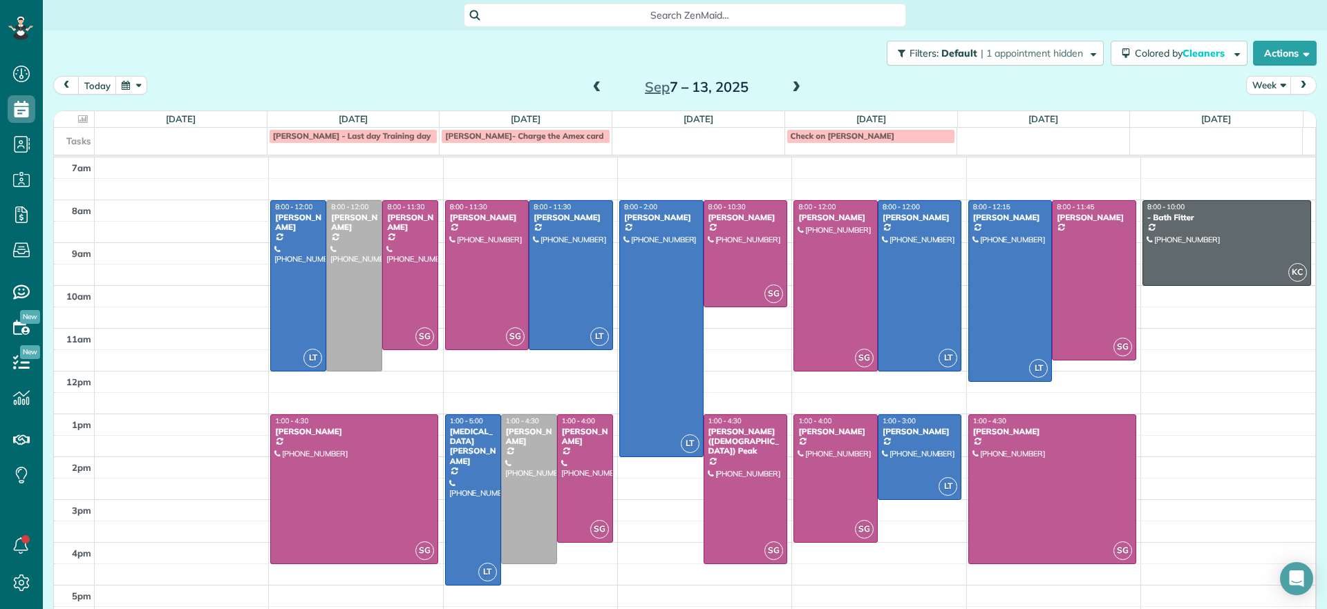
click at [590, 85] on span at bounding box center [596, 88] width 15 height 12
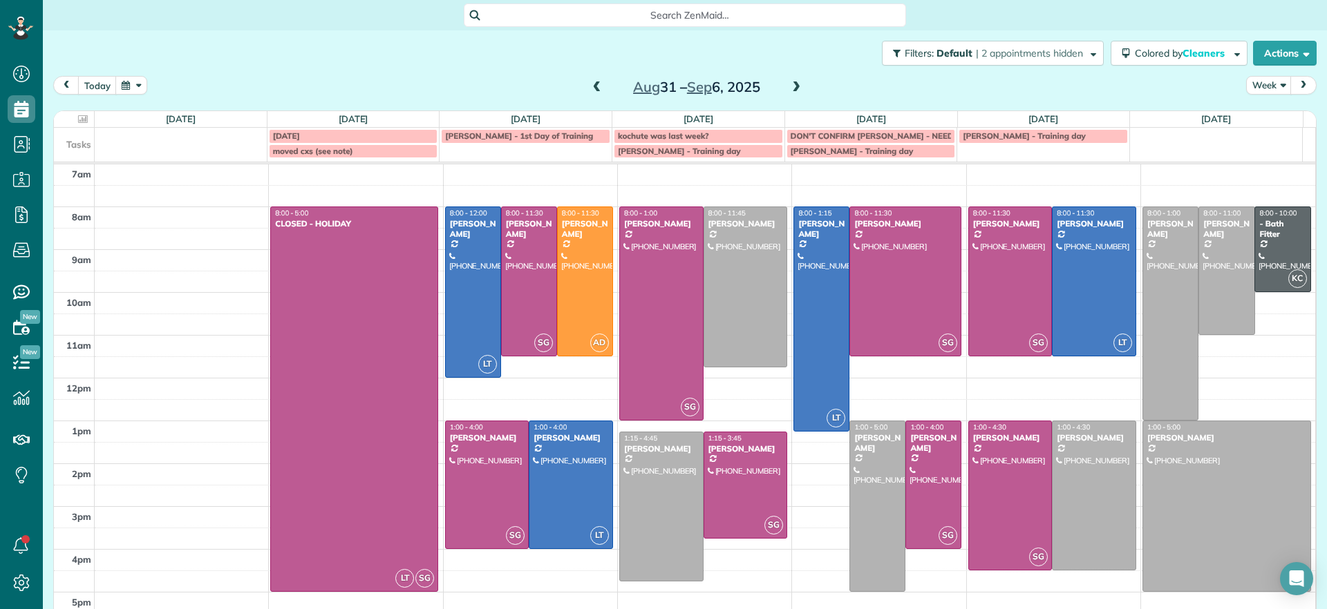
click at [589, 85] on span at bounding box center [596, 88] width 15 height 12
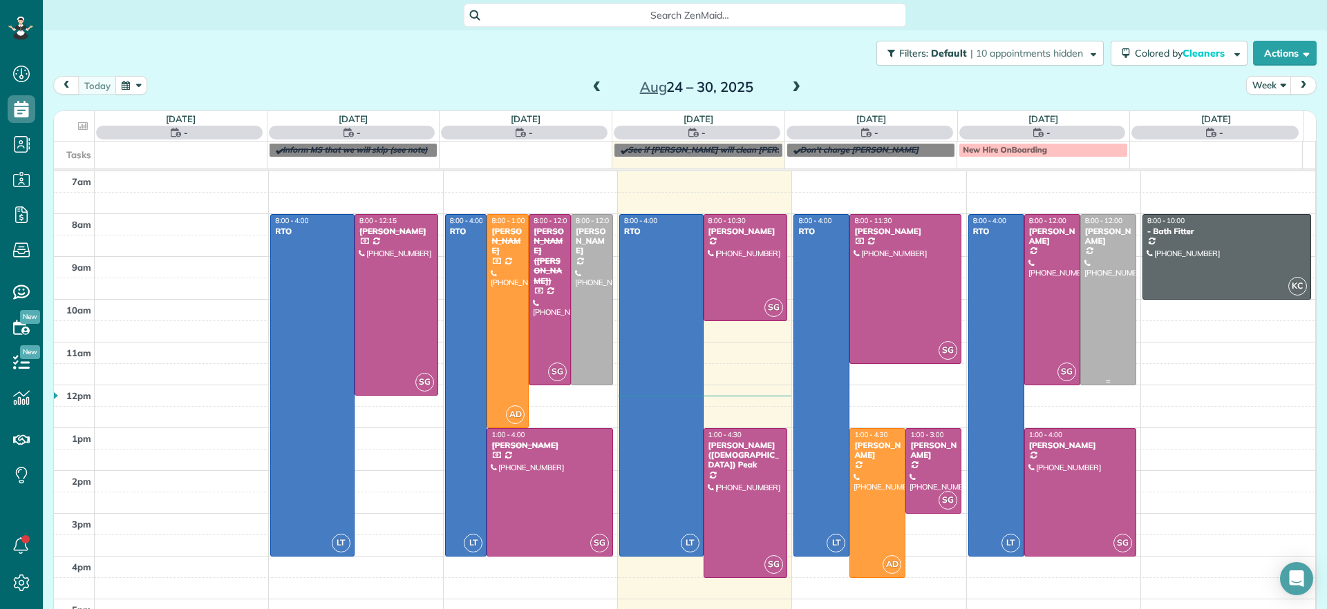
click at [1081, 304] on div at bounding box center [1108, 300] width 55 height 170
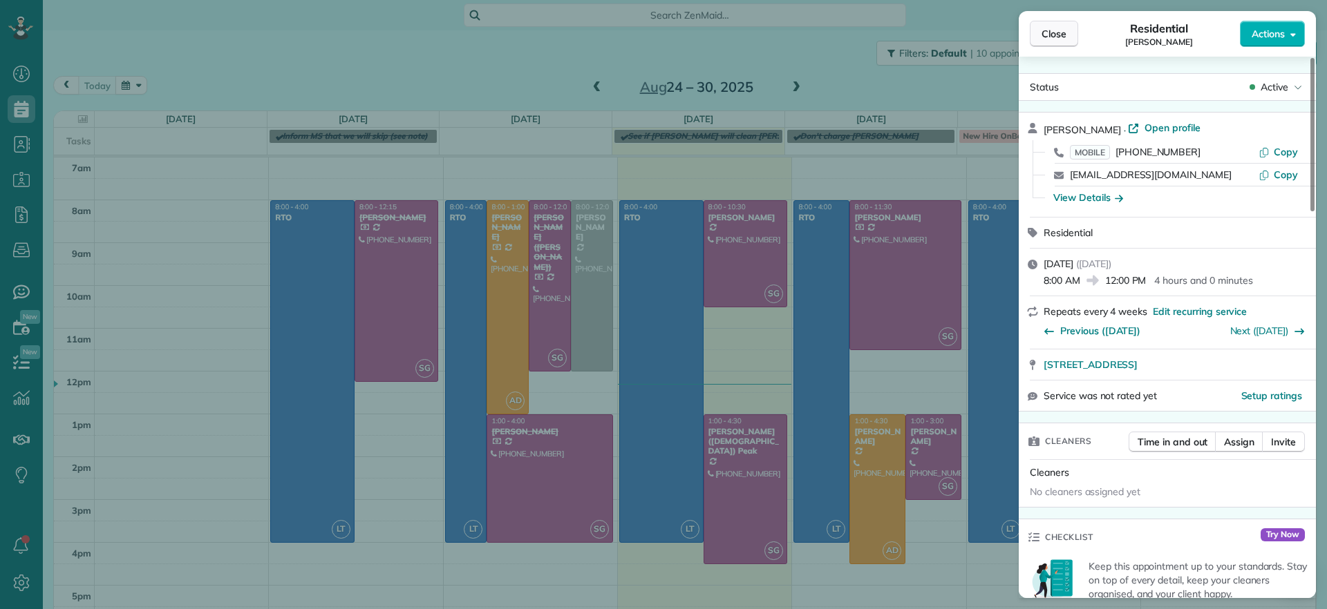
click at [1046, 32] on span "Close" at bounding box center [1053, 34] width 25 height 14
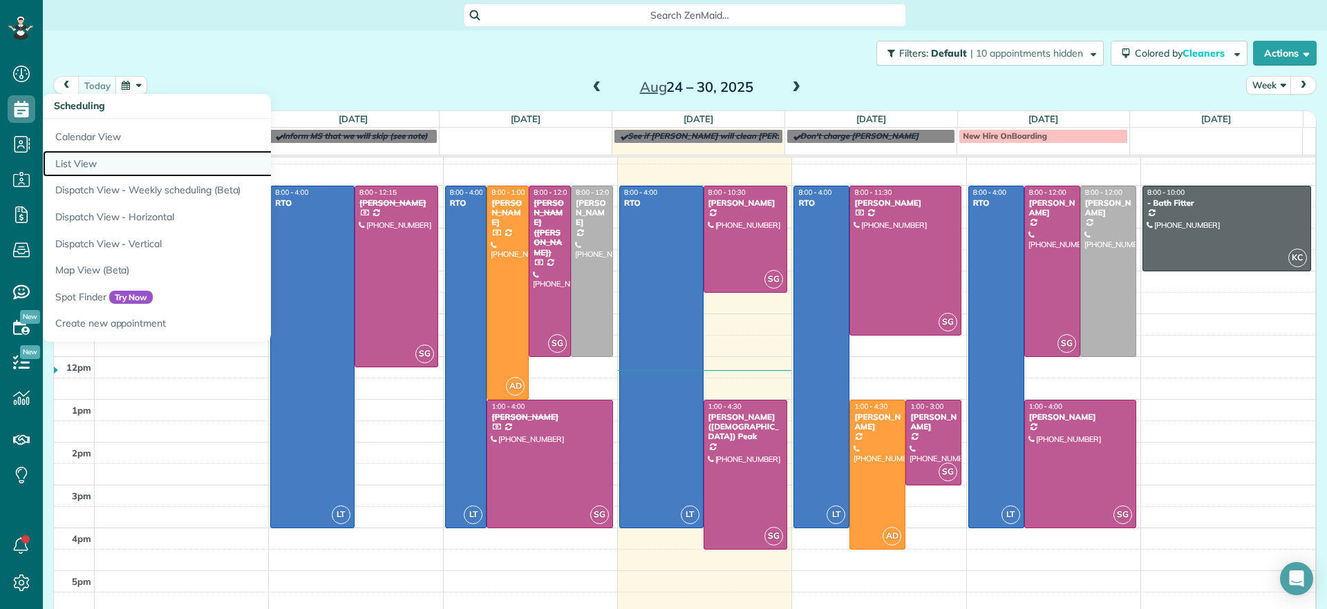
click at [88, 162] on link "List View" at bounding box center [215, 164] width 345 height 27
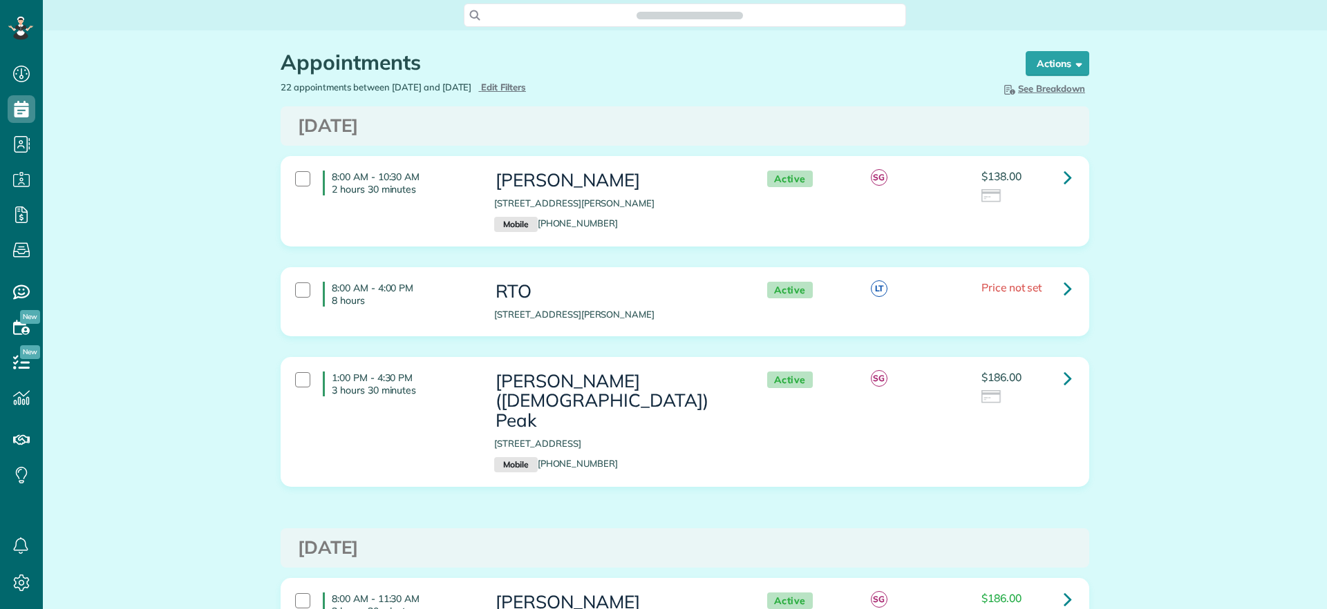
scroll to position [6, 6]
click at [1071, 61] on span "button" at bounding box center [1076, 63] width 10 height 10
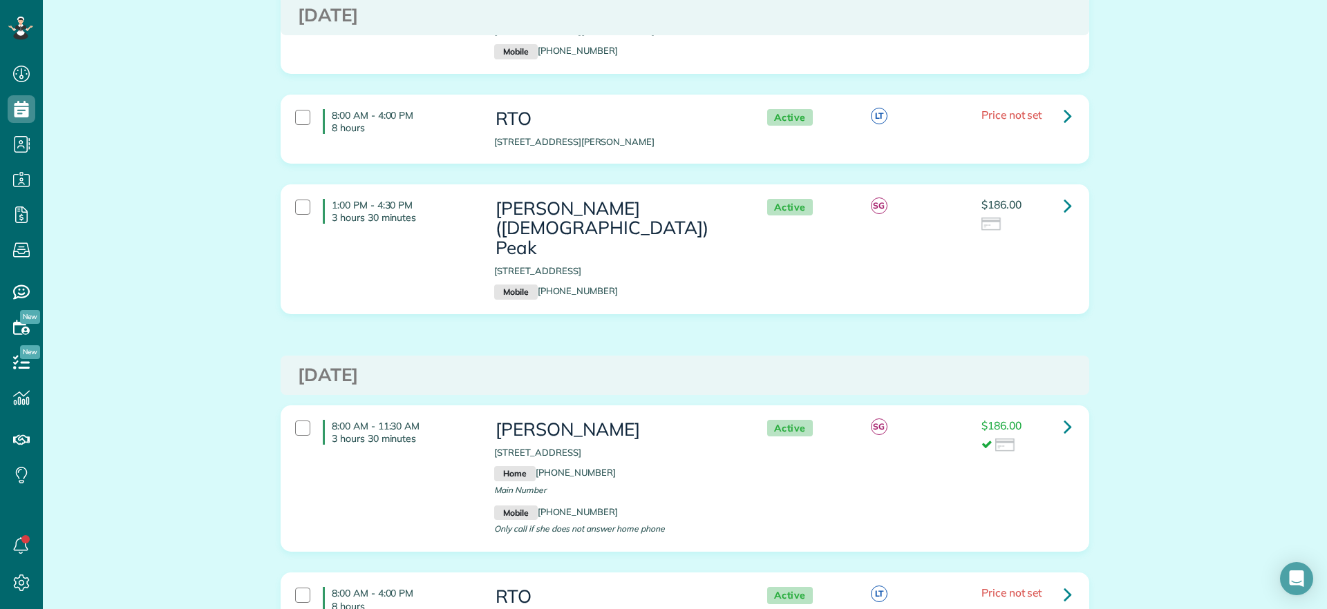
scroll to position [0, 0]
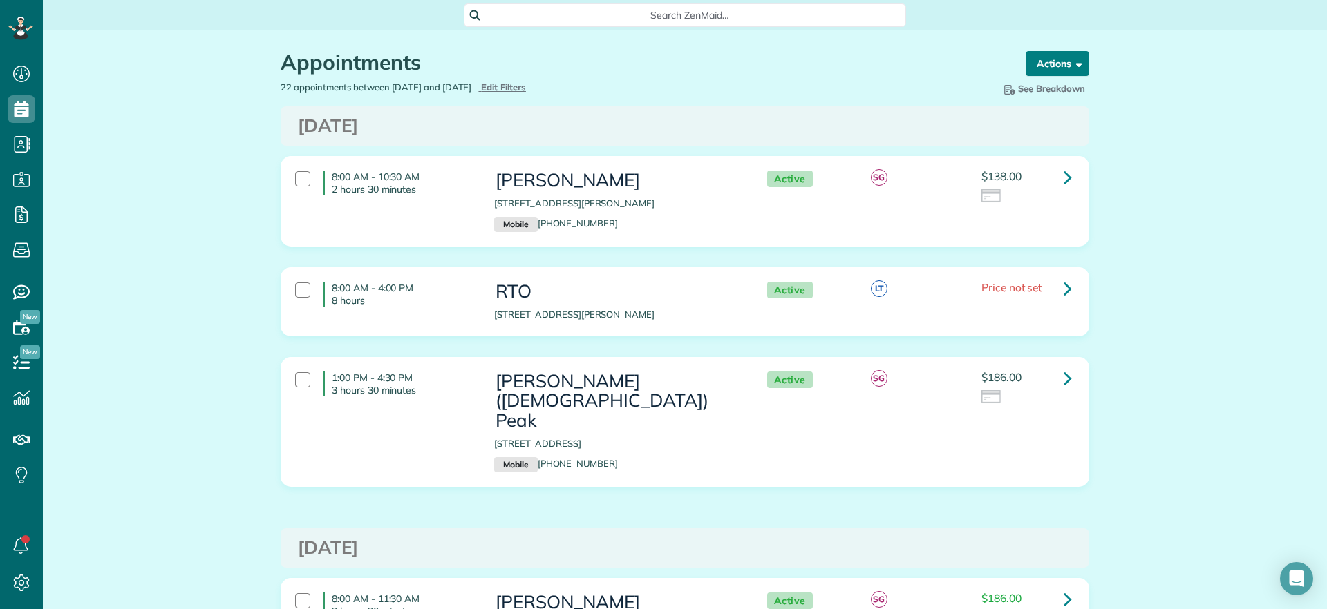
click at [1040, 66] on button "Actions" at bounding box center [1057, 63] width 64 height 25
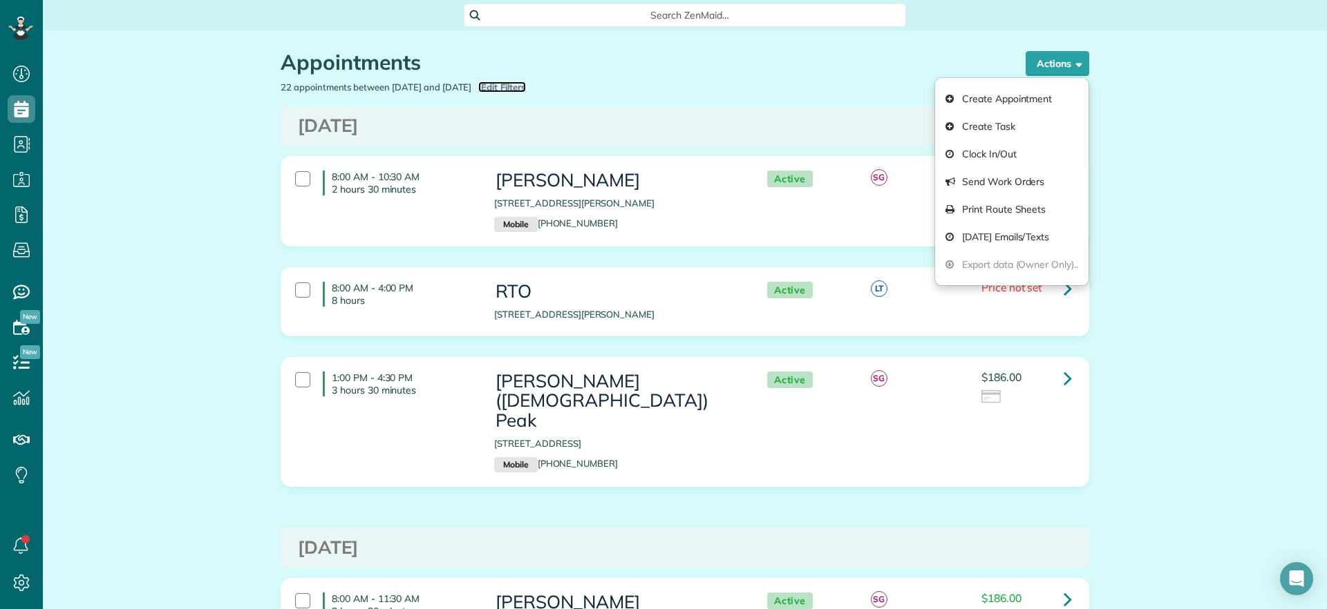
click at [526, 84] on span "Edit Filters" at bounding box center [503, 87] width 45 height 11
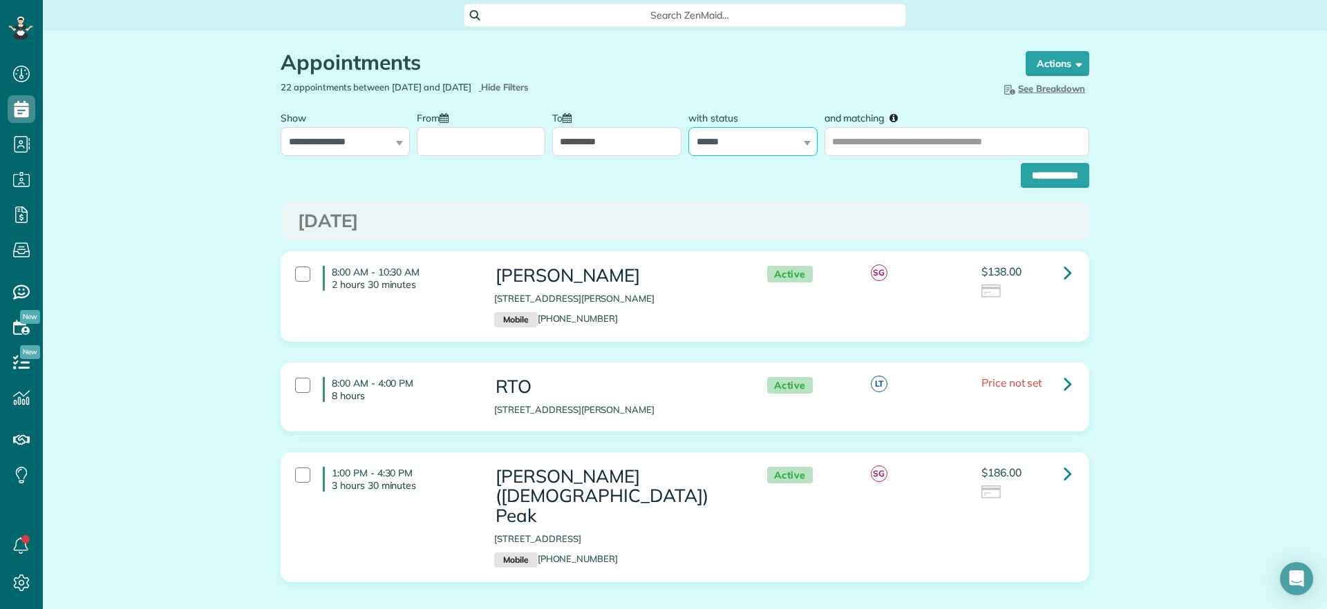
click at [786, 146] on select "**********" at bounding box center [752, 141] width 129 height 29
select select
click at [688, 127] on select "**********" at bounding box center [752, 141] width 129 height 29
click at [1040, 173] on input "**********" at bounding box center [1054, 175] width 68 height 25
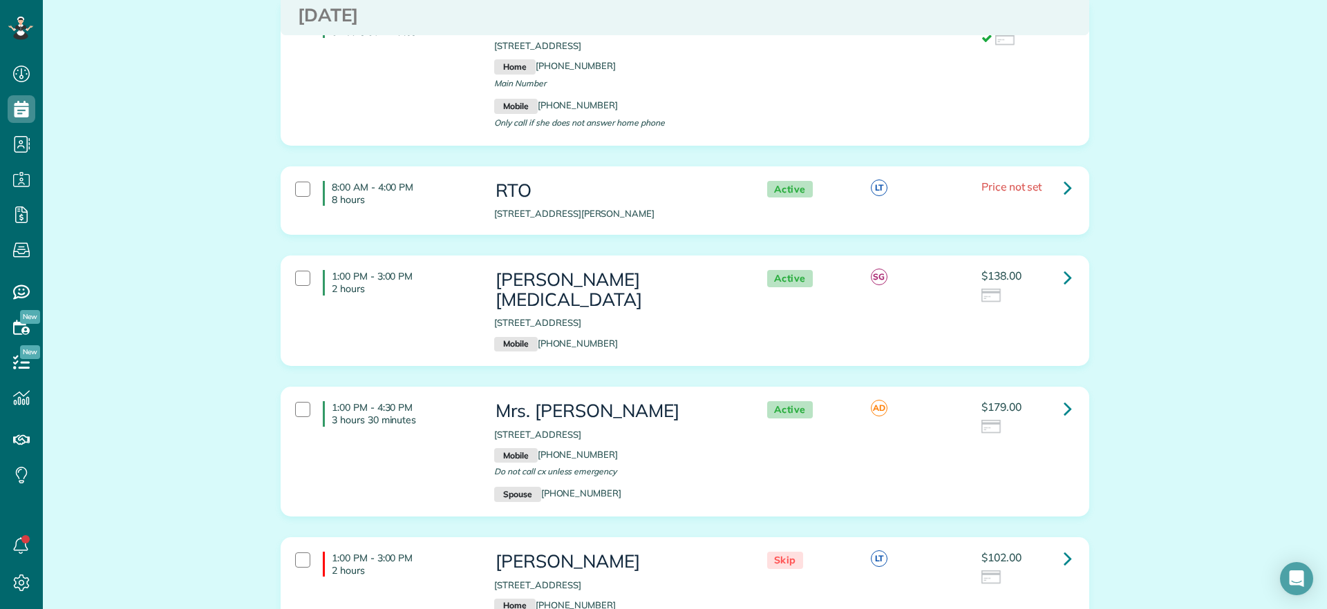
scroll to position [1036, 0]
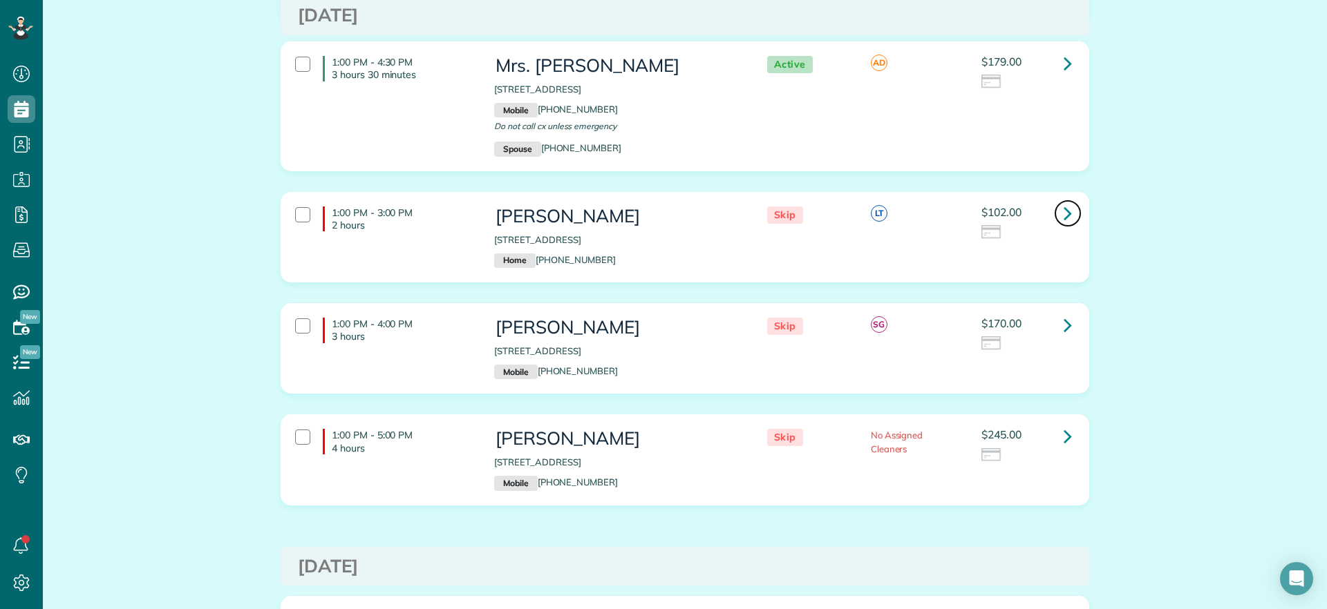
click at [1071, 200] on link at bounding box center [1068, 214] width 28 height 28
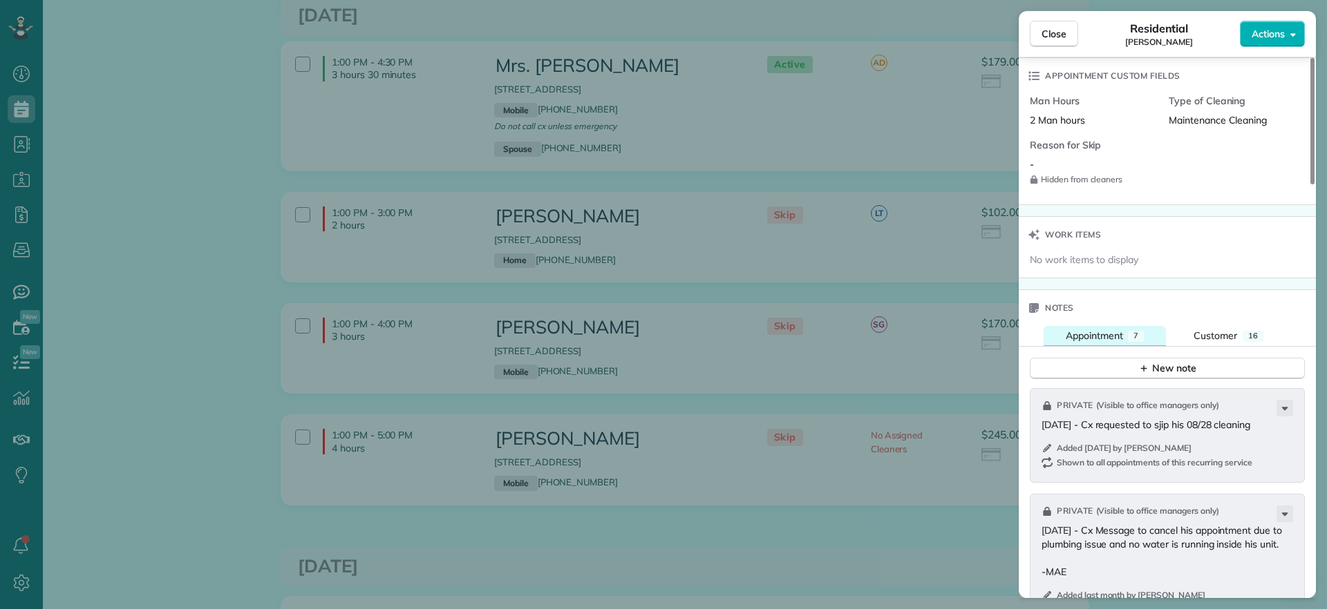
scroll to position [1209, 0]
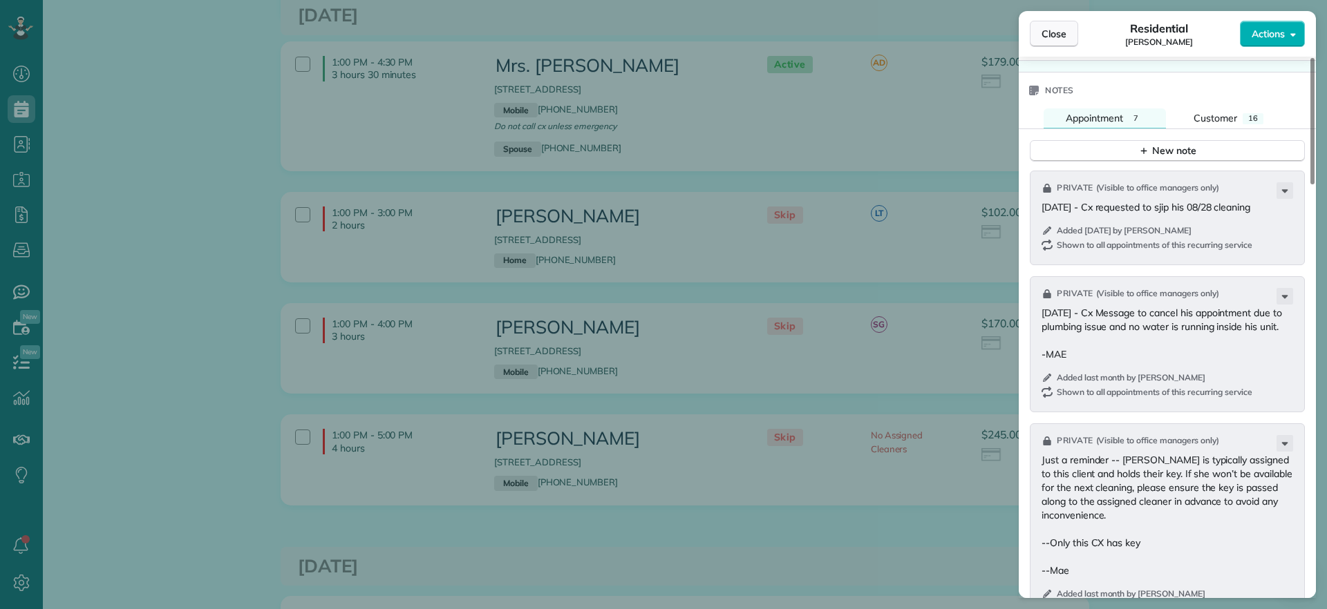
click at [1050, 32] on span "Close" at bounding box center [1053, 34] width 25 height 14
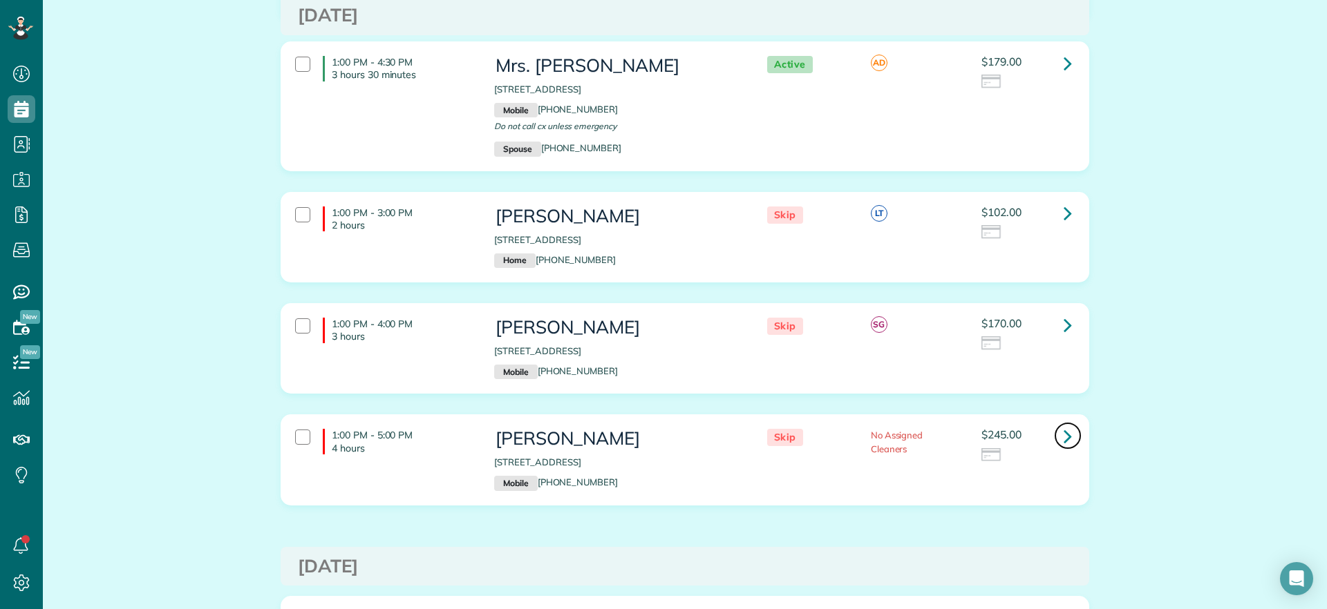
click at [1054, 422] on link at bounding box center [1068, 436] width 28 height 28
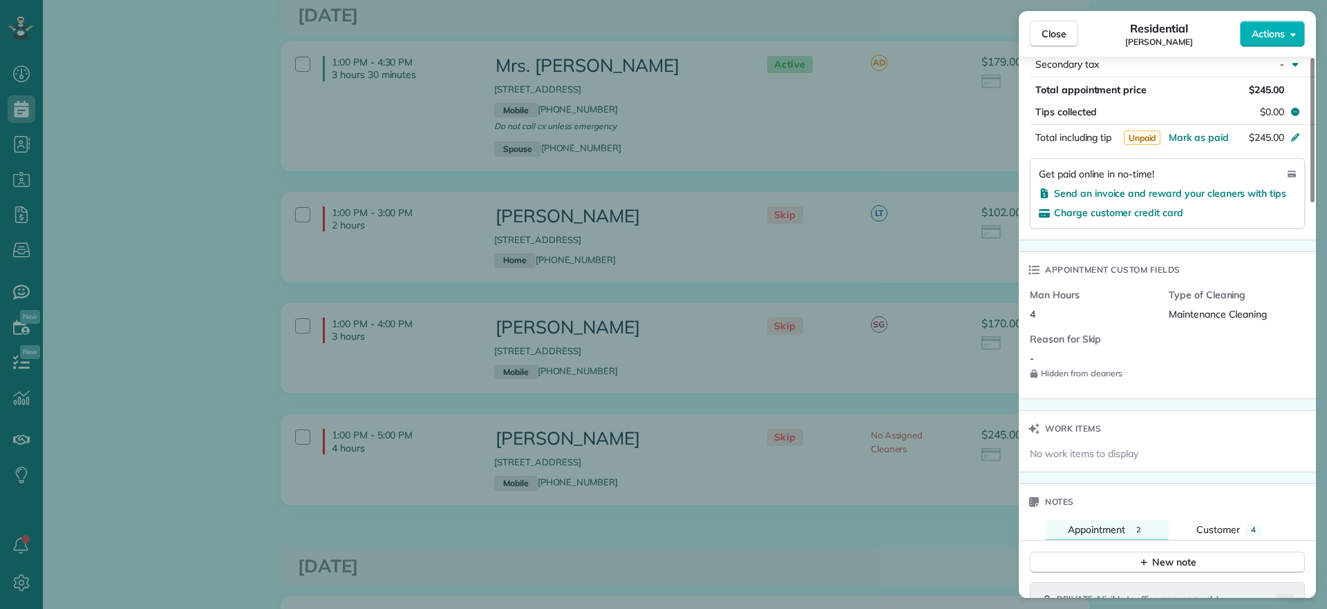
scroll to position [1128, 0]
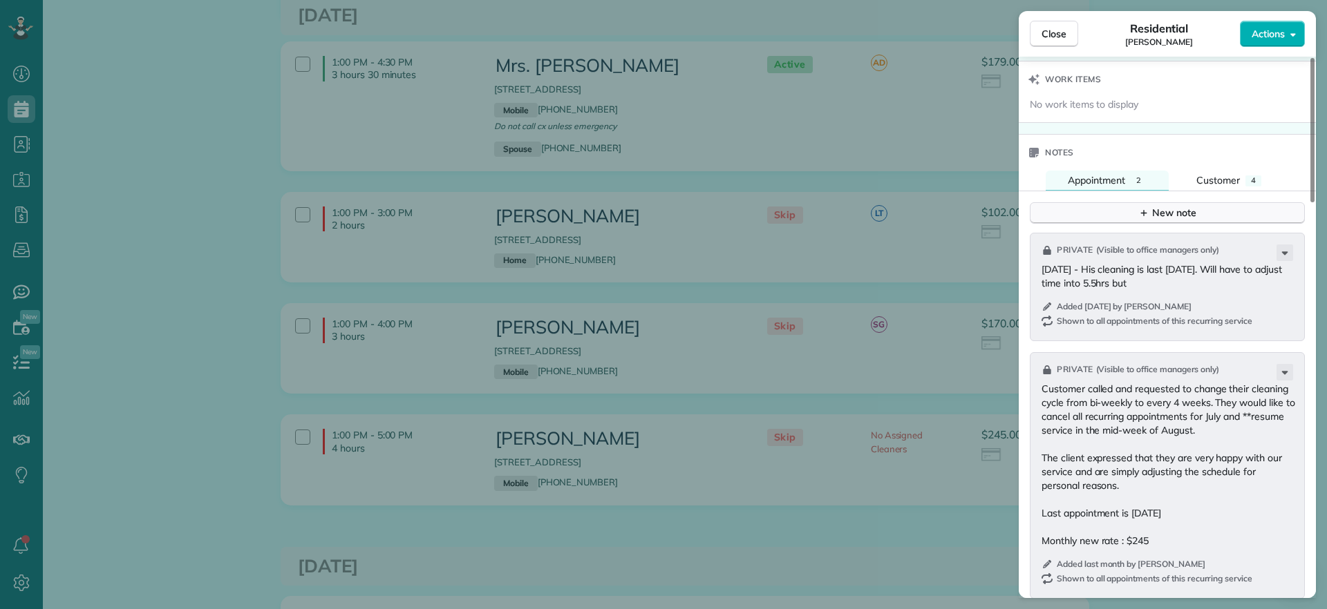
click at [1201, 211] on button "New note" at bounding box center [1166, 212] width 275 height 21
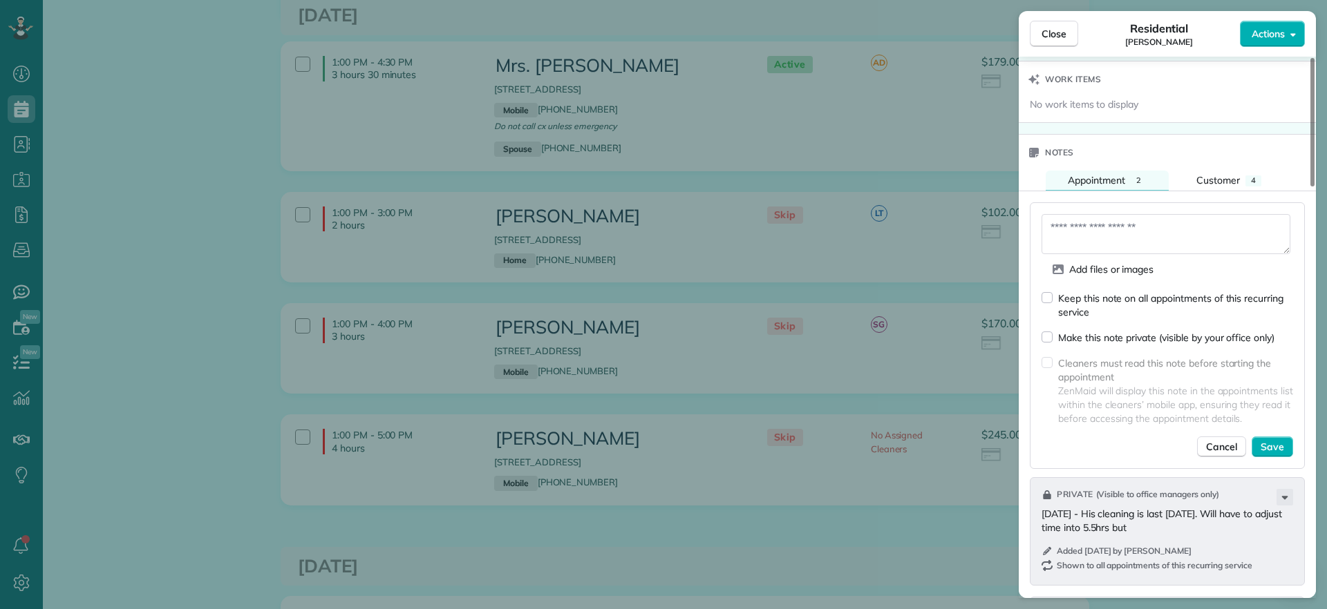
click at [1116, 229] on textarea at bounding box center [1165, 234] width 249 height 40
drag, startPoint x: 1168, startPoint y: 236, endPoint x: 1182, endPoint y: 234, distance: 14.7
click at [1182, 234] on textarea "**********" at bounding box center [1165, 234] width 249 height 40
click at [1243, 229] on textarea "**********" at bounding box center [1165, 234] width 249 height 40
drag, startPoint x: 1244, startPoint y: 230, endPoint x: 1255, endPoint y: 236, distance: 12.7
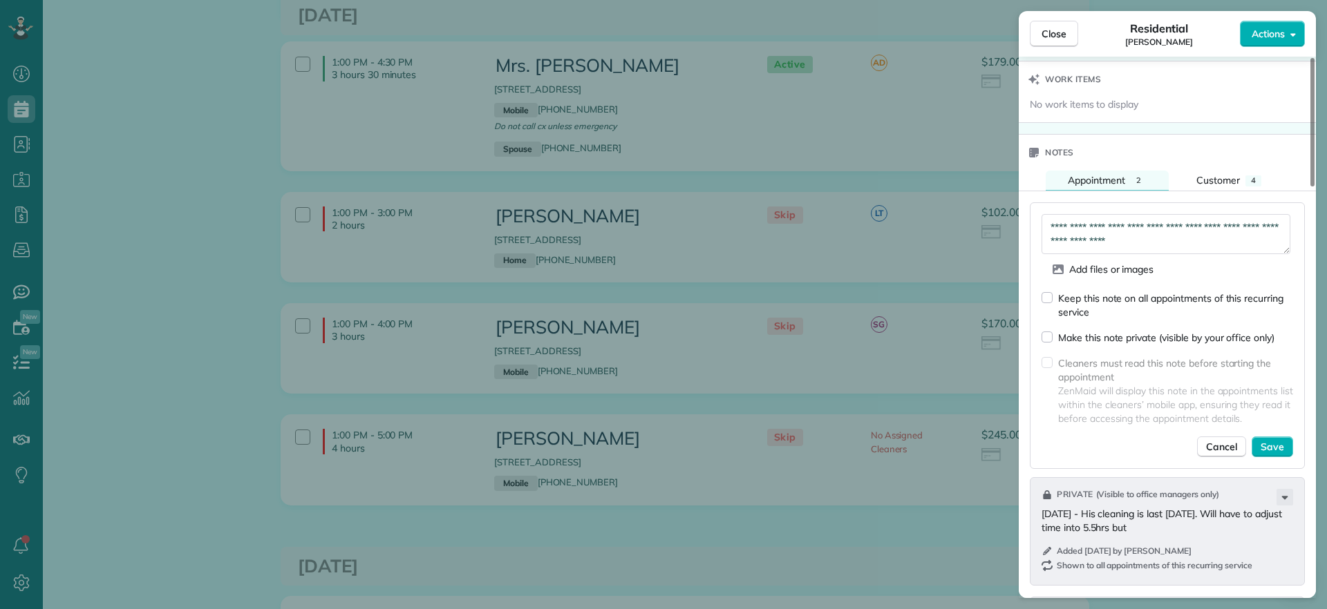
click at [1254, 237] on textarea "**********" at bounding box center [1165, 234] width 249 height 40
click at [1066, 243] on textarea "**********" at bounding box center [1165, 234] width 249 height 40
click at [1069, 241] on textarea "**********" at bounding box center [1165, 234] width 249 height 40
click at [1195, 240] on textarea "**********" at bounding box center [1165, 234] width 249 height 40
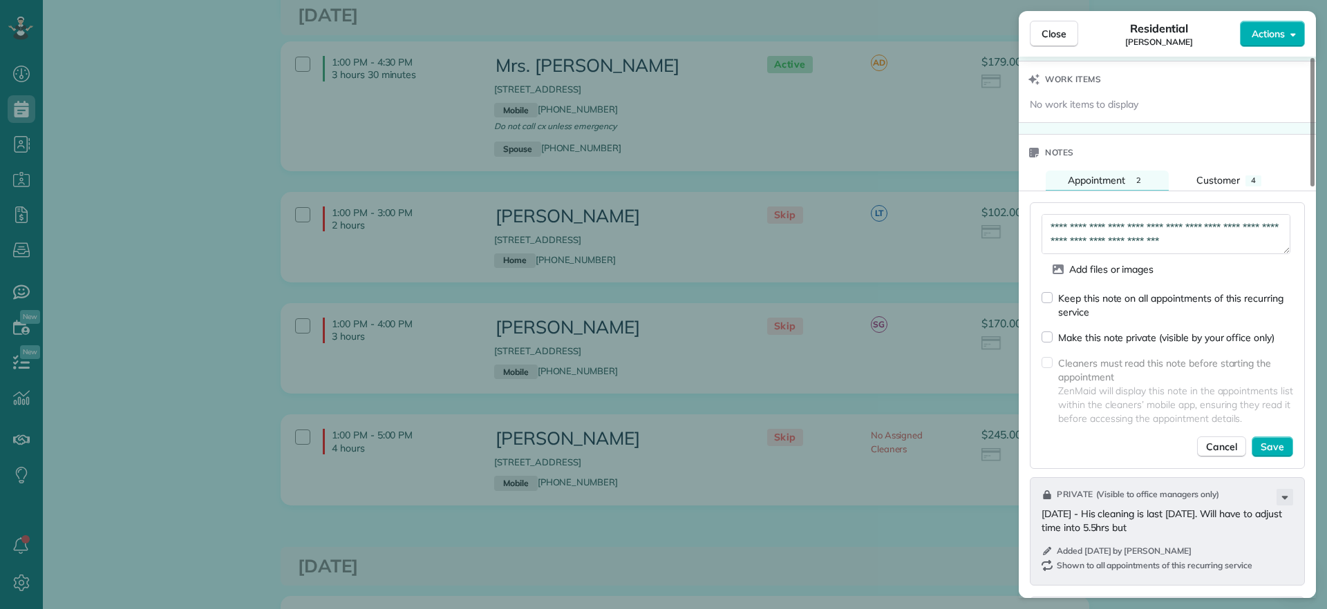
drag, startPoint x: 1156, startPoint y: 243, endPoint x: 1189, endPoint y: 227, distance: 36.8
click at [1203, 225] on textarea "**********" at bounding box center [1165, 234] width 249 height 40
click at [1164, 244] on textarea "**********" at bounding box center [1165, 234] width 249 height 40
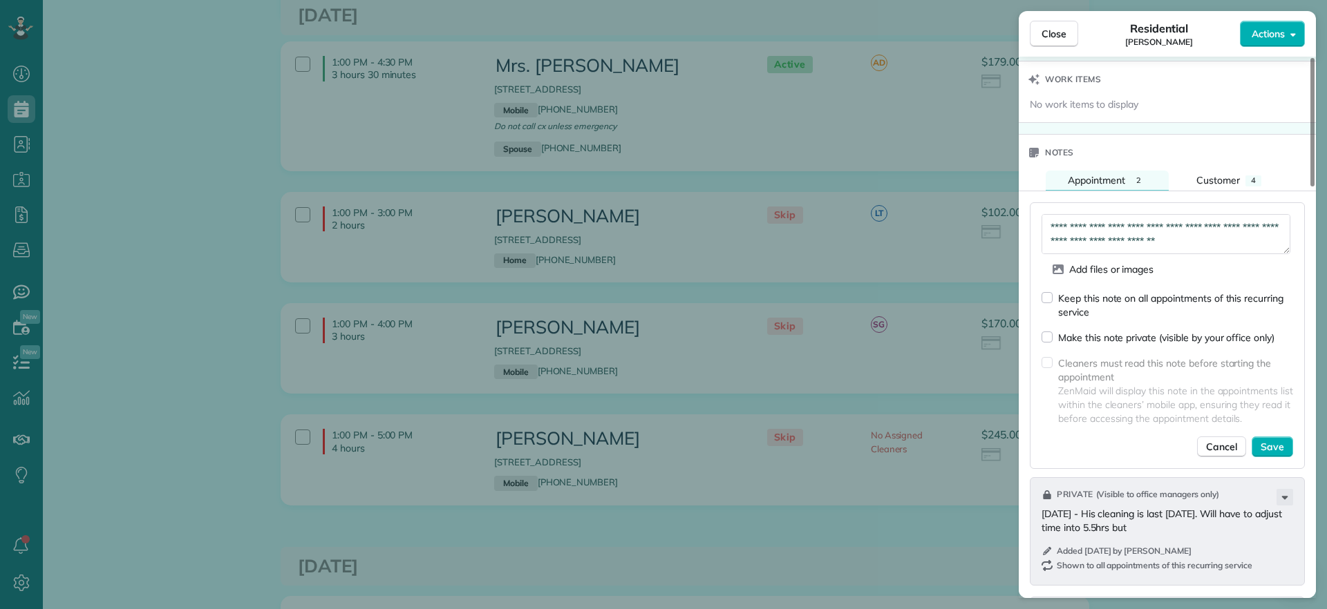
click at [1195, 233] on textarea "**********" at bounding box center [1165, 234] width 249 height 40
click at [1186, 240] on textarea "**********" at bounding box center [1165, 234] width 249 height 40
type textarea "**********"
click at [1273, 454] on button "Save" at bounding box center [1271, 447] width 41 height 21
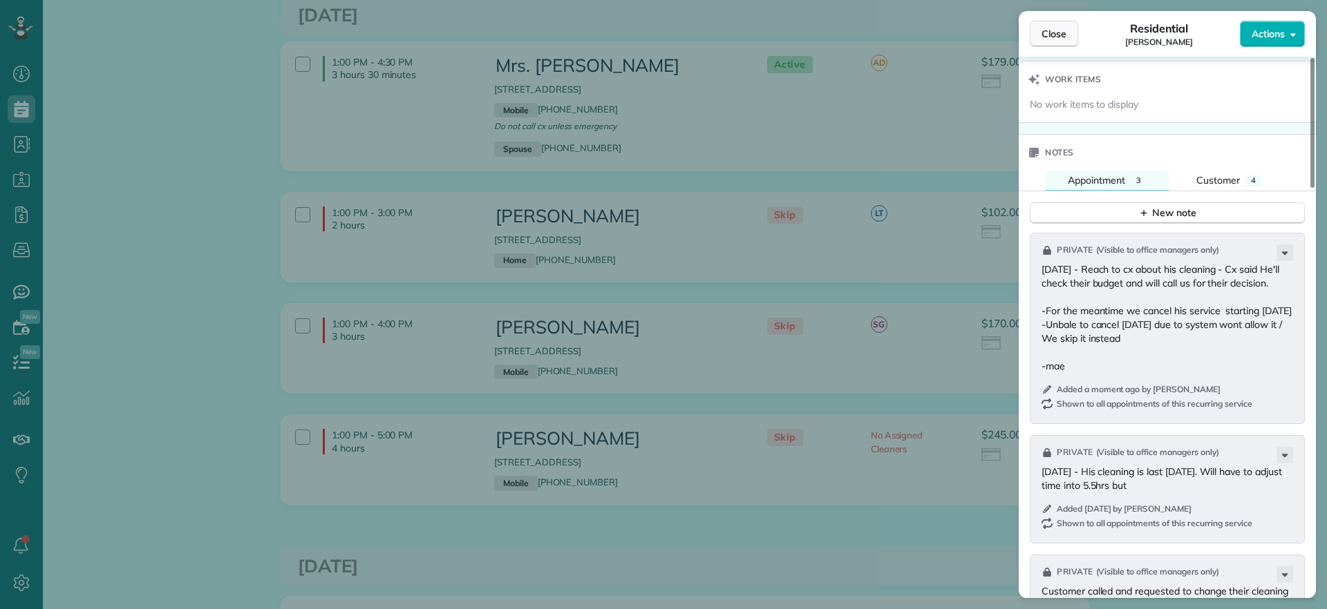
click at [1061, 39] on span "Close" at bounding box center [1053, 34] width 25 height 14
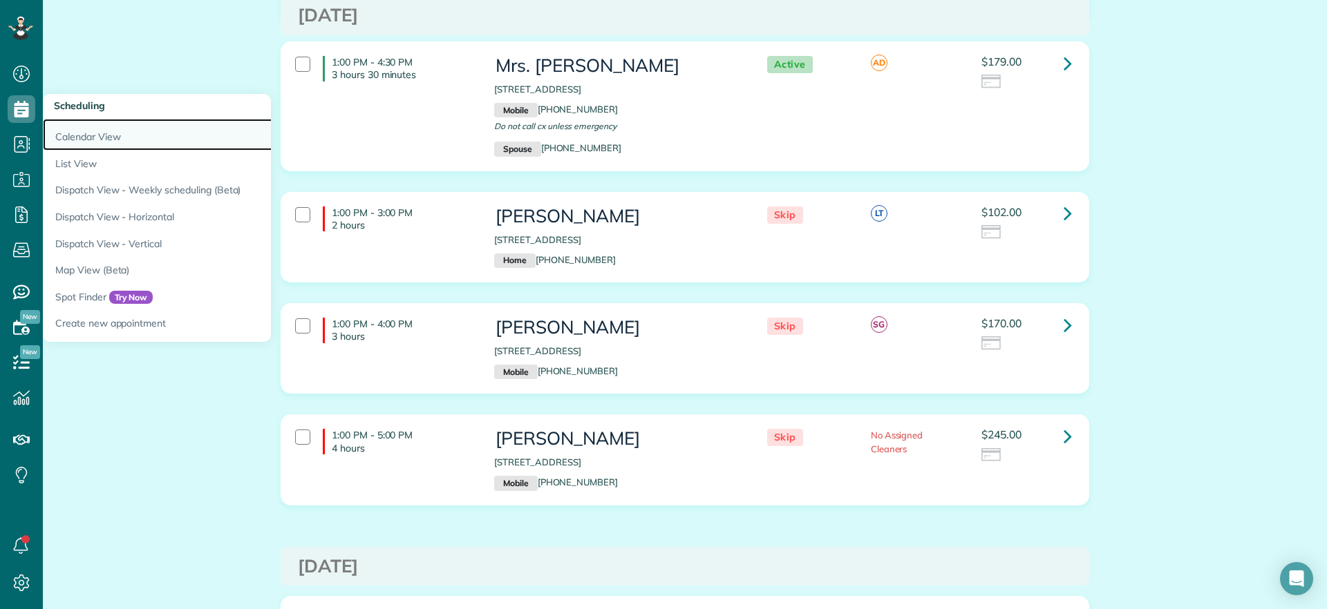
click at [70, 125] on link "Calendar View" at bounding box center [215, 135] width 345 height 32
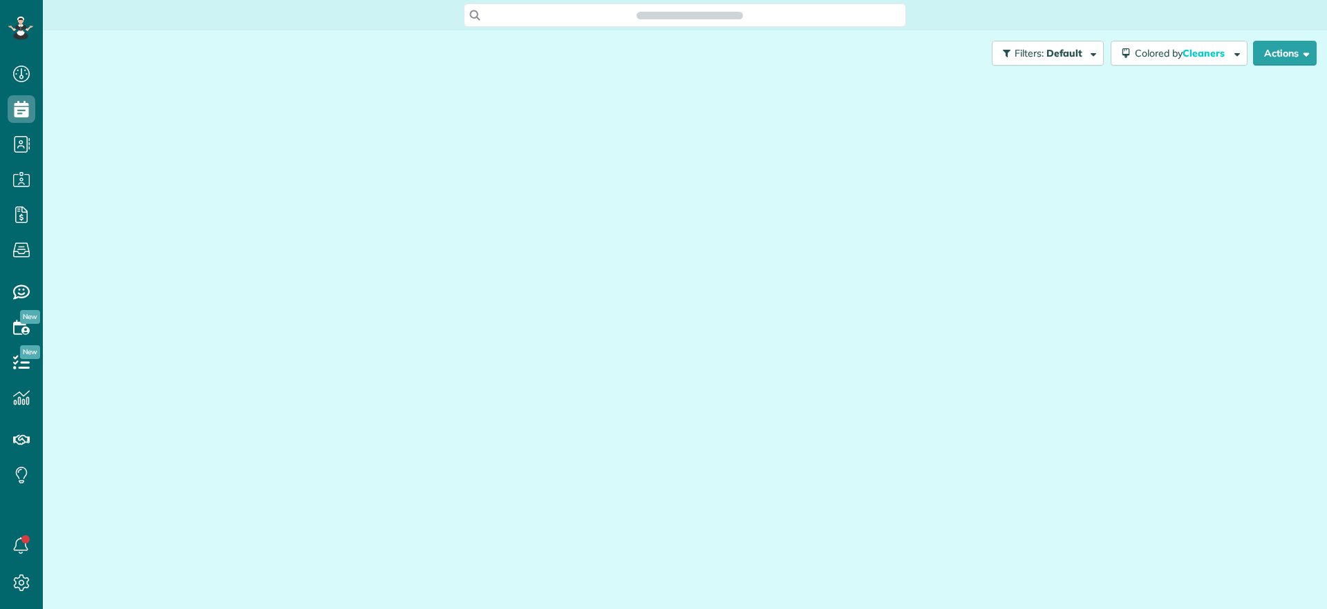
scroll to position [6, 6]
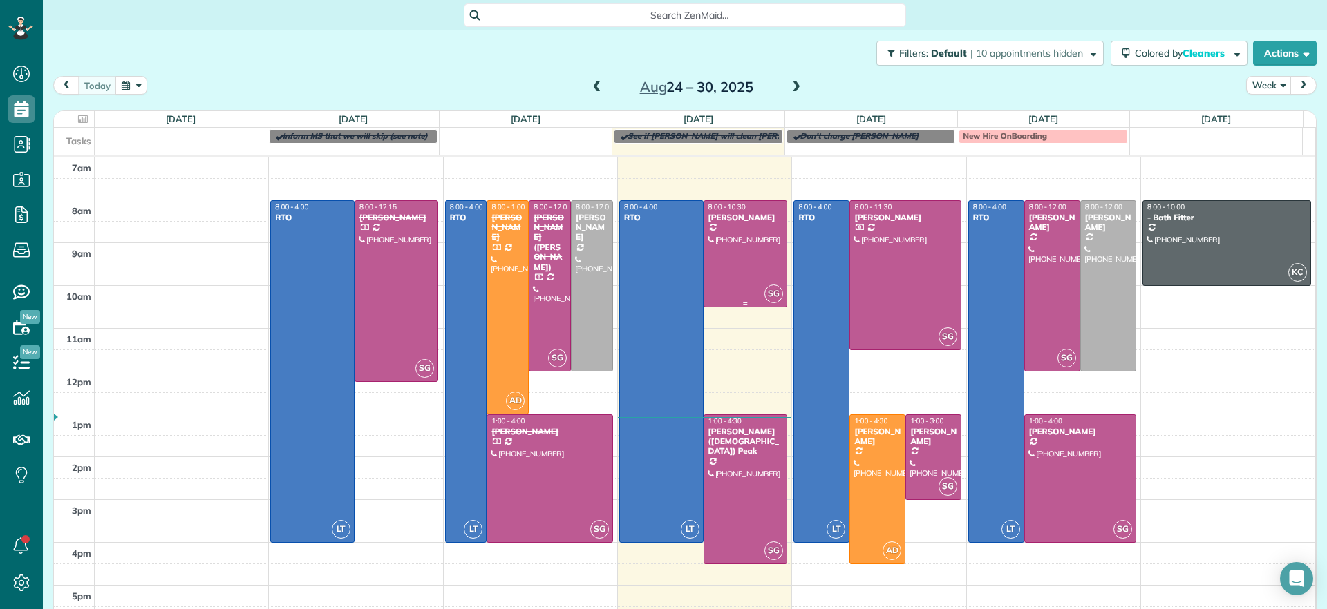
click at [754, 245] on div at bounding box center [745, 254] width 83 height 106
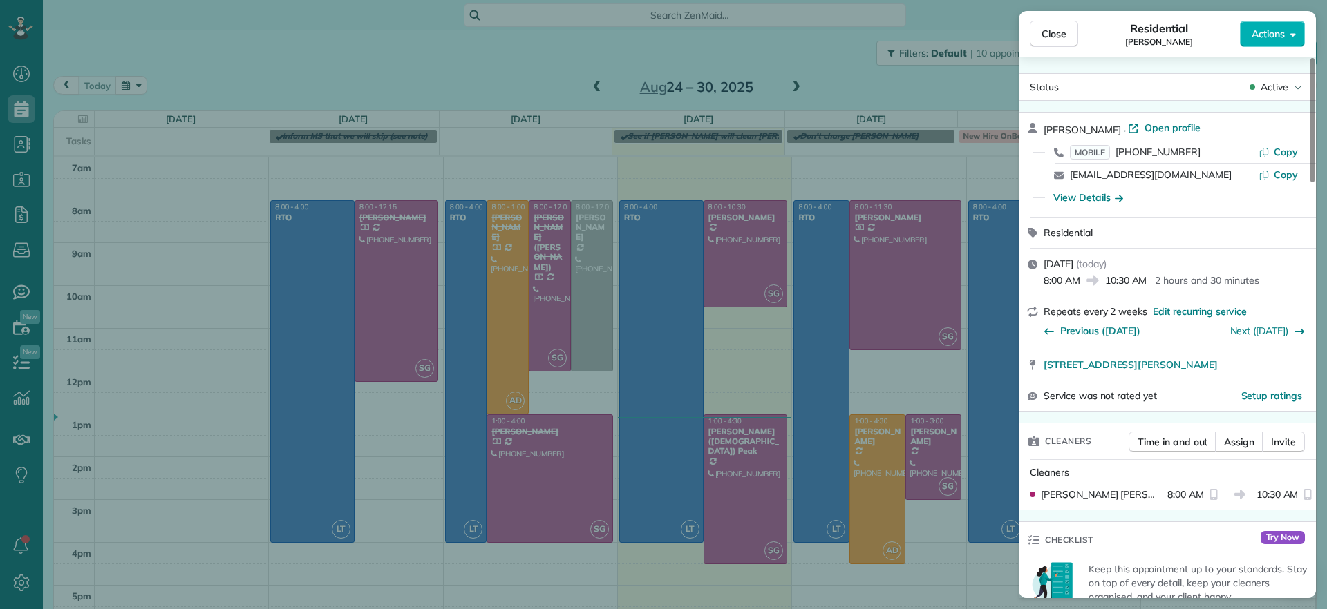
click at [1283, 50] on div "Close Residential [PERSON_NAME] Actions" at bounding box center [1166, 34] width 297 height 46
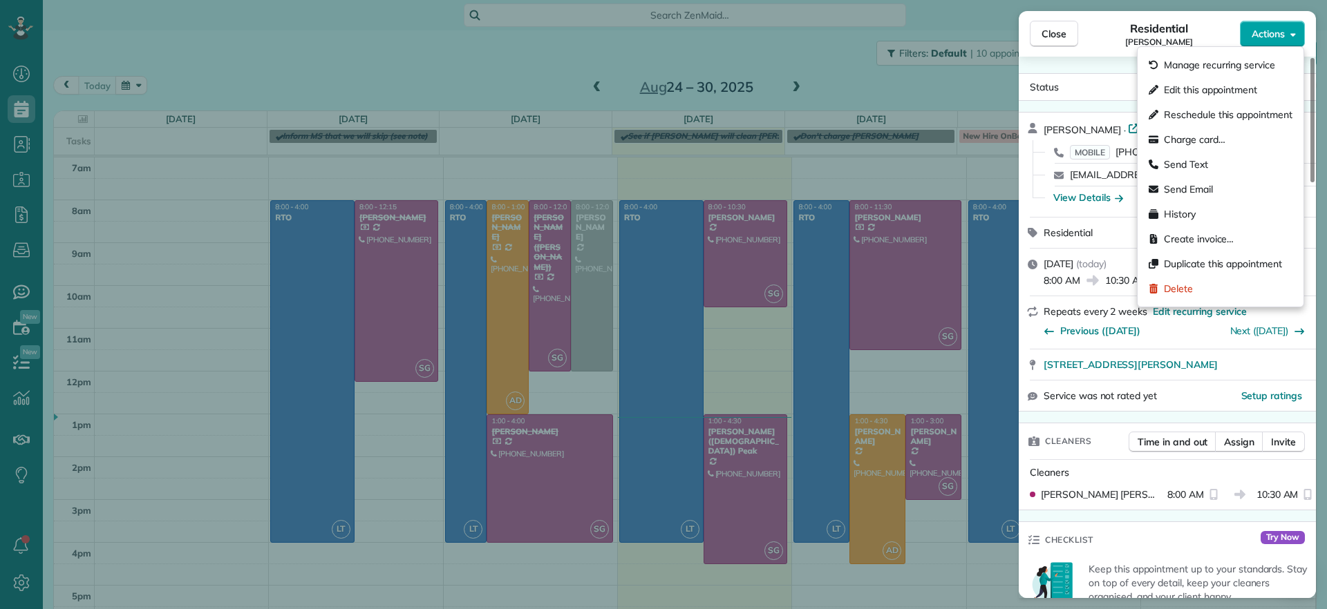
click at [1273, 39] on span "Actions" at bounding box center [1267, 34] width 33 height 14
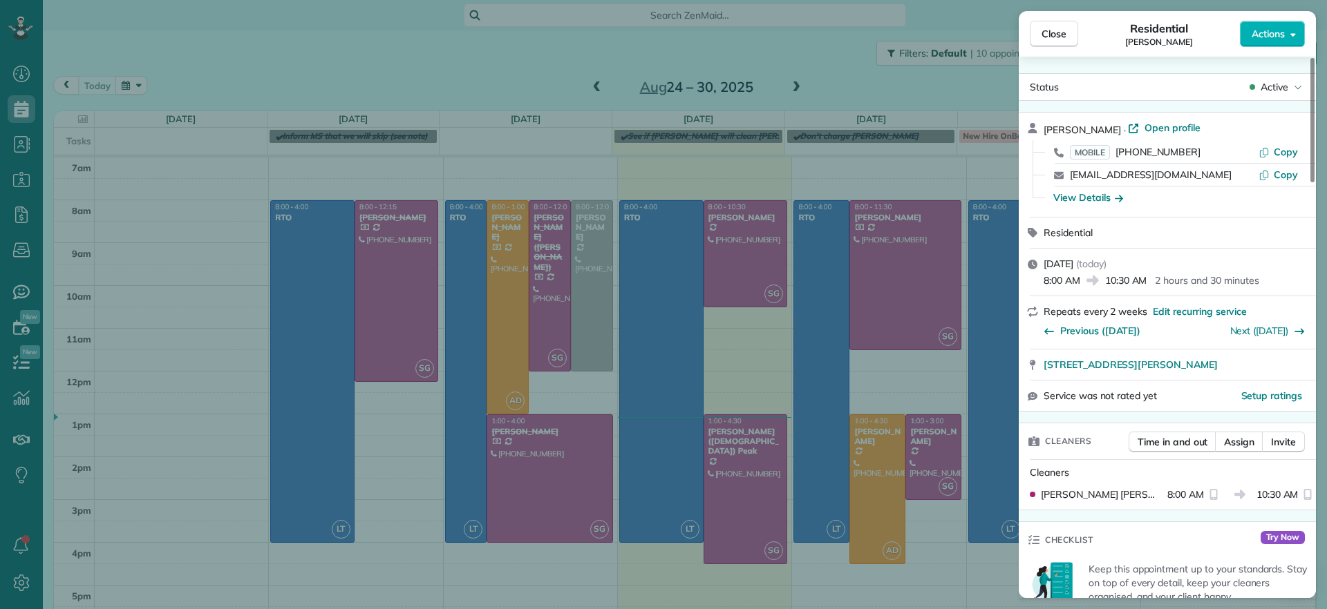
click at [1279, 75] on div "Status Active" at bounding box center [1166, 87] width 297 height 28
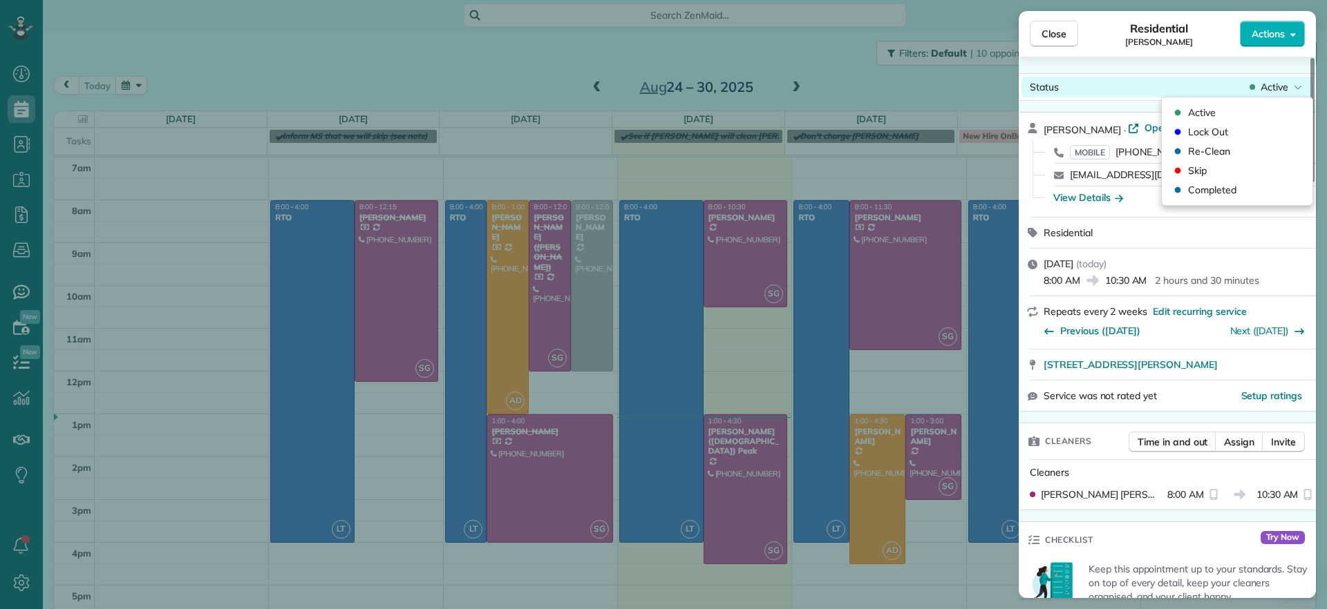
click at [1297, 0] on div "Close Residential [PERSON_NAME] Actions Status Active [PERSON_NAME] · Open prof…" at bounding box center [663, 0] width 1327 height 0
click at [1153, 62] on div "Status Active [PERSON_NAME] · Open profile MOBILE [PHONE_NUMBER] Copy [EMAIL_AD…" at bounding box center [1166, 328] width 297 height 542
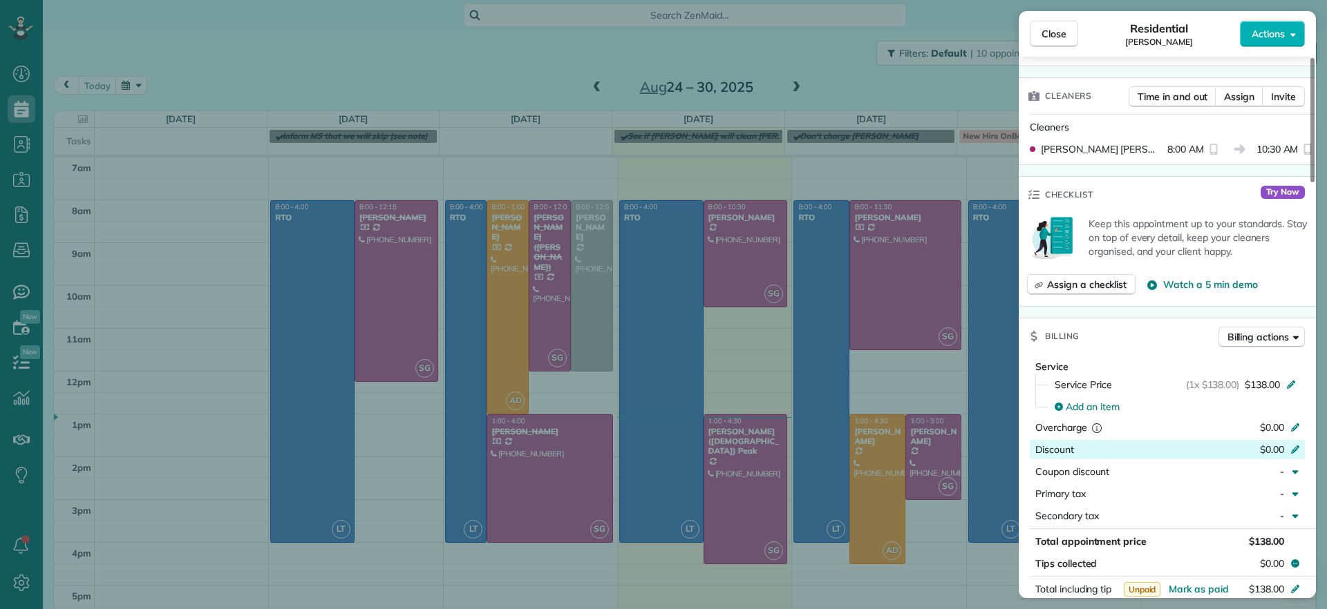
scroll to position [691, 0]
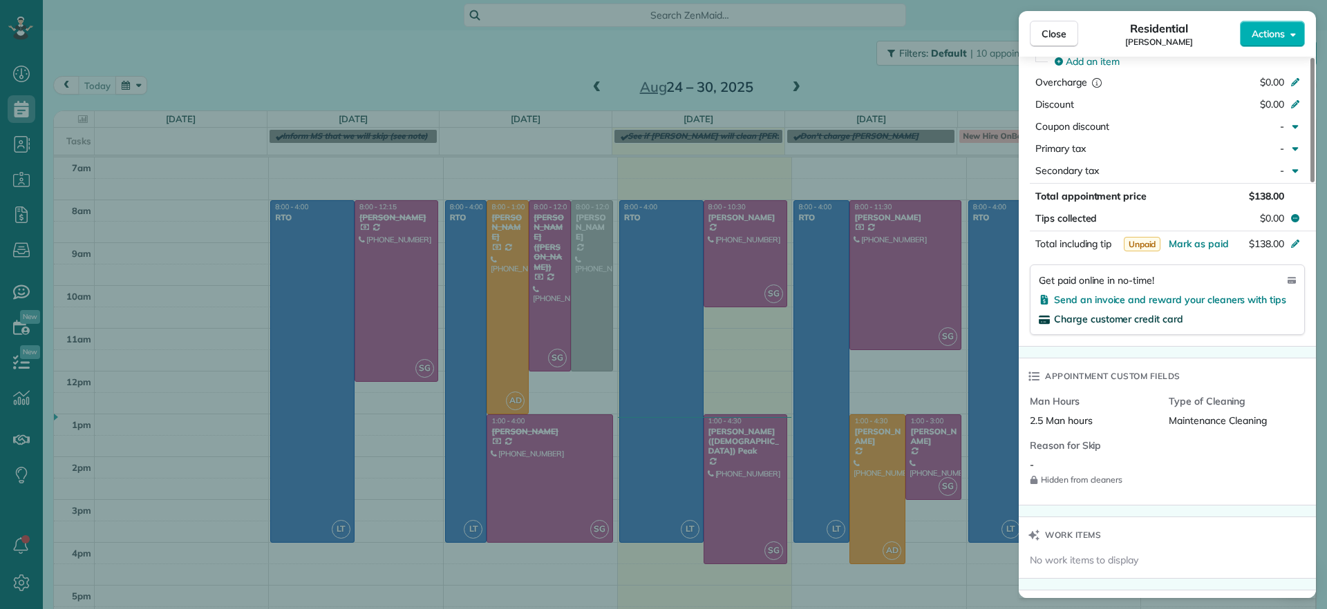
click at [1130, 316] on span "Charge customer credit card" at bounding box center [1118, 319] width 129 height 12
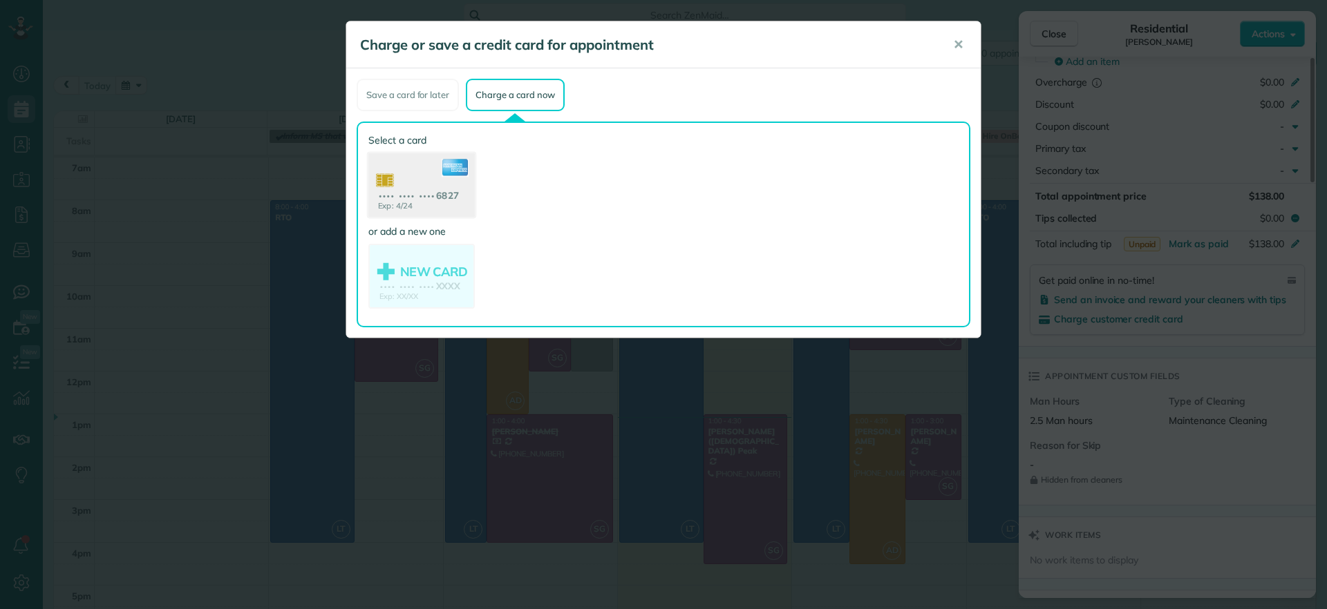
click at [423, 179] on use at bounding box center [421, 186] width 106 height 67
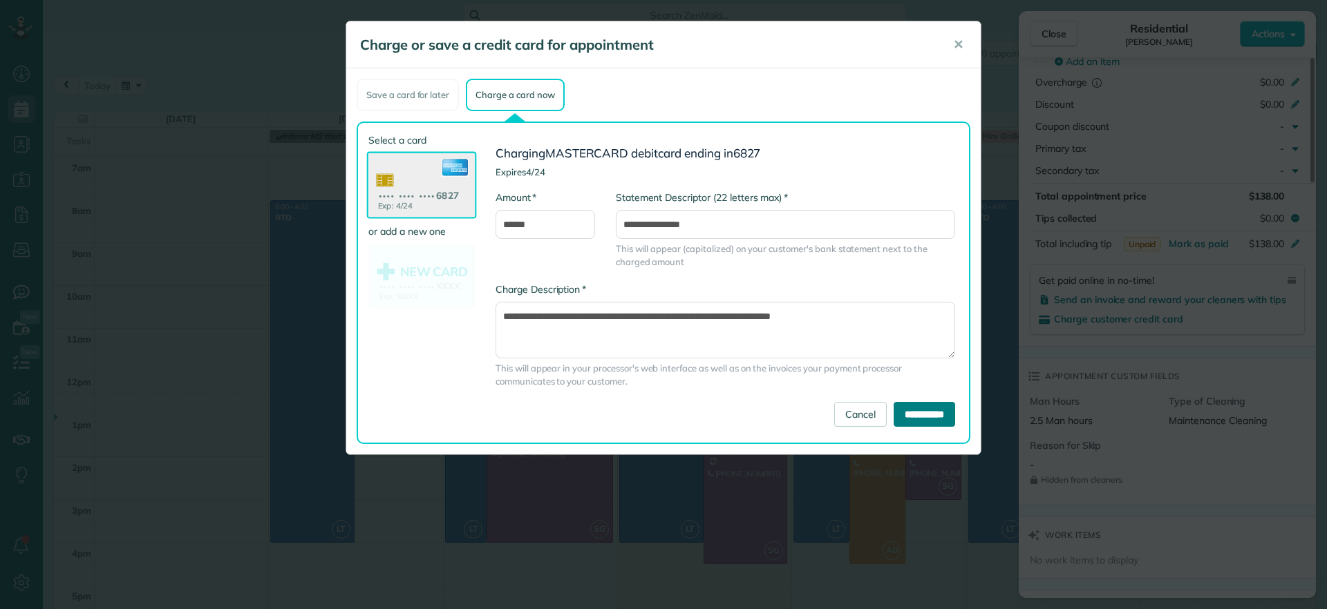
click at [915, 421] on input "**********" at bounding box center [923, 414] width 61 height 25
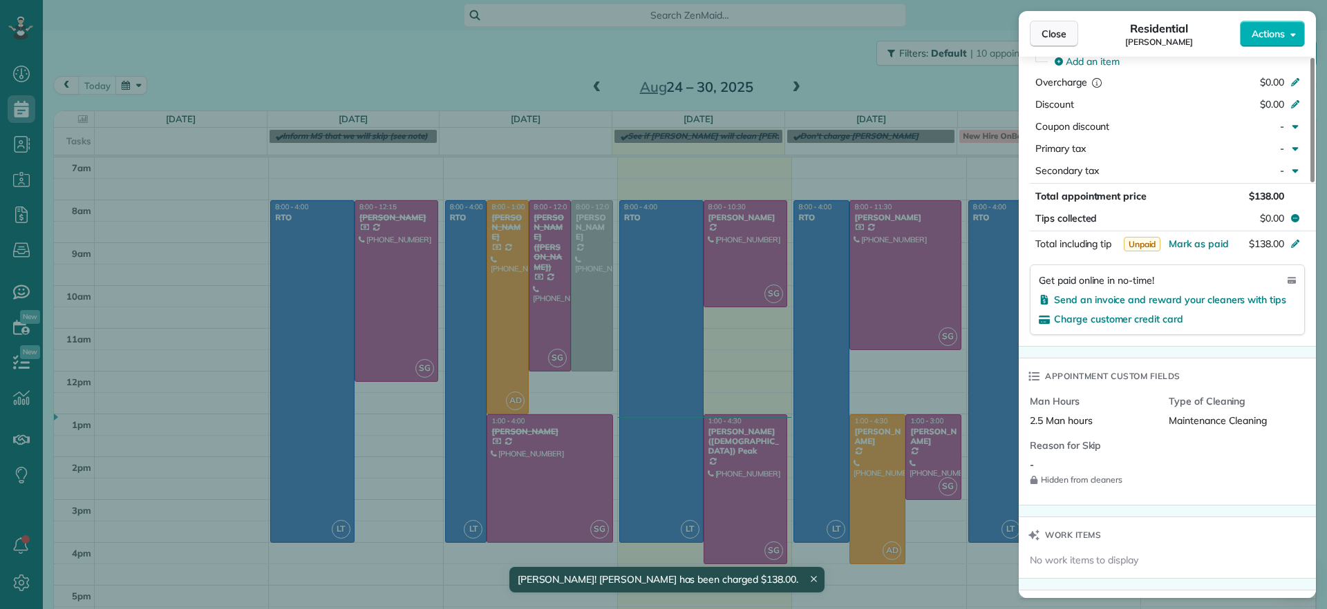
click at [1043, 41] on button "Close" at bounding box center [1053, 34] width 48 height 26
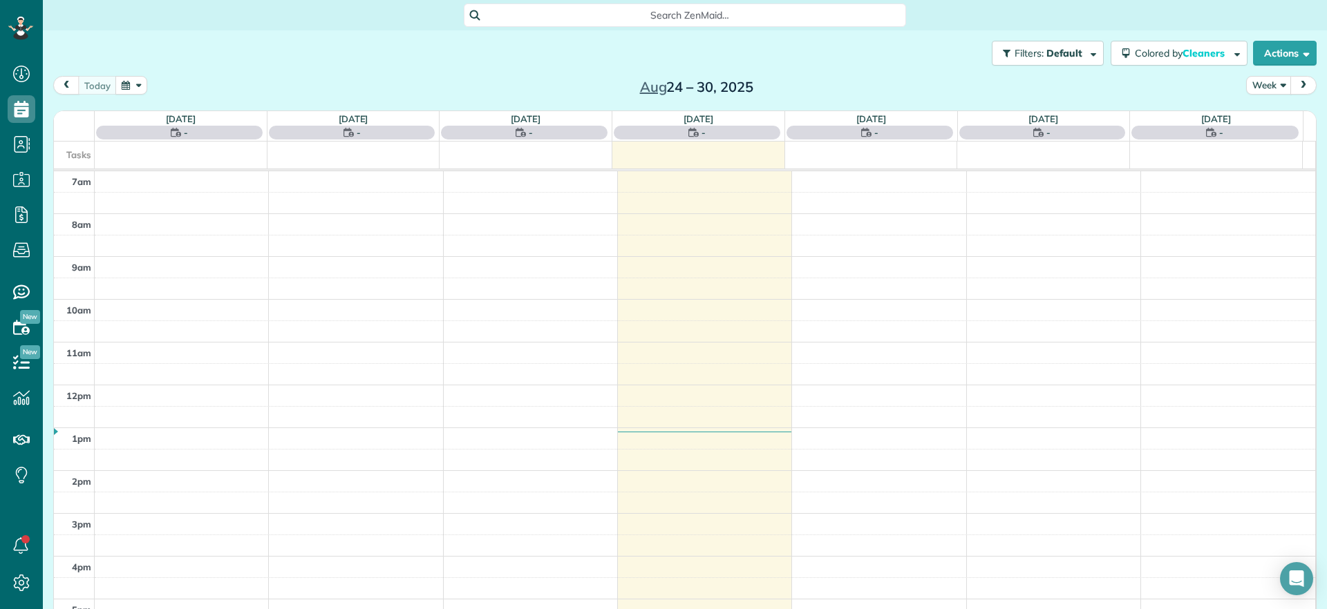
scroll to position [6, 6]
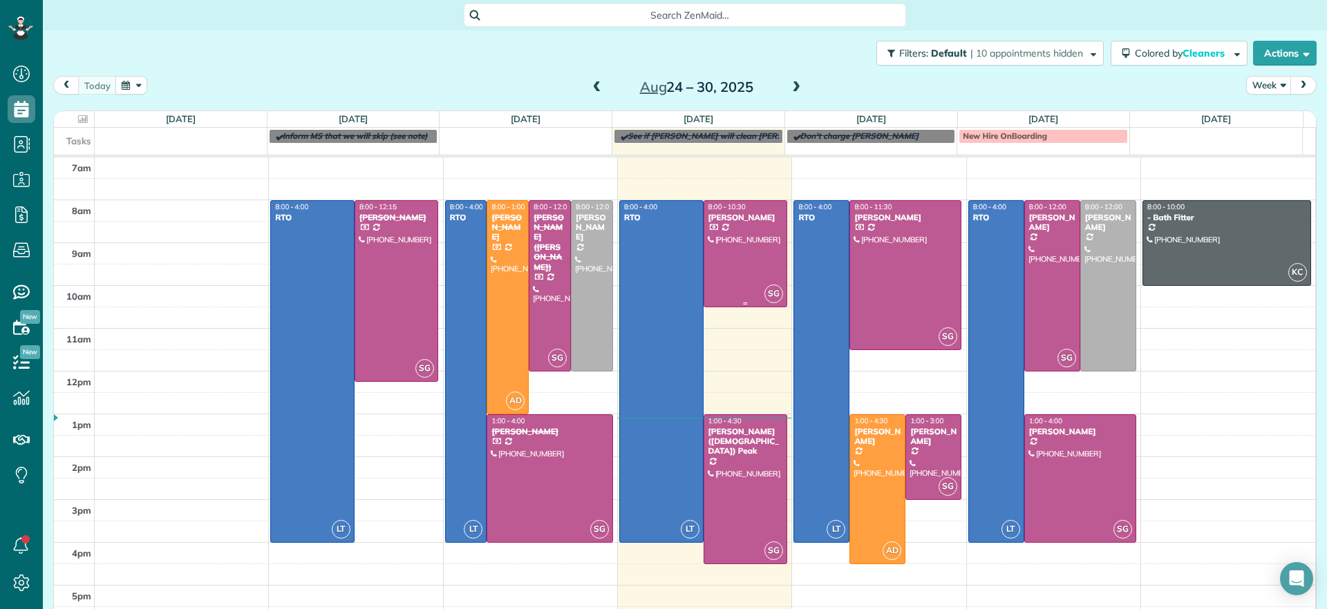
click at [727, 228] on div at bounding box center [745, 254] width 83 height 106
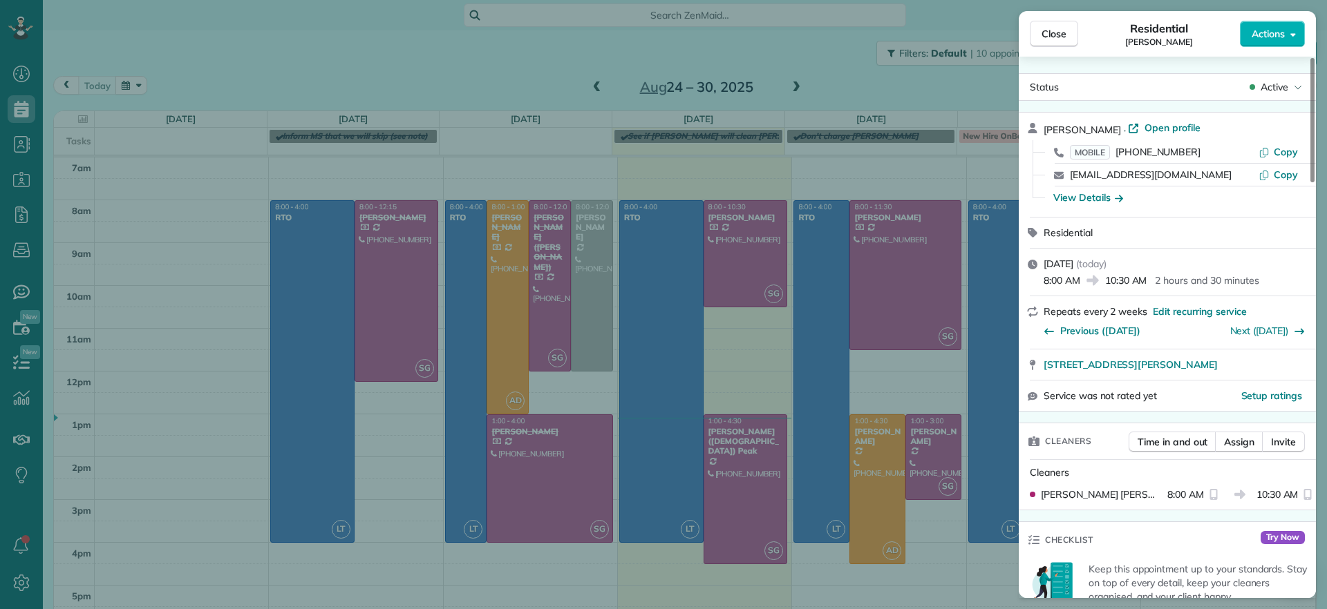
click at [1279, 75] on div "Status Active" at bounding box center [1166, 87] width 297 height 28
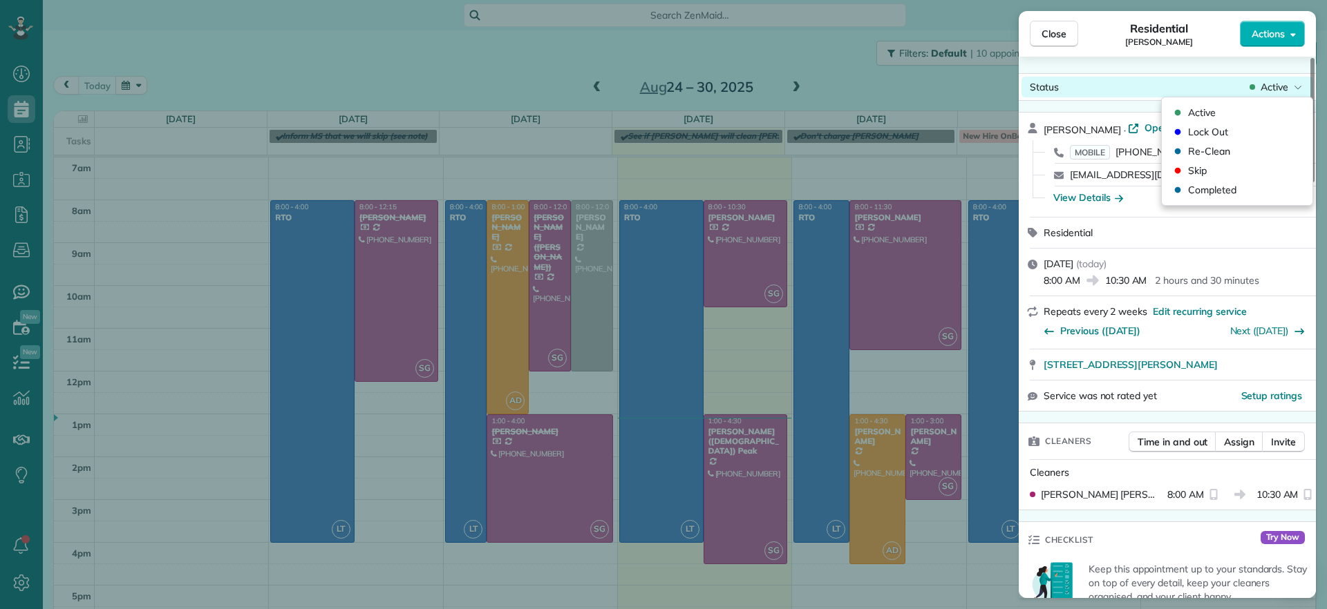
click at [1289, 79] on div "Status Active" at bounding box center [1167, 87] width 292 height 21
click at [1217, 191] on span "Completed" at bounding box center [1212, 190] width 48 height 14
